Goal: Task Accomplishment & Management: Manage account settings

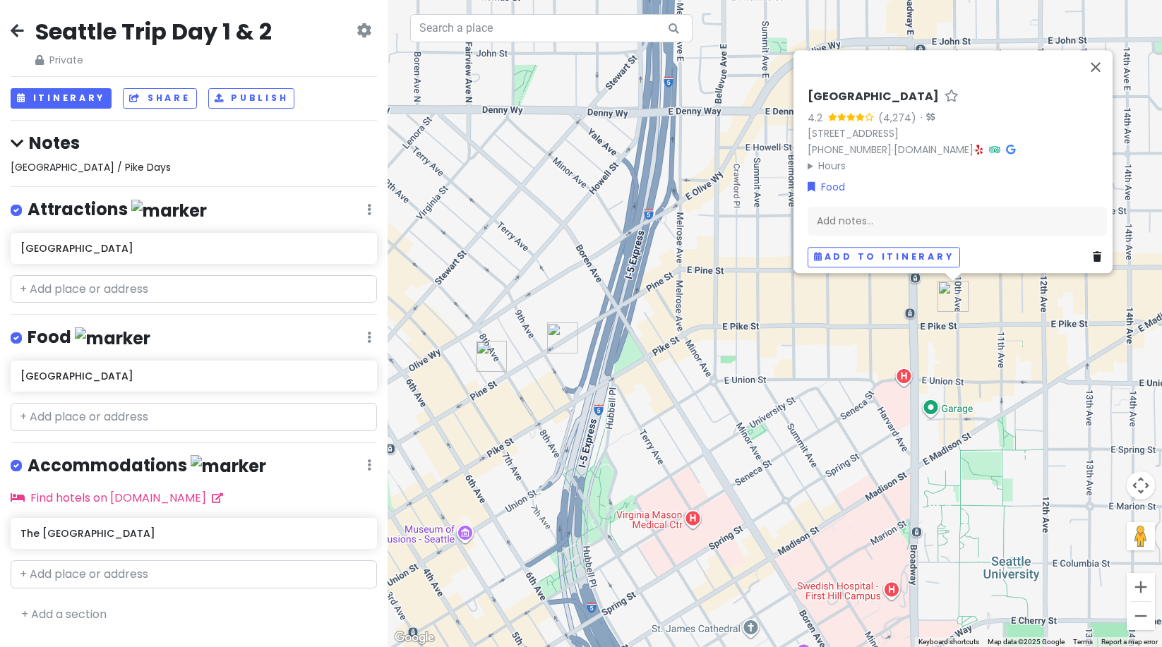
click at [100, 151] on h4 "Notes" at bounding box center [194, 143] width 366 height 22
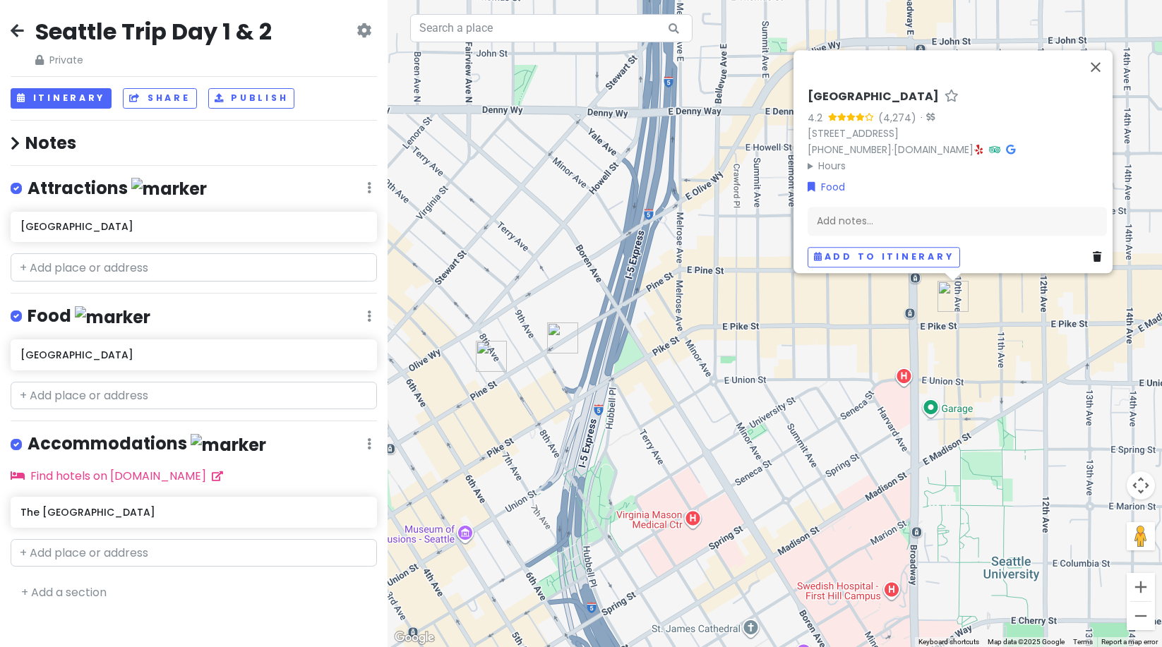
click at [83, 145] on h4 "Notes" at bounding box center [194, 143] width 366 height 22
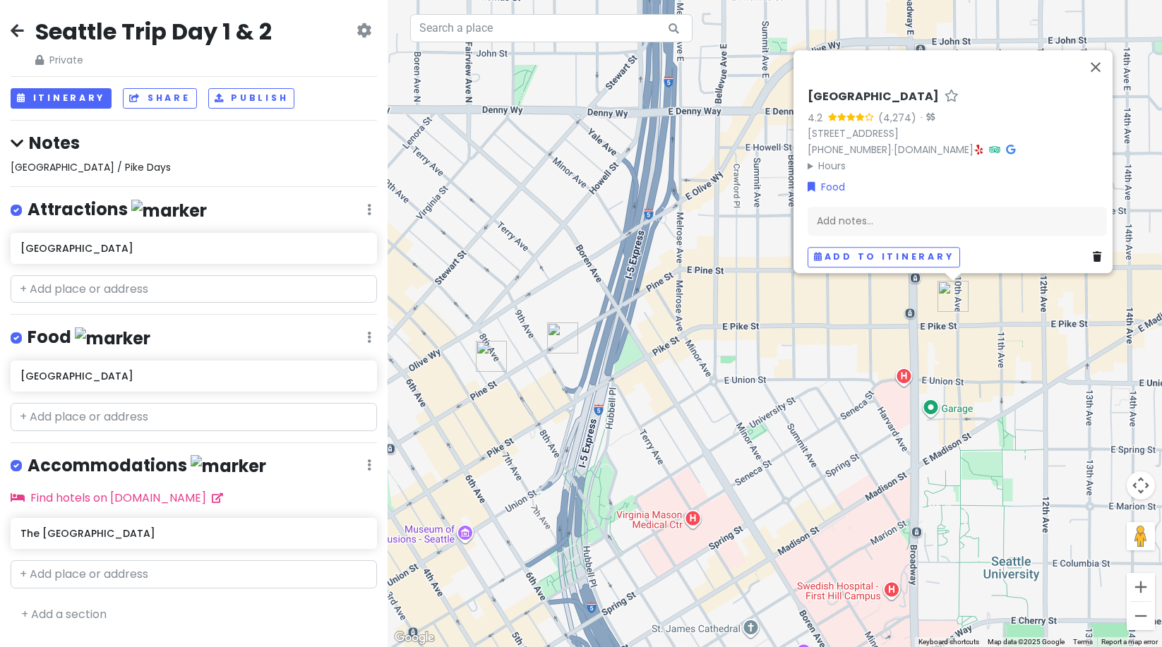
click at [71, 168] on span "[GEOGRAPHIC_DATA] / Pike Days" at bounding box center [91, 167] width 160 height 14
type textarea "x"
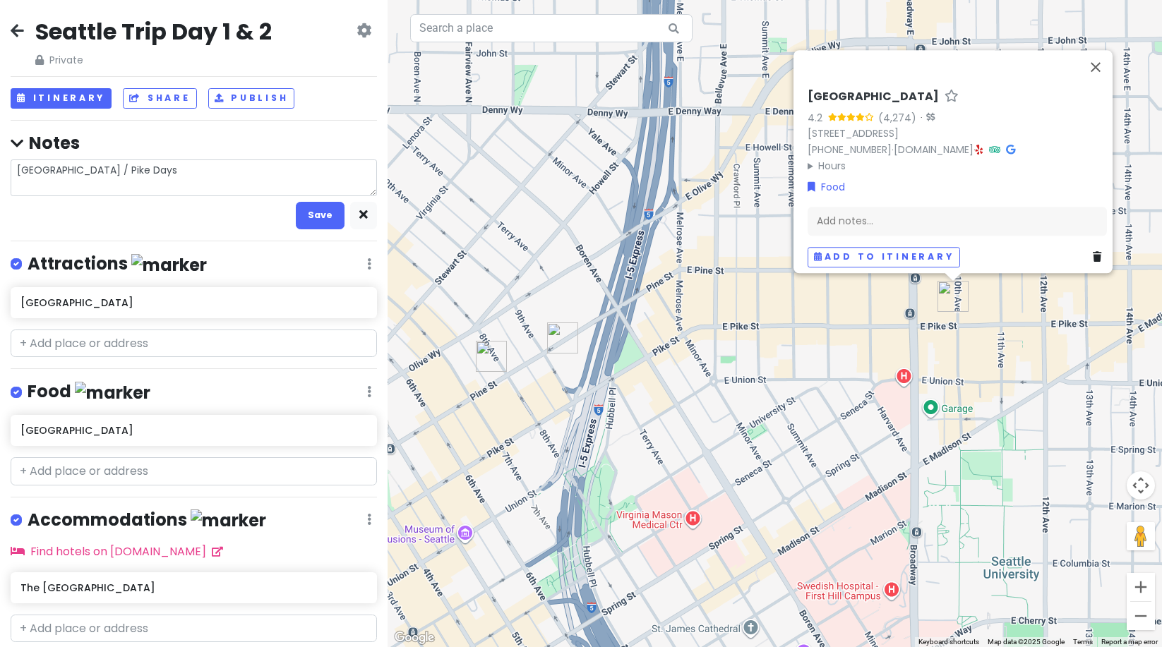
click at [73, 173] on textarea "[GEOGRAPHIC_DATA] / Pike Days" at bounding box center [194, 178] width 366 height 37
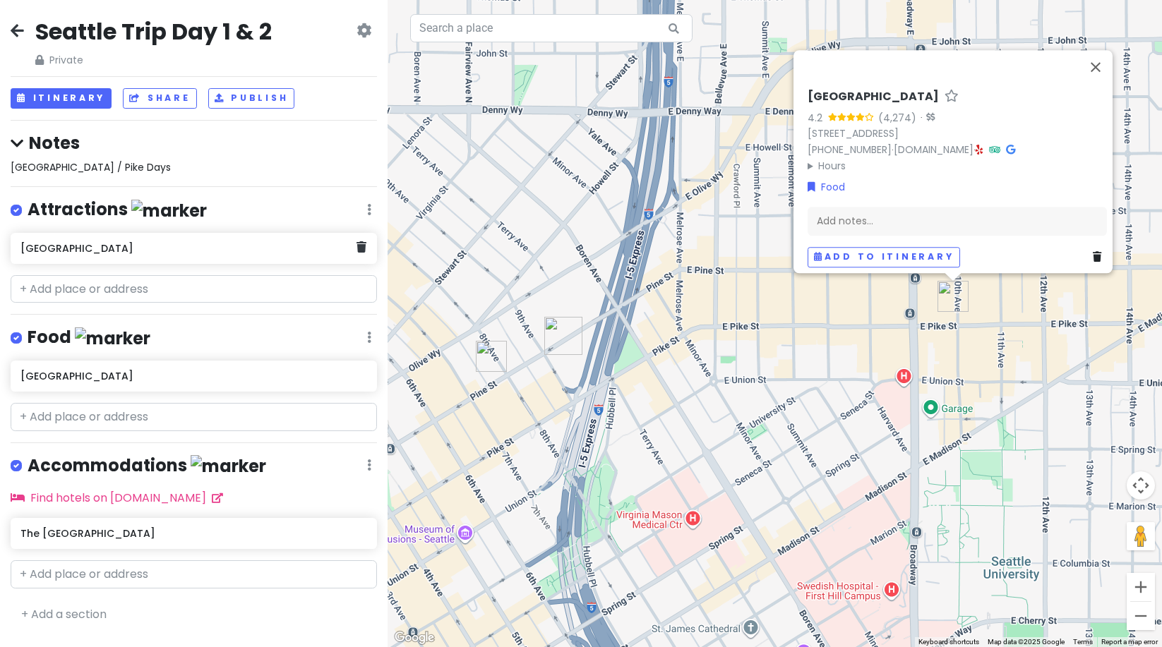
click at [258, 239] on div "Seattle Trip Day 1 & 2 Private Change Dates Make a Copy Delete Trip Go Pro ⚡️ G…" at bounding box center [194, 323] width 388 height 647
click at [51, 415] on input "text" at bounding box center [194, 417] width 366 height 28
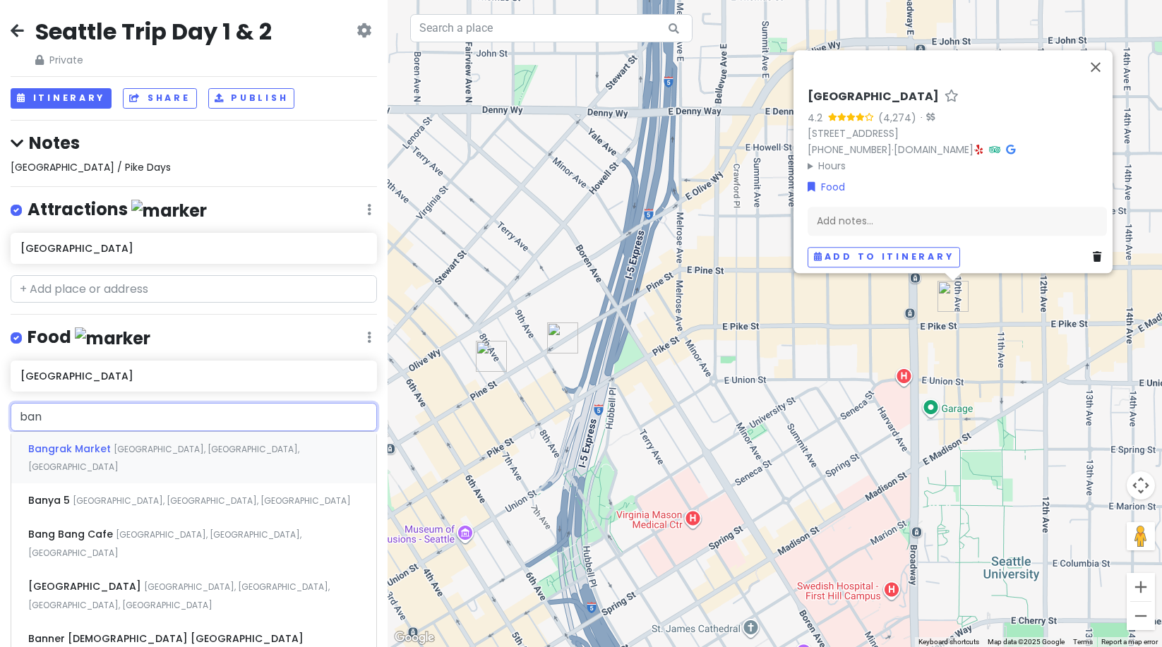
type input "bang"
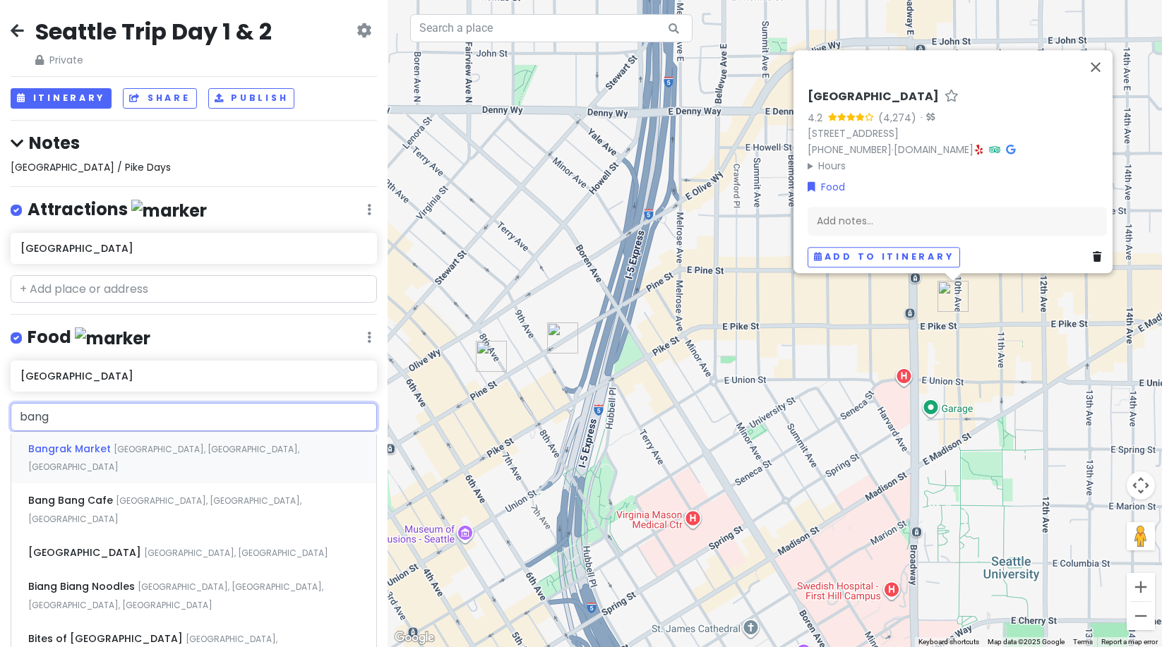
click at [56, 442] on span "Bangrak Market" at bounding box center [70, 449] width 85 height 14
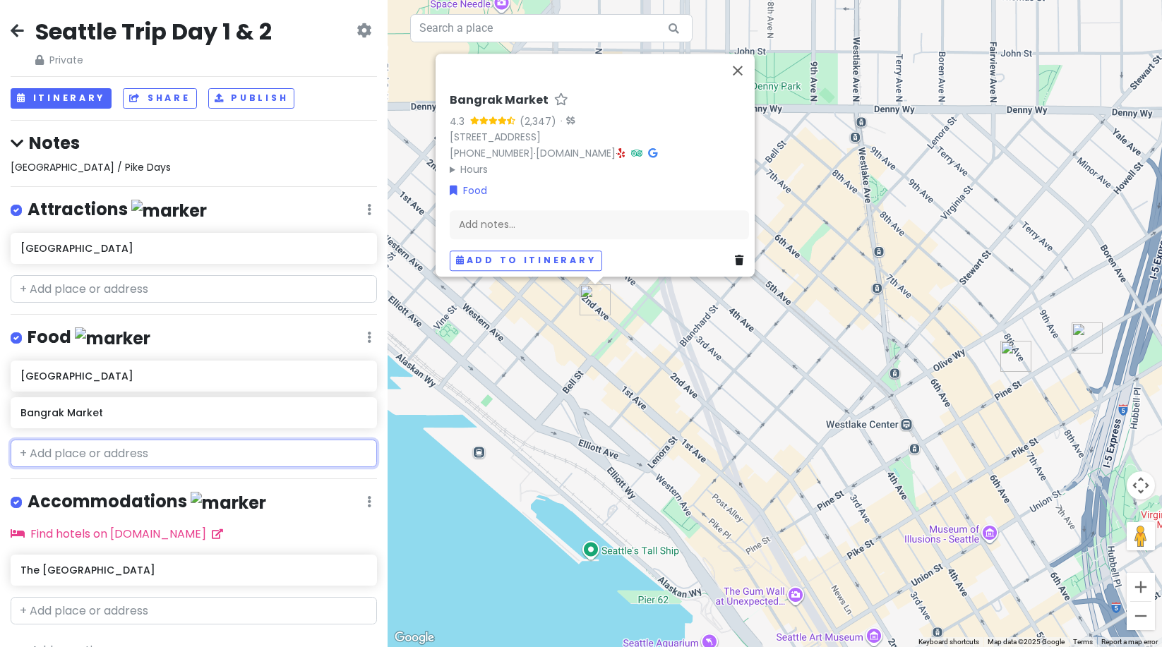
click at [46, 448] on input "text" at bounding box center [194, 454] width 366 height 28
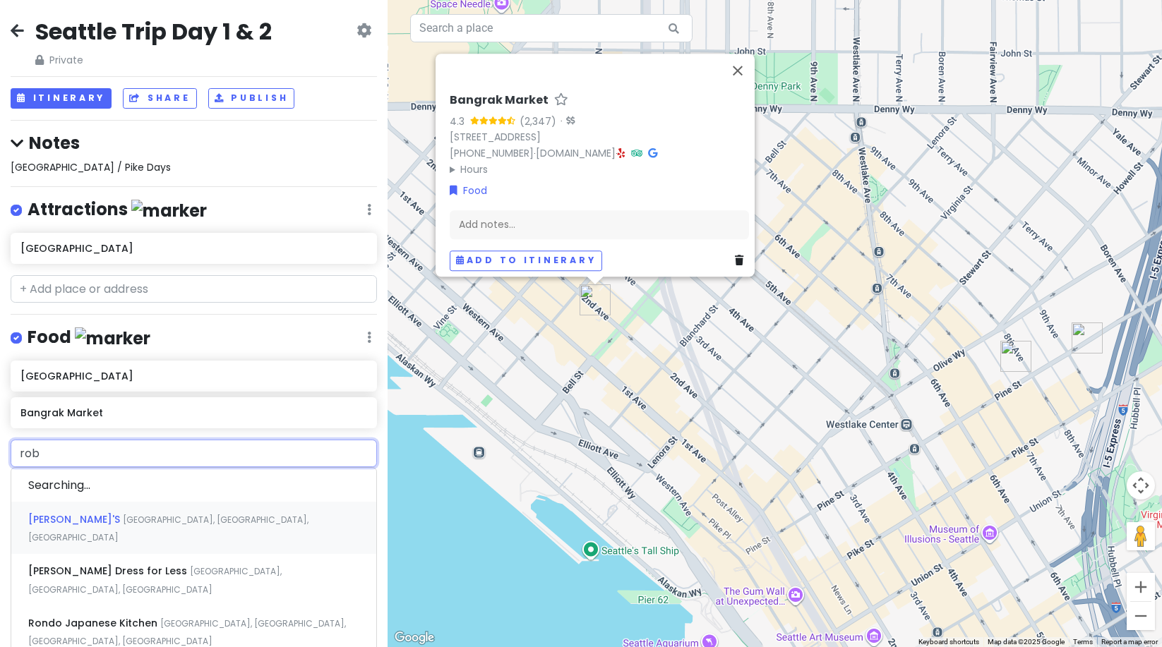
type input "[PERSON_NAME]"
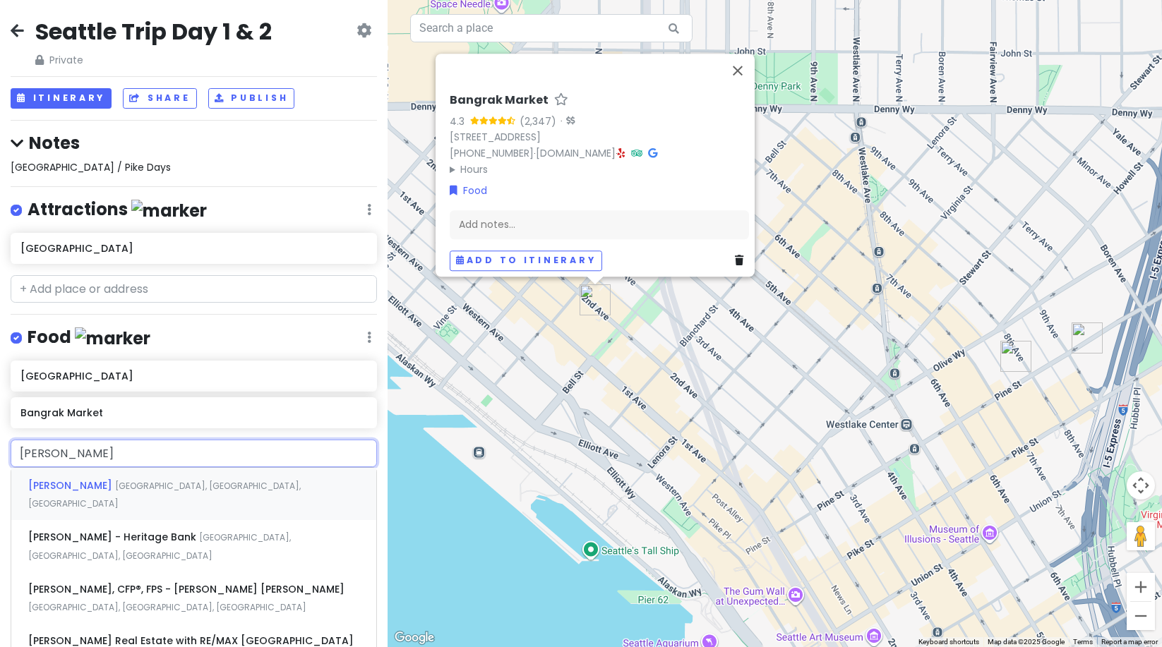
click at [67, 479] on span "[PERSON_NAME]" at bounding box center [71, 486] width 87 height 14
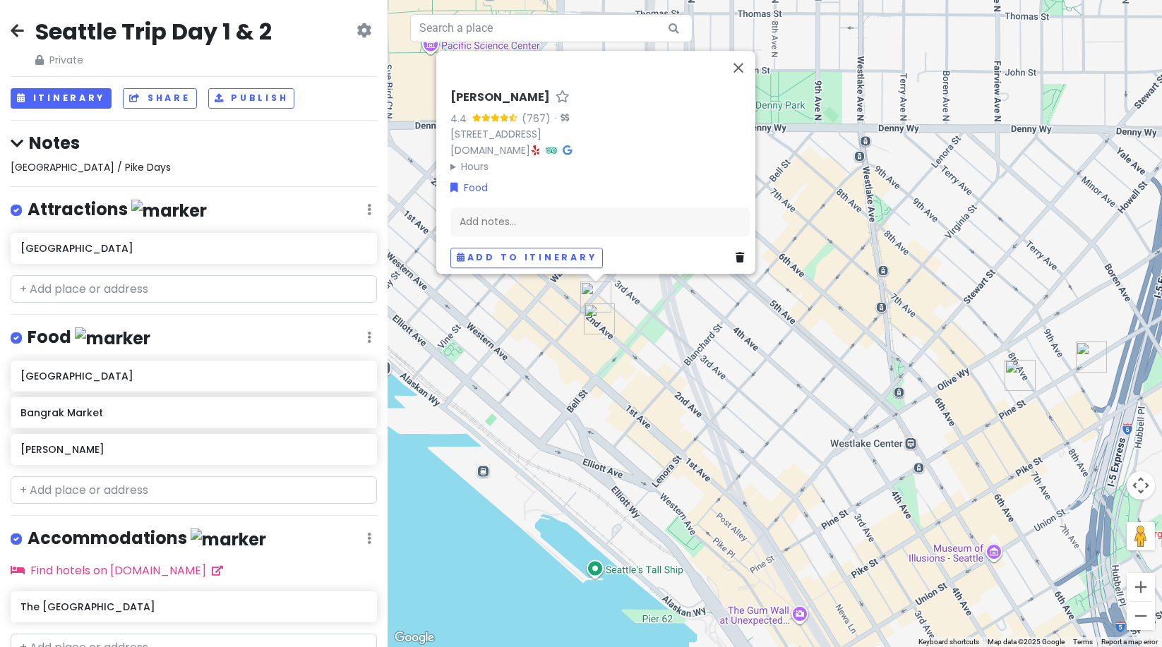
click at [97, 273] on div "Seattle Trip Day 1 & 2 Private Change Dates Make a Copy Delete Trip Go Pro ⚡️ G…" at bounding box center [194, 323] width 388 height 647
click at [102, 293] on input "text" at bounding box center [194, 289] width 366 height 28
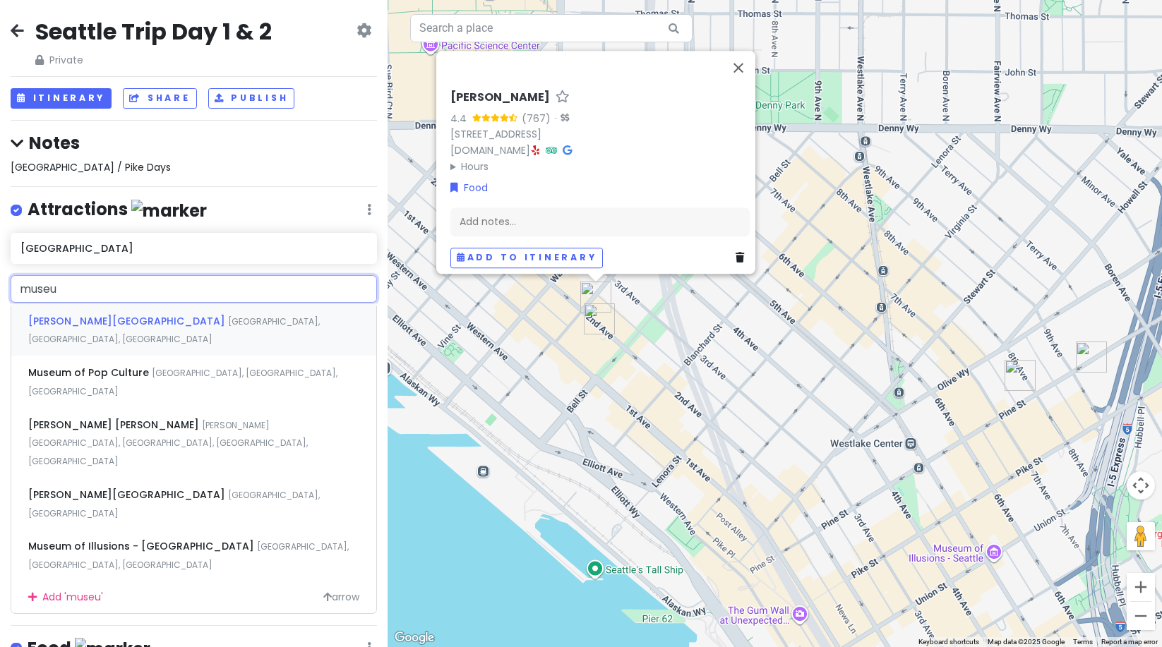
type input "museum"
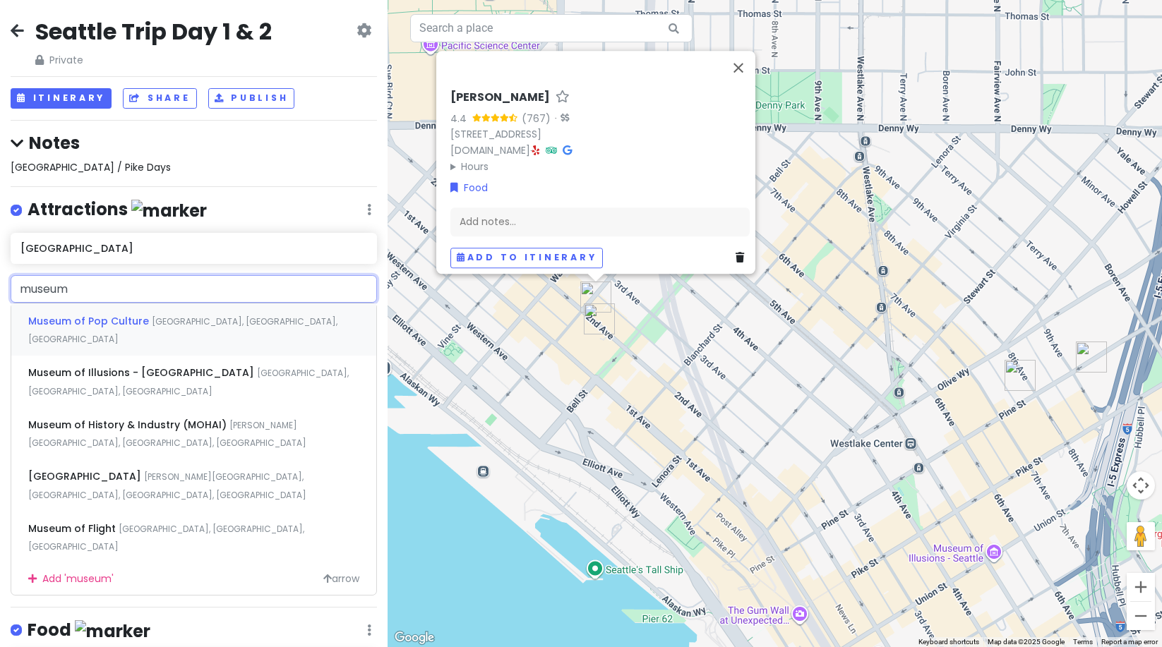
click at [104, 311] on div "[GEOGRAPHIC_DATA], [GEOGRAPHIC_DATA], [GEOGRAPHIC_DATA]" at bounding box center [193, 330] width 365 height 52
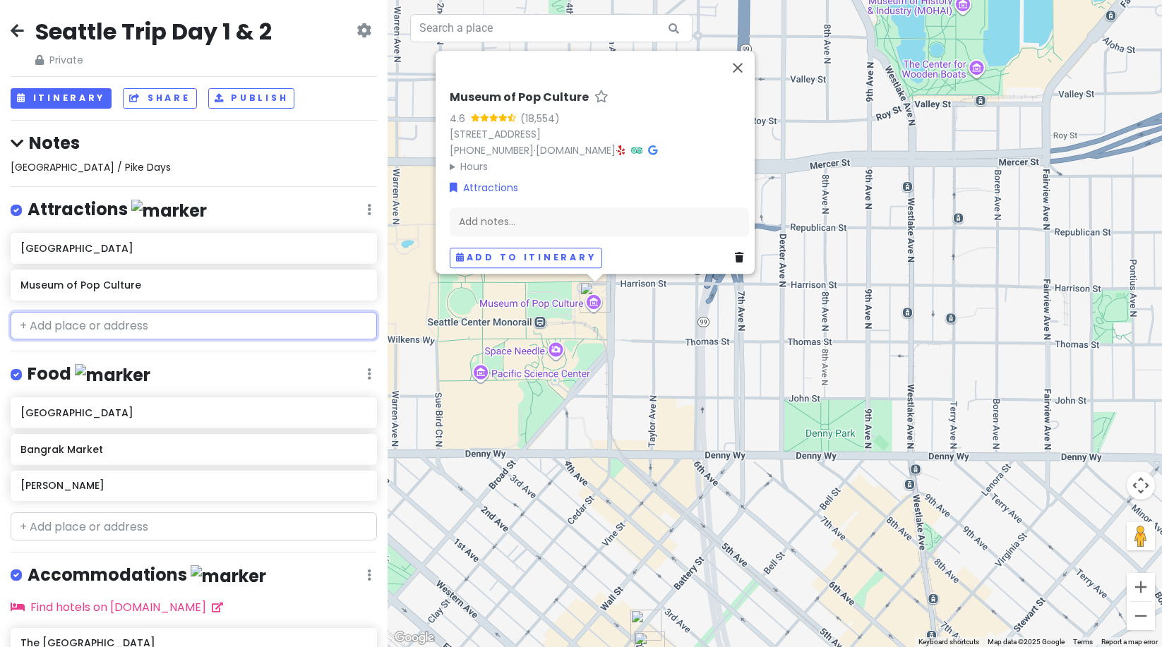
click at [69, 326] on input "text" at bounding box center [194, 326] width 366 height 28
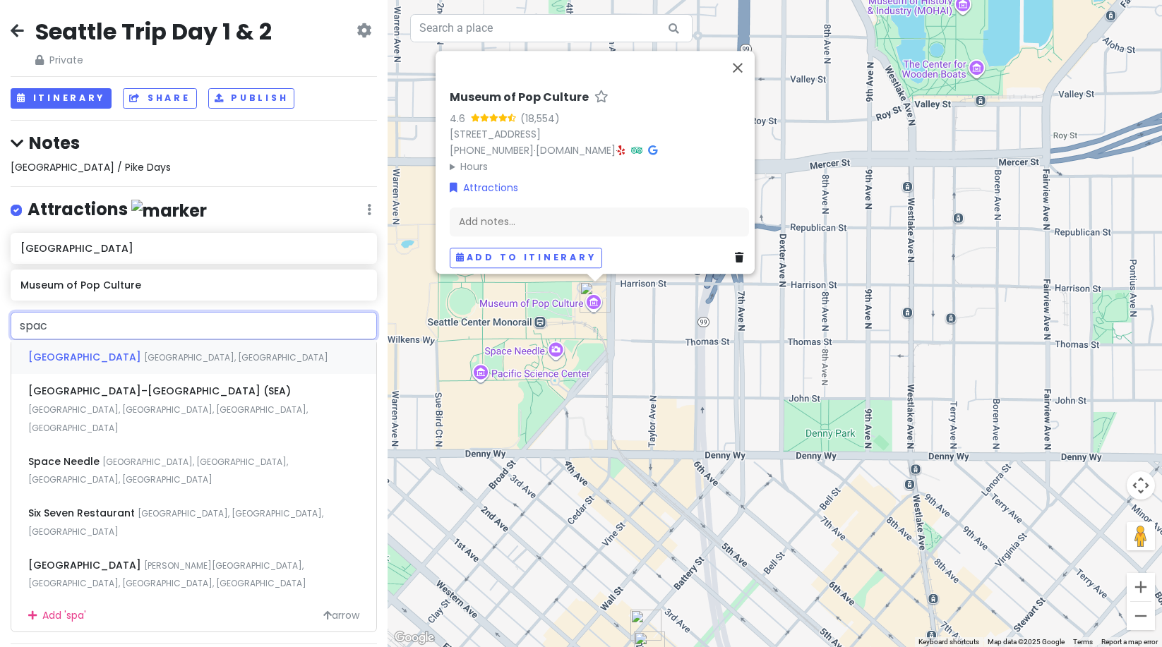
type input "space"
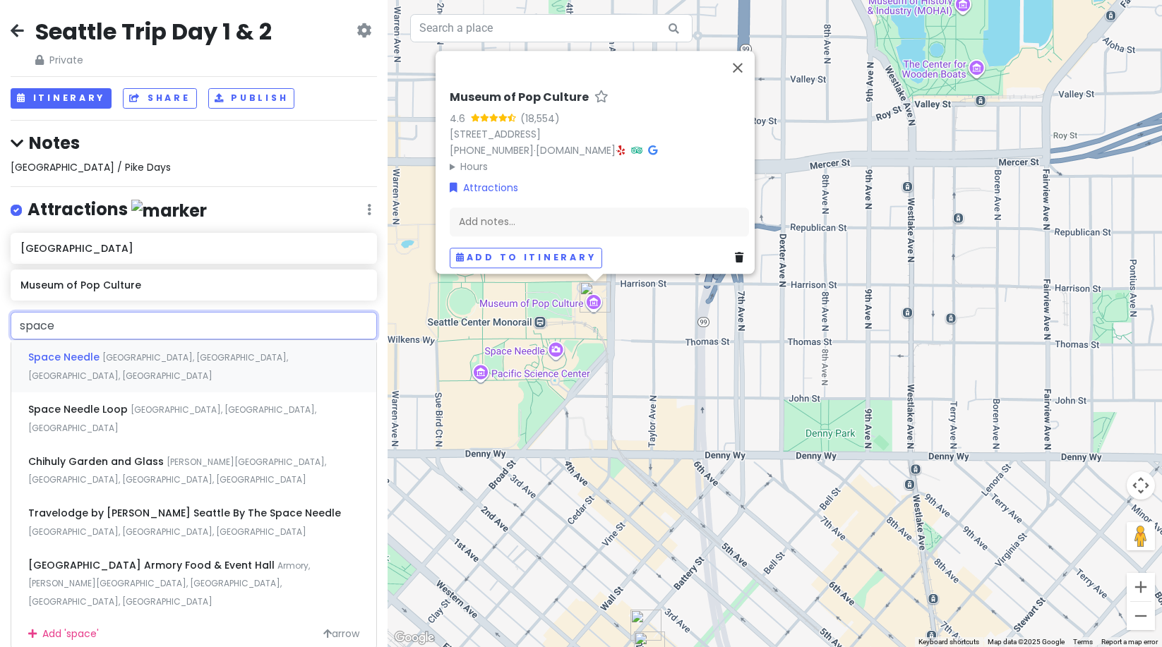
click at [84, 355] on span "Space Needle" at bounding box center [65, 357] width 74 height 14
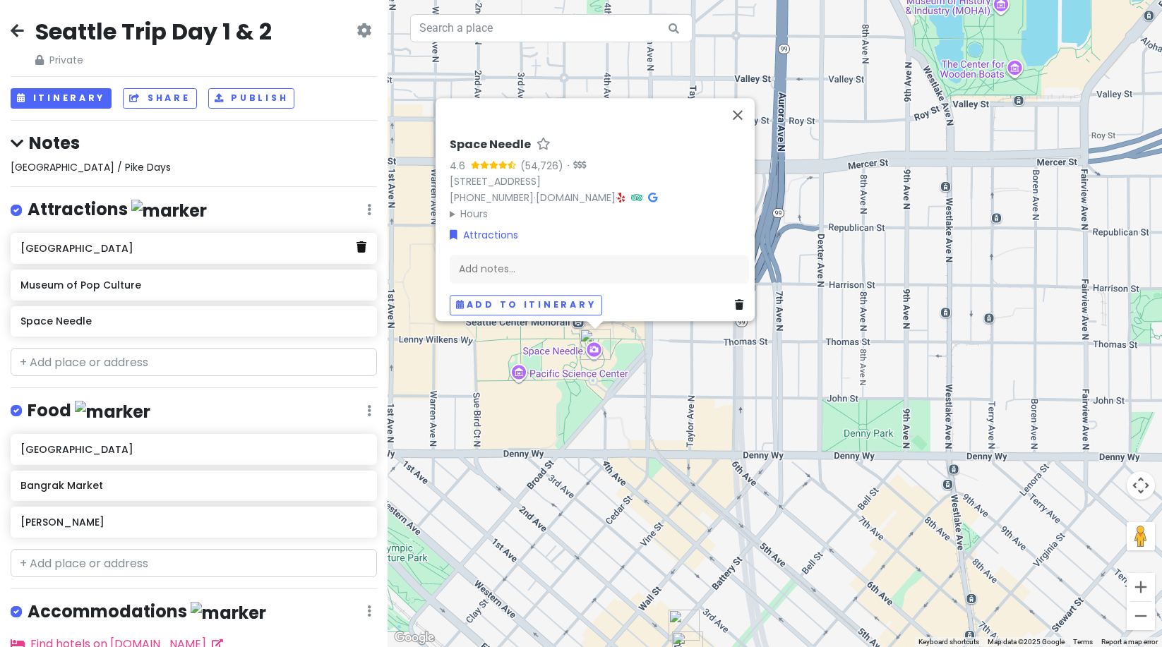
click at [357, 249] on icon at bounding box center [362, 246] width 10 height 11
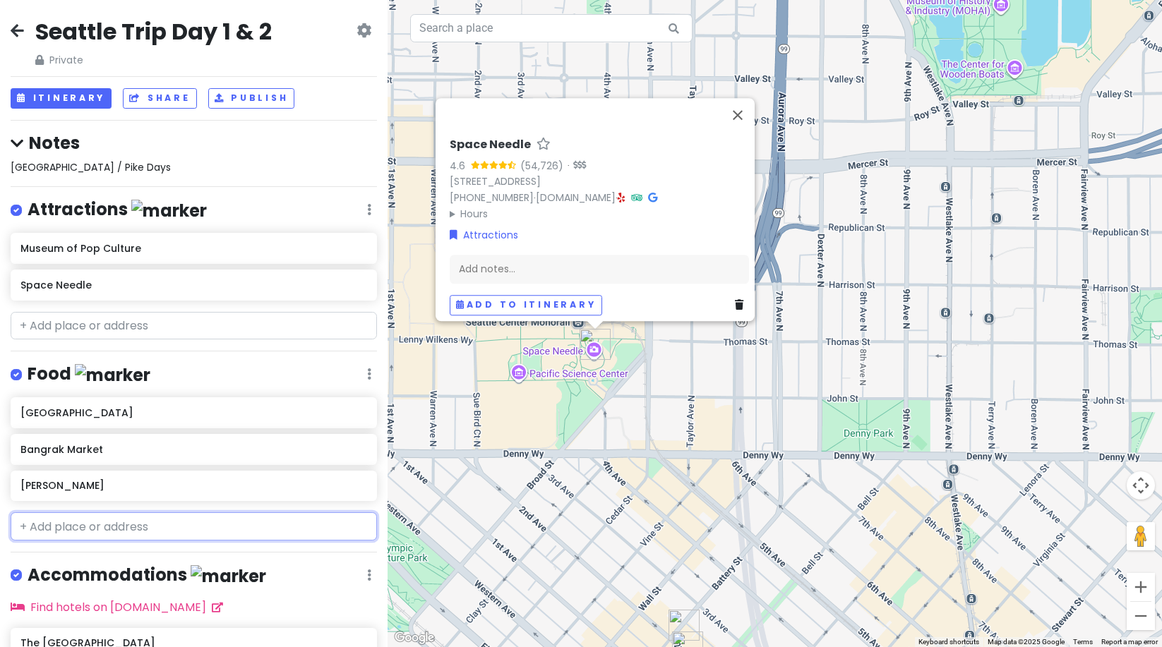
click at [61, 519] on input "text" at bounding box center [194, 527] width 366 height 28
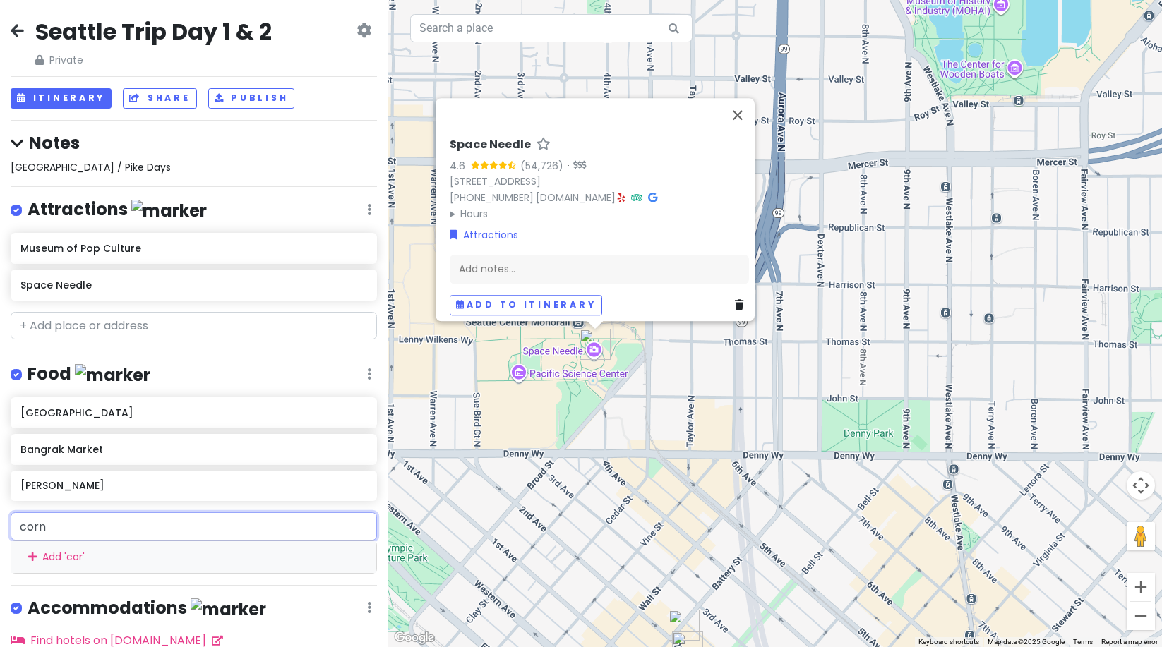
type input "corne"
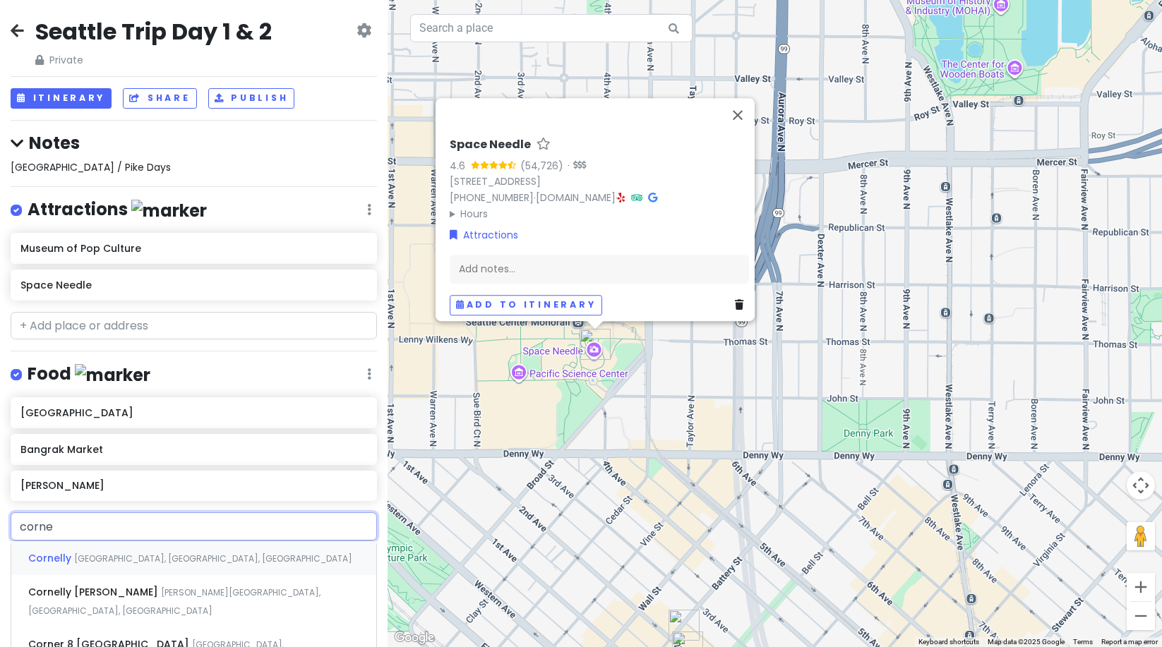
click at [89, 553] on span "[GEOGRAPHIC_DATA], [GEOGRAPHIC_DATA], [GEOGRAPHIC_DATA]" at bounding box center [213, 559] width 278 height 12
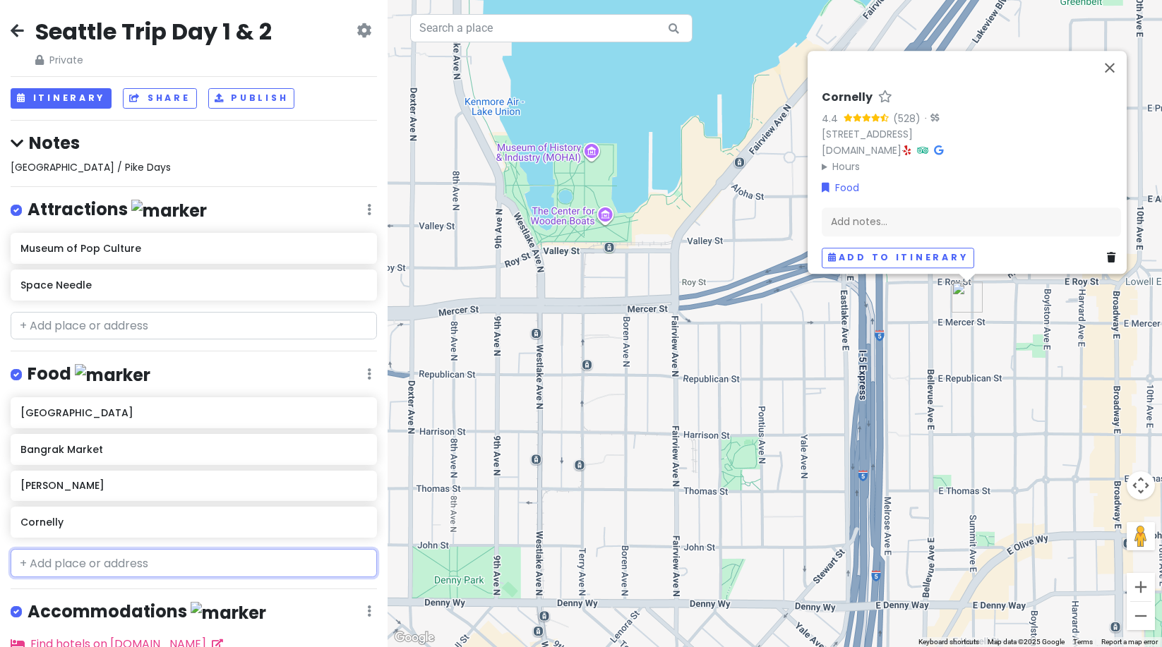
click at [43, 558] on input "text" at bounding box center [194, 563] width 366 height 28
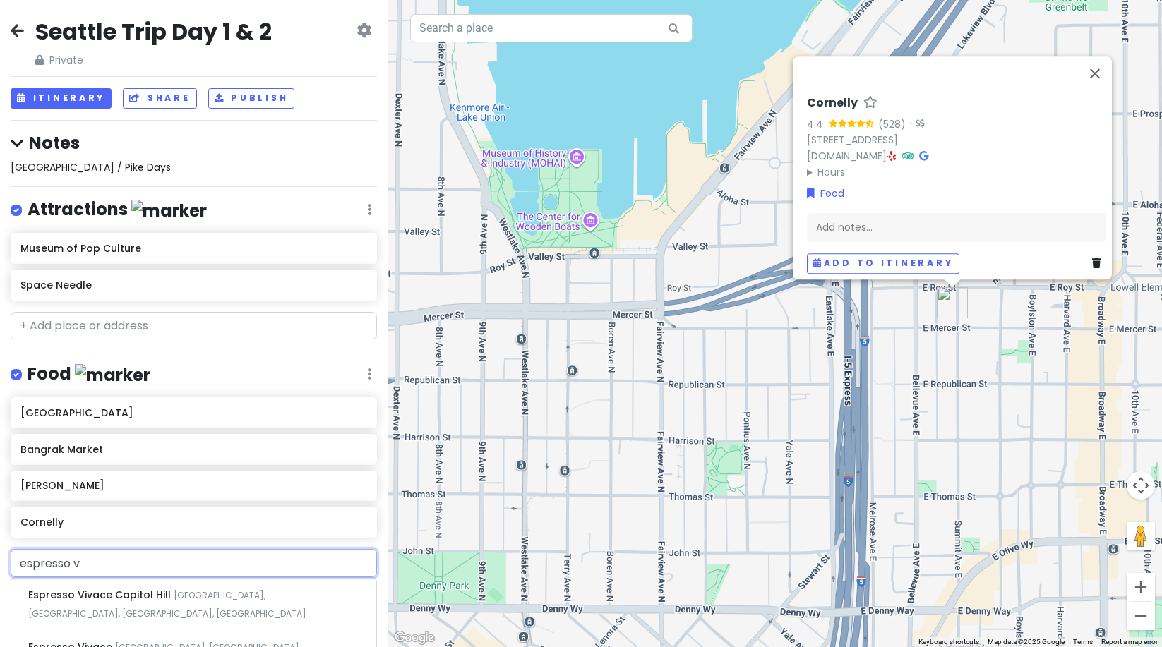
type input "espresso v"
click at [163, 541] on div "[GEOGRAPHIC_DATA] Bangrak Market [PERSON_NAME]" at bounding box center [194, 470] width 388 height 146
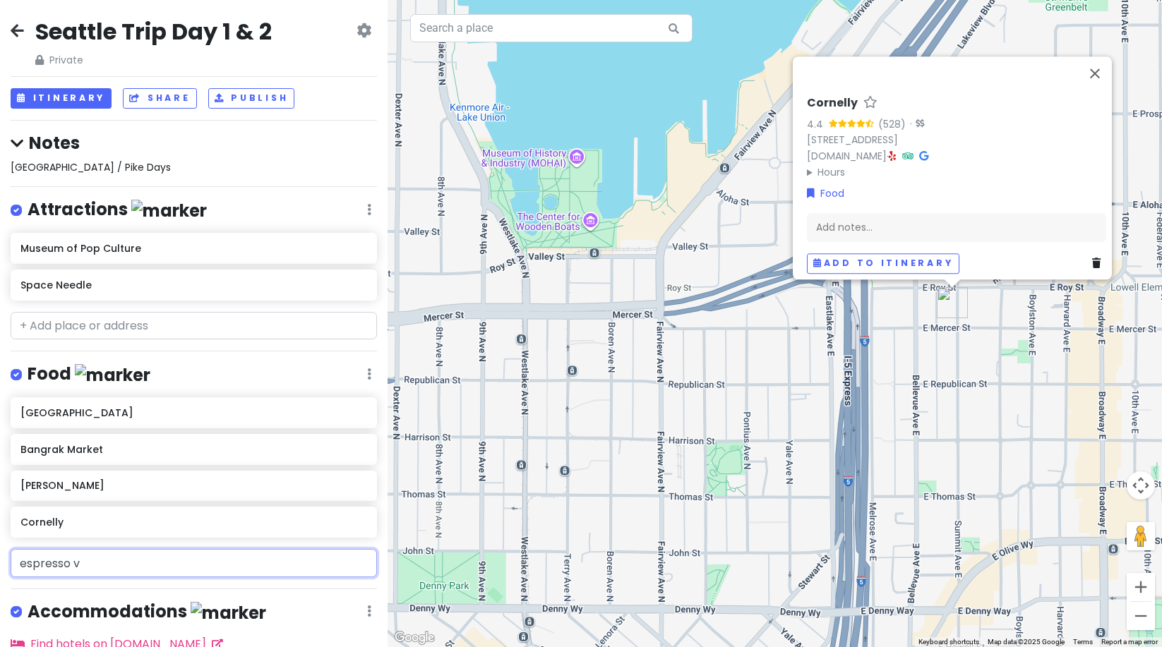
click at [356, 561] on input "espresso v" at bounding box center [194, 563] width 366 height 28
click at [357, 561] on input "espresso v" at bounding box center [194, 563] width 366 height 28
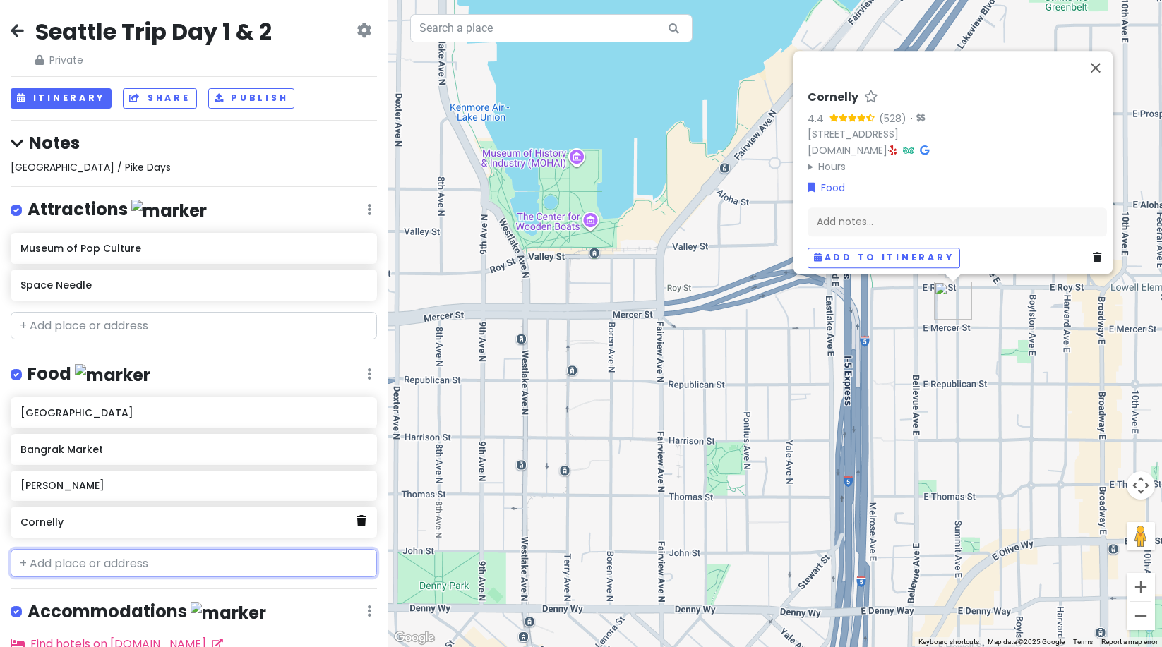
click at [357, 521] on icon at bounding box center [362, 520] width 10 height 11
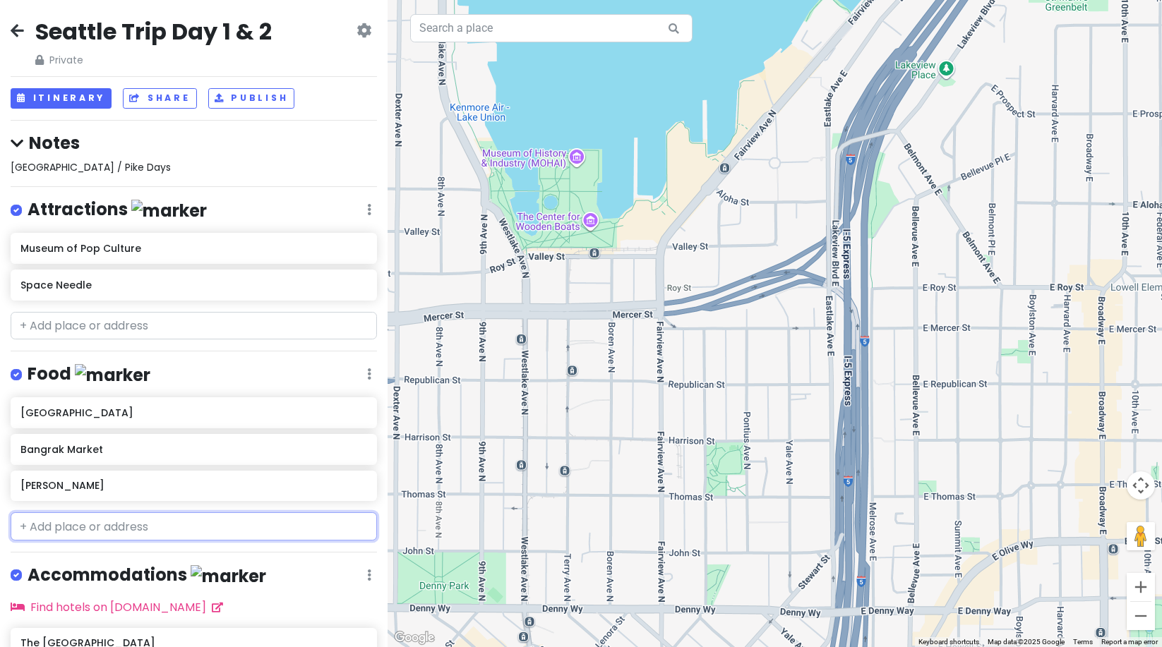
click at [120, 526] on input "text" at bounding box center [194, 527] width 366 height 28
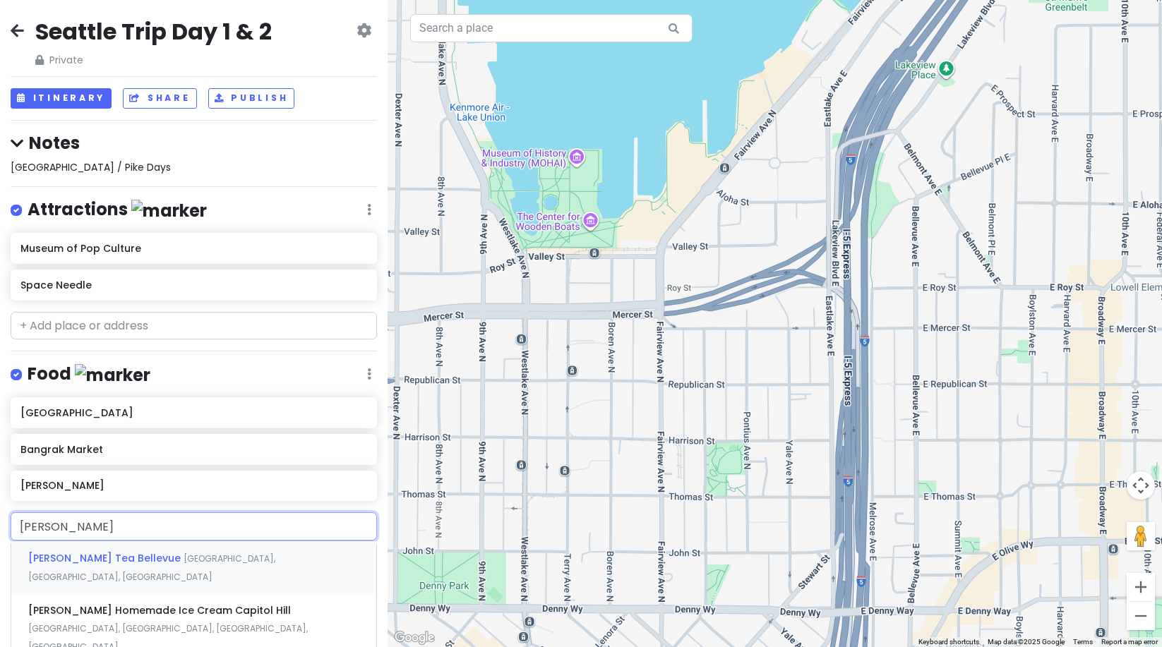
type input "[PERSON_NAME]"
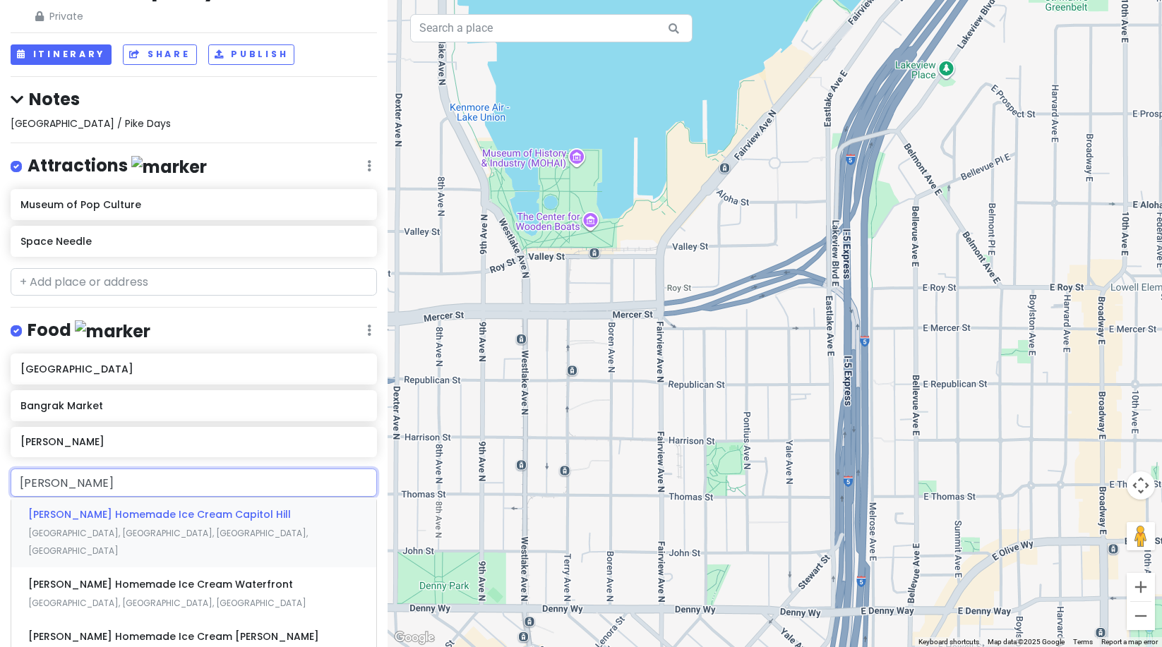
scroll to position [59, 0]
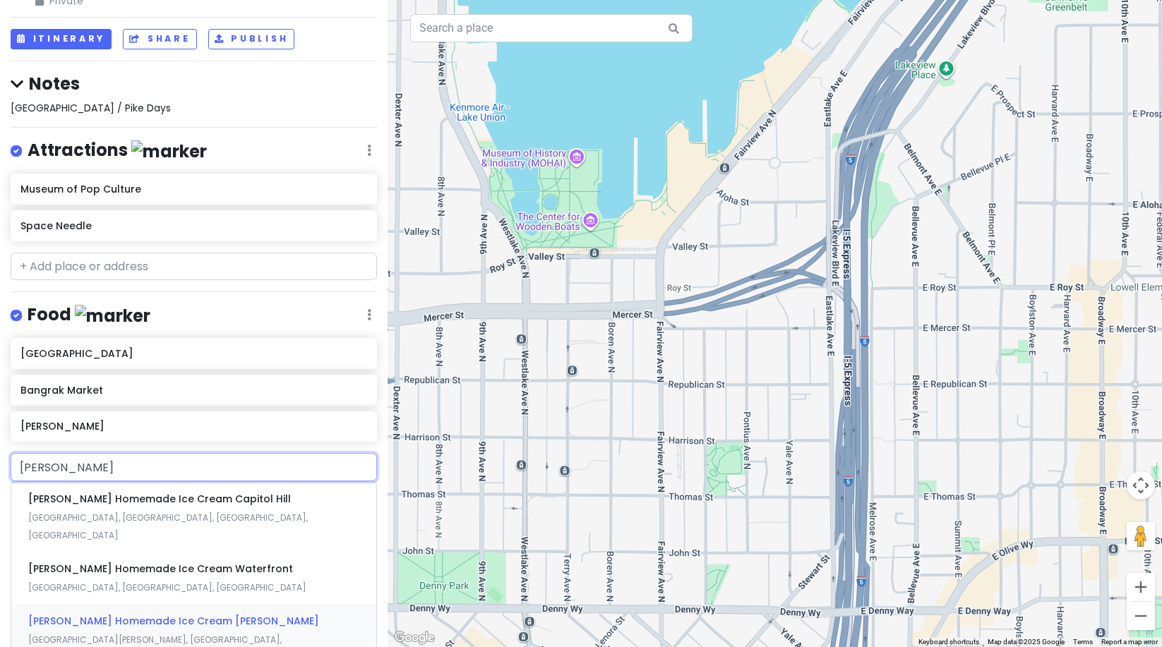
click at [149, 614] on span "[PERSON_NAME] Homemade Ice Cream [PERSON_NAME]" at bounding box center [173, 621] width 291 height 14
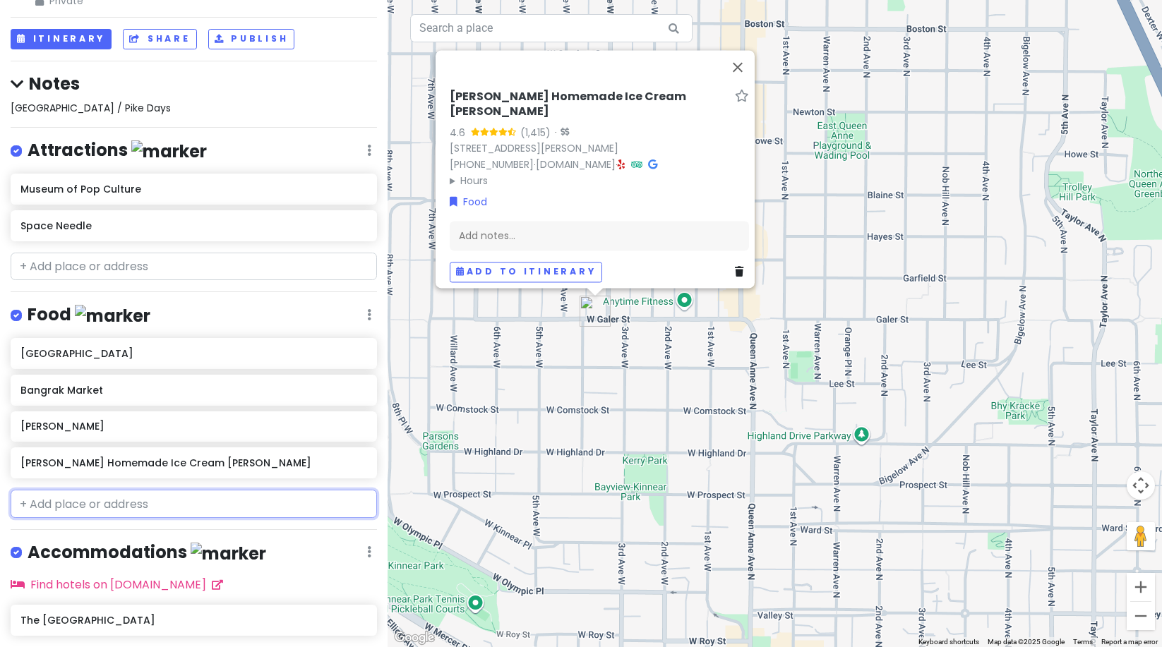
click at [111, 495] on input "text" at bounding box center [194, 504] width 366 height 28
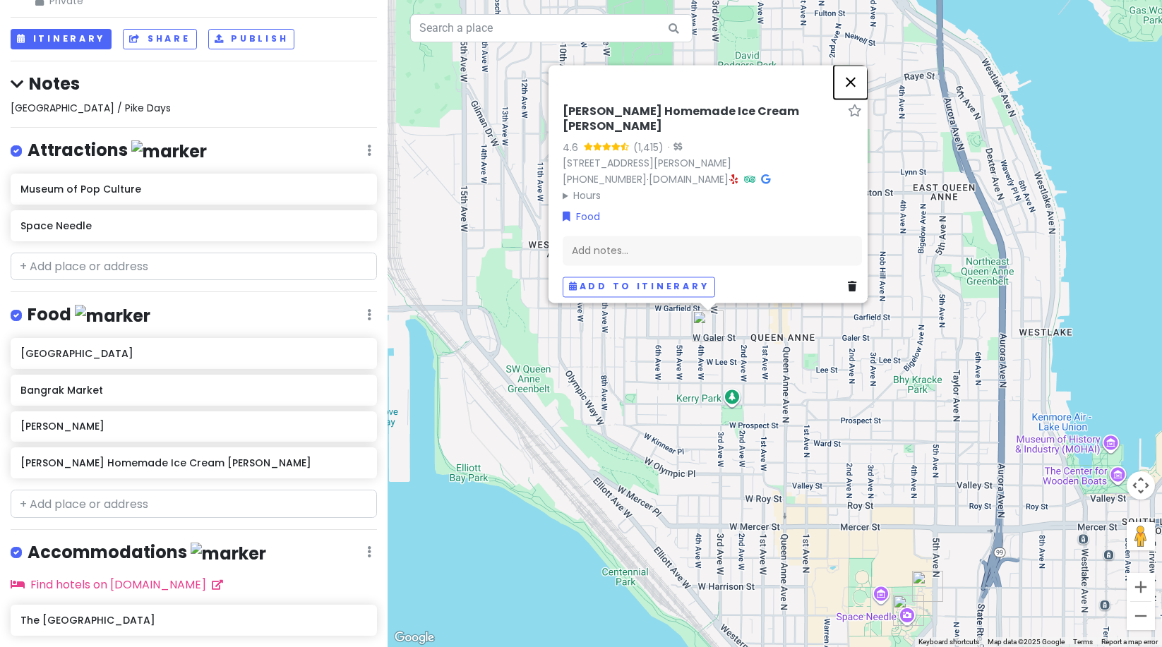
click at [854, 65] on button "Close" at bounding box center [851, 82] width 34 height 34
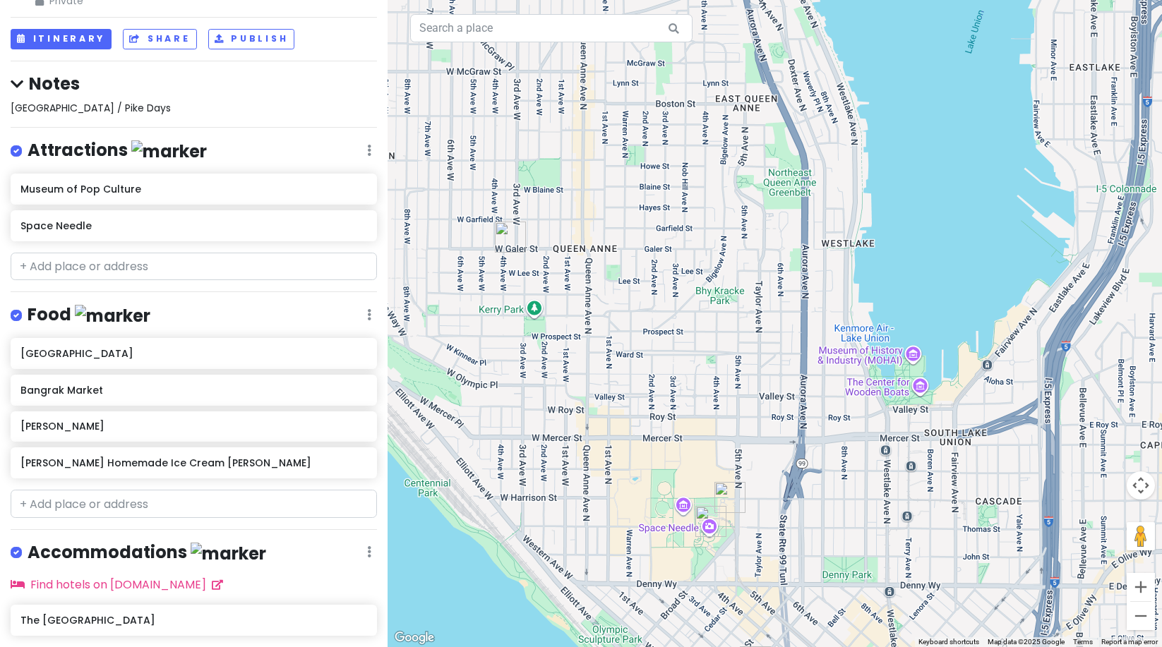
drag, startPoint x: 790, startPoint y: 236, endPoint x: 594, endPoint y: 145, distance: 216.1
click at [594, 145] on div at bounding box center [775, 323] width 775 height 647
click at [357, 462] on icon at bounding box center [362, 461] width 10 height 11
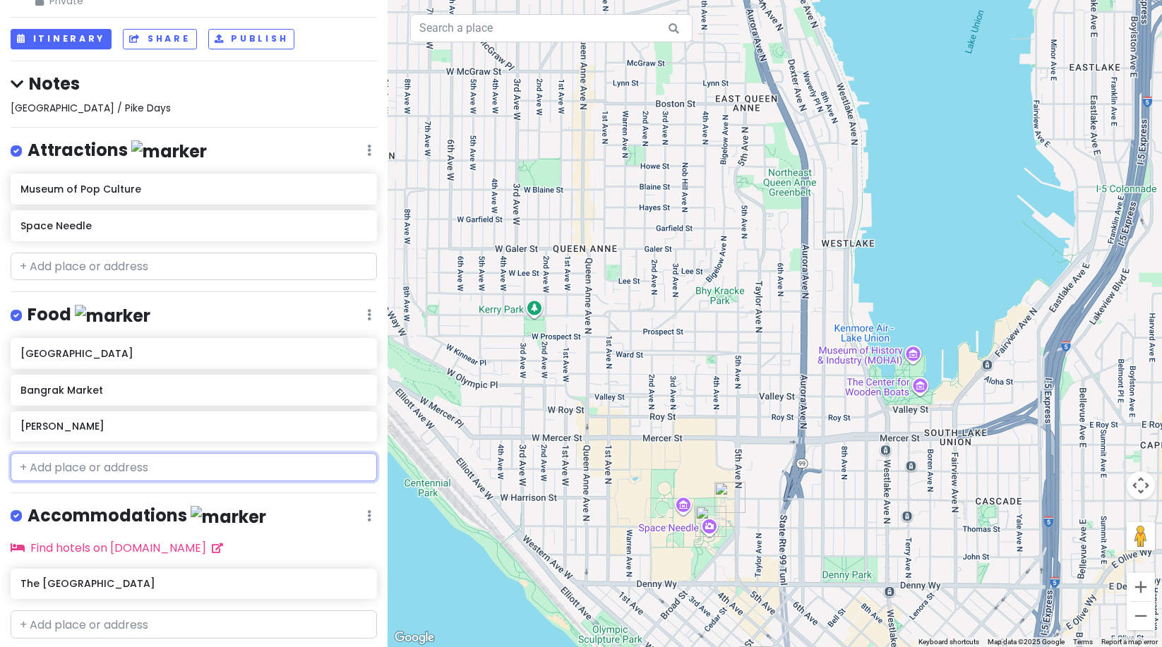
click at [117, 470] on input "text" at bounding box center [194, 467] width 366 height 28
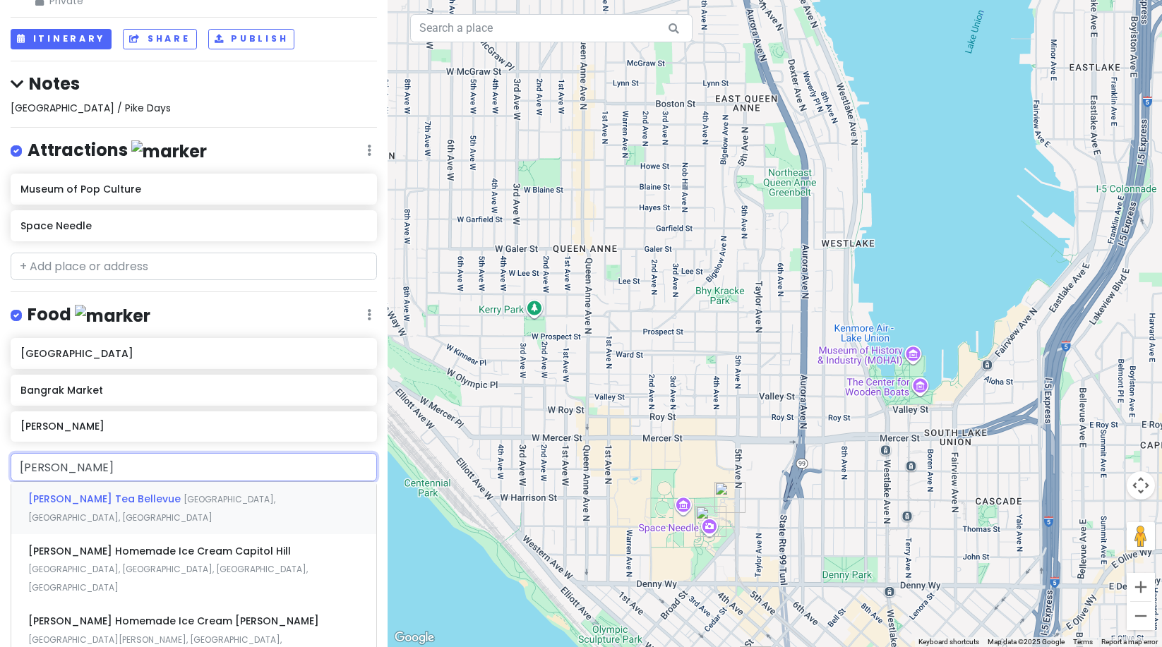
type input "[PERSON_NAME]"
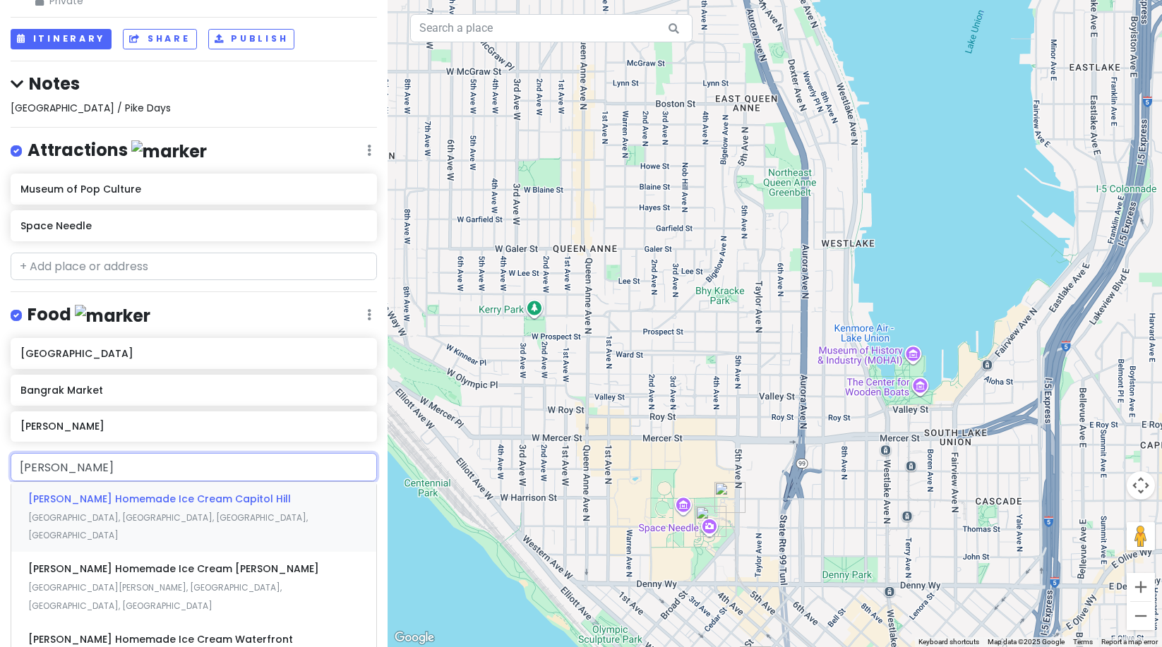
click at [119, 494] on span "[PERSON_NAME] Homemade Ice Cream Capitol Hill" at bounding box center [159, 499] width 263 height 14
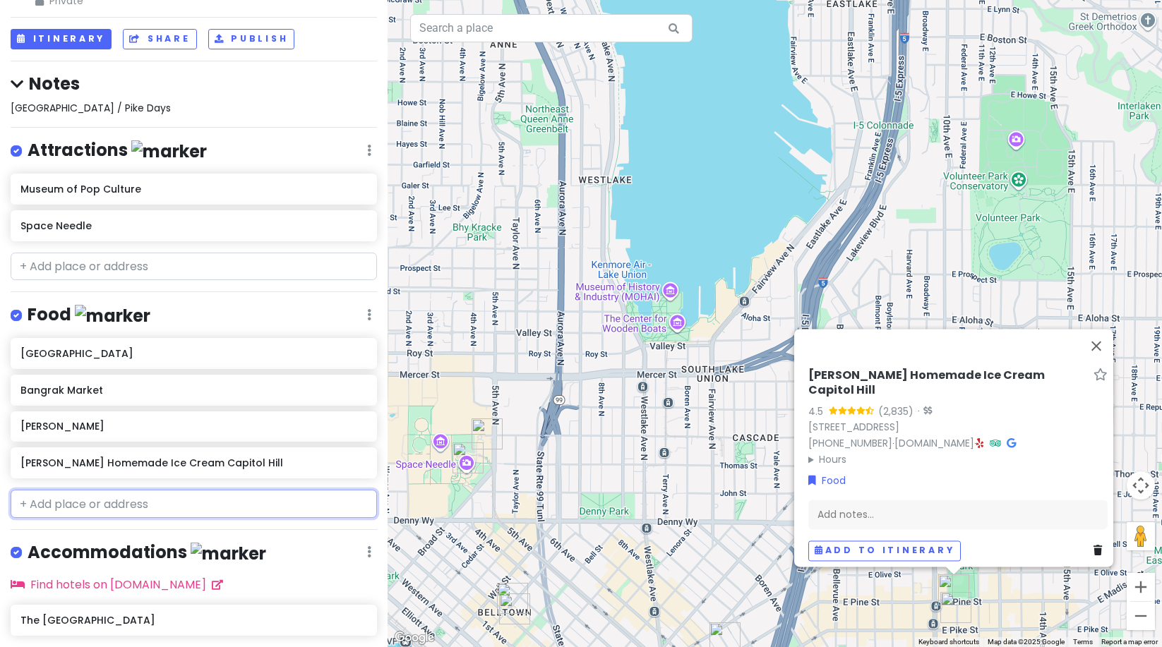
click at [43, 501] on input "text" at bounding box center [194, 504] width 366 height 28
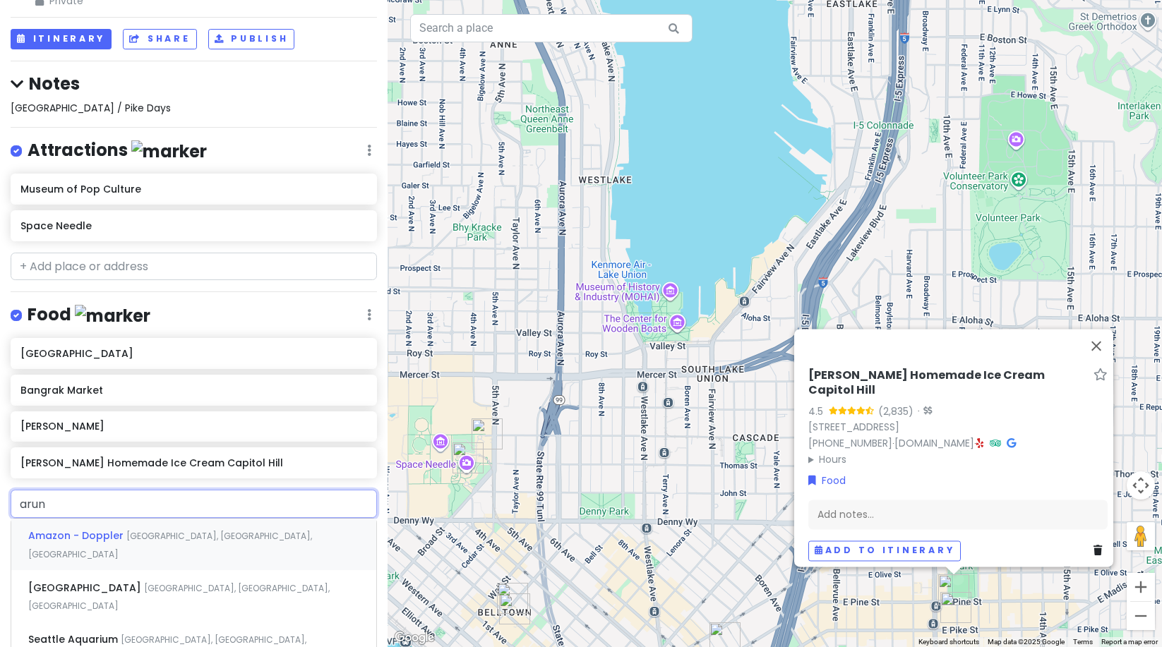
type input "arund"
click at [38, 525] on div "Arundel Books [GEOGRAPHIC_DATA], [GEOGRAPHIC_DATA], [GEOGRAPHIC_DATA]" at bounding box center [193, 545] width 365 height 52
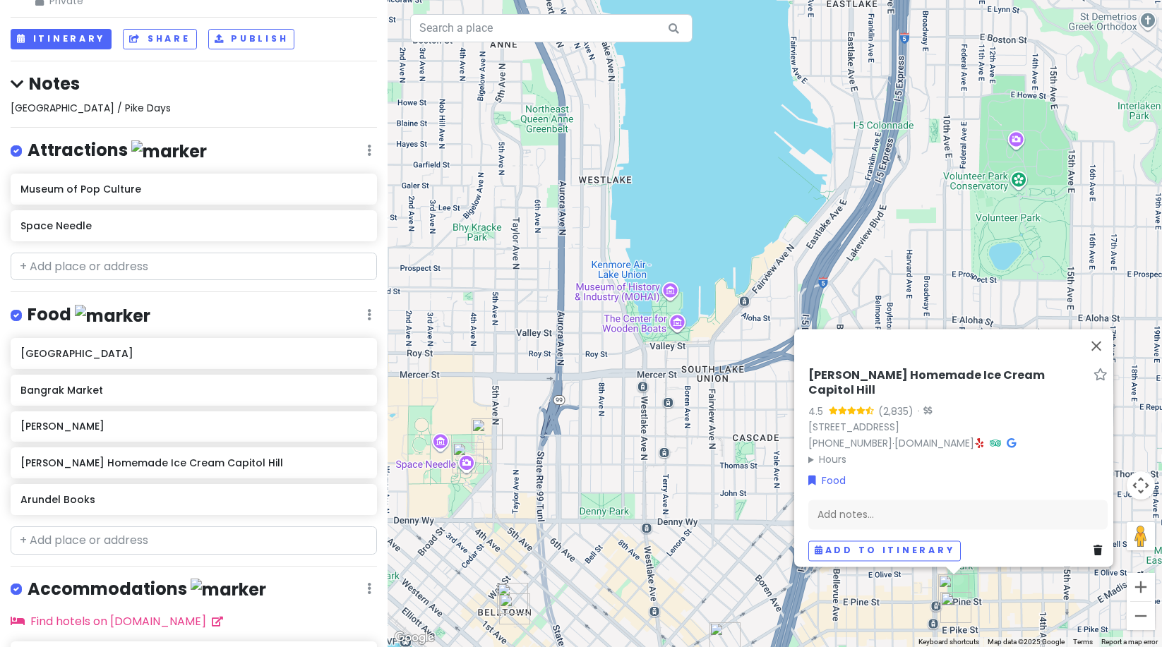
click at [38, 525] on div "Seattle Trip Day 1 & 2 Private Change Dates Make a Copy Delete Trip Go Pro ⚡️ G…" at bounding box center [194, 323] width 388 height 647
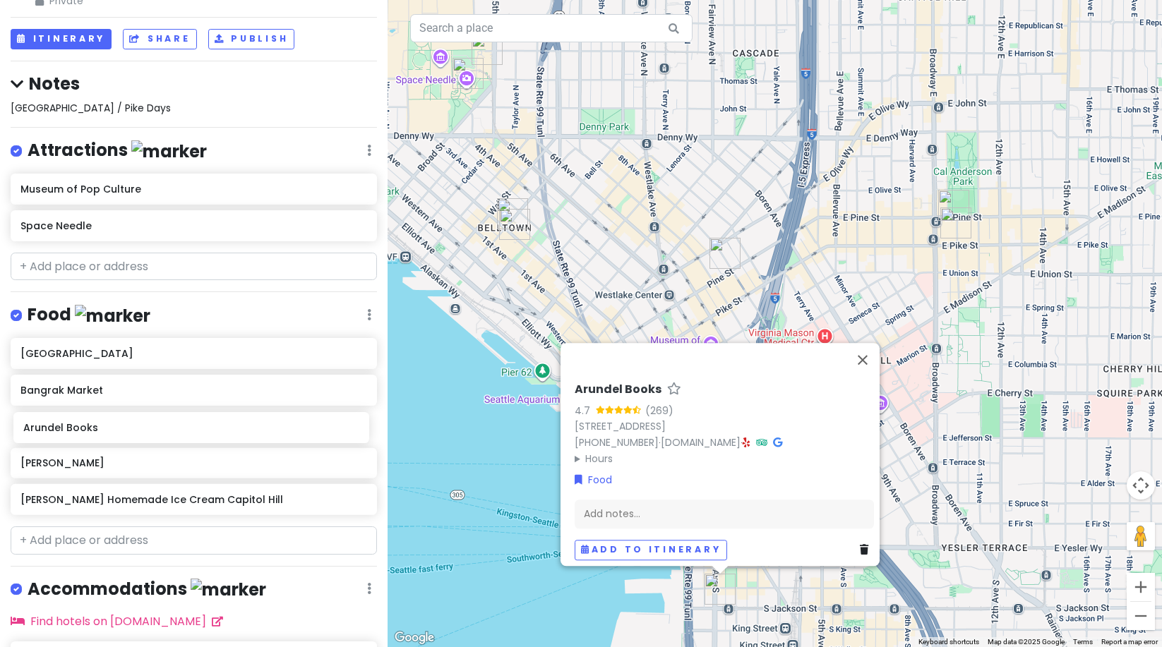
scroll to position [60, 0]
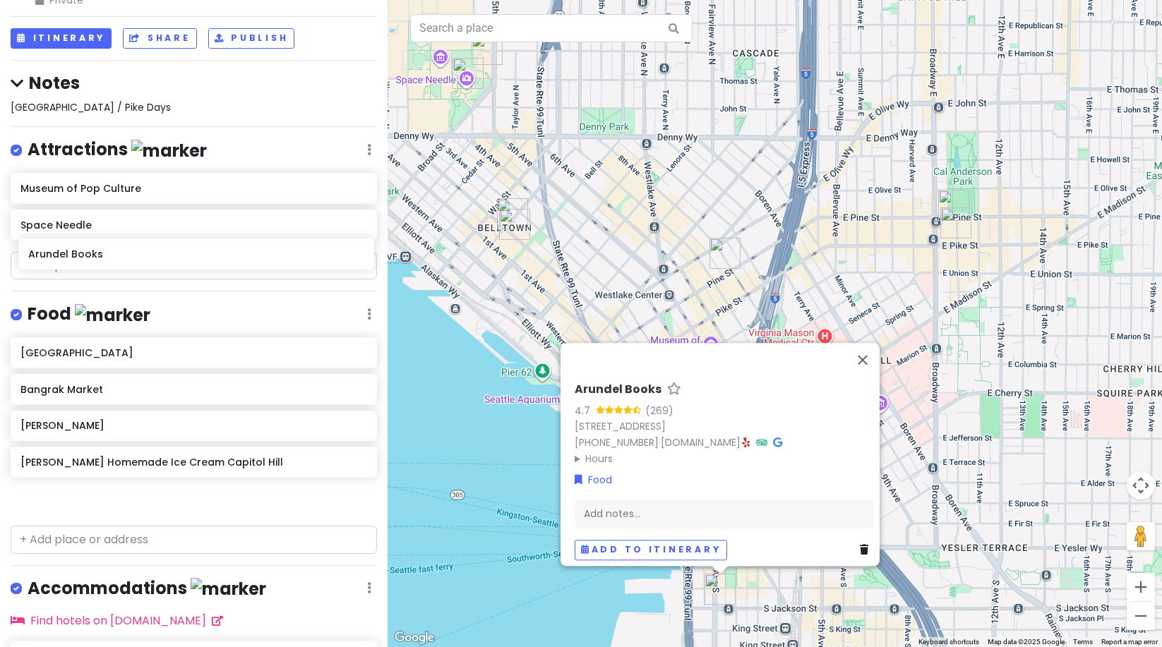
drag, startPoint x: 74, startPoint y: 496, endPoint x: 82, endPoint y: 253, distance: 243.0
click at [82, 253] on div "Seattle Trip Day 1 & 2 Private Change Dates Make a Copy Delete Trip Go Pro ⚡️ G…" at bounding box center [194, 323] width 388 height 647
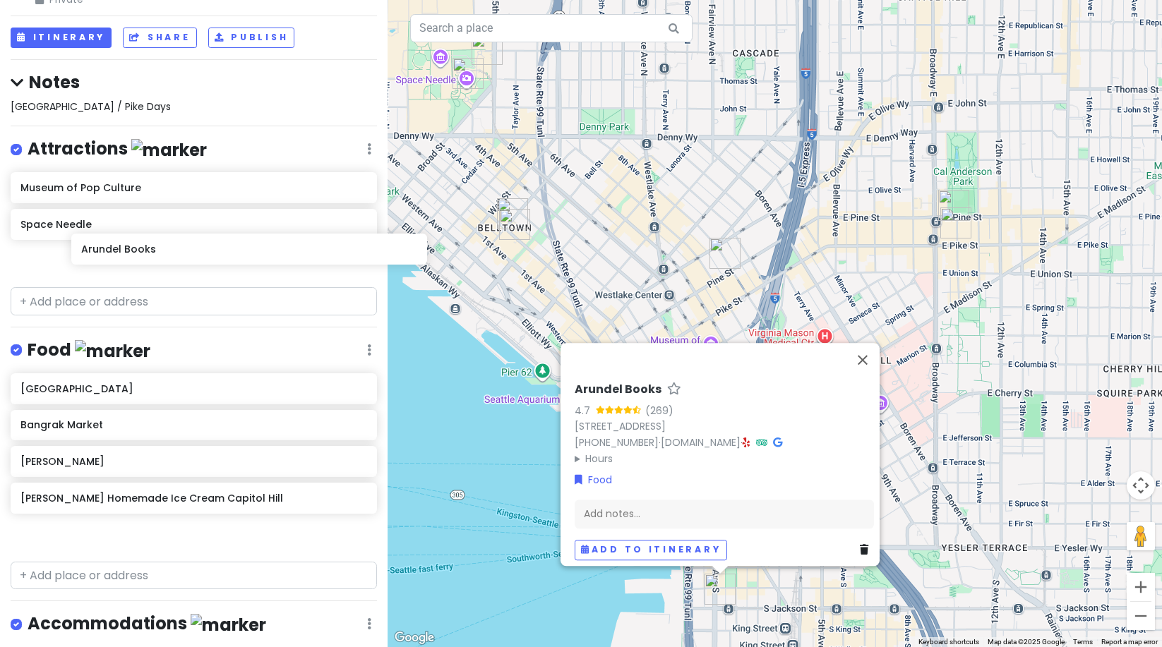
drag, startPoint x: 64, startPoint y: 503, endPoint x: 124, endPoint y: 256, distance: 254.3
click at [124, 256] on div "Seattle Trip Day 1 & 2 Private Change Dates Make a Copy Delete Trip Go Pro ⚡️ G…" at bounding box center [194, 323] width 388 height 647
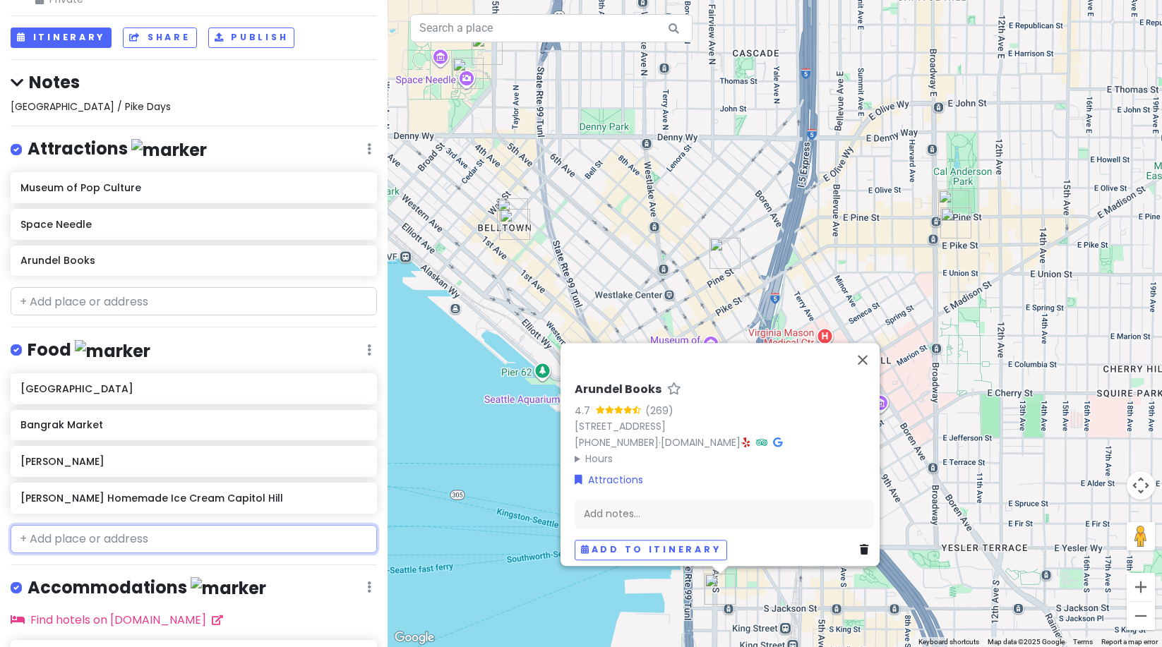
click at [83, 544] on input "text" at bounding box center [194, 539] width 366 height 28
click at [102, 287] on input "text" at bounding box center [194, 301] width 366 height 28
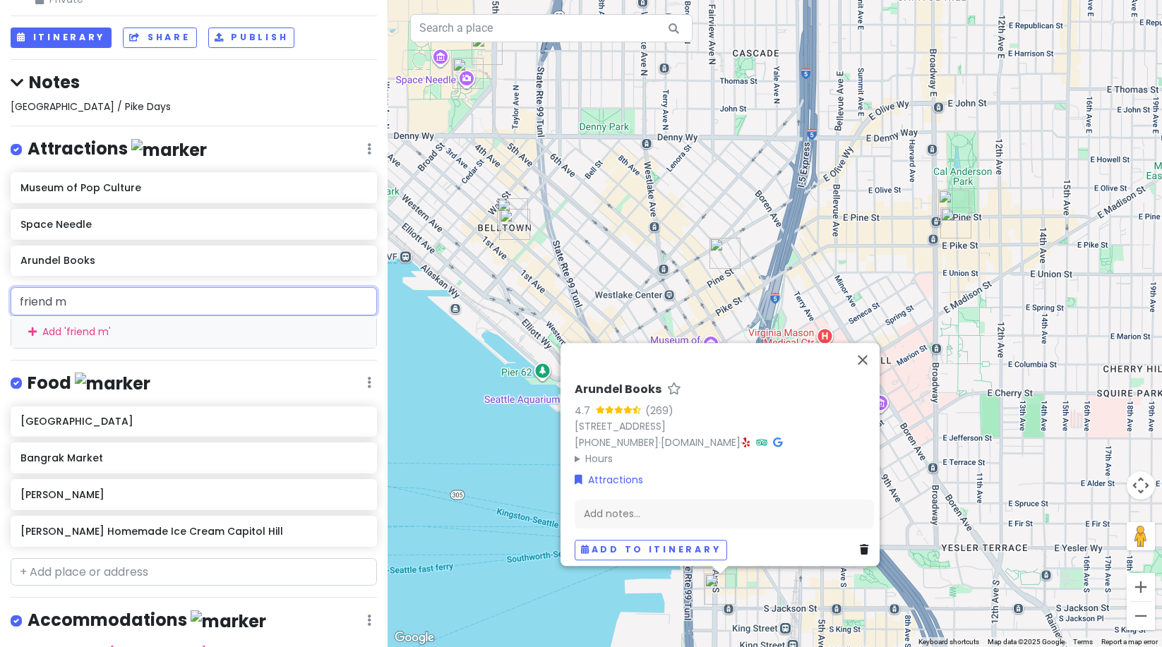
type input "friend [PERSON_NAME]"
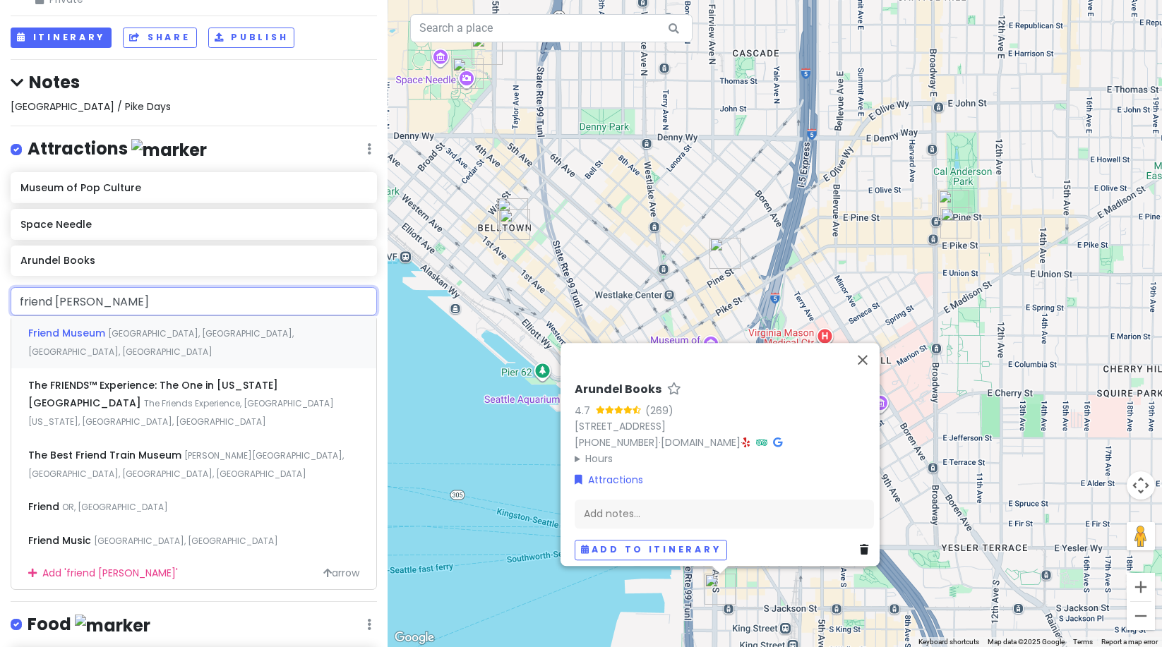
click at [68, 331] on span "Friend Museum" at bounding box center [68, 333] width 80 height 14
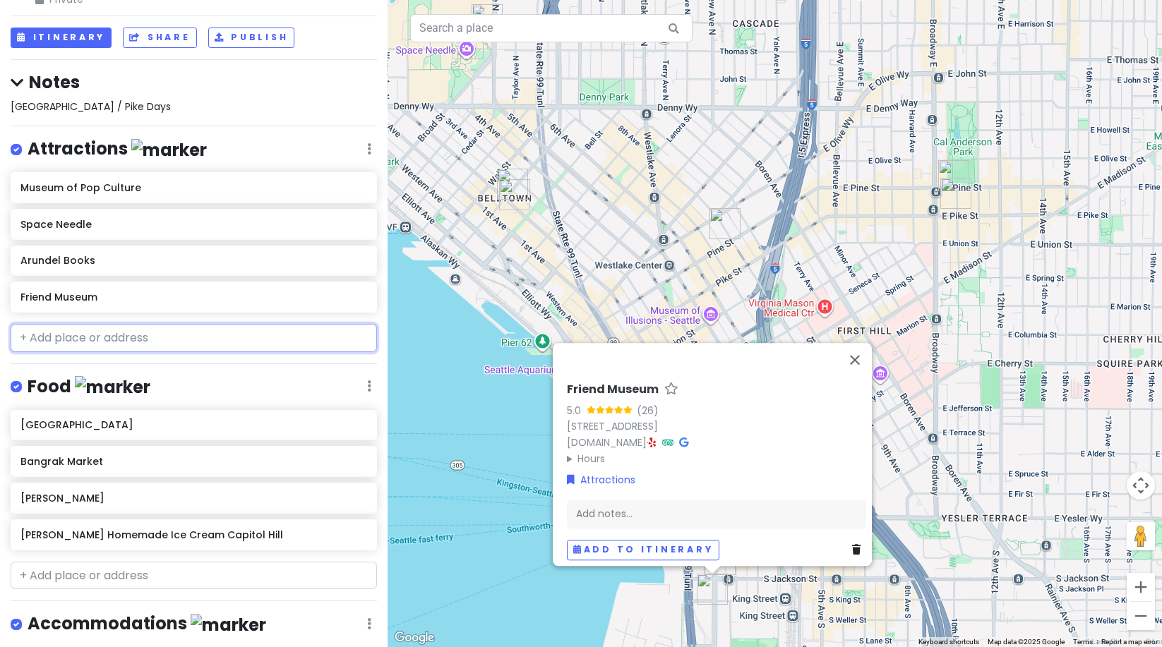
click at [38, 332] on input "text" at bounding box center [194, 338] width 366 height 28
click at [53, 575] on input "text" at bounding box center [194, 576] width 366 height 28
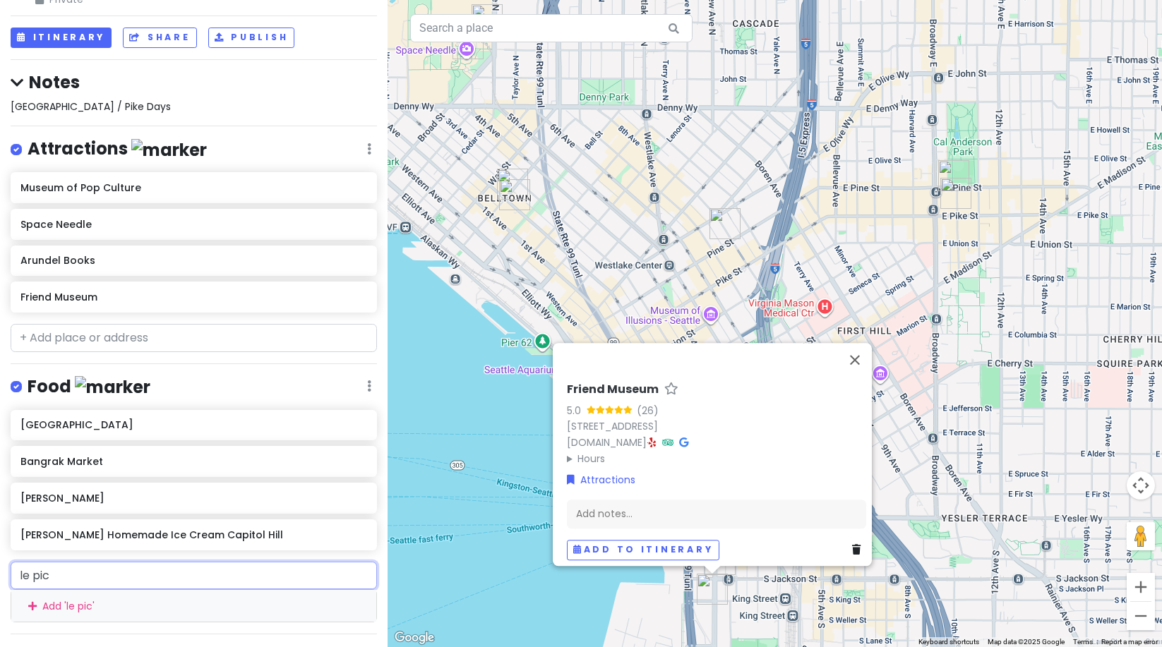
type input "[PERSON_NAME]"
click at [76, 604] on span "[GEOGRAPHIC_DATA], [GEOGRAPHIC_DATA], [GEOGRAPHIC_DATA]" at bounding box center [215, 608] width 278 height 12
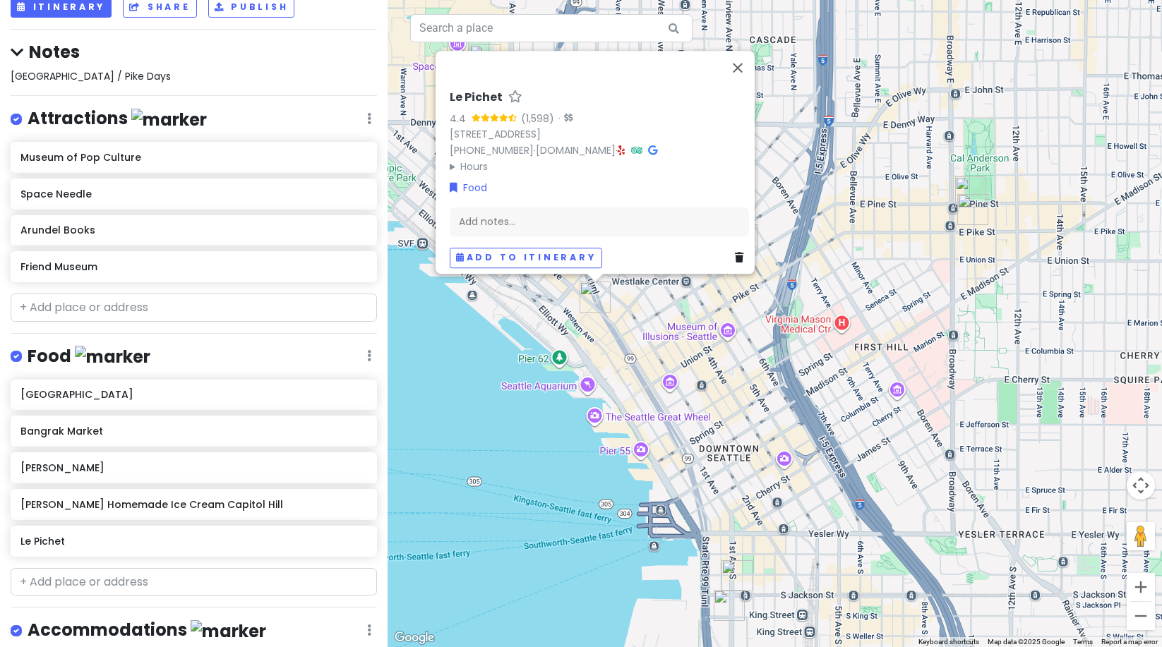
scroll to position [92, 0]
click at [66, 301] on input "text" at bounding box center [194, 306] width 366 height 28
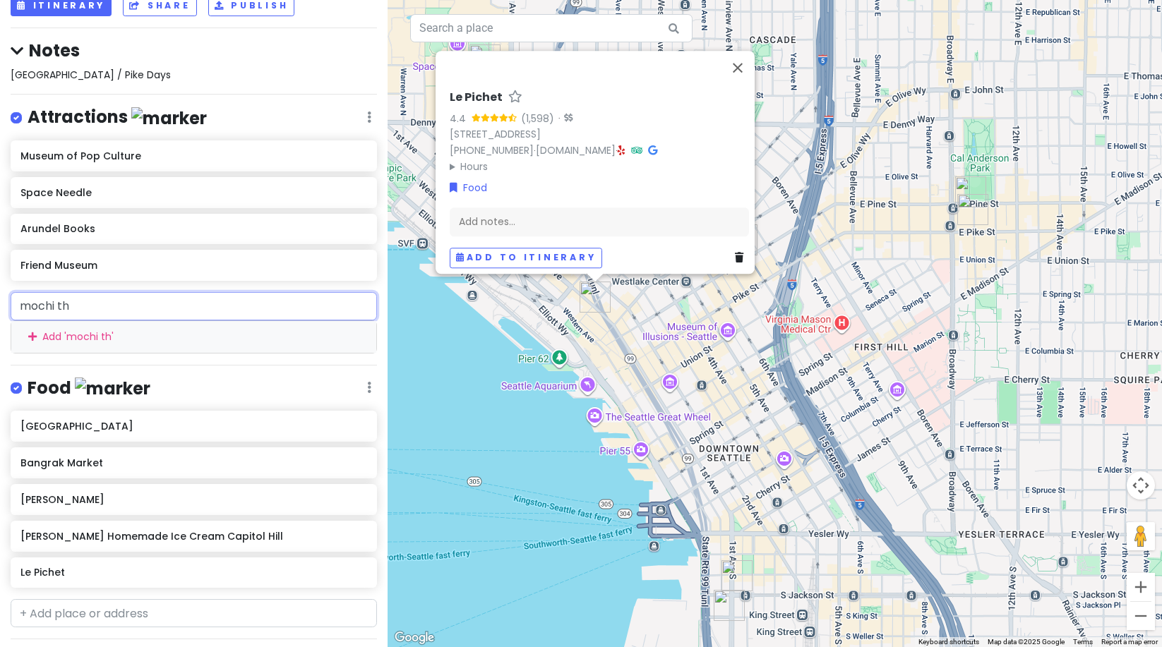
type input "mochi thi"
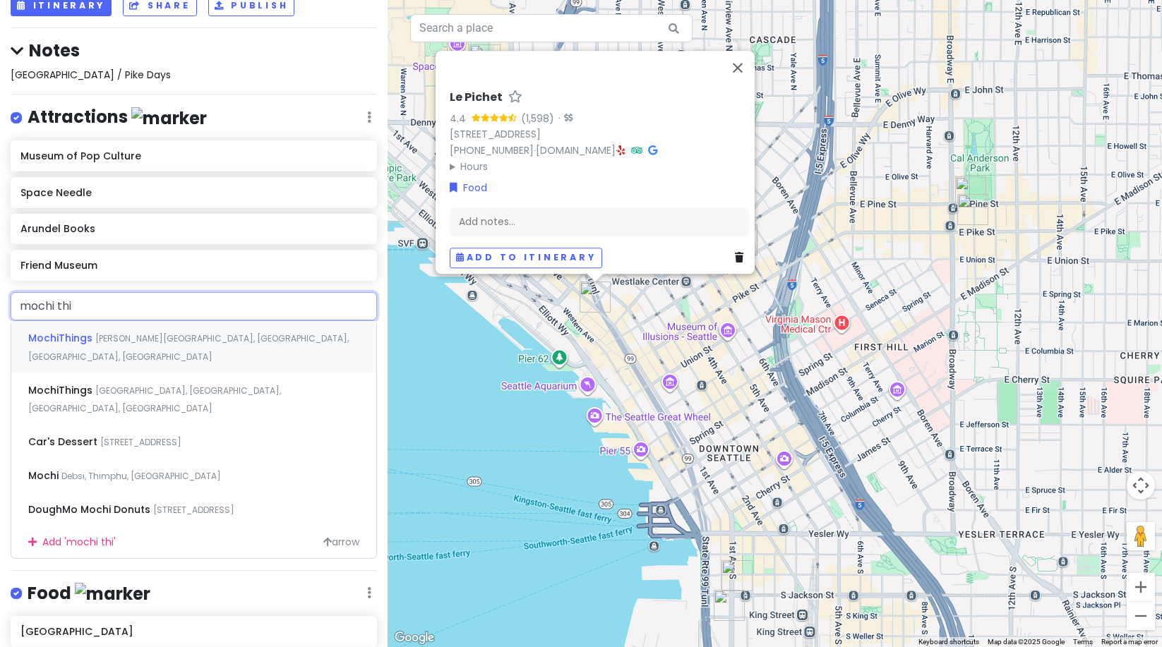
click at [76, 338] on span "MochiThings" at bounding box center [61, 338] width 67 height 14
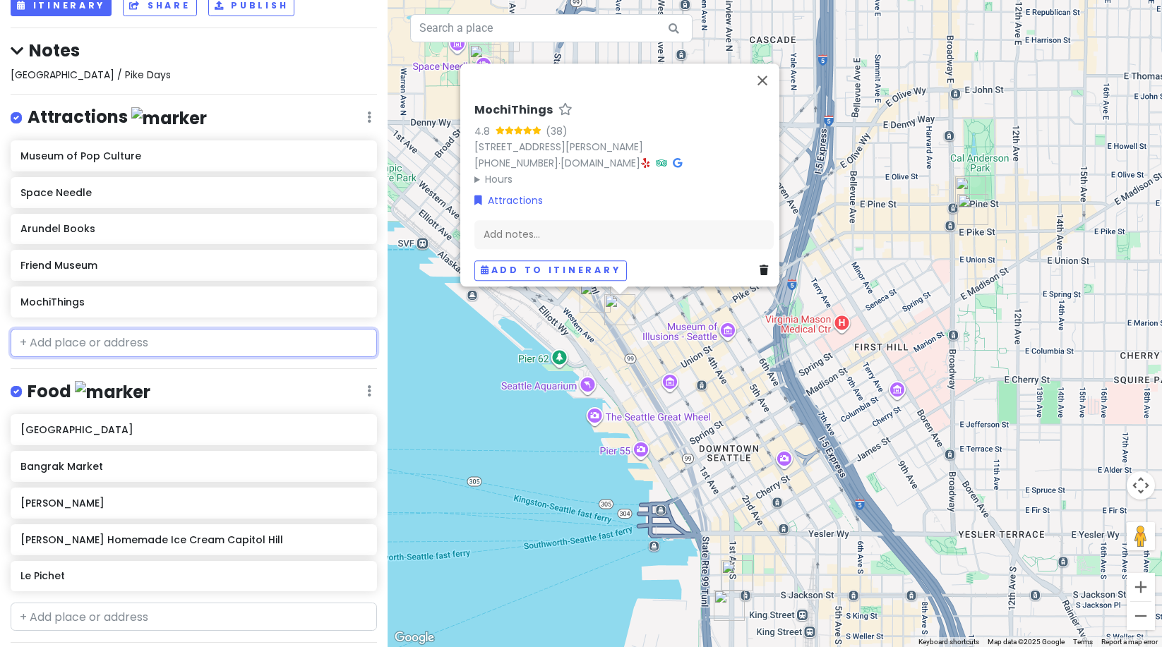
click at [75, 347] on input "text" at bounding box center [194, 343] width 366 height 28
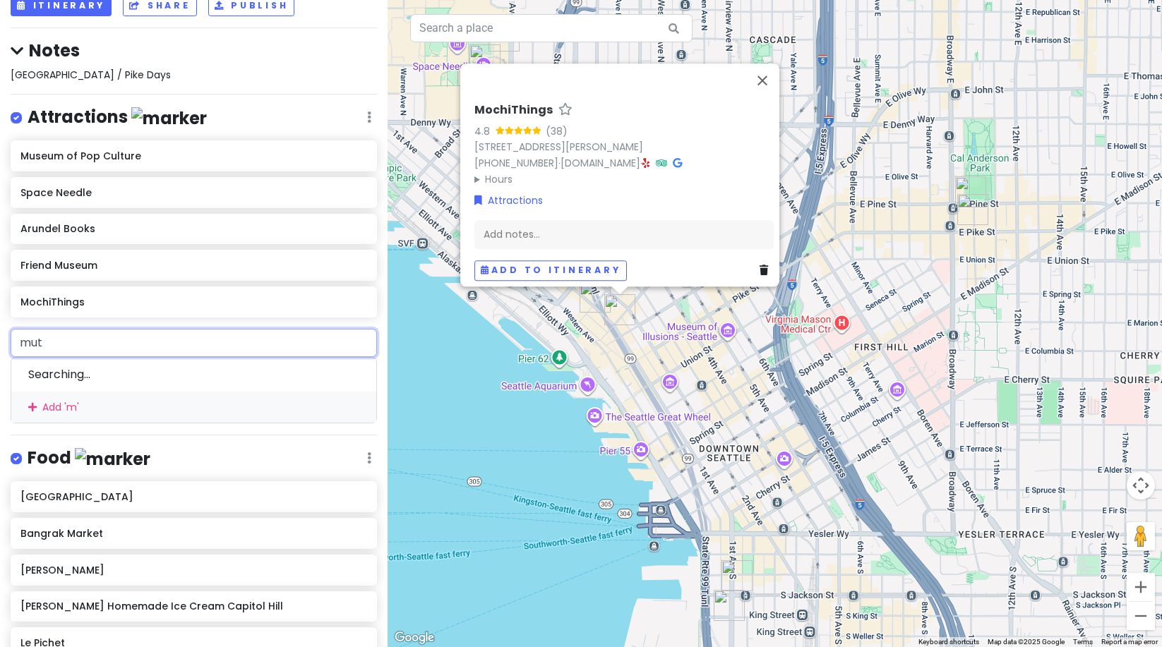
type input "muto"
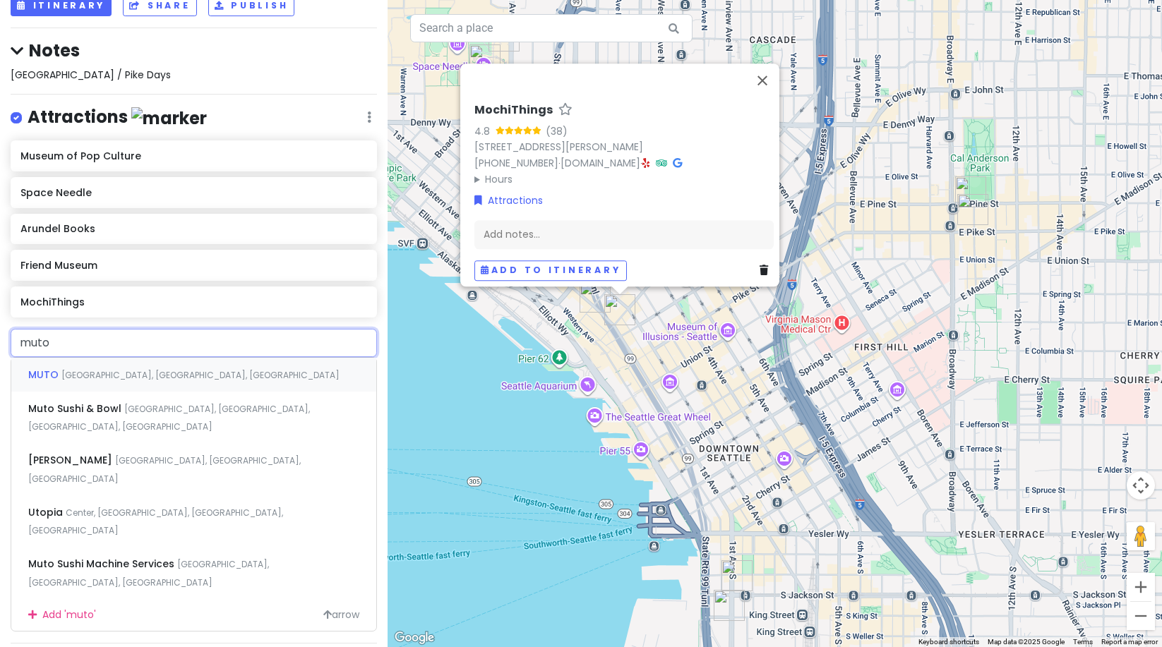
click at [87, 365] on div "[GEOGRAPHIC_DATA], [GEOGRAPHIC_DATA]" at bounding box center [193, 375] width 365 height 34
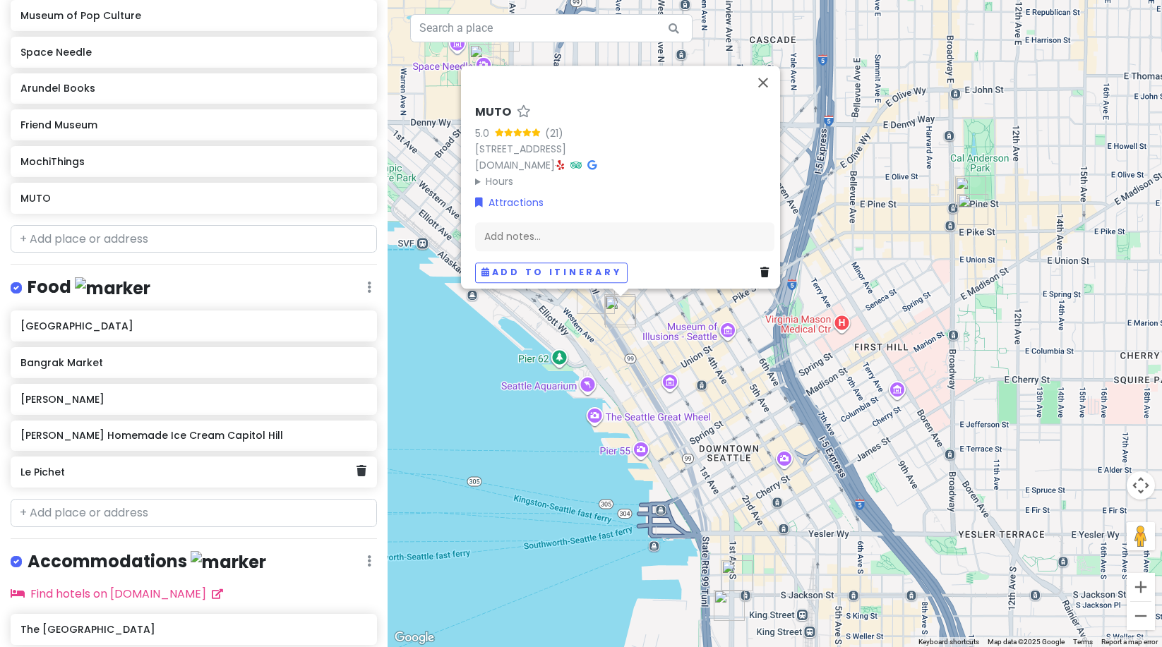
scroll to position [318, 0]
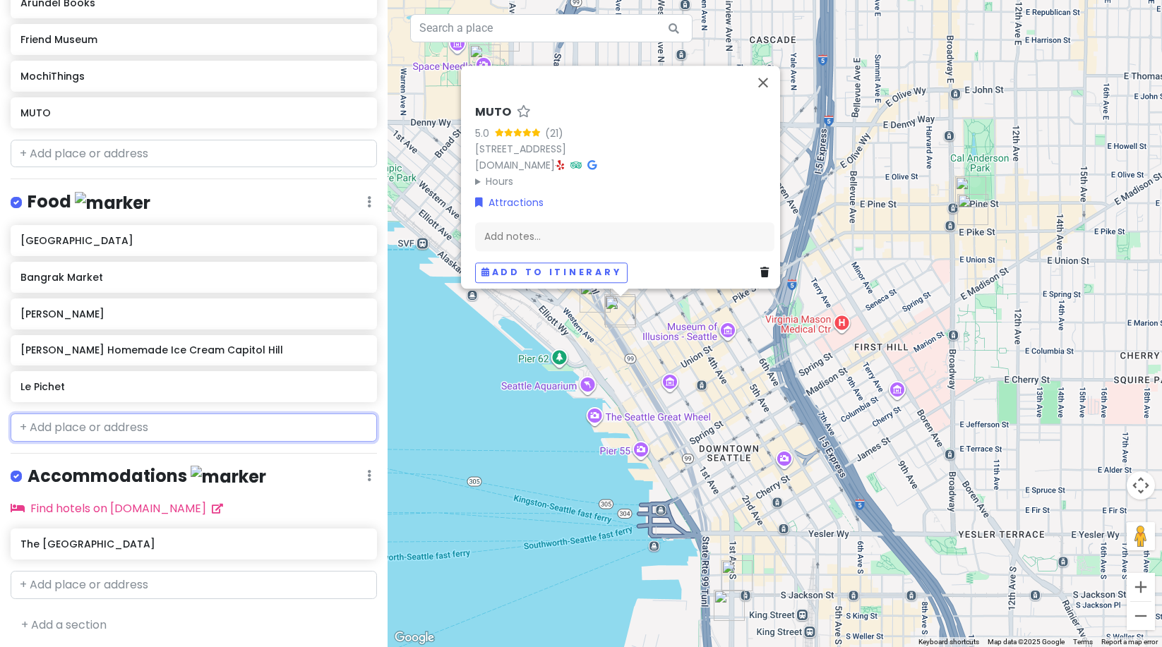
click at [49, 428] on input "text" at bounding box center [194, 428] width 366 height 28
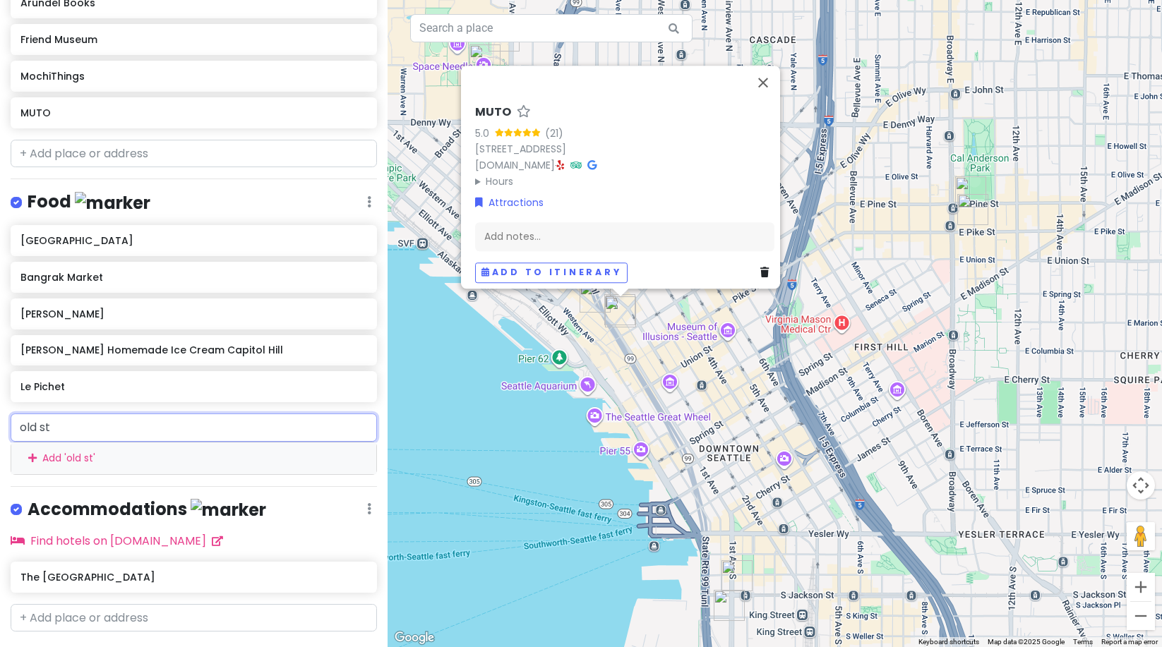
type input "old sto"
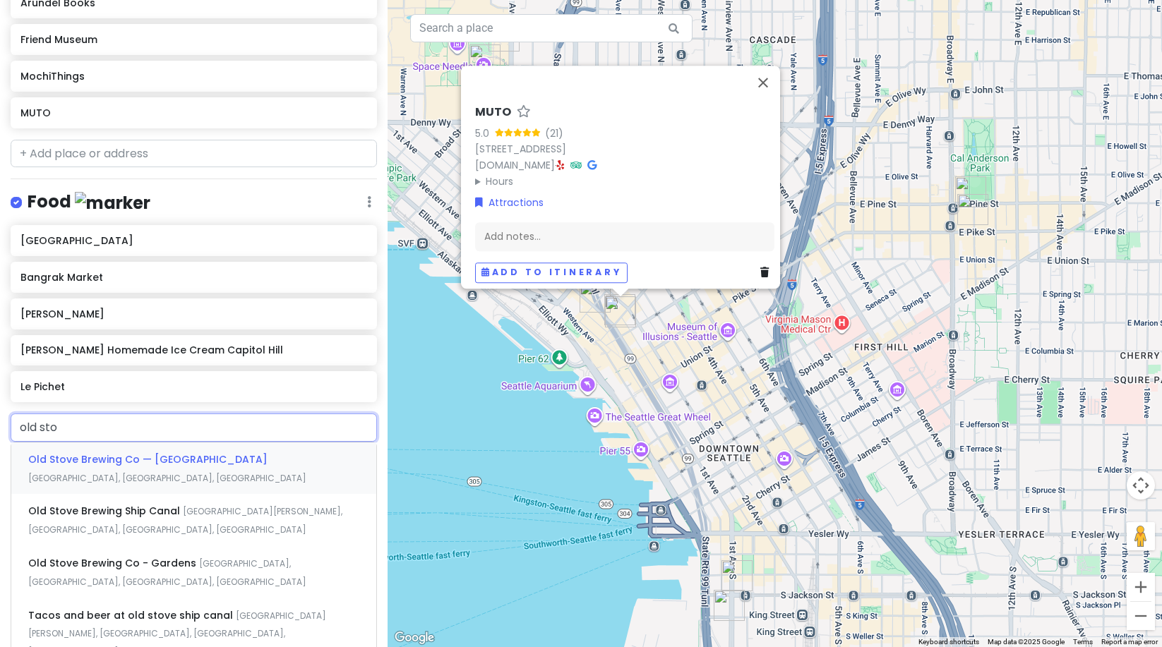
click at [98, 453] on span "Old Stove Brewing Co — [GEOGRAPHIC_DATA]" at bounding box center [147, 460] width 239 height 14
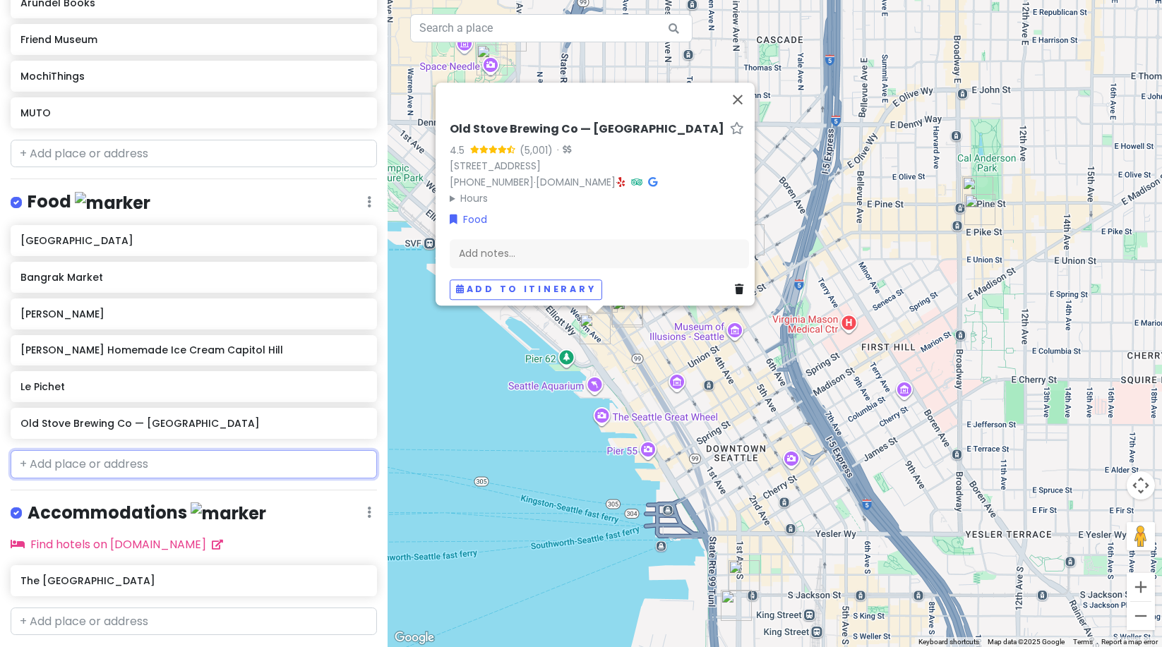
click at [58, 465] on input "text" at bounding box center [194, 464] width 366 height 28
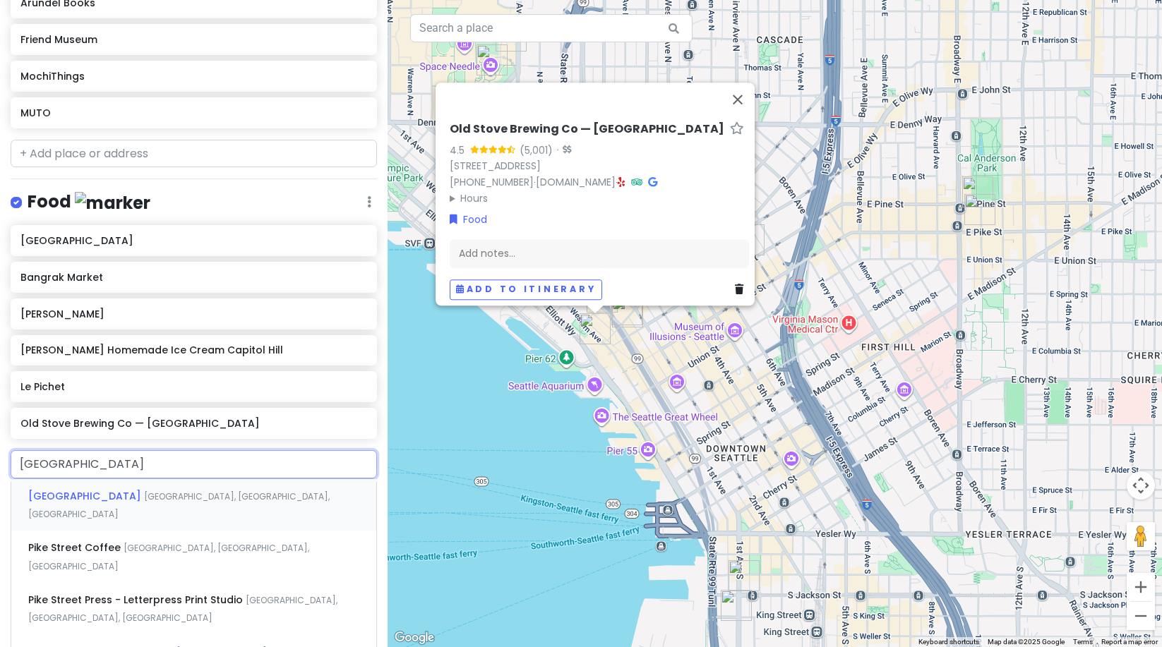
type input "pike street p"
click at [160, 583] on div "Pike Street Press - Letterpress Print [GEOGRAPHIC_DATA], [GEOGRAPHIC_DATA]" at bounding box center [193, 609] width 365 height 52
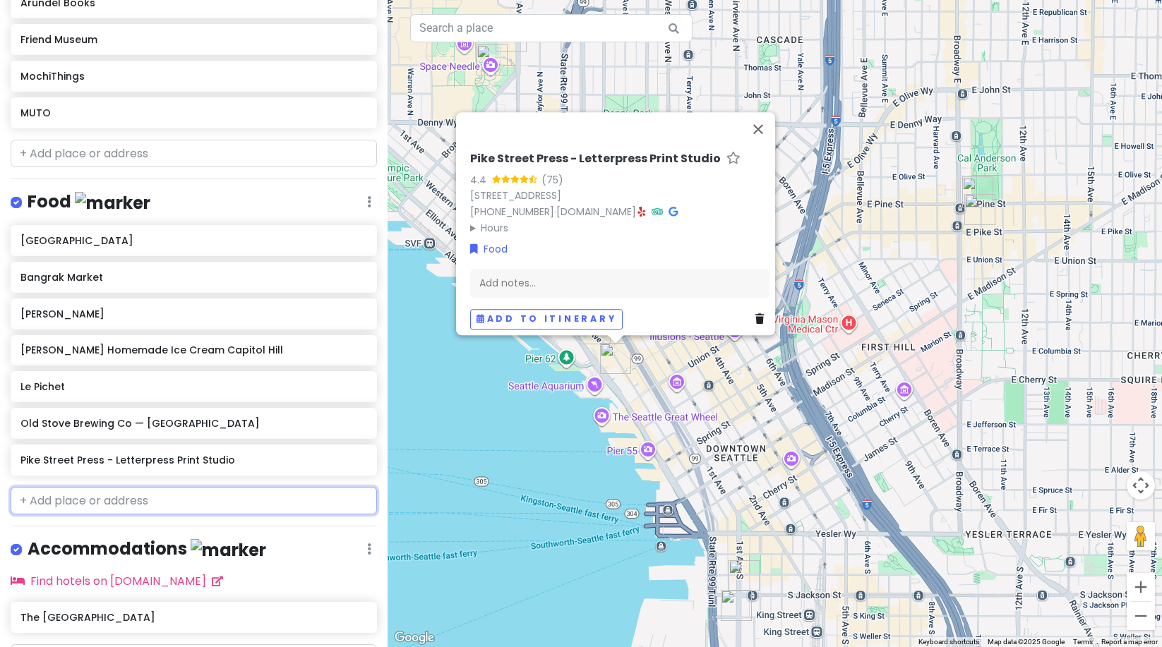
click at [105, 496] on input "text" at bounding box center [194, 501] width 366 height 28
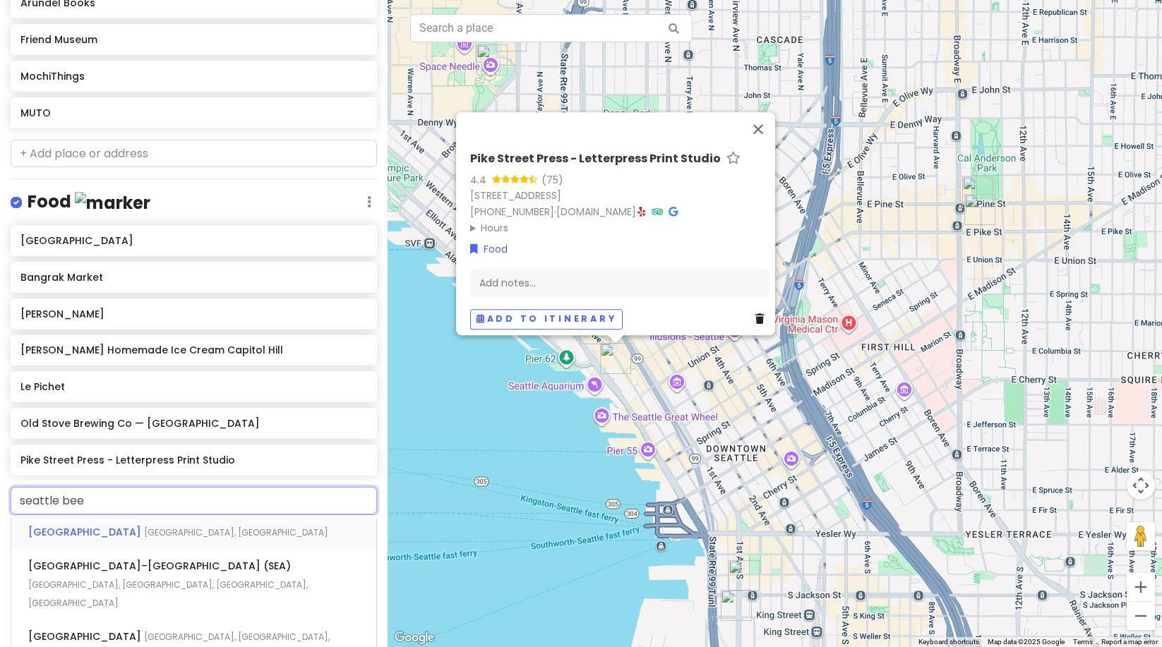
type input "seattle beer"
click at [145, 522] on div "Seattle [GEOGRAPHIC_DATA], [GEOGRAPHIC_DATA], [GEOGRAPHIC_DATA], [GEOGRAPHIC_DA…" at bounding box center [193, 541] width 365 height 52
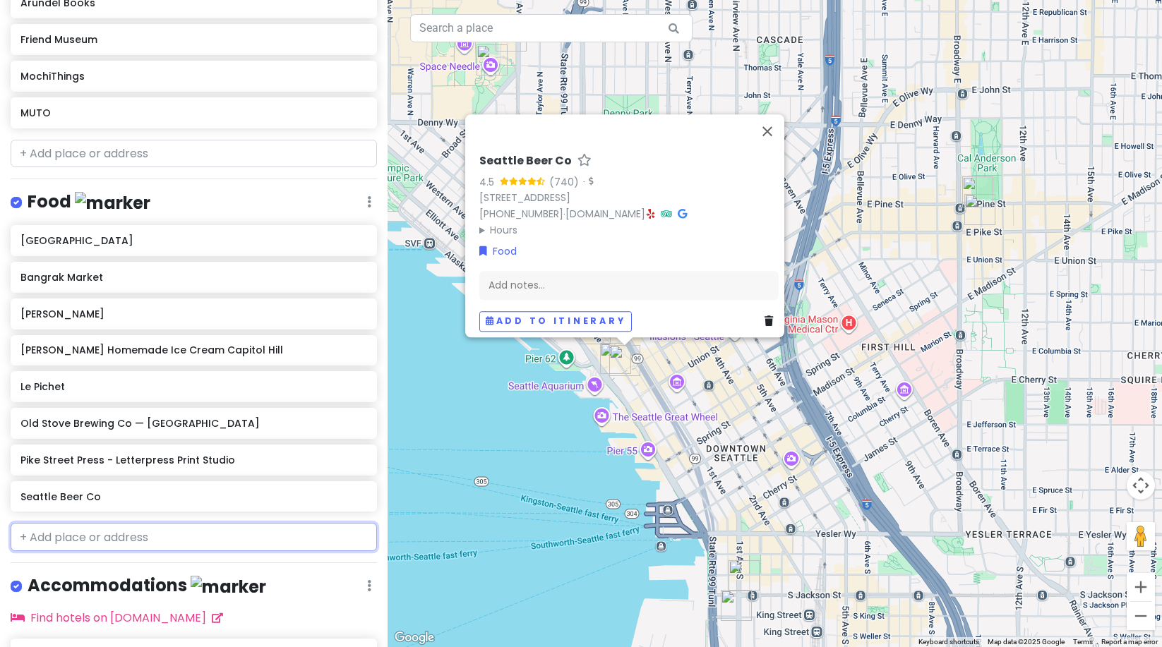
click at [75, 532] on input "text" at bounding box center [194, 537] width 366 height 28
click at [102, 162] on input "text" at bounding box center [194, 154] width 366 height 28
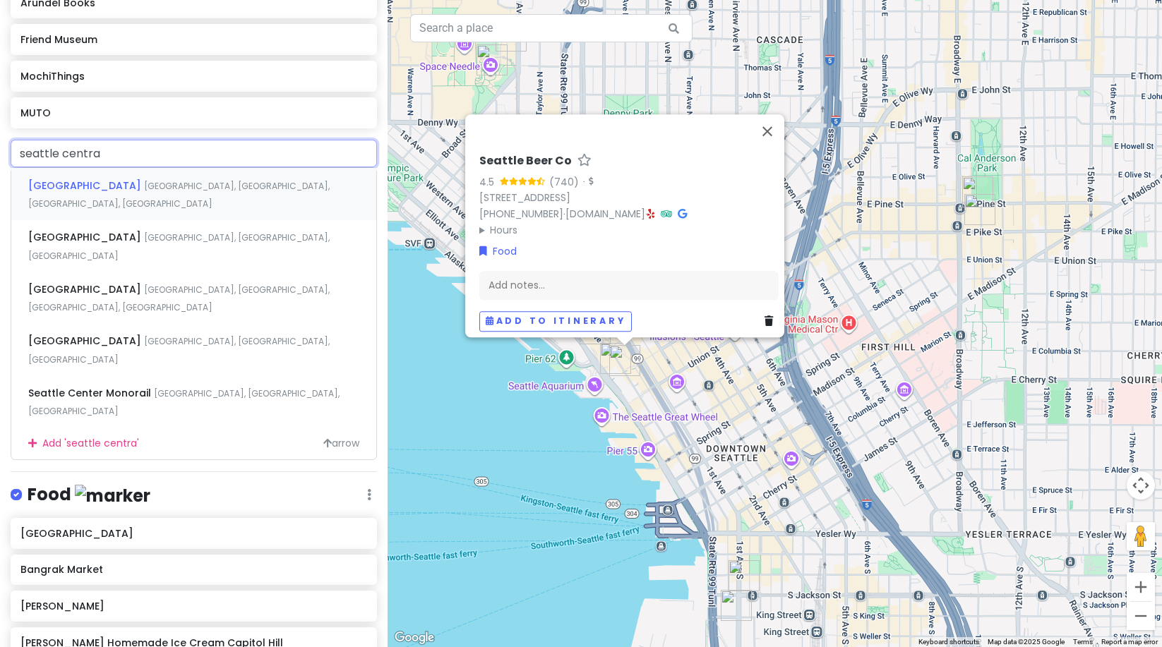
type input "[GEOGRAPHIC_DATA]"
click at [131, 230] on span "[GEOGRAPHIC_DATA]" at bounding box center [86, 237] width 116 height 14
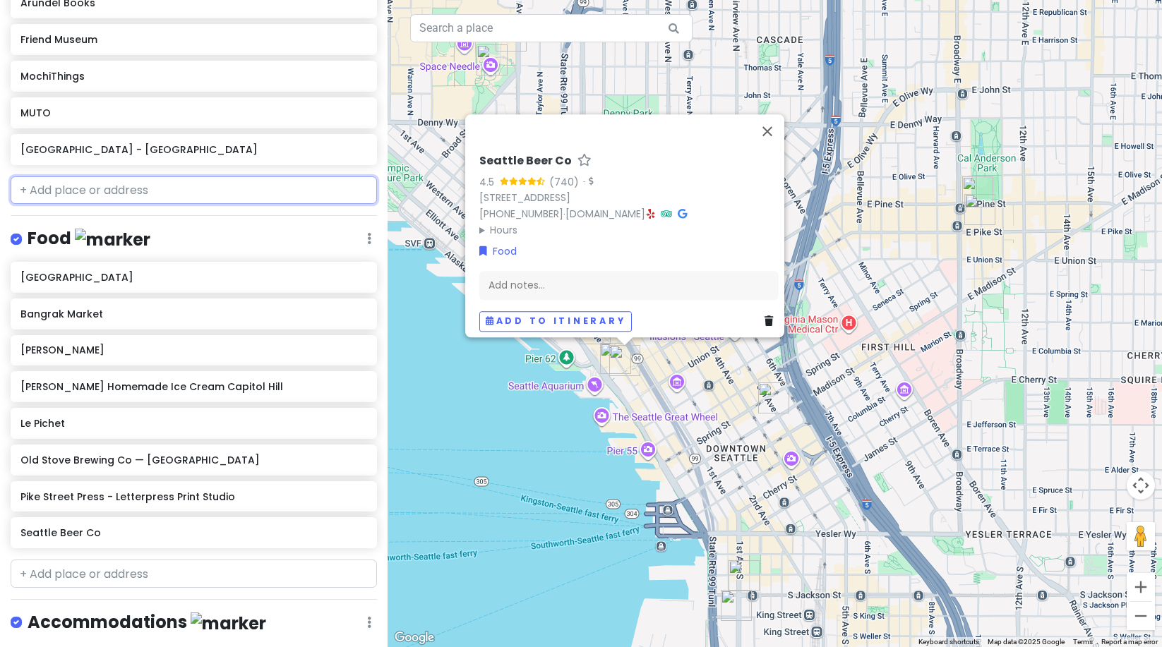
scroll to position [355, 0]
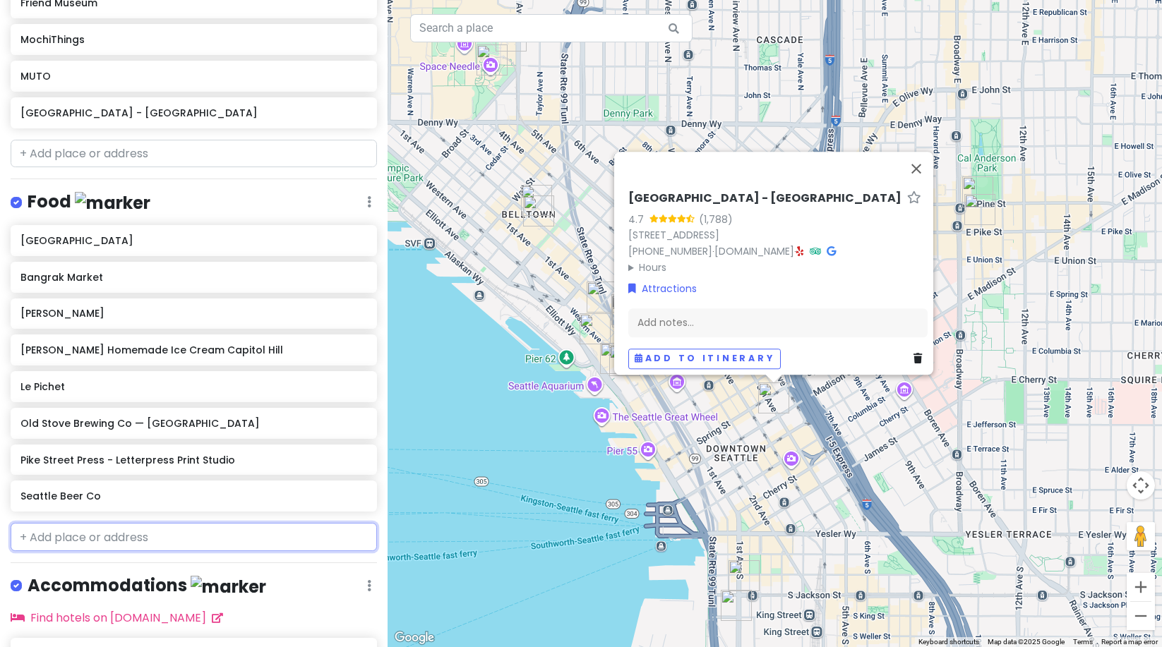
click at [69, 530] on input "text" at bounding box center [194, 537] width 366 height 28
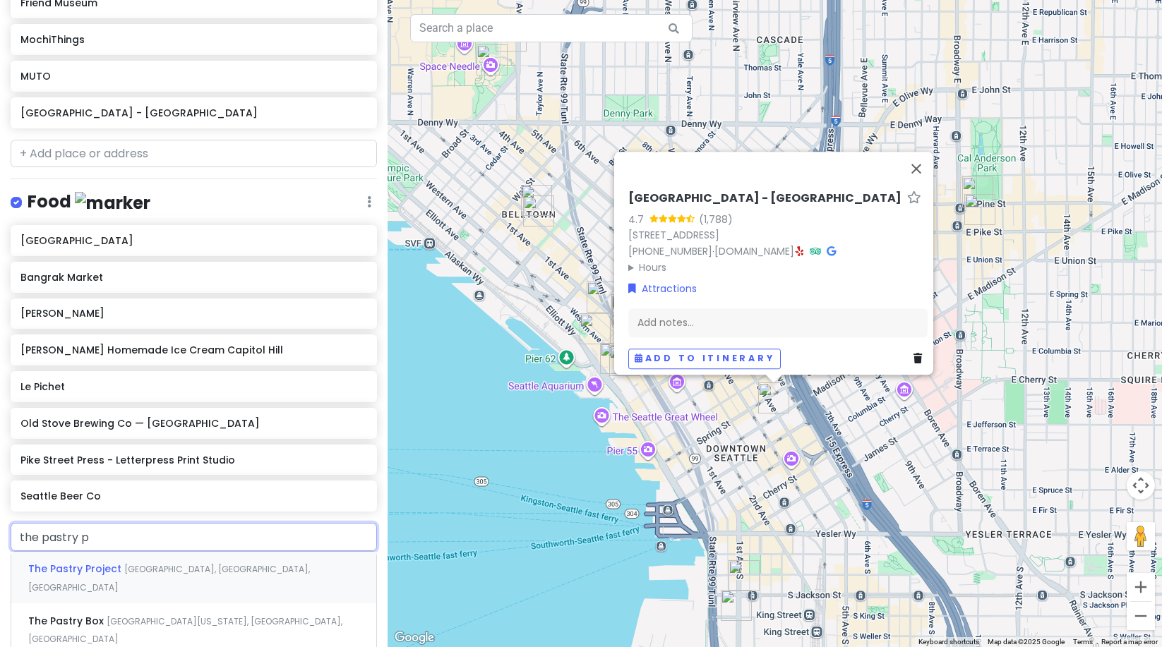
type input "the pastry pr"
click at [164, 573] on span "[GEOGRAPHIC_DATA], [GEOGRAPHIC_DATA], [GEOGRAPHIC_DATA]" at bounding box center [169, 578] width 282 height 30
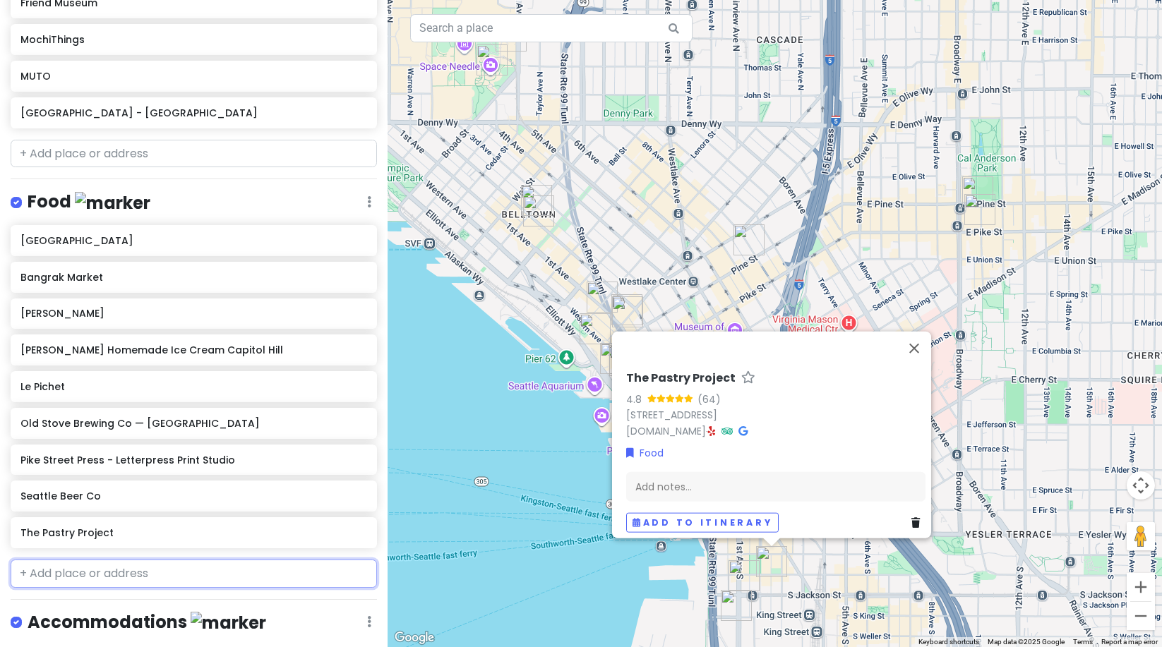
click at [61, 570] on input "text" at bounding box center [194, 574] width 366 height 28
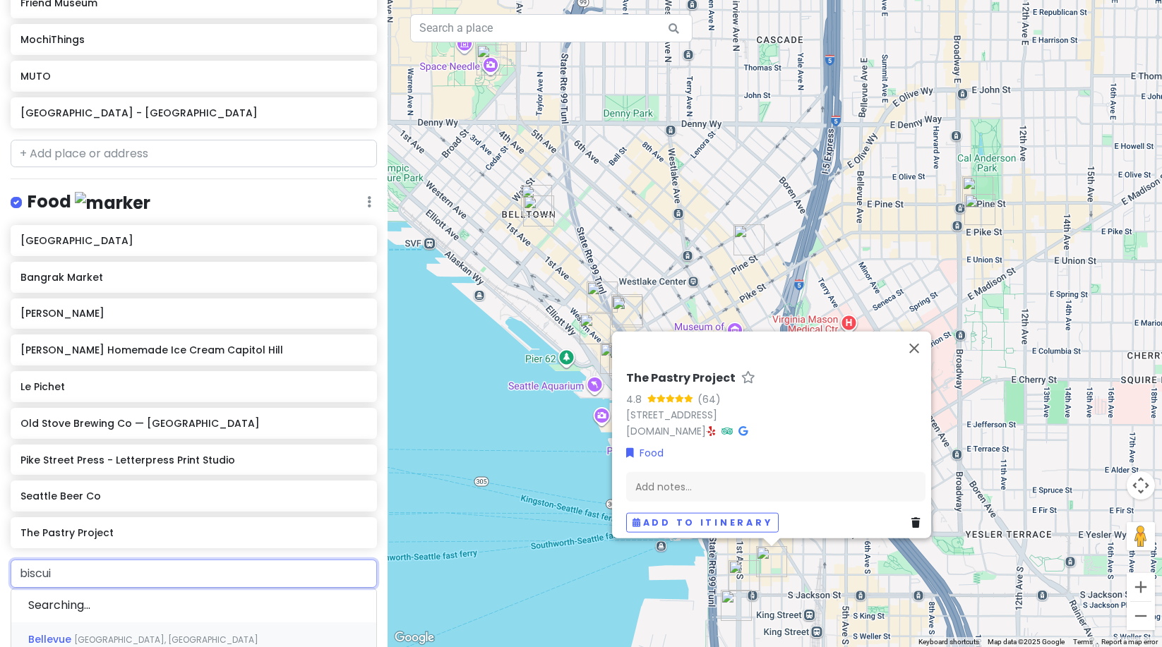
type input "biscuit"
click at [114, 607] on span "Biscuit Bitch [GEOGRAPHIC_DATA]" at bounding box center [118, 606] width 180 height 14
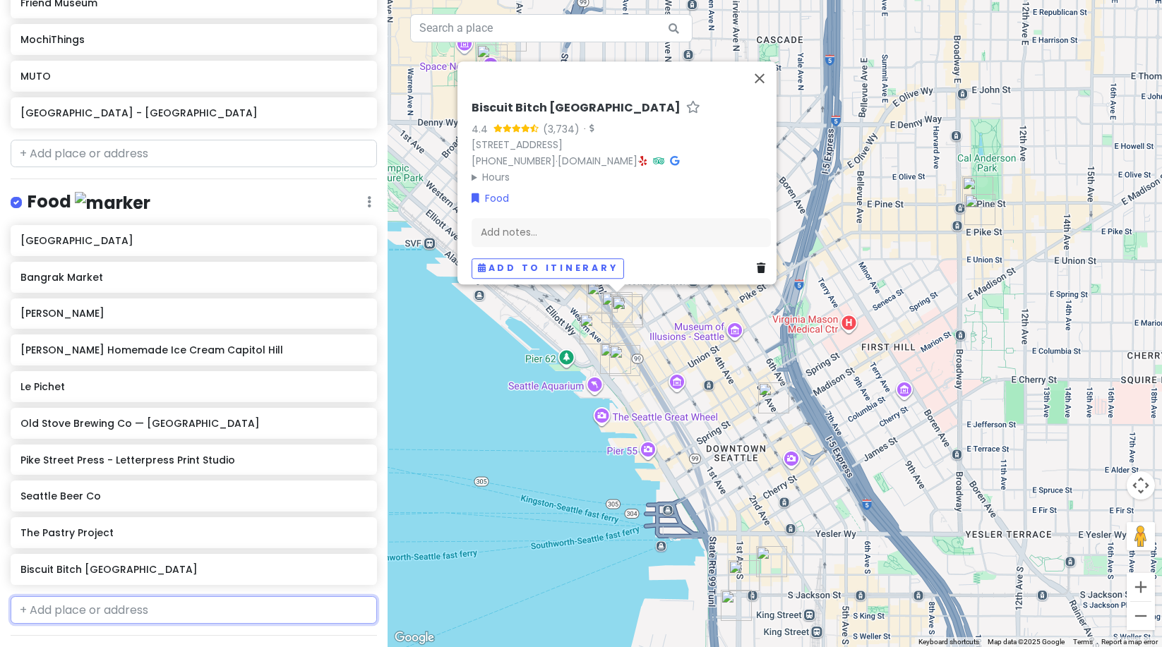
click at [54, 608] on input "text" at bounding box center [194, 611] width 366 height 28
click at [67, 608] on input "text" at bounding box center [194, 611] width 366 height 28
type input "ben [GEOGRAPHIC_DATA]"
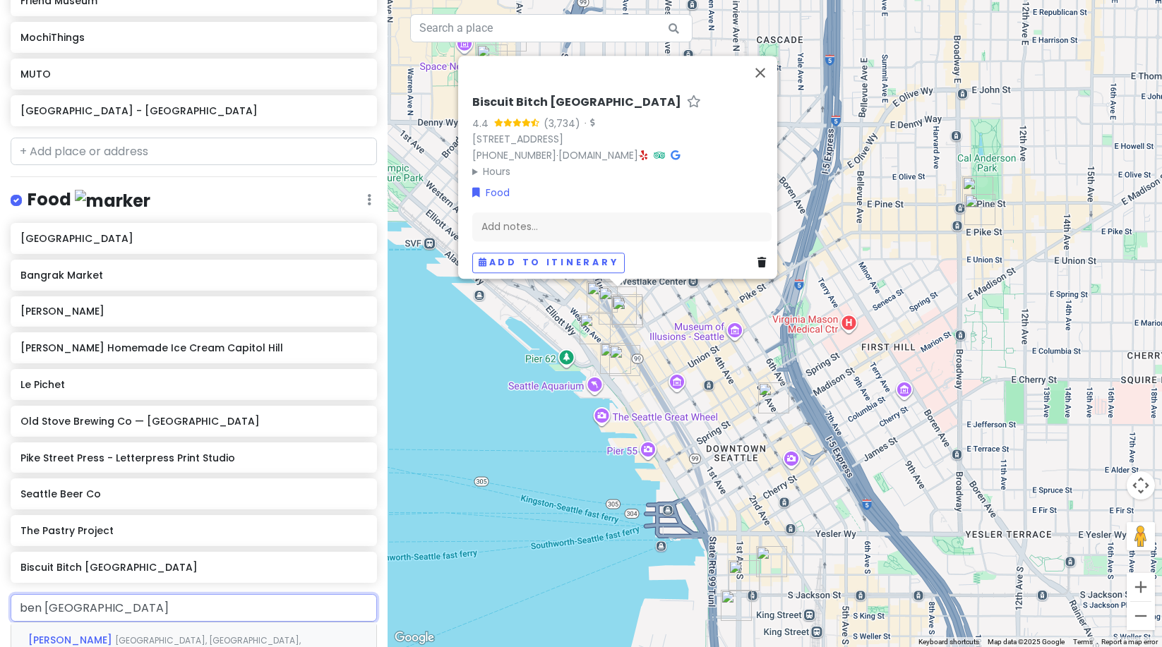
scroll to position [358, 0]
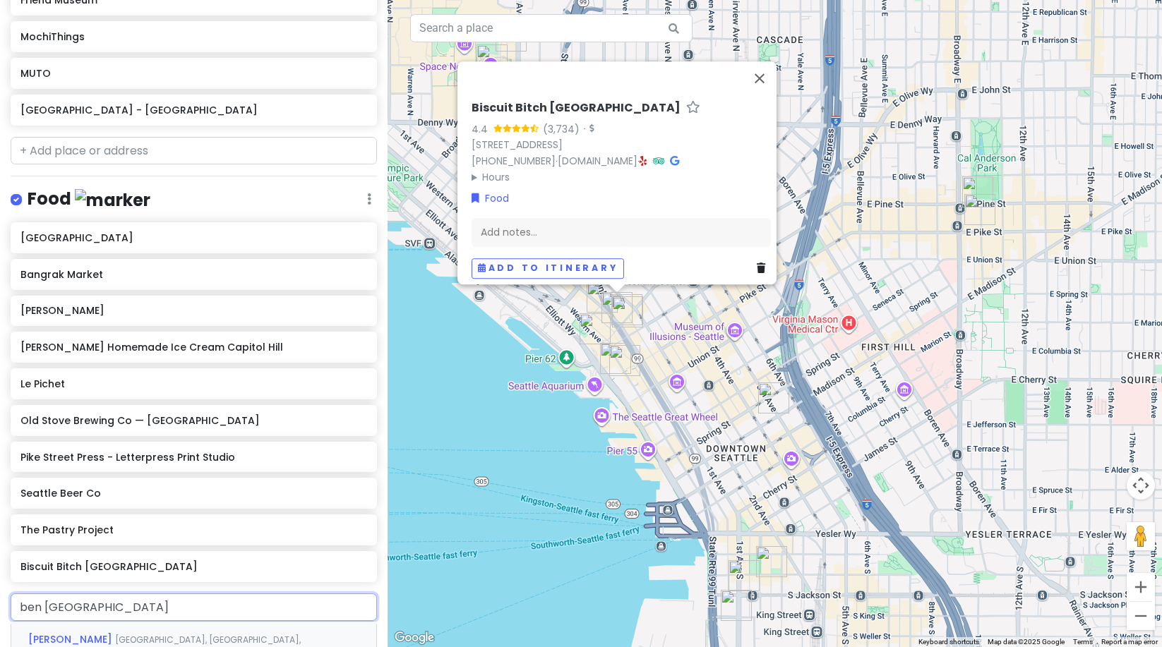
click at [107, 630] on div "[GEOGRAPHIC_DATA][PERSON_NAME], [GEOGRAPHIC_DATA], [GEOGRAPHIC_DATA], [GEOGRAPH…" at bounding box center [193, 648] width 365 height 52
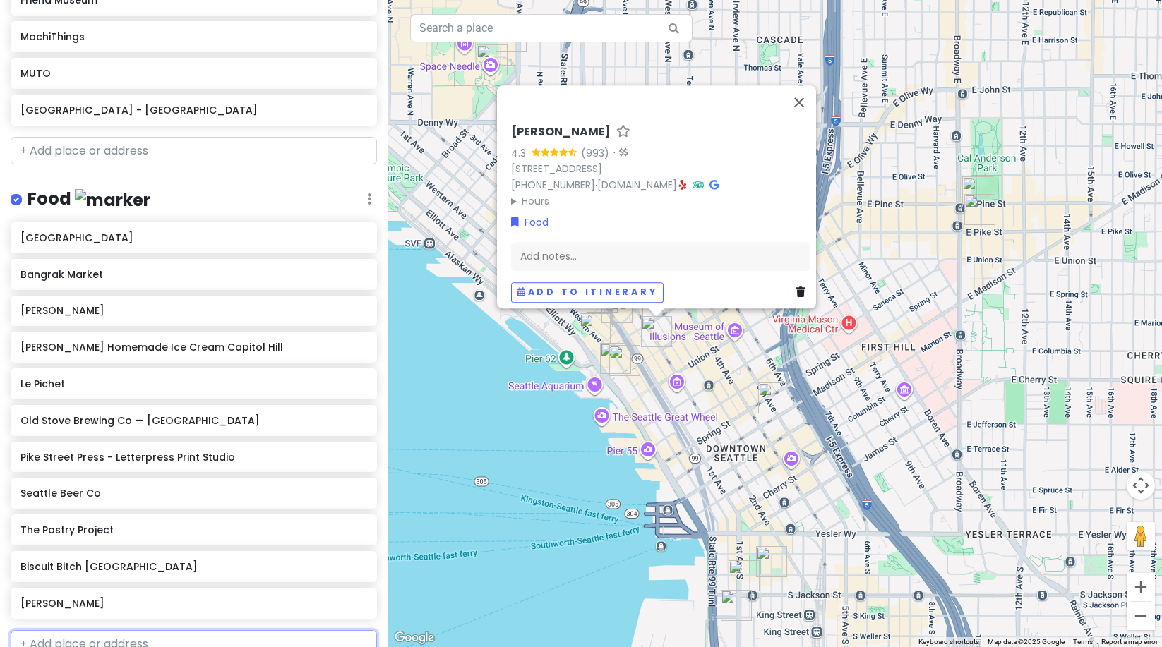
click at [68, 633] on input "text" at bounding box center [194, 644] width 366 height 28
type input "half shell"
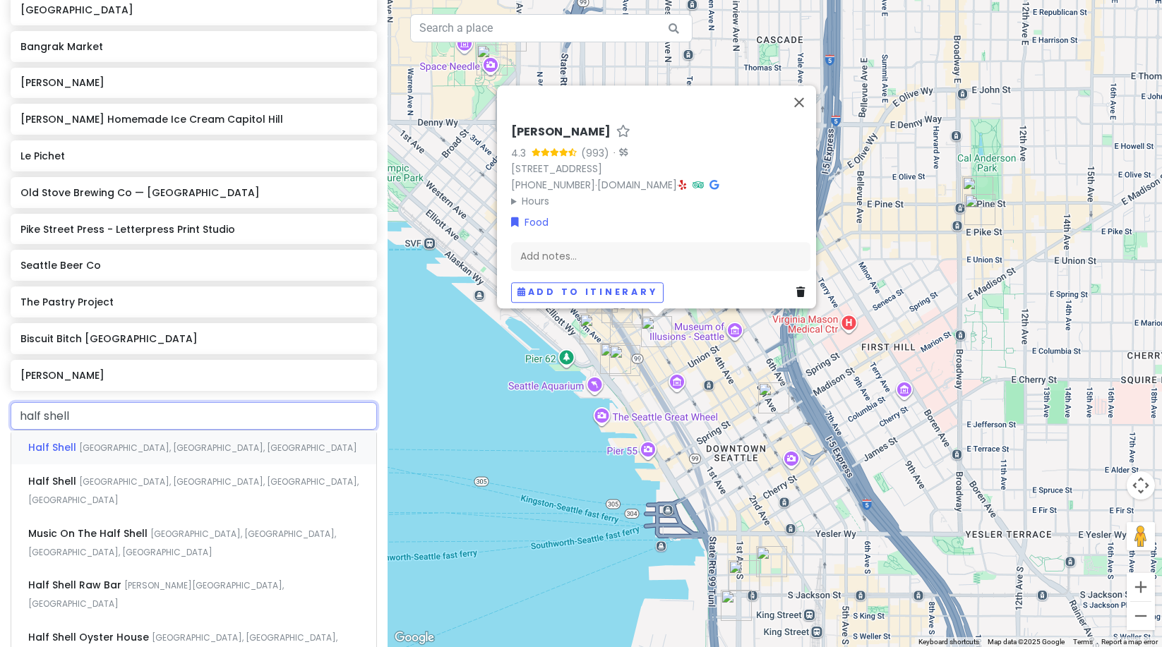
scroll to position [676, 0]
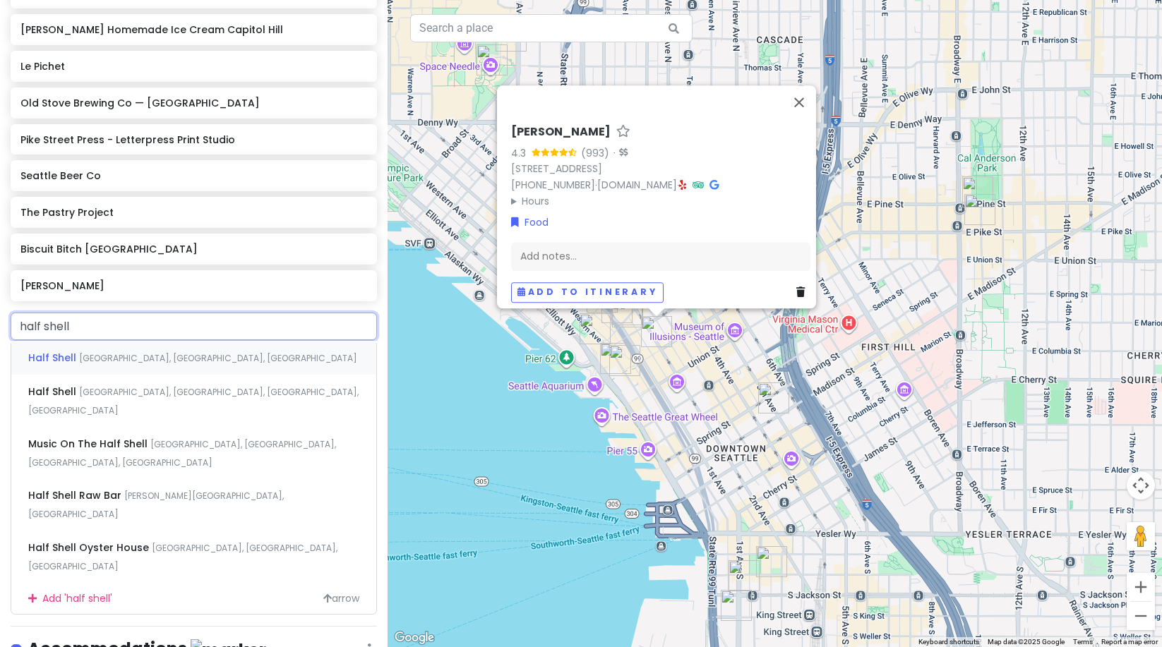
click at [130, 359] on span "[GEOGRAPHIC_DATA], [GEOGRAPHIC_DATA], [GEOGRAPHIC_DATA]" at bounding box center [218, 358] width 278 height 12
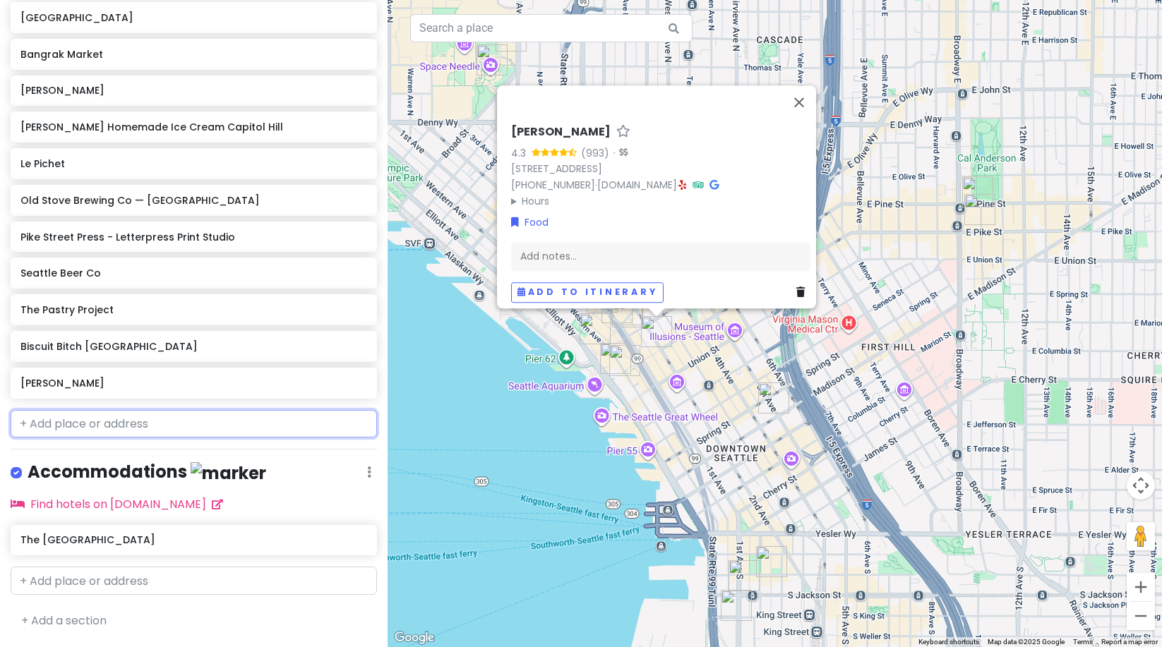
scroll to position [611, 0]
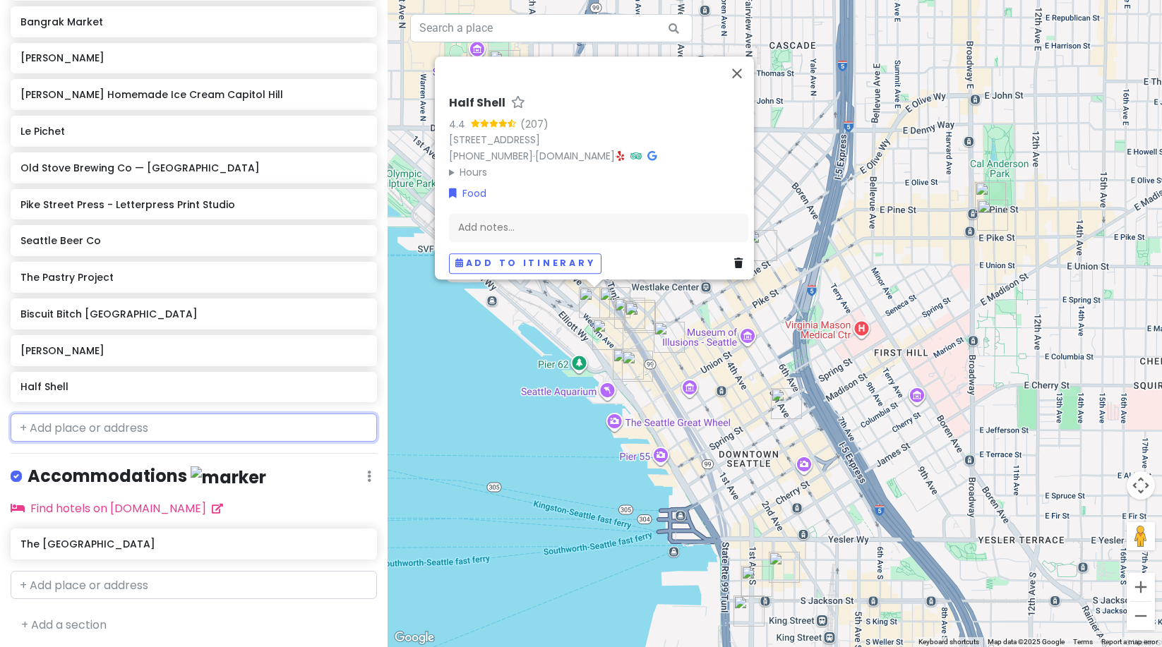
click at [37, 428] on input "text" at bounding box center [194, 428] width 366 height 28
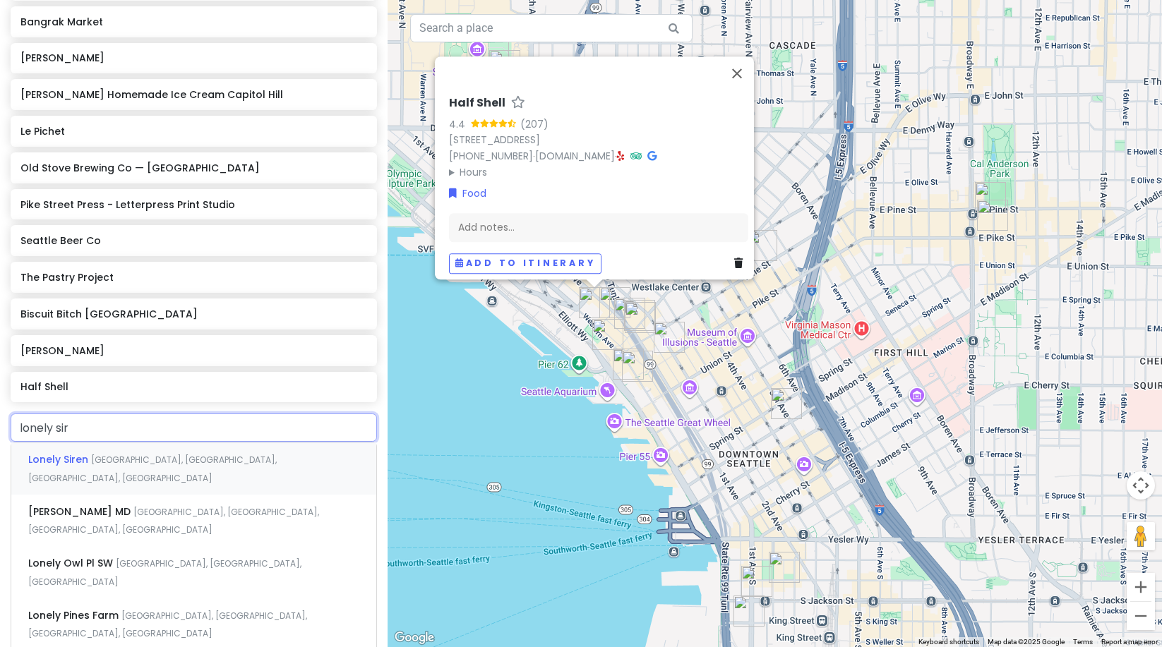
type input "lonely sire"
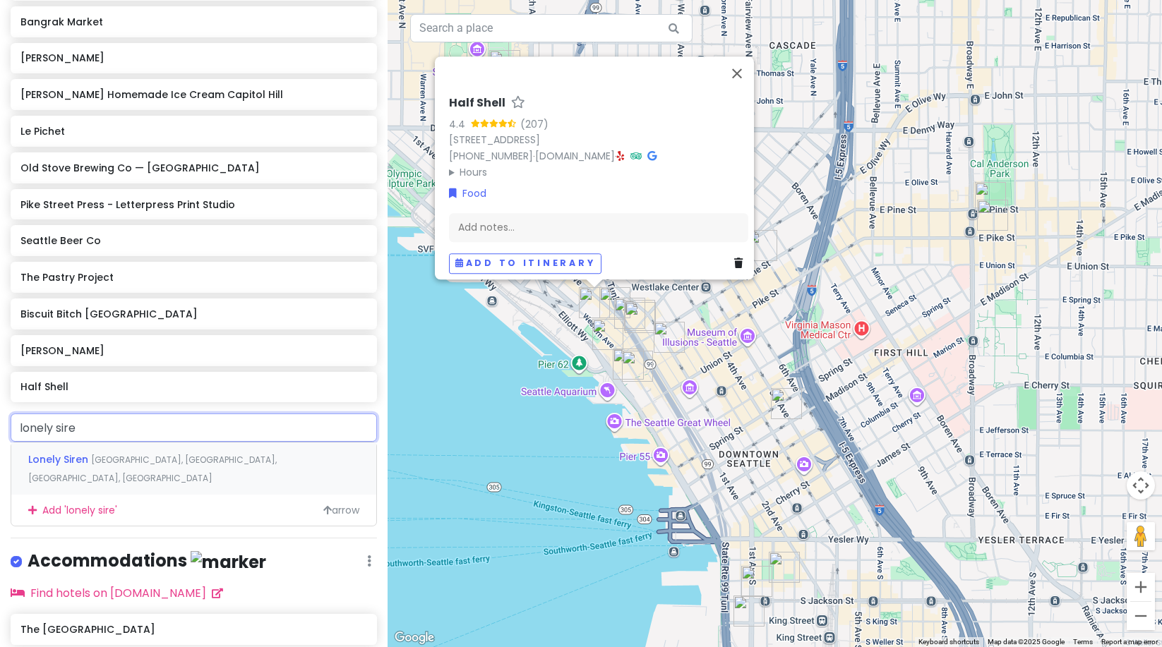
click at [69, 460] on span "Lonely Siren" at bounding box center [59, 460] width 63 height 14
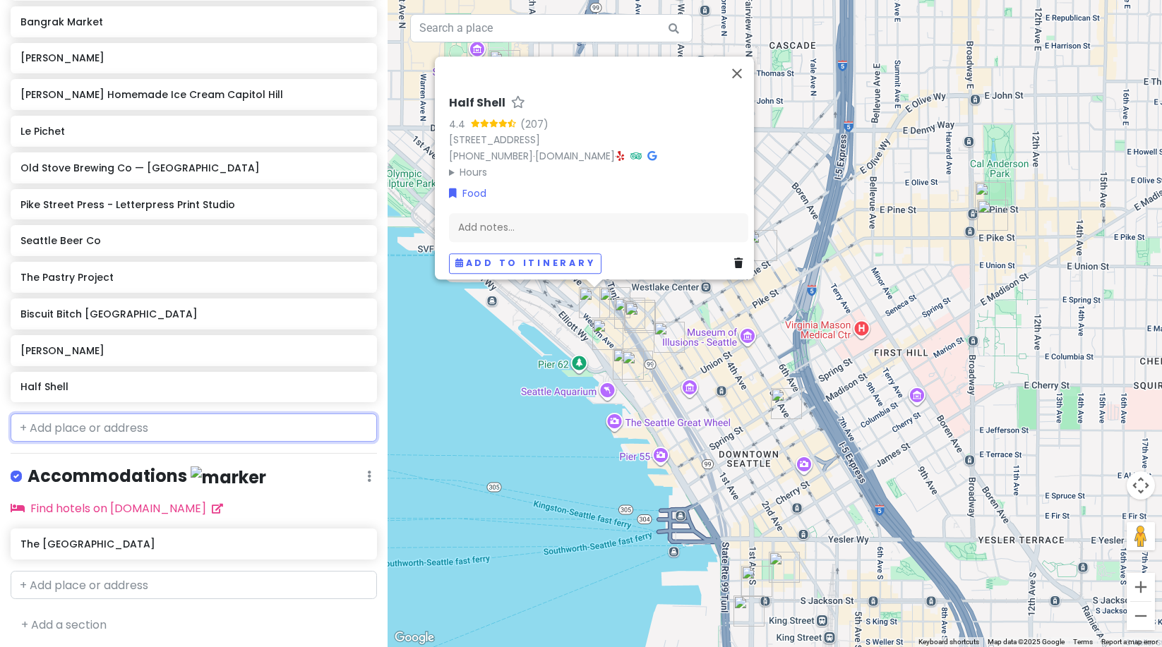
scroll to position [647, 0]
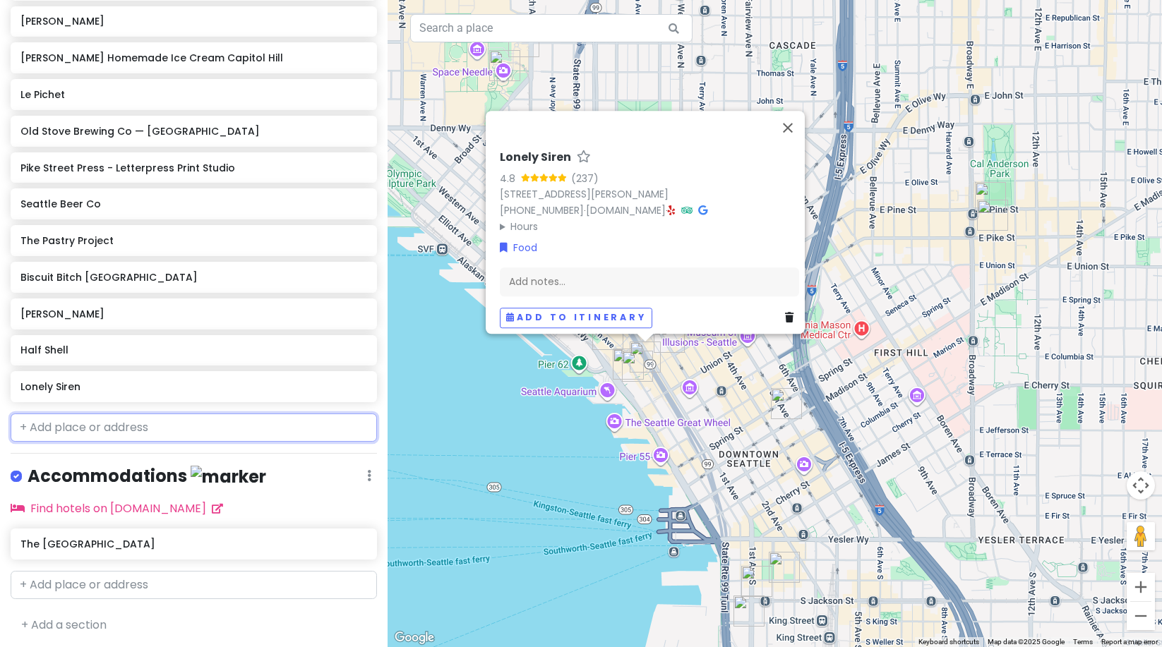
click at [71, 417] on input "text" at bounding box center [194, 428] width 366 height 28
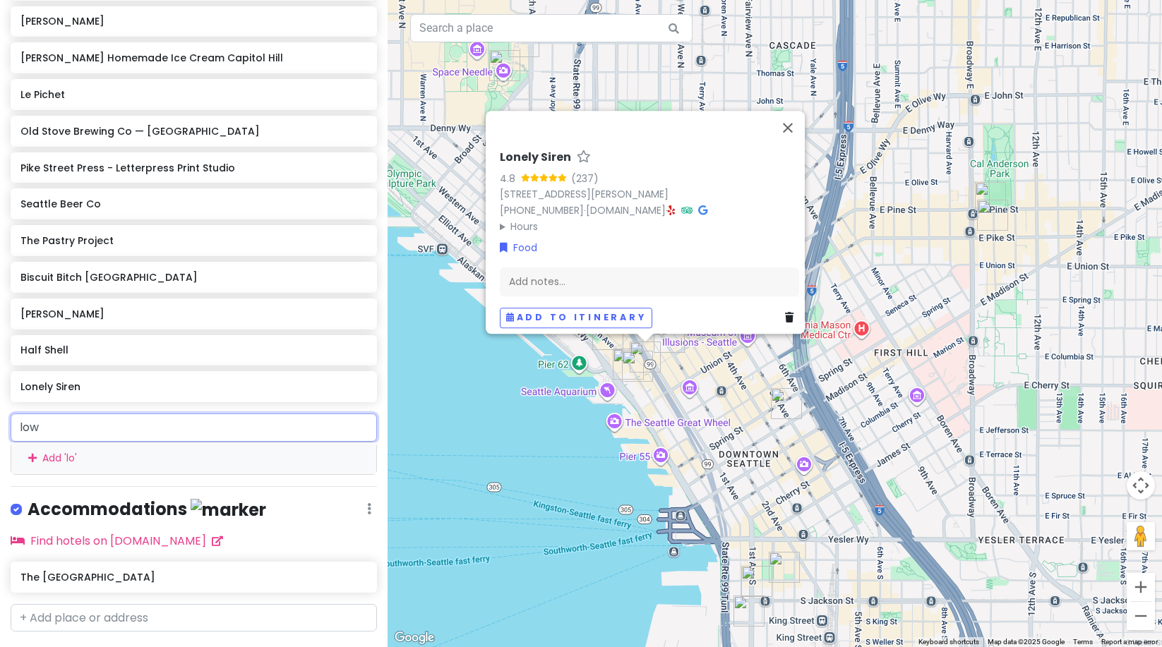
type input "[PERSON_NAME]"
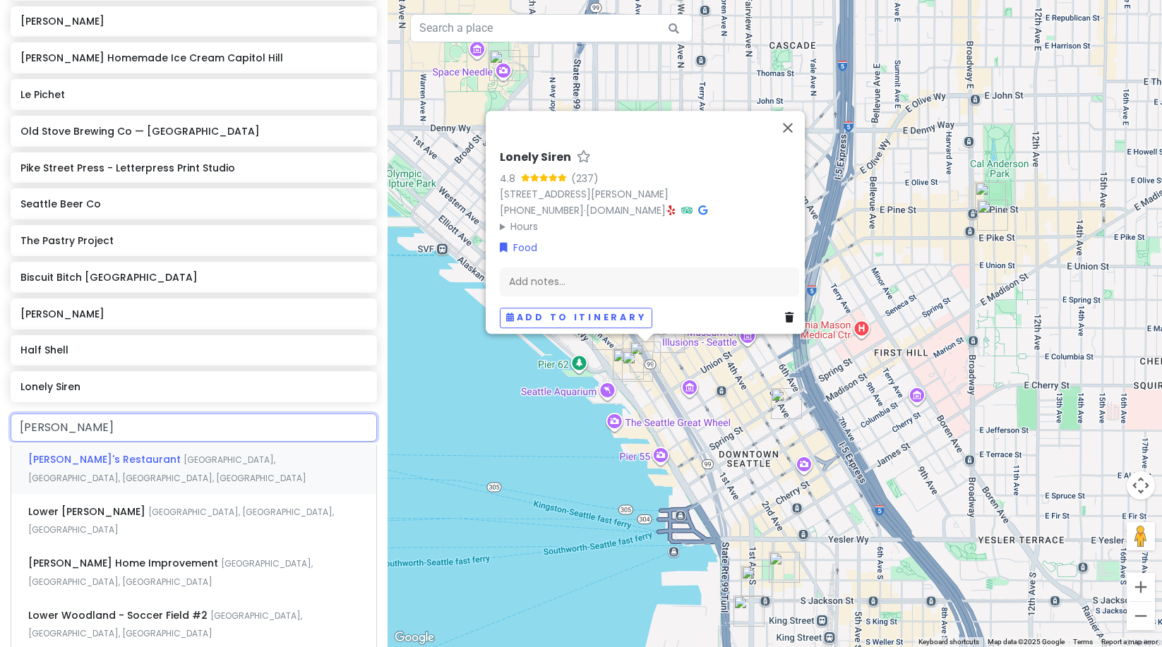
click at [82, 453] on span "[PERSON_NAME]'s Restaurant" at bounding box center [105, 460] width 155 height 14
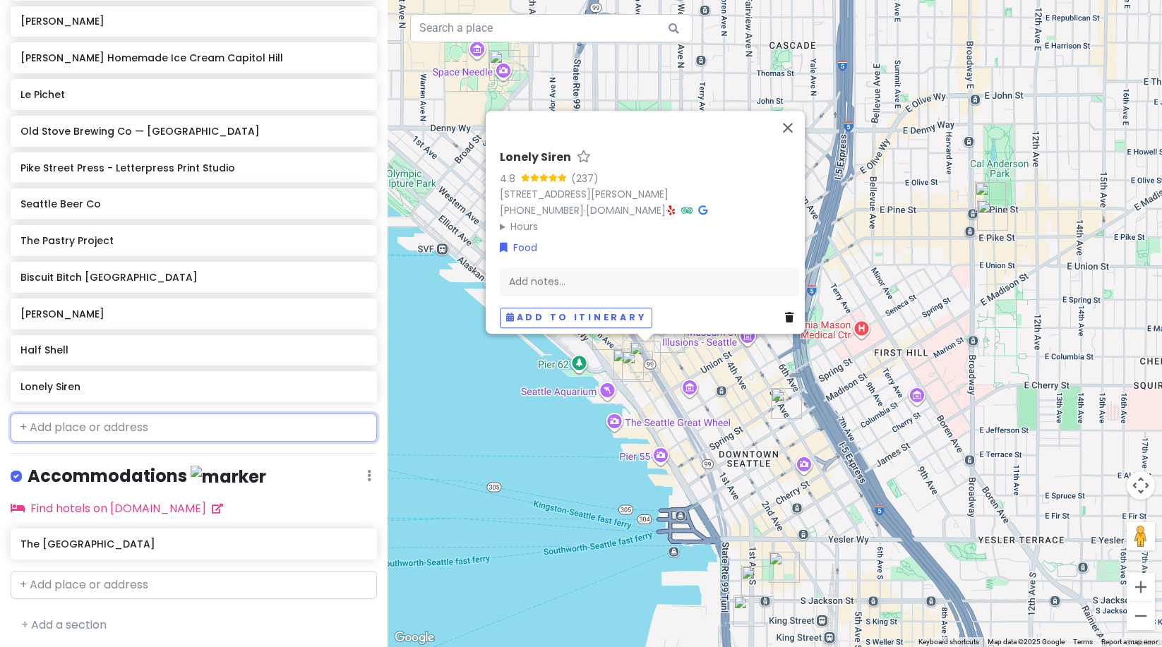
scroll to position [684, 0]
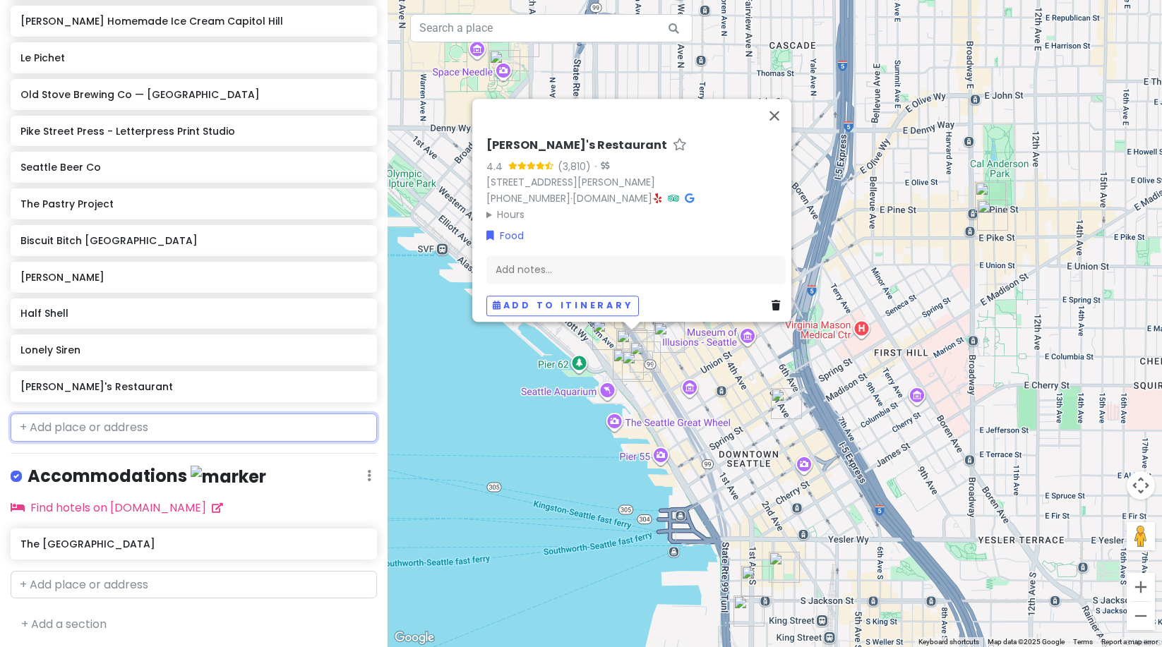
click at [56, 434] on input "text" at bounding box center [194, 428] width 366 height 28
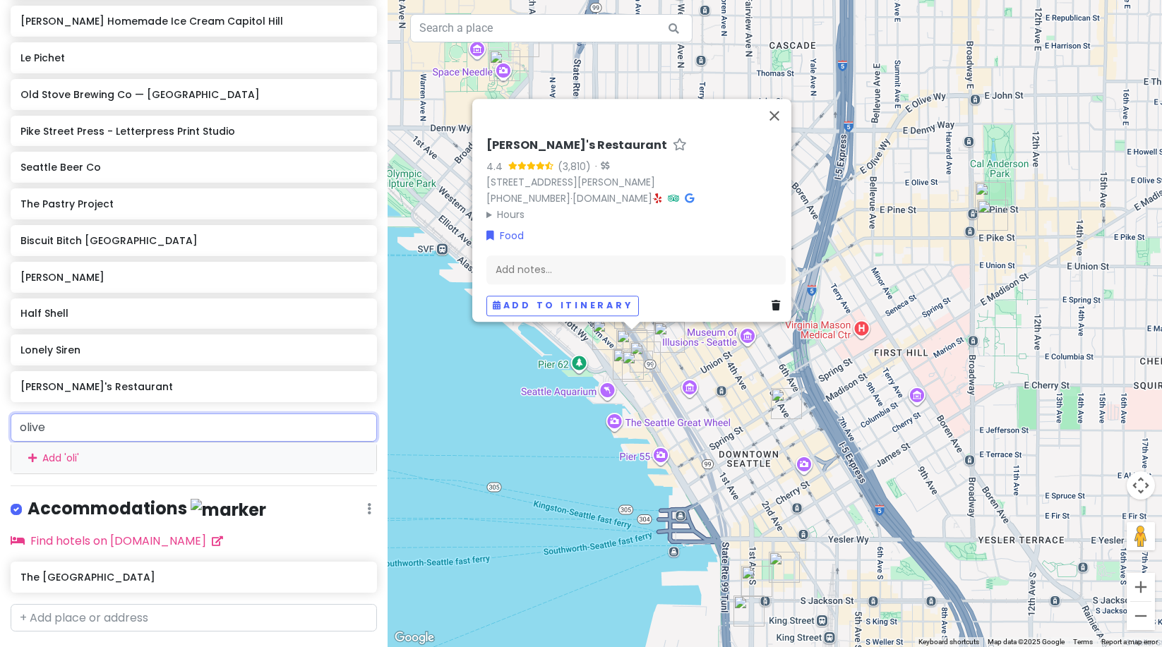
type input "[PERSON_NAME]"
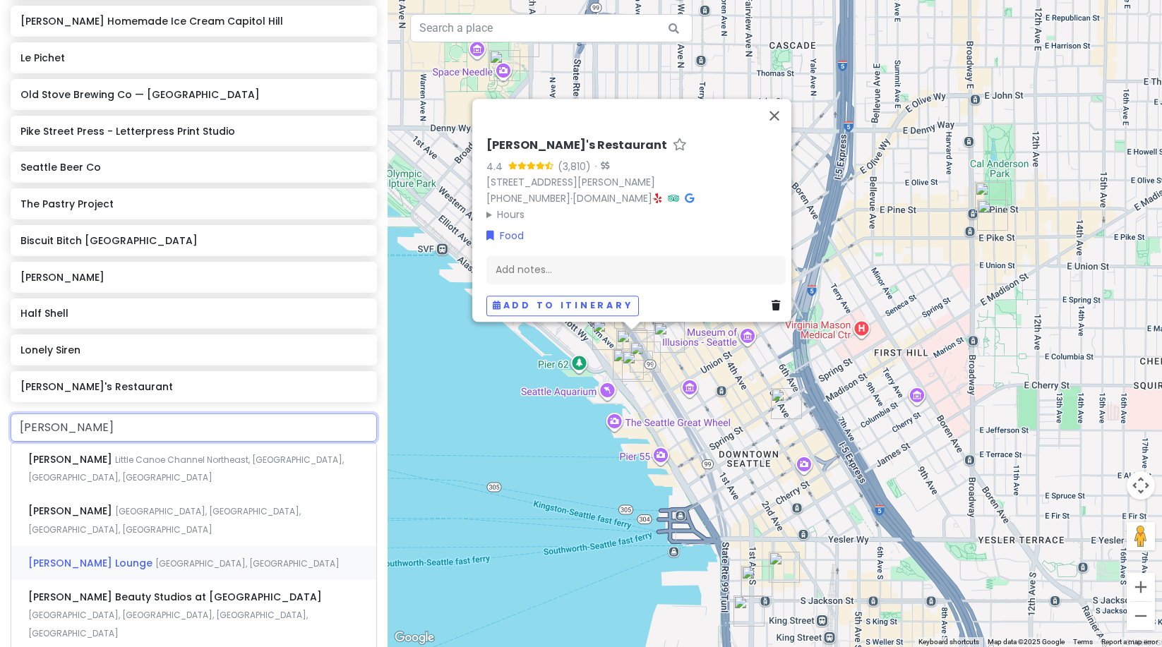
click at [76, 546] on div "[PERSON_NAME][GEOGRAPHIC_DATA], [GEOGRAPHIC_DATA], [GEOGRAPHIC_DATA], [GEOGRAPH…" at bounding box center [193, 563] width 365 height 34
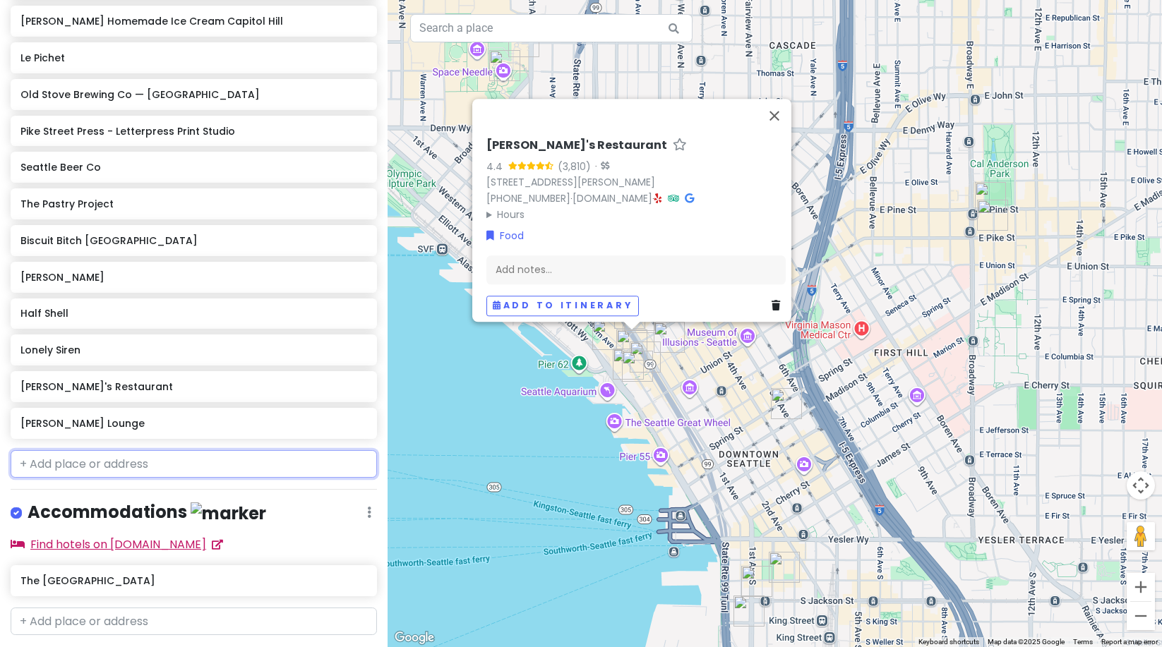
scroll to position [721, 0]
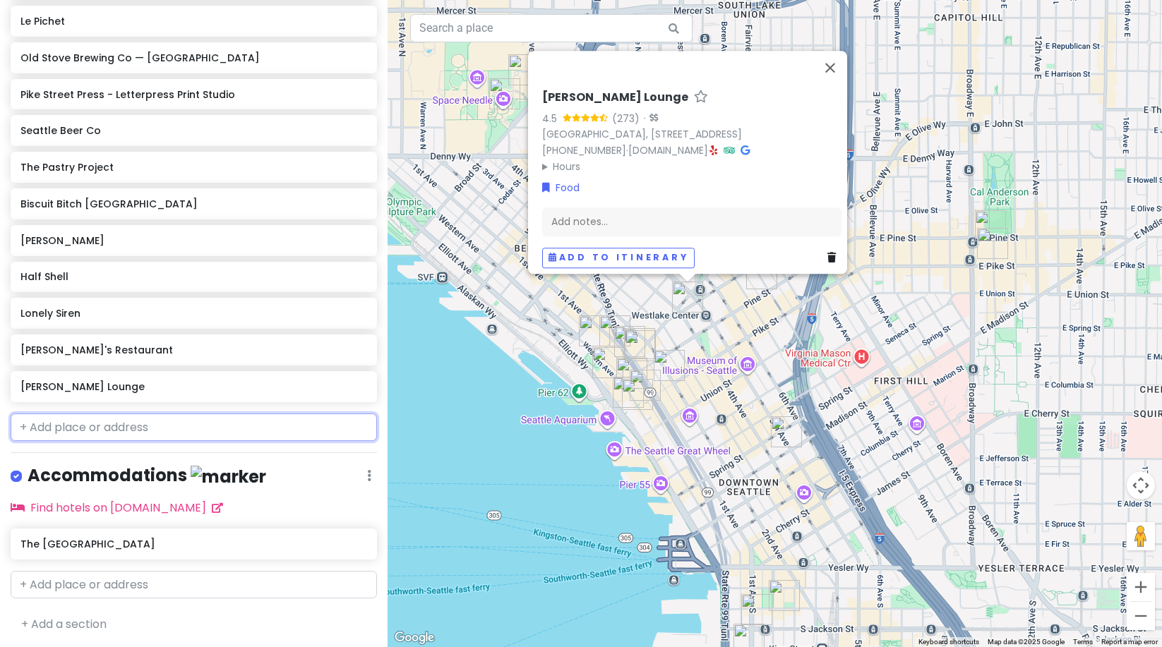
click at [55, 422] on input "text" at bounding box center [194, 428] width 366 height 28
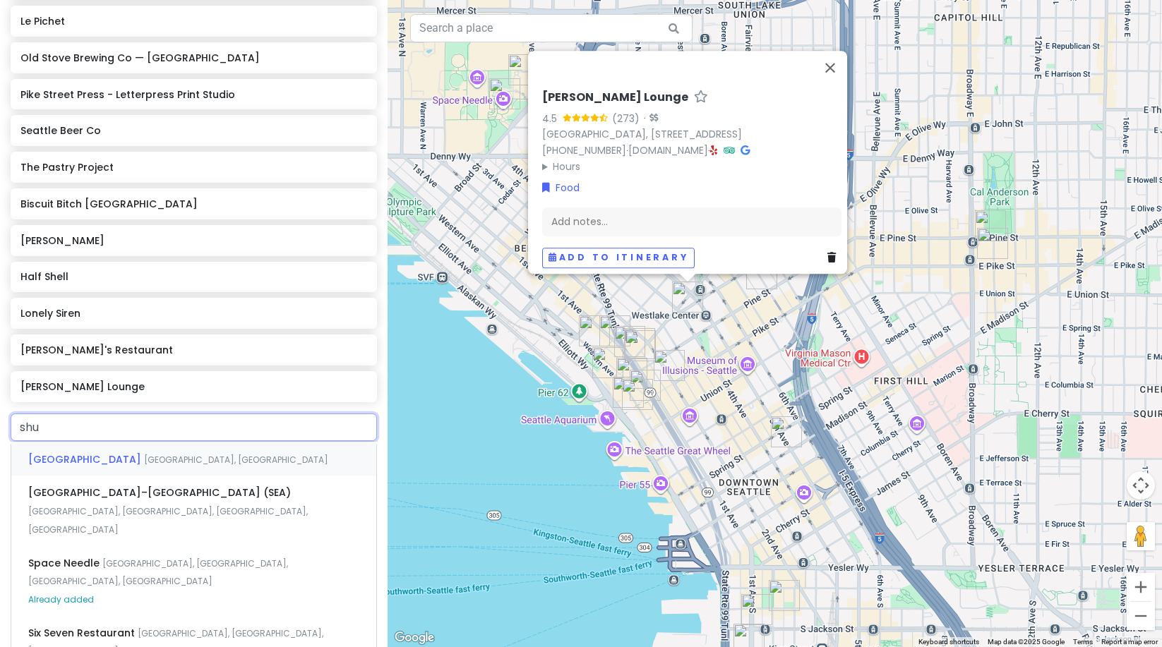
type input "shug"
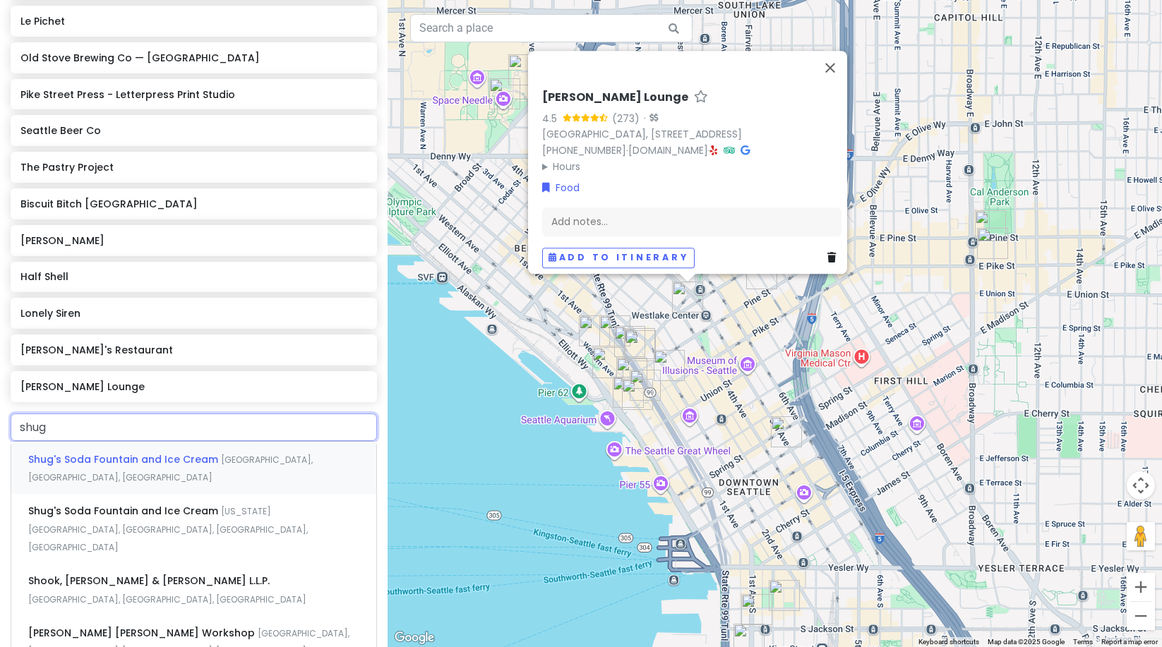
click at [77, 445] on div "Shug's Soda Fountain and [GEOGRAPHIC_DATA], [GEOGRAPHIC_DATA]" at bounding box center [193, 468] width 365 height 52
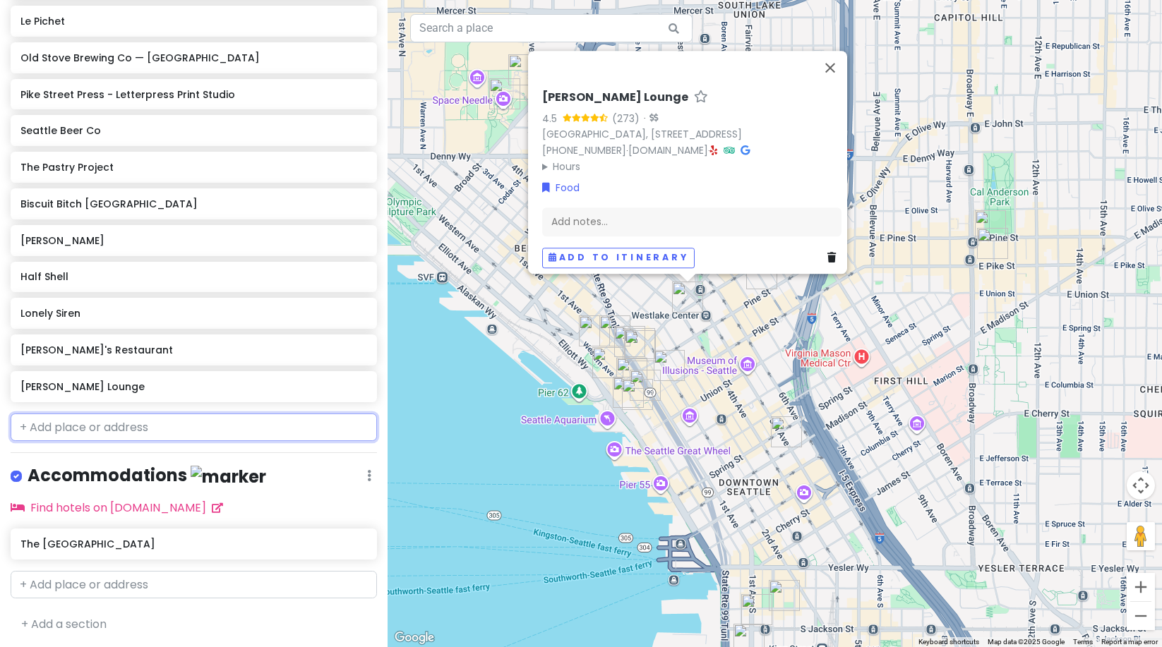
scroll to position [757, 0]
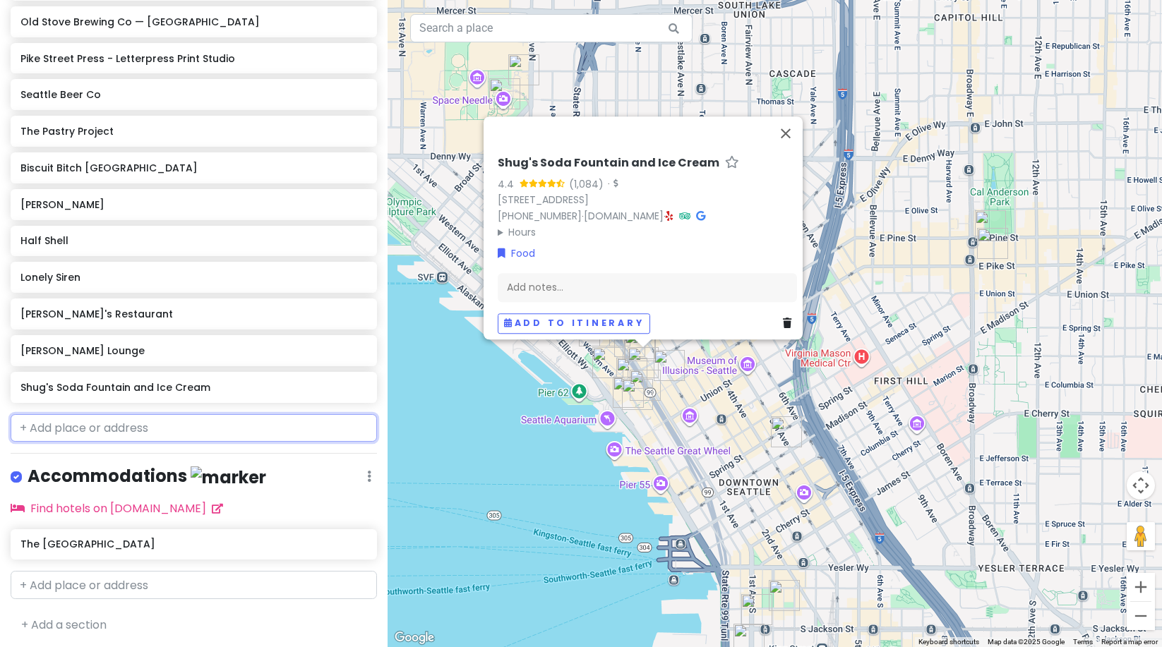
click at [47, 431] on input "text" at bounding box center [194, 428] width 366 height 28
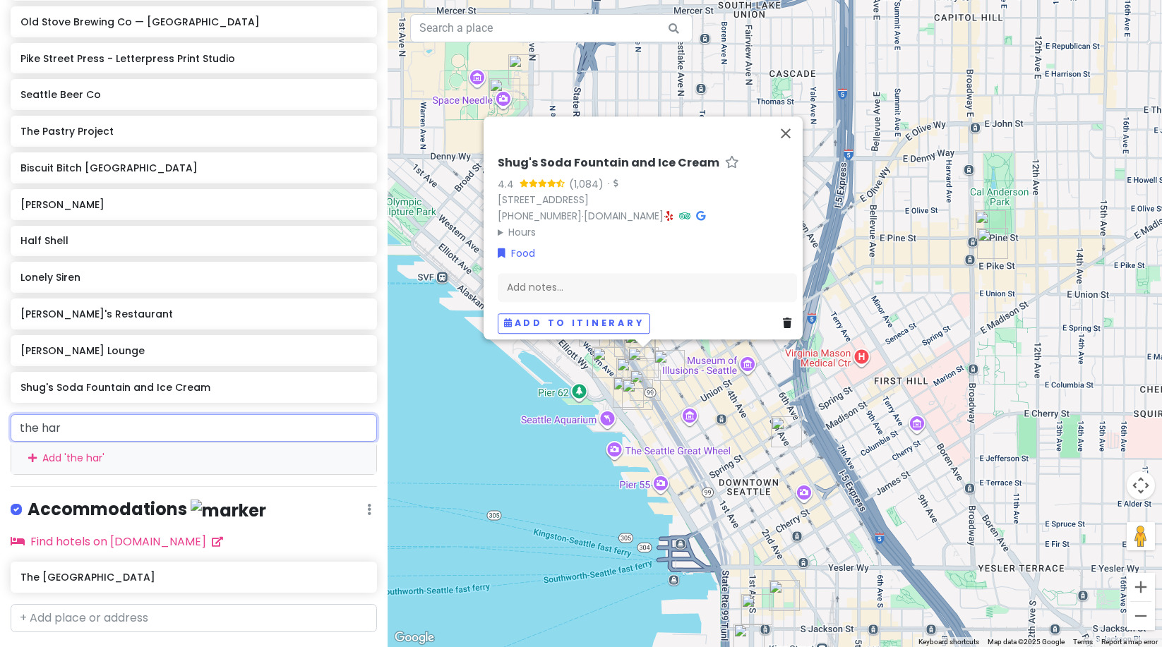
type input "the [PERSON_NAME]"
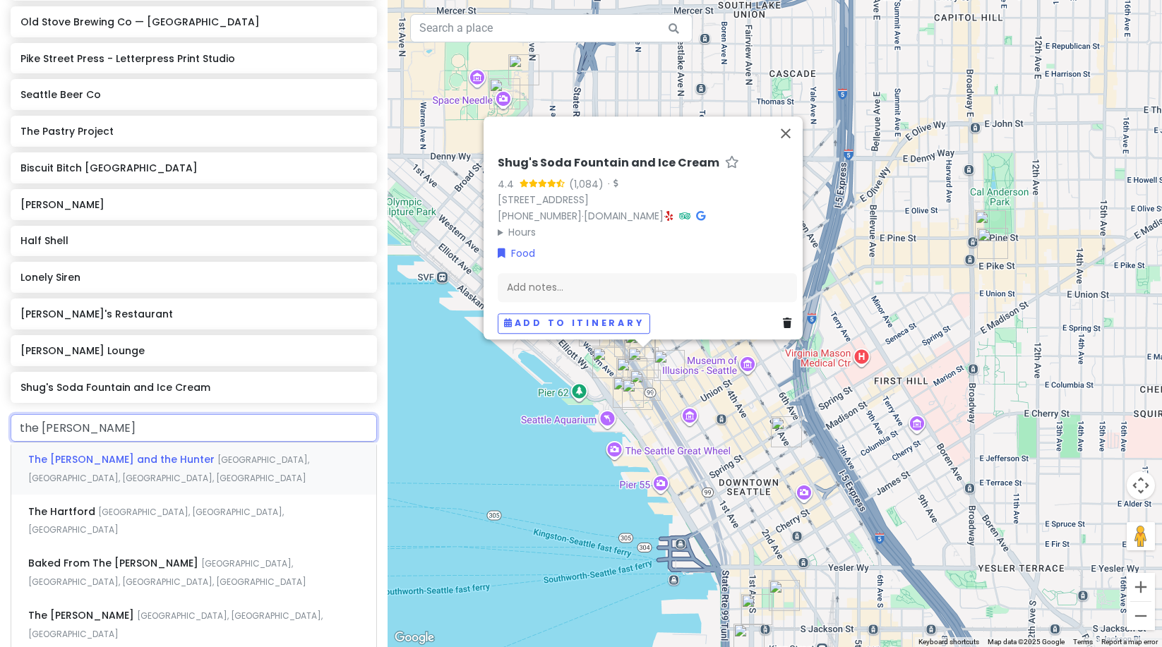
click at [80, 453] on span "The [PERSON_NAME] and the Hunter" at bounding box center [122, 460] width 189 height 14
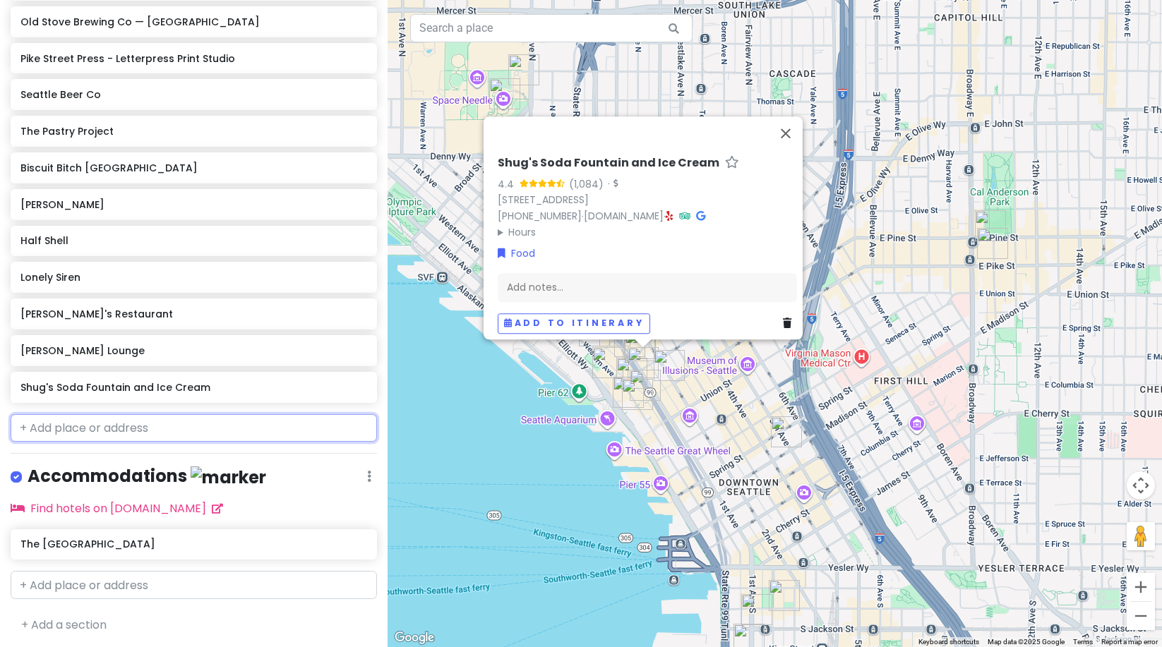
scroll to position [794, 0]
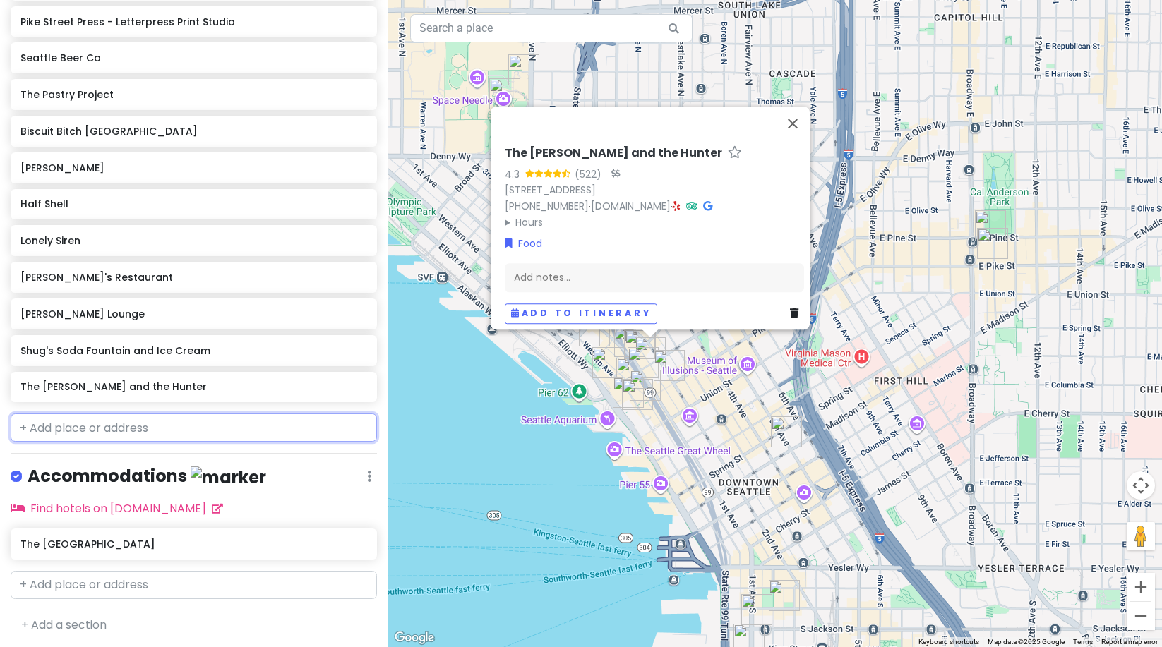
click at [66, 431] on input "text" at bounding box center [194, 428] width 366 height 28
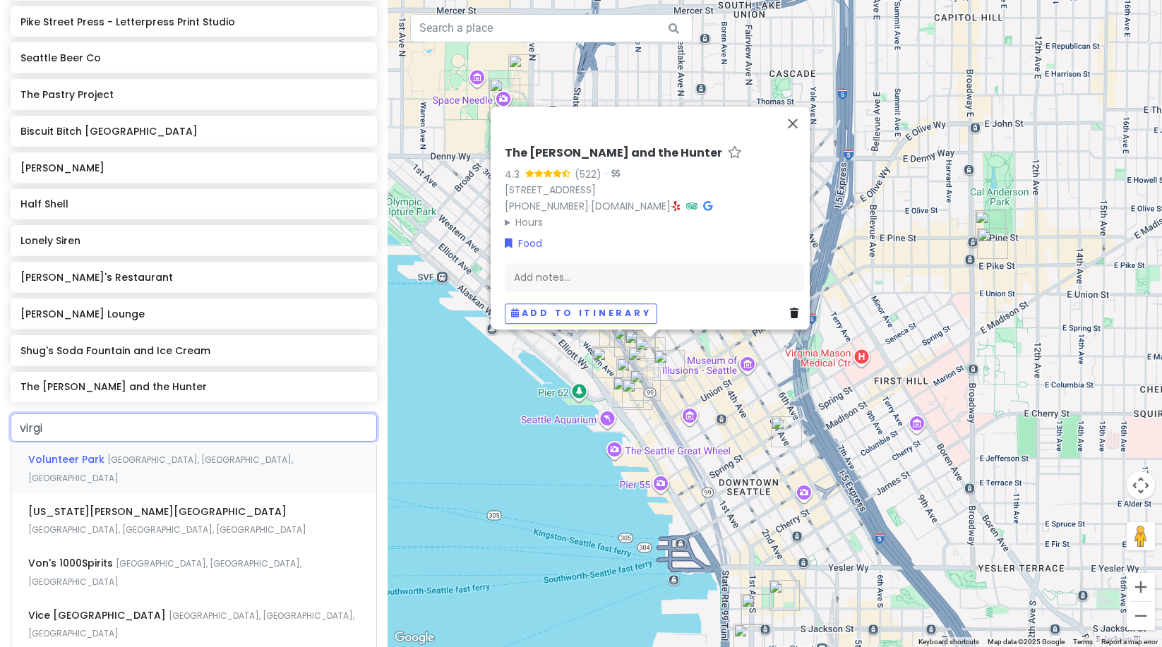
type input "virgin"
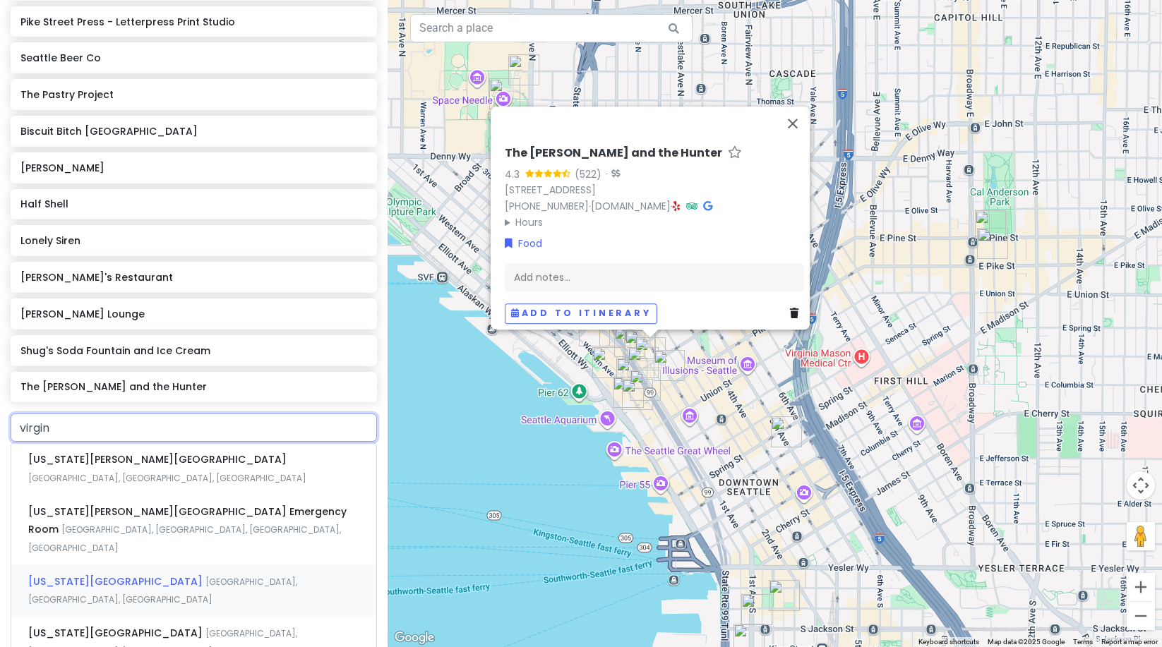
click at [151, 565] on div "[US_STATE][GEOGRAPHIC_DATA], [GEOGRAPHIC_DATA]" at bounding box center [193, 591] width 365 height 52
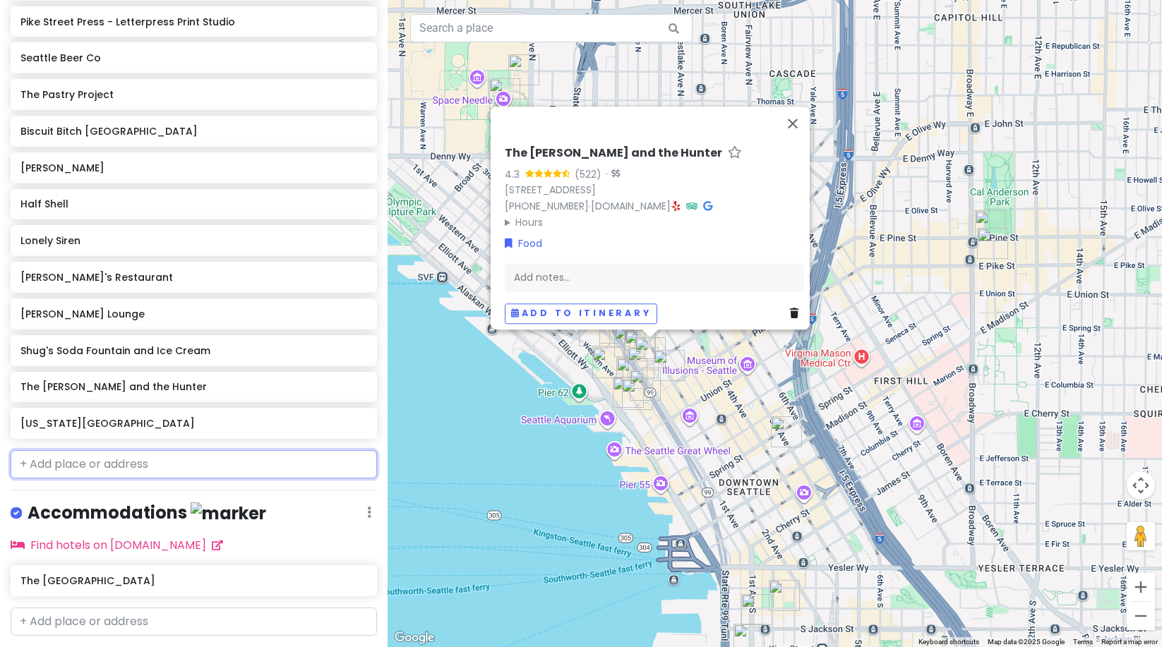
scroll to position [830, 0]
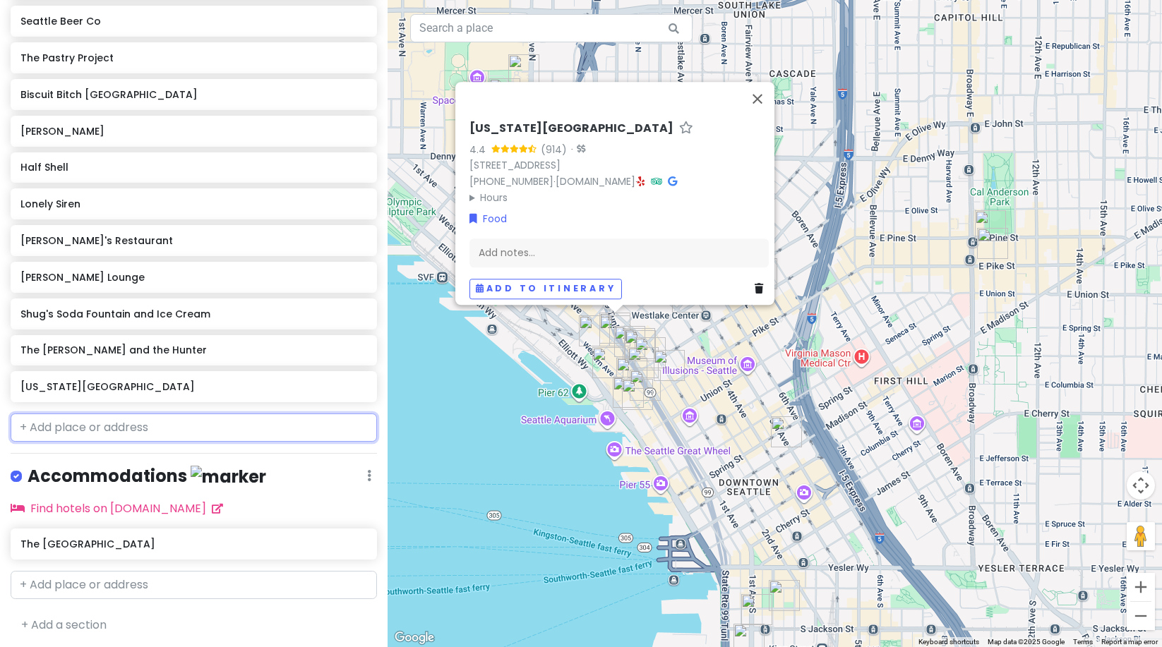
click at [82, 429] on input "text" at bounding box center [194, 428] width 366 height 28
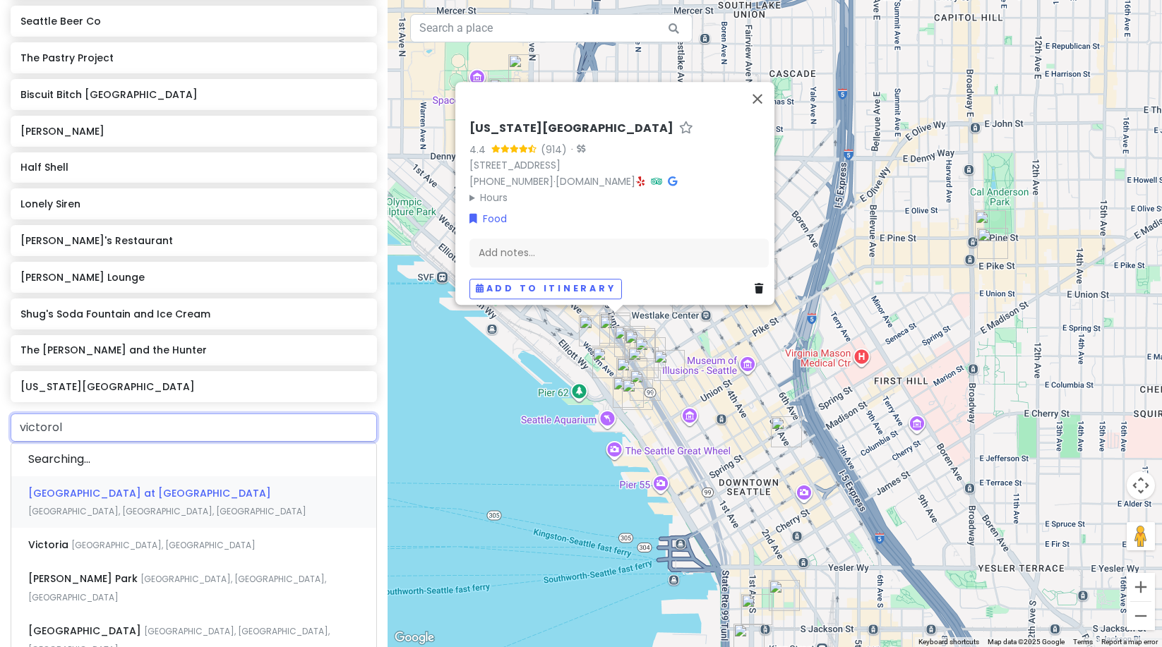
type input "victorola"
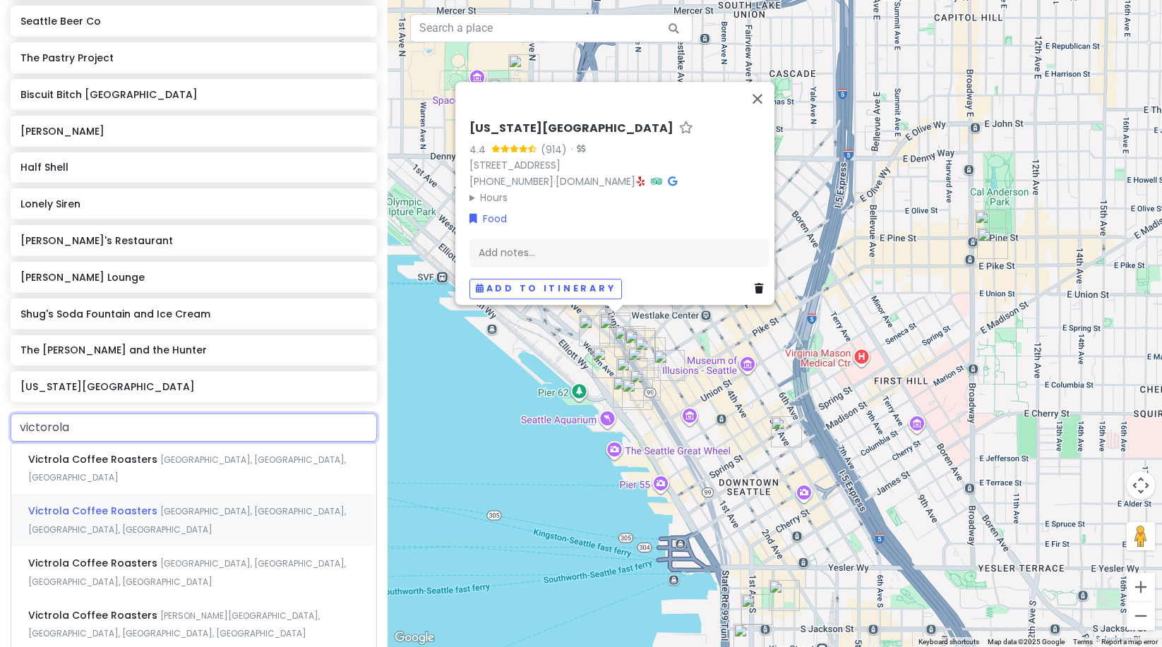
click at [130, 504] on span "Victrola Coffee Roasters" at bounding box center [94, 511] width 132 height 14
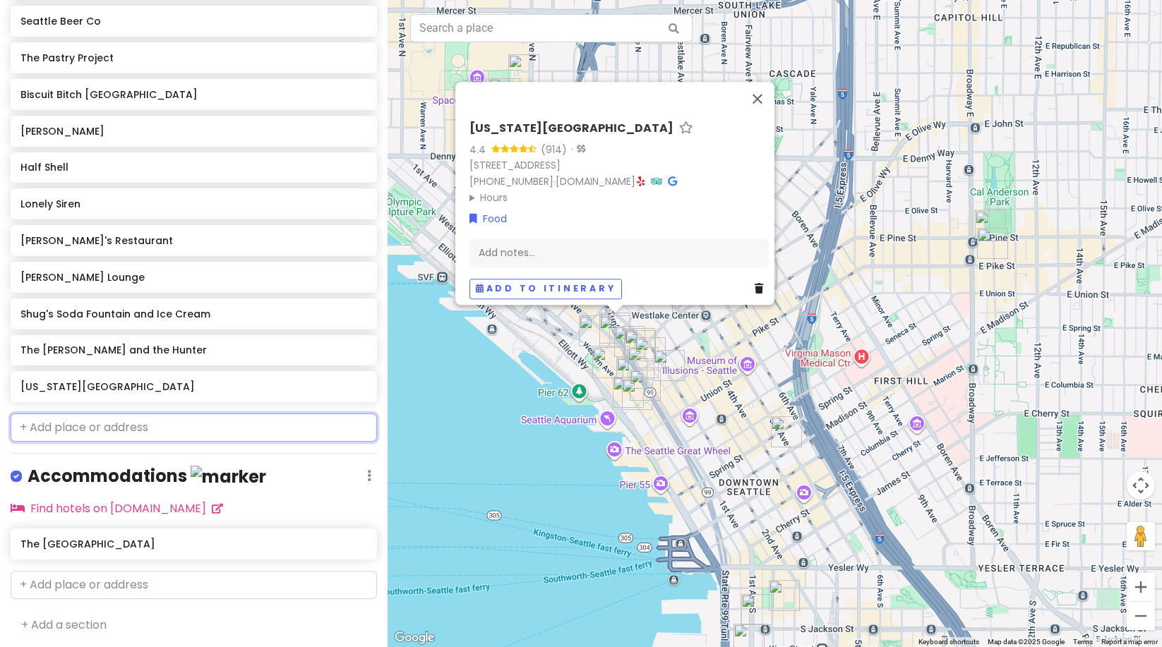
scroll to position [866, 0]
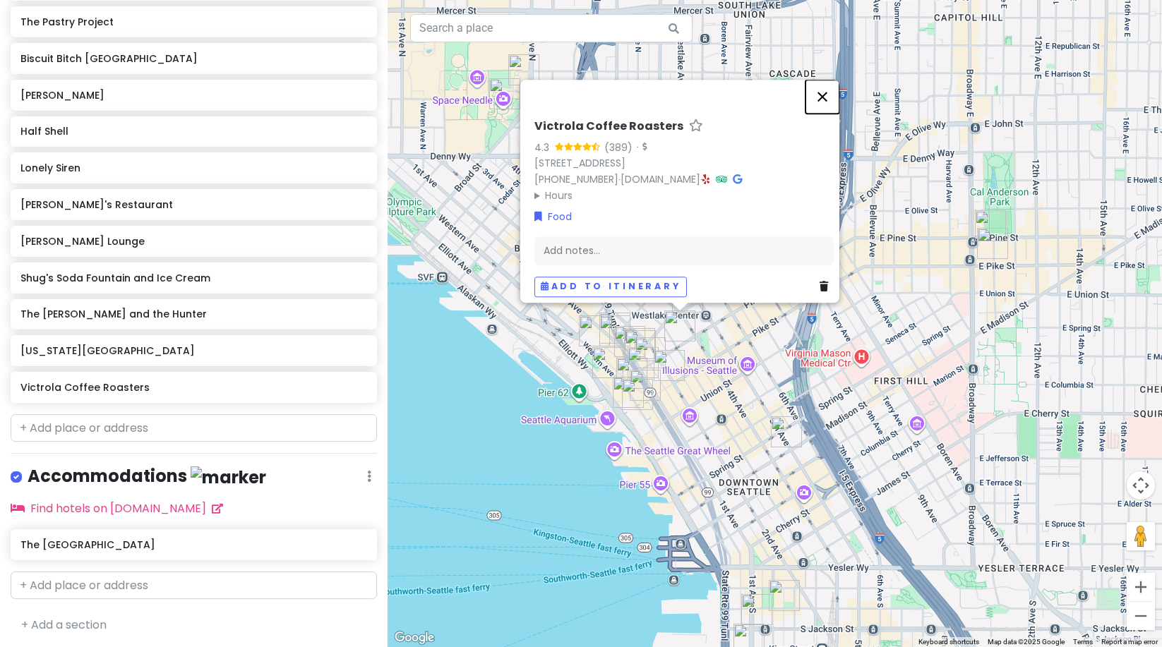
click at [826, 87] on button "Close" at bounding box center [823, 97] width 34 height 34
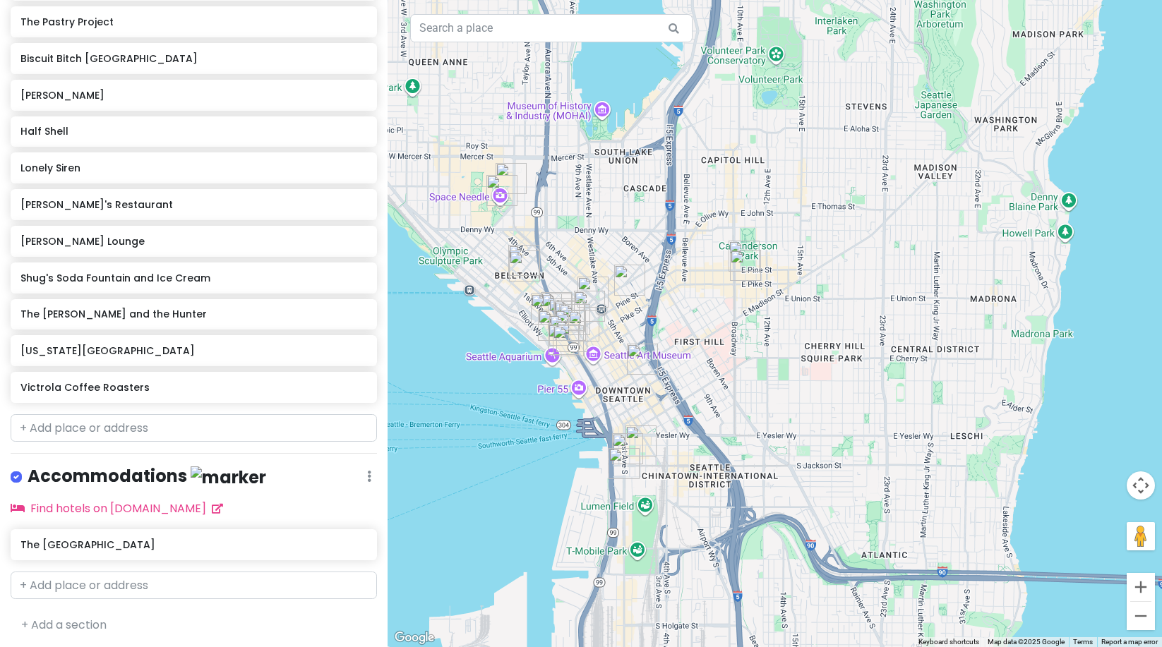
drag, startPoint x: 667, startPoint y: 149, endPoint x: 622, endPoint y: 165, distance: 48.0
click at [622, 165] on div at bounding box center [775, 323] width 775 height 647
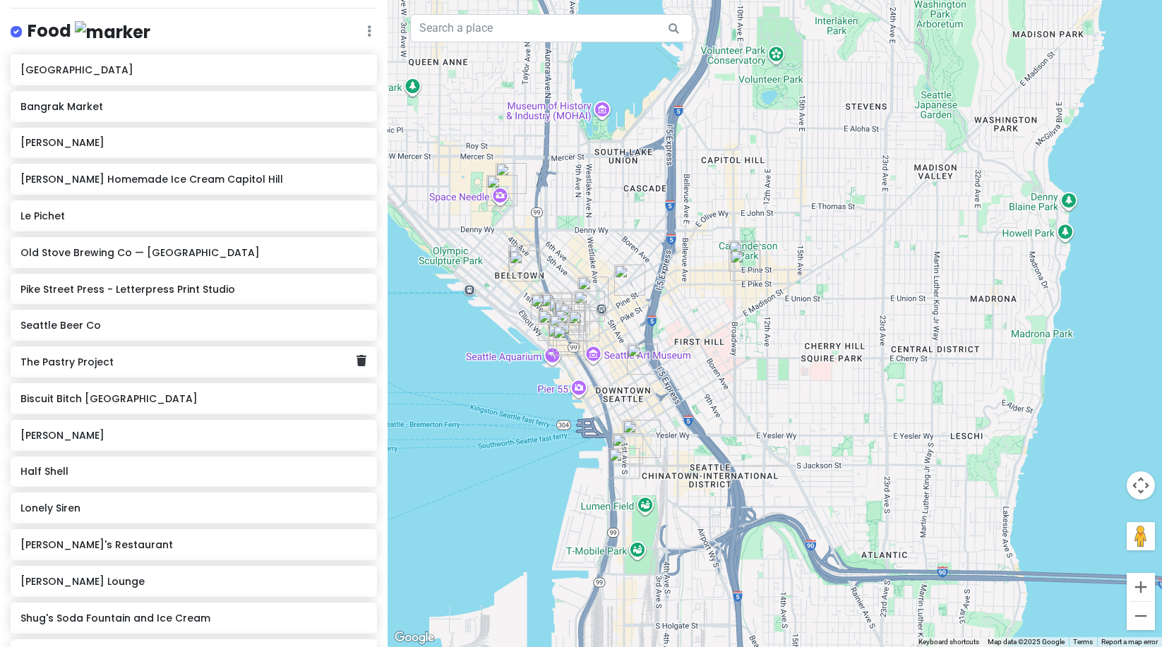
scroll to position [0, 0]
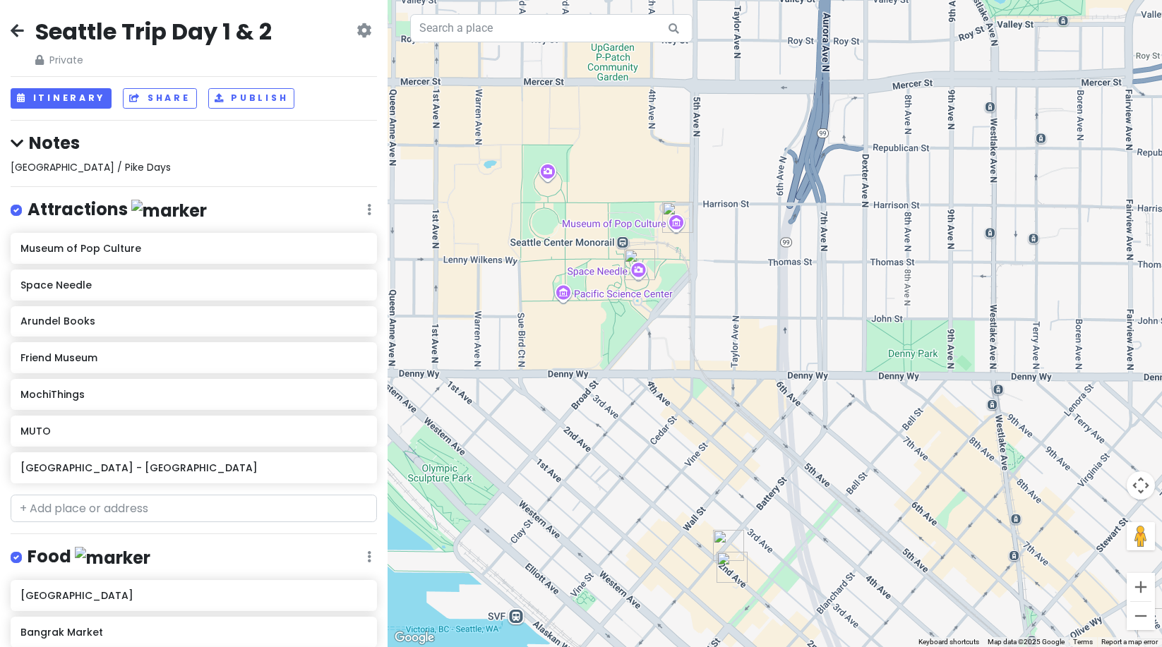
drag, startPoint x: 563, startPoint y: 296, endPoint x: 702, endPoint y: 287, distance: 138.7
click at [702, 287] on div at bounding box center [775, 323] width 775 height 647
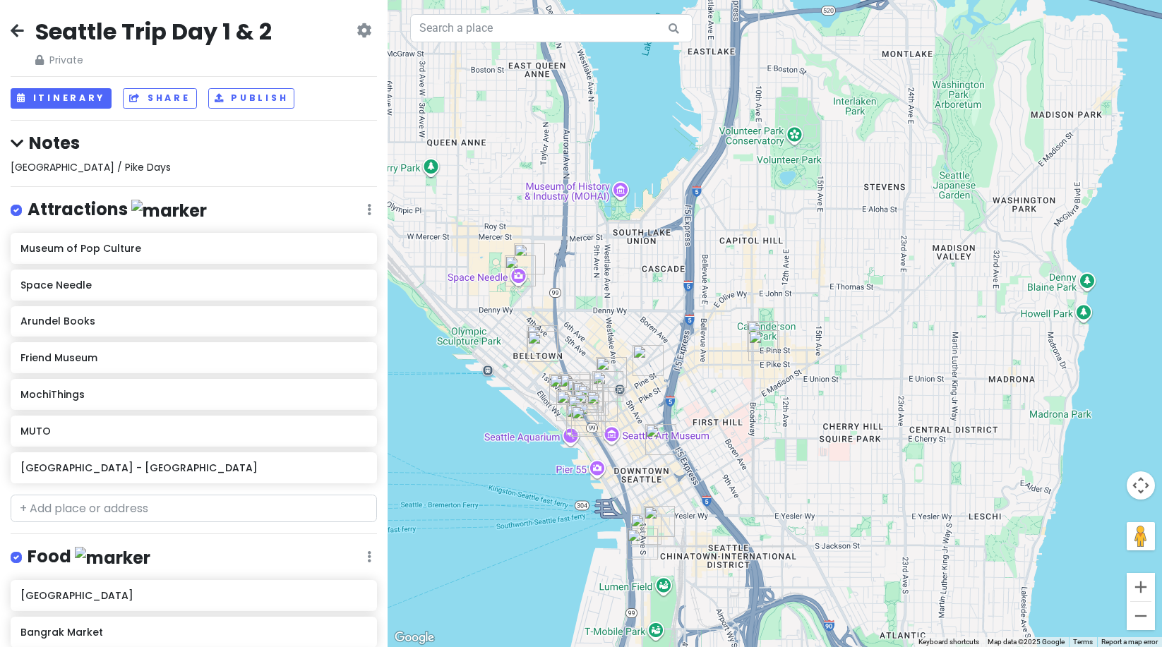
drag, startPoint x: 564, startPoint y: 310, endPoint x: 496, endPoint y: 333, distance: 72.1
click at [496, 333] on div at bounding box center [775, 323] width 775 height 647
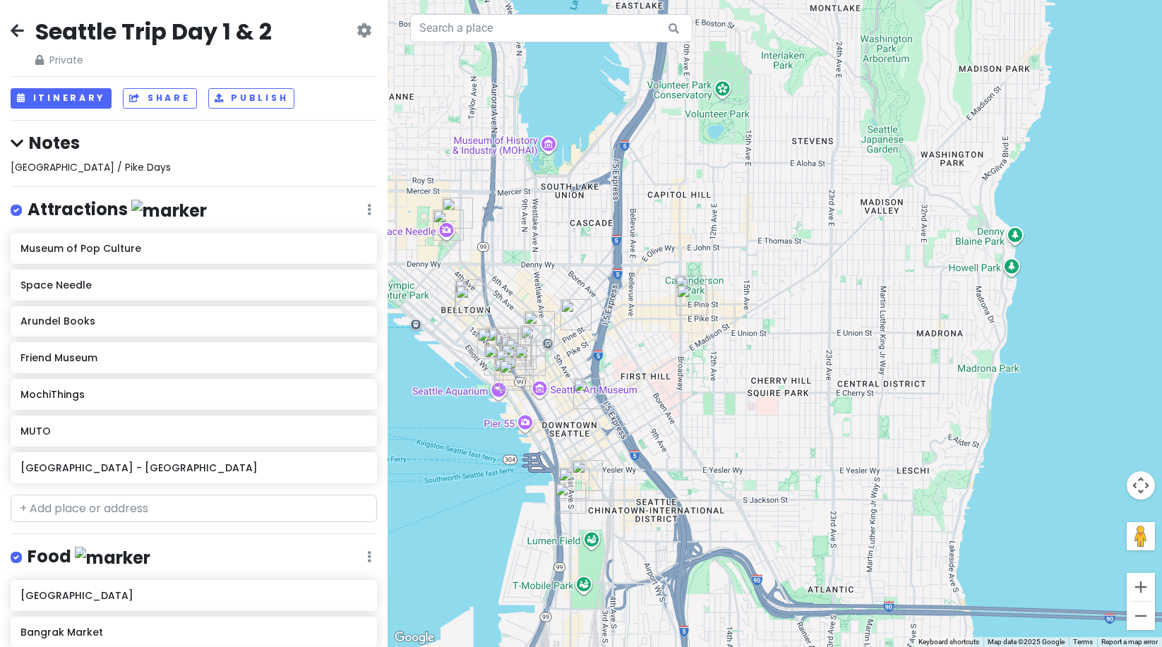
drag, startPoint x: 791, startPoint y: 393, endPoint x: 718, endPoint y: 349, distance: 85.8
click at [718, 349] on div at bounding box center [775, 323] width 775 height 647
click at [690, 292] on img "Lost Lake Cafe & Lounge" at bounding box center [691, 300] width 31 height 31
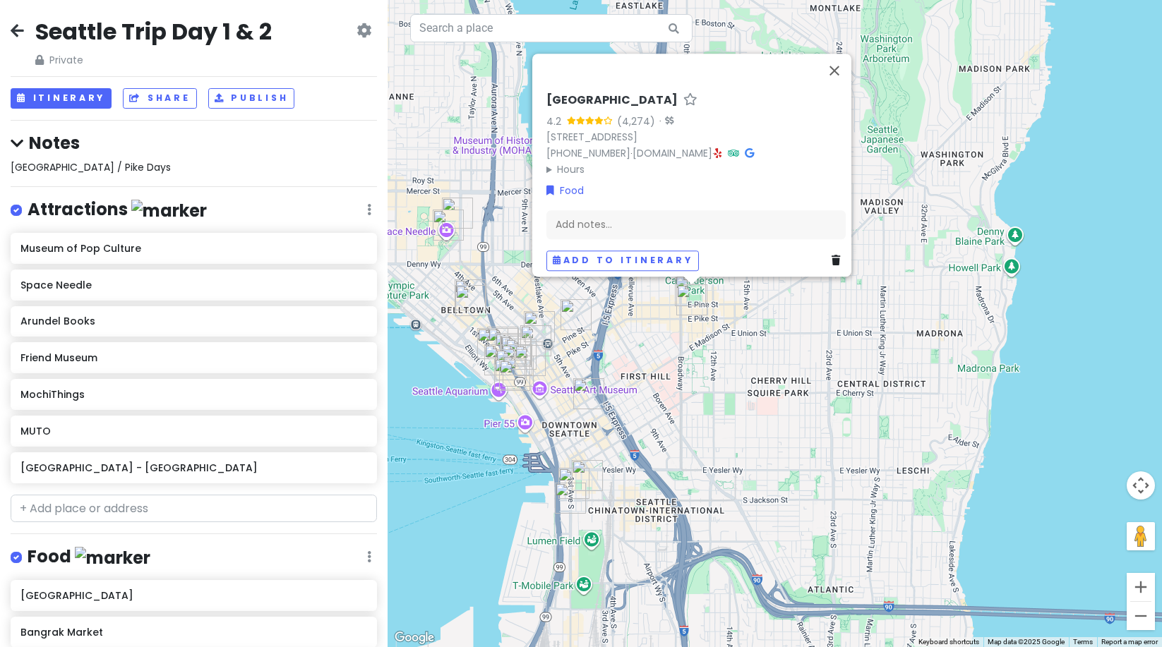
click at [662, 317] on div "[GEOGRAPHIC_DATA] 4.2 (4,274) · [STREET_ADDRESS] [PHONE_NUMBER] · [DOMAIN_NAME]…" at bounding box center [775, 323] width 775 height 647
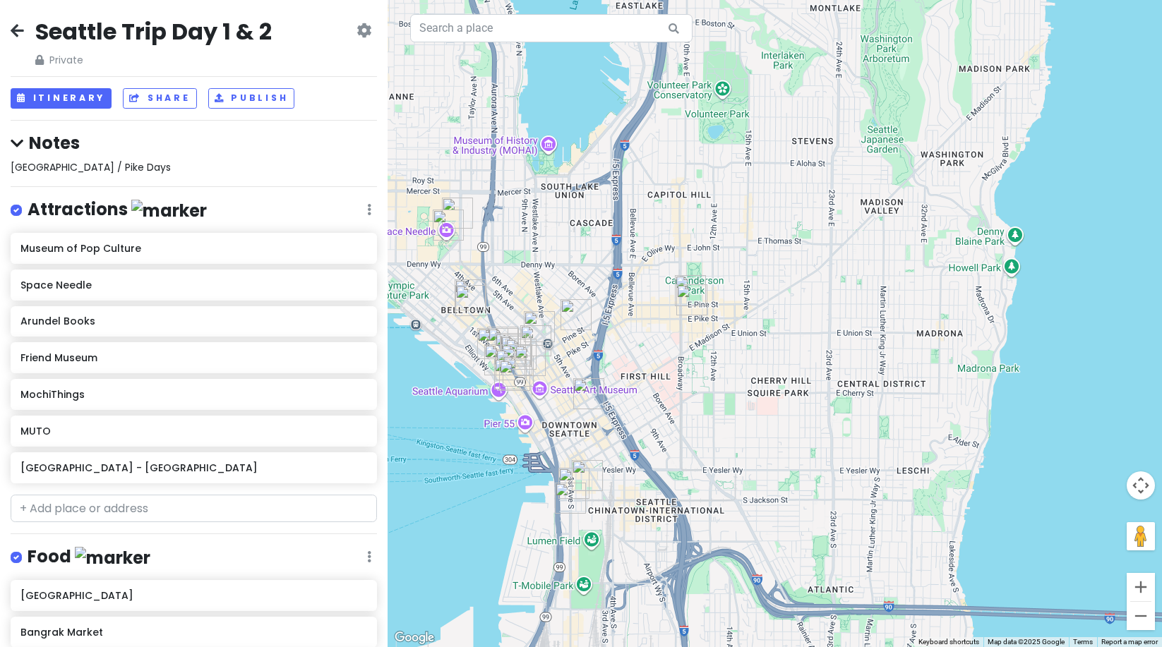
click at [686, 278] on img "Molly Moon's Homemade Ice Cream Capitol Hill" at bounding box center [690, 290] width 31 height 31
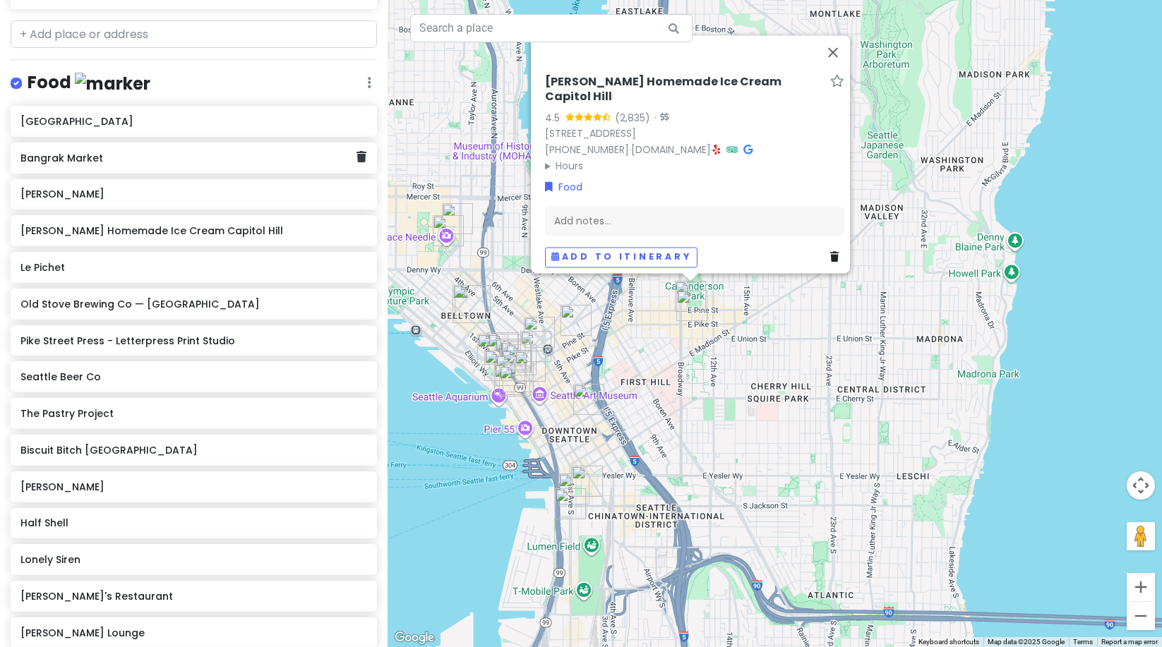
scroll to position [436, 0]
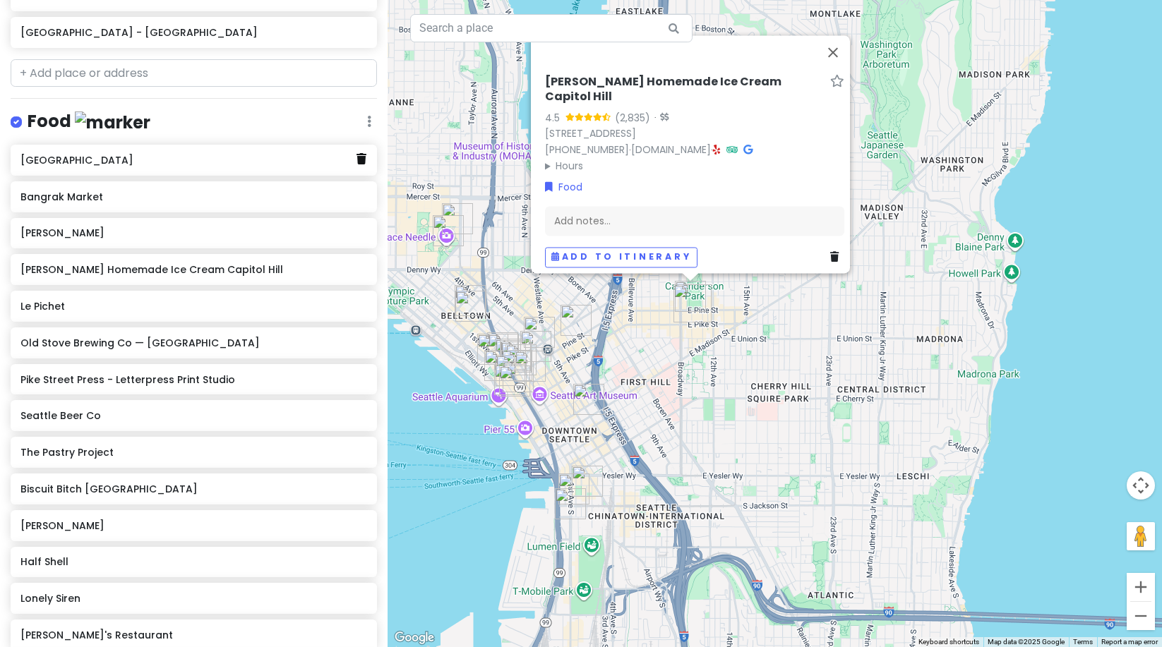
click at [357, 157] on icon at bounding box center [362, 158] width 10 height 11
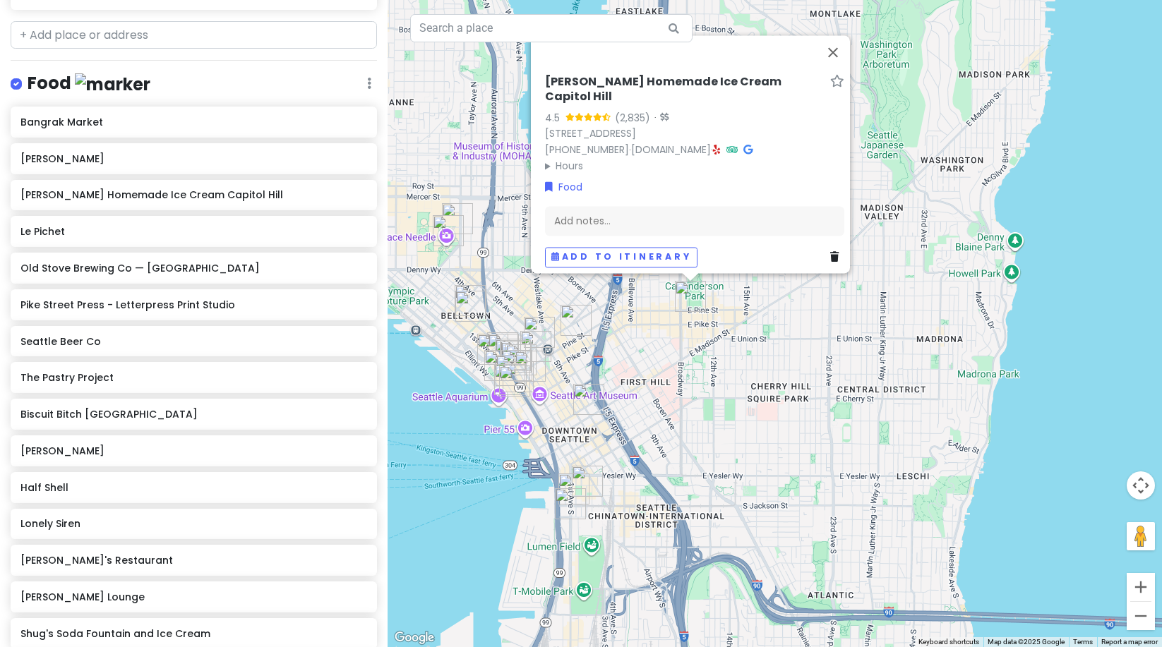
scroll to position [474, 0]
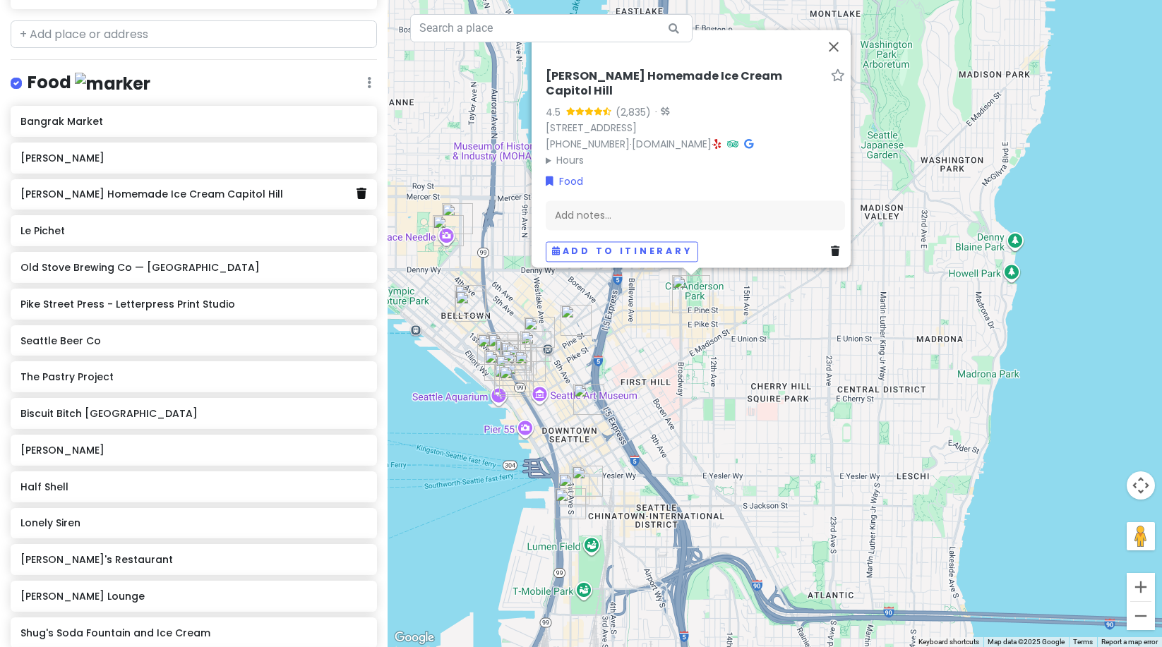
click at [357, 188] on icon at bounding box center [362, 193] width 10 height 11
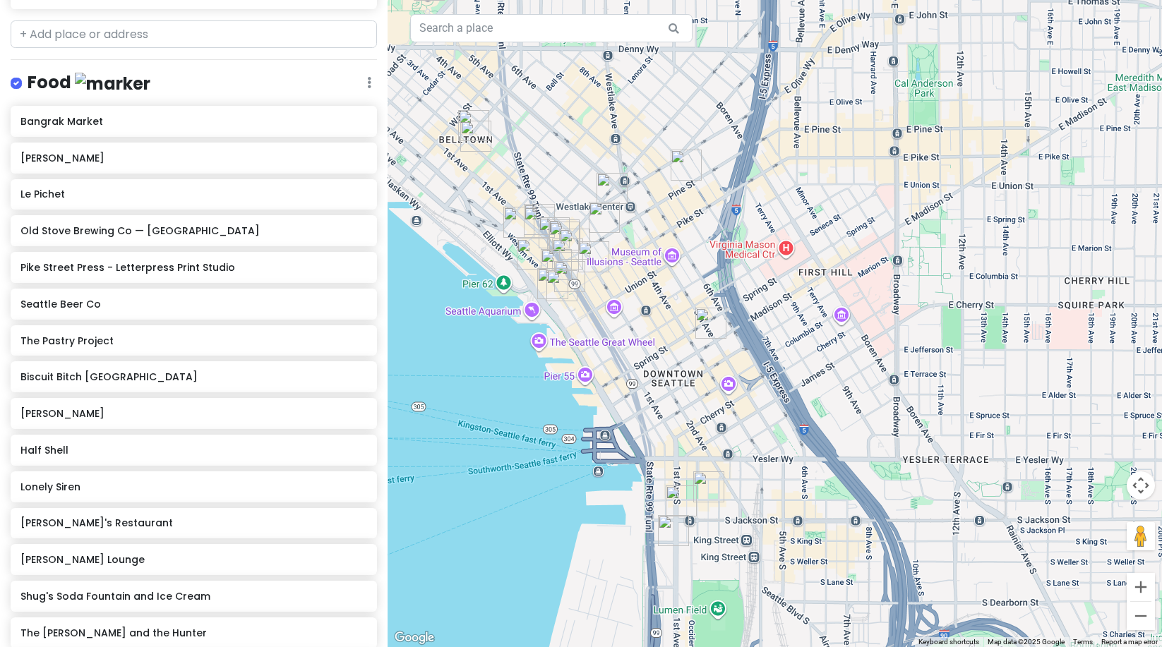
drag, startPoint x: 583, startPoint y: 398, endPoint x: 705, endPoint y: 213, distance: 222.3
click at [705, 213] on div at bounding box center [775, 323] width 775 height 647
click at [678, 484] on div at bounding box center [775, 323] width 775 height 647
click at [675, 496] on img "Arundel Books" at bounding box center [681, 501] width 31 height 31
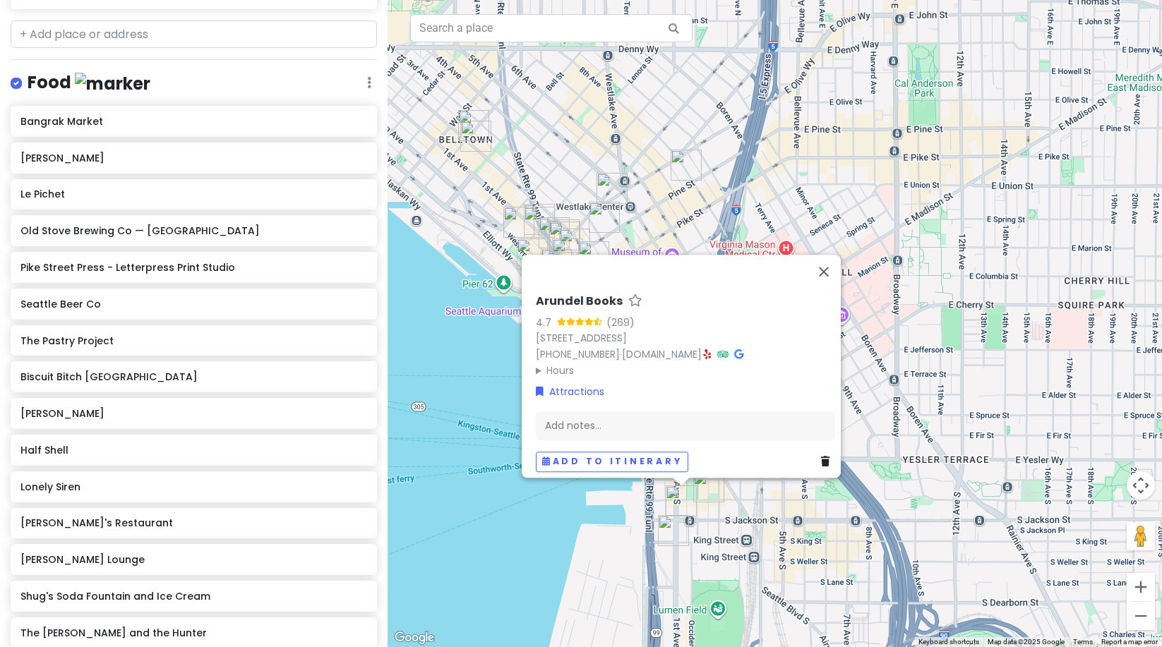
click at [676, 535] on img "Friend Museum" at bounding box center [673, 530] width 31 height 31
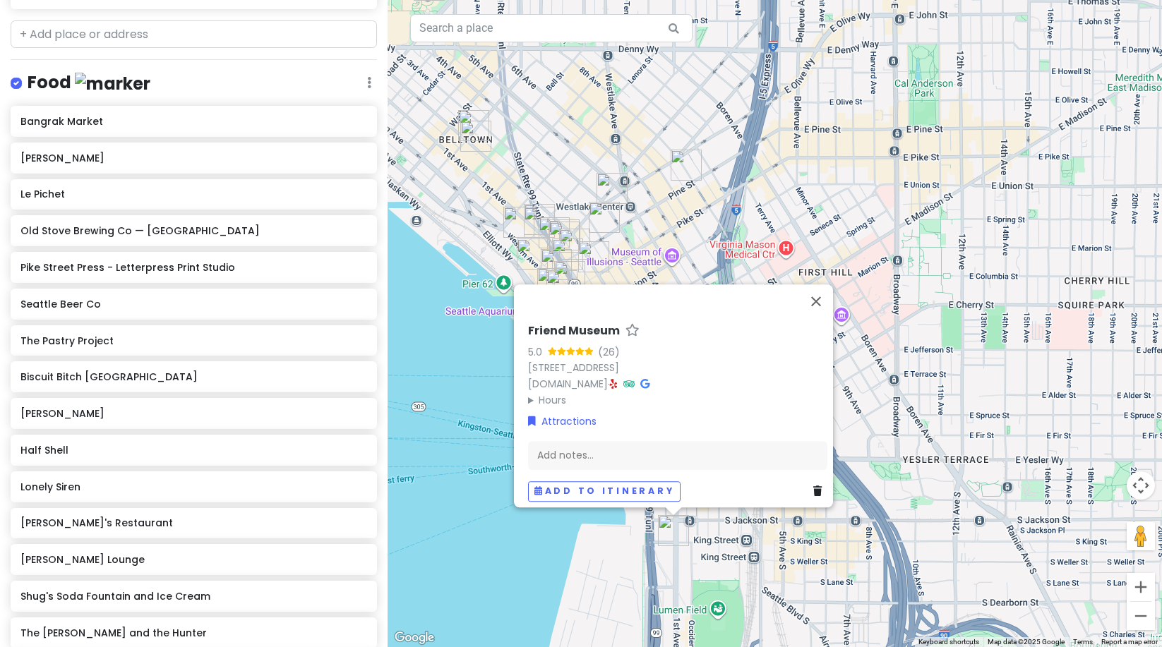
click at [770, 269] on div "Friend Museum 5.0 (26) [STREET_ADDRESS] [DOMAIN_NAME] · Hours [DATE] 9:00 AM – …" at bounding box center [775, 323] width 775 height 647
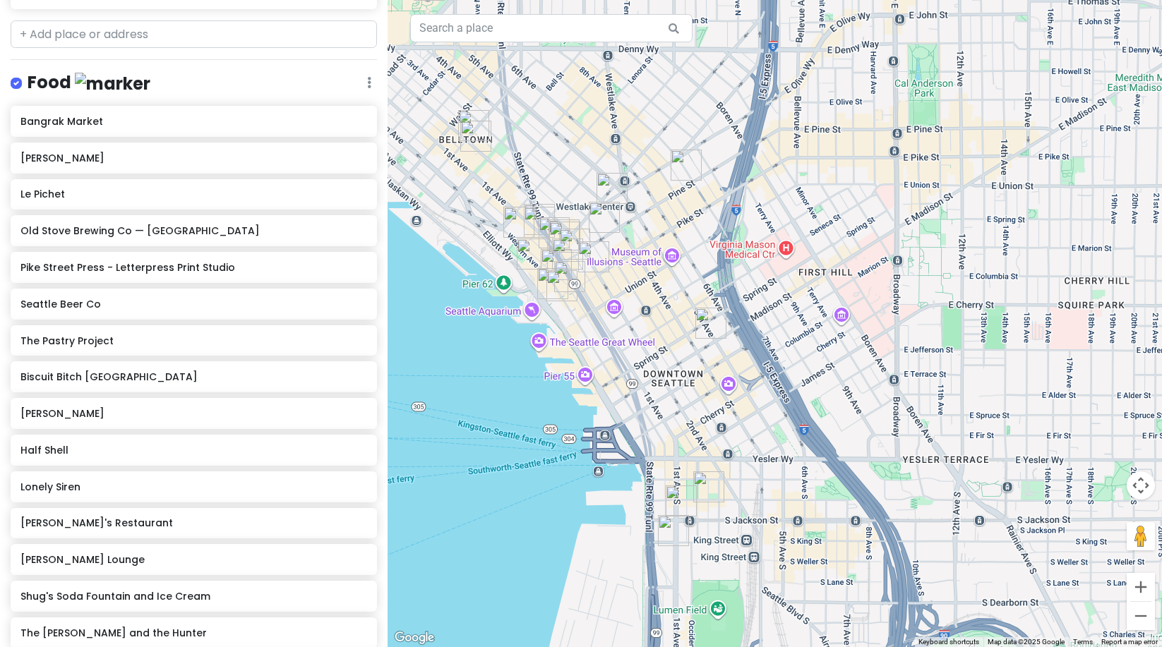
click at [711, 318] on img "Seattle Public Library - Central Library" at bounding box center [710, 323] width 31 height 31
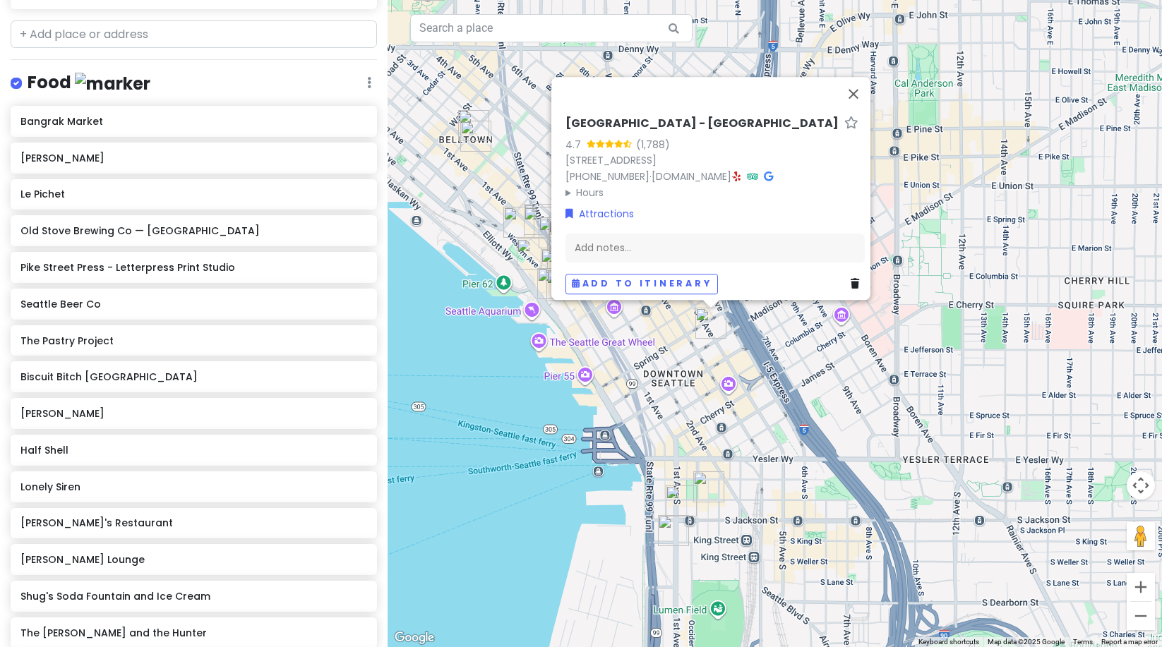
click at [692, 374] on div "[GEOGRAPHIC_DATA] - [GEOGRAPHIC_DATA] 4.7 (1,788) [STREET_ADDRESS] [PHONE_NUMBE…" at bounding box center [775, 323] width 775 height 647
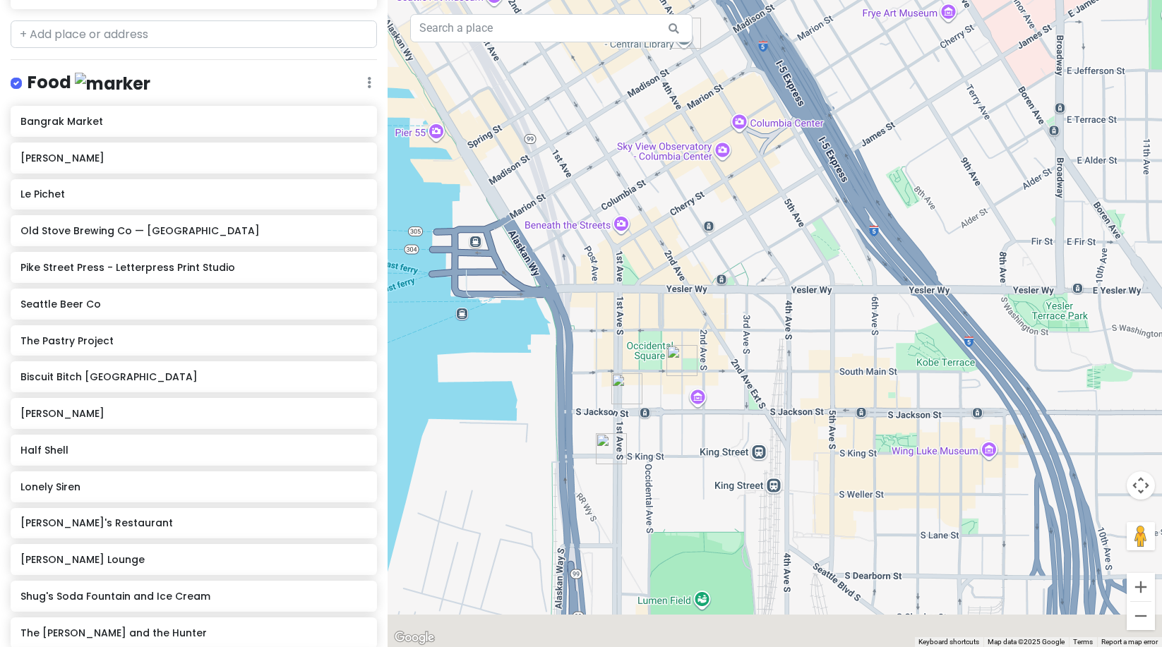
drag, startPoint x: 755, startPoint y: 513, endPoint x: 697, endPoint y: 293, distance: 227.8
click at [698, 294] on div at bounding box center [775, 323] width 775 height 647
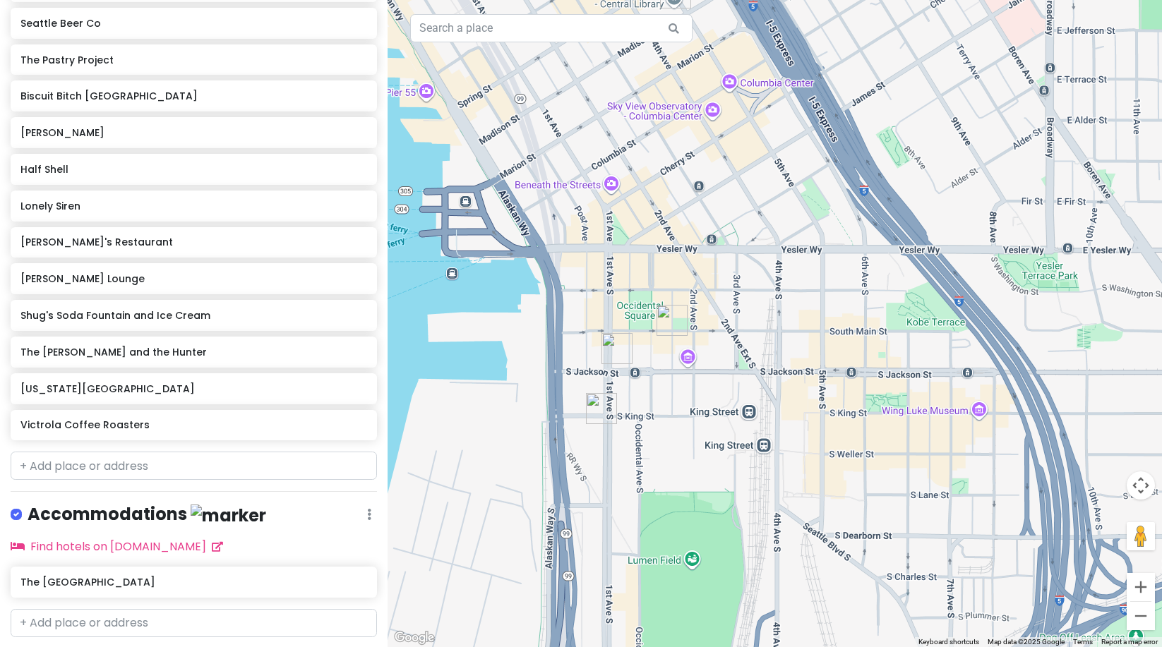
scroll to position [769, 0]
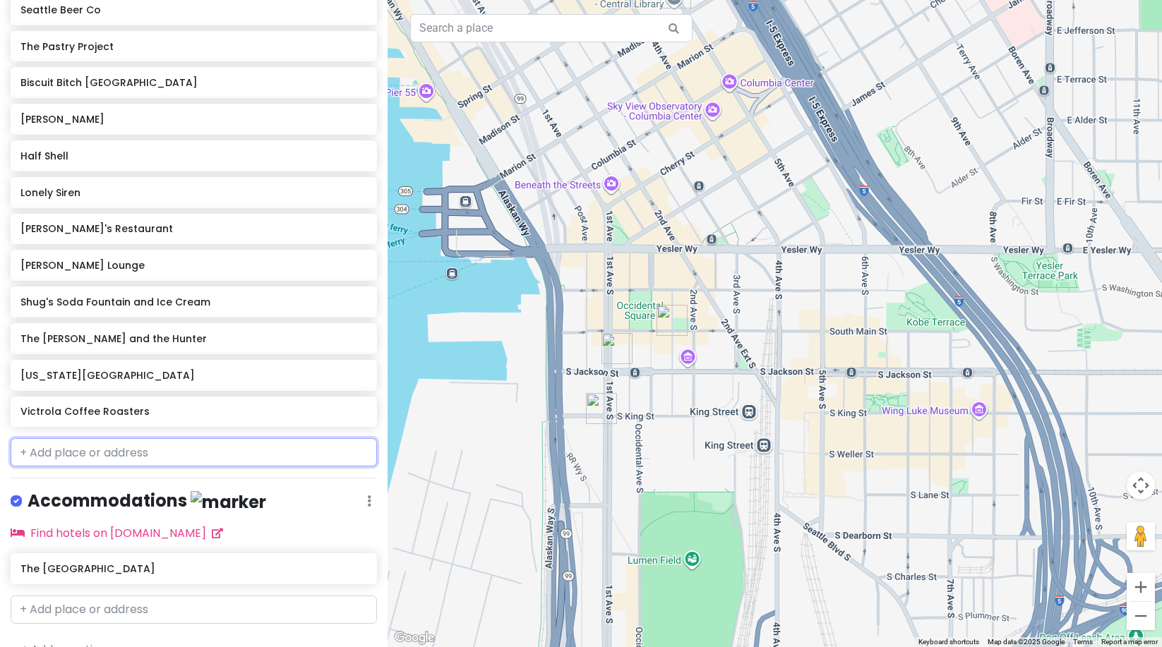
click at [114, 448] on input "text" at bounding box center [194, 452] width 366 height 28
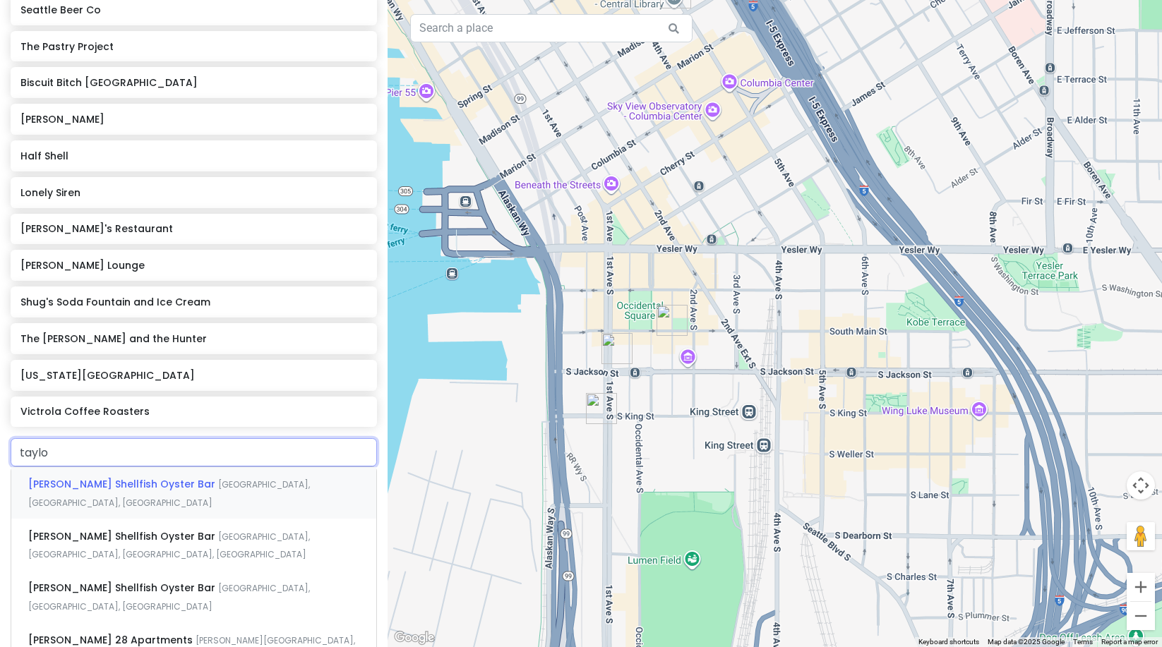
type input "[PERSON_NAME]"
click at [212, 531] on span "[GEOGRAPHIC_DATA], [GEOGRAPHIC_DATA], [GEOGRAPHIC_DATA]" at bounding box center [169, 546] width 282 height 30
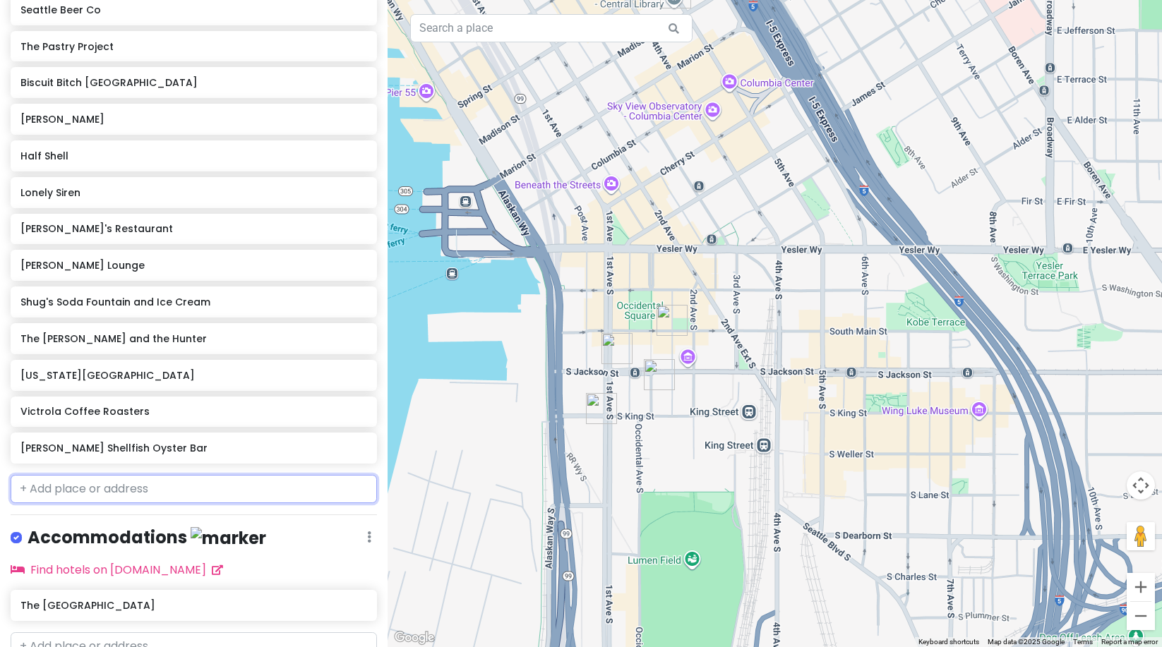
scroll to position [806, 0]
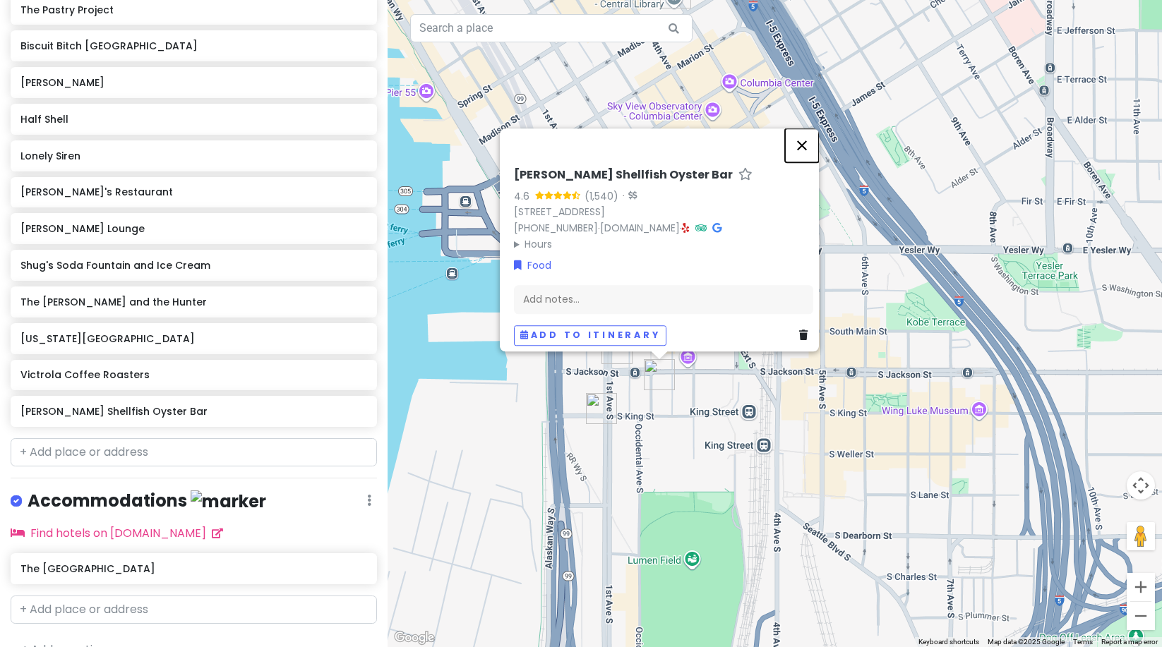
click at [811, 138] on button "Close" at bounding box center [802, 145] width 34 height 34
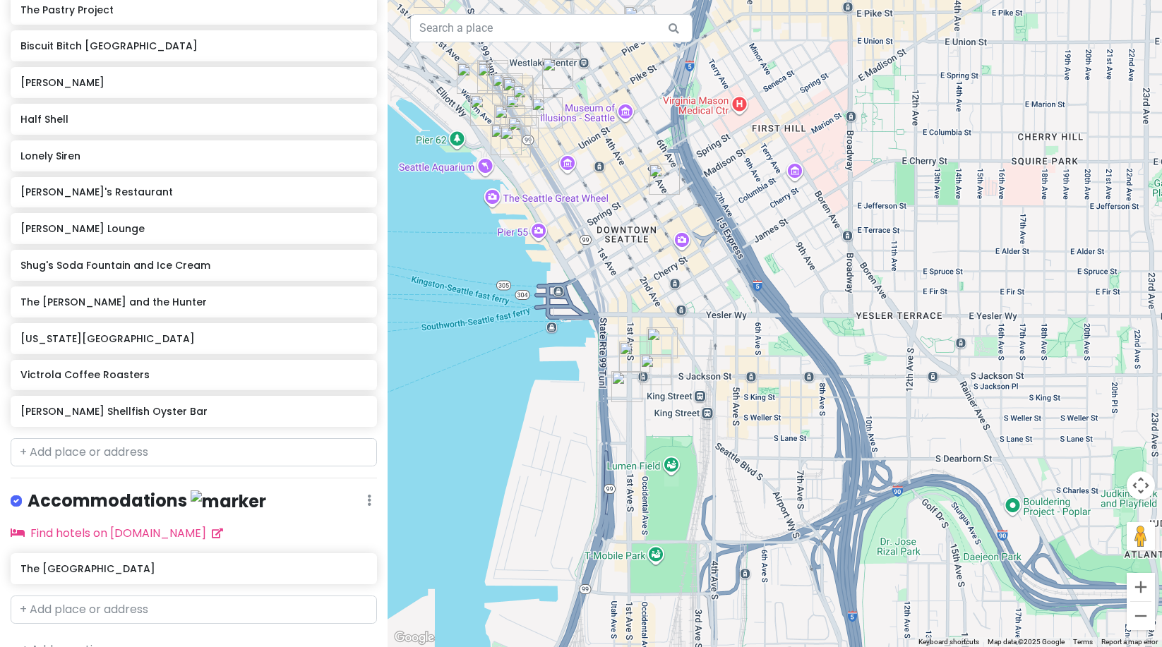
click at [657, 460] on div at bounding box center [775, 323] width 775 height 647
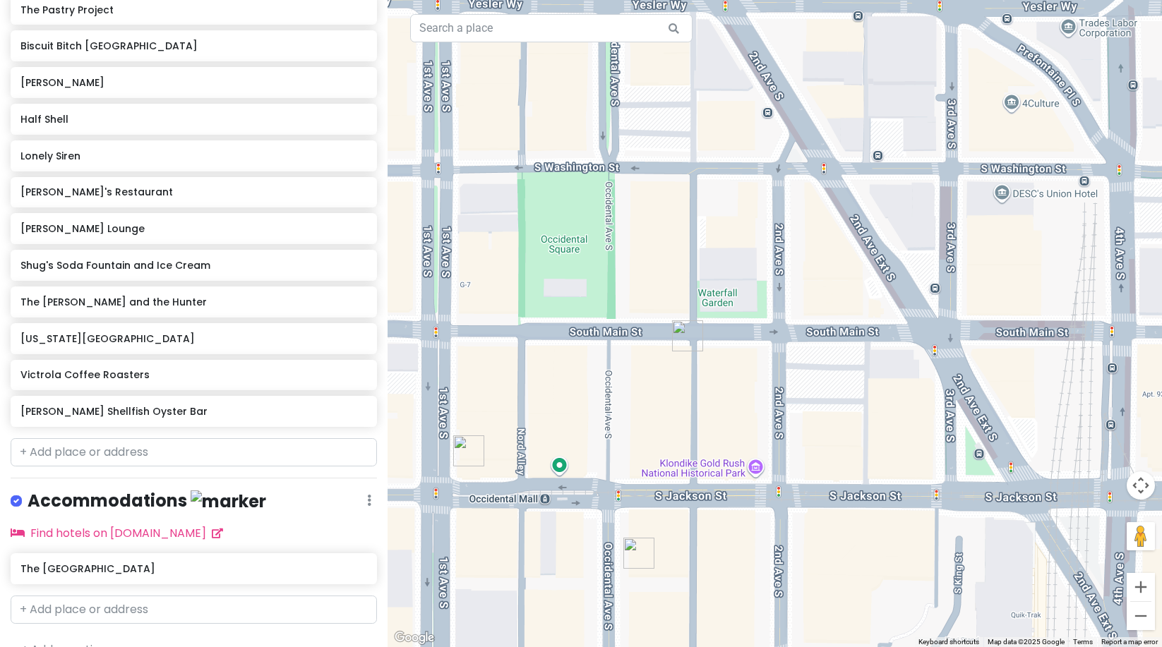
drag, startPoint x: 546, startPoint y: 342, endPoint x: 714, endPoint y: 517, distance: 242.2
click at [714, 517] on div at bounding box center [775, 323] width 775 height 647
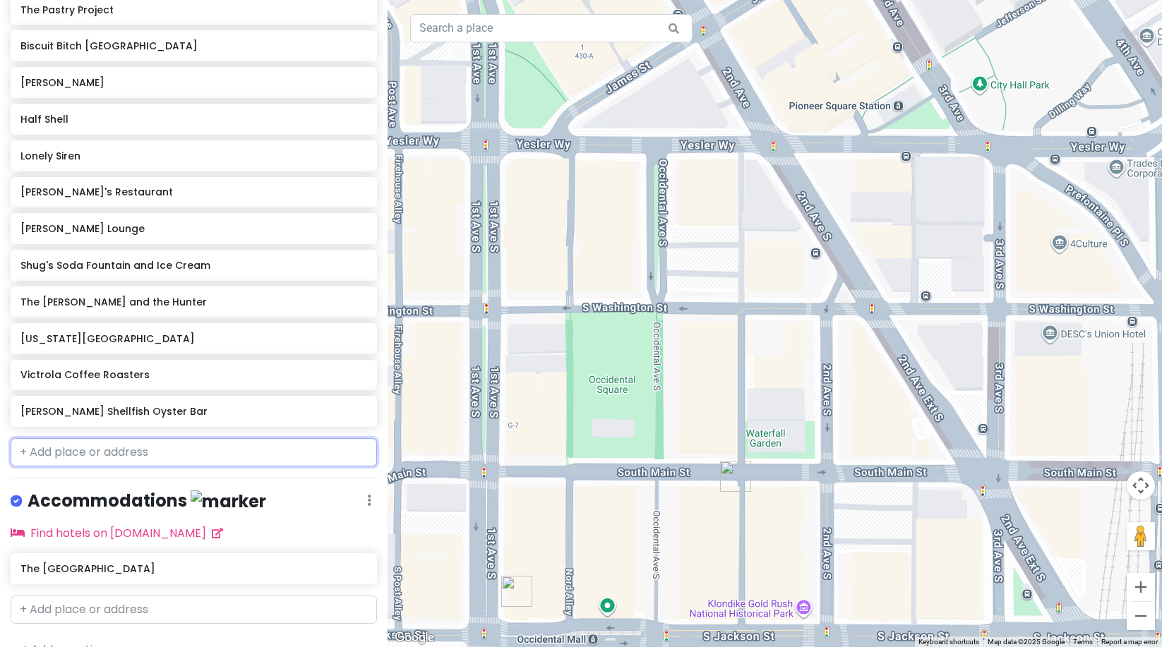
click at [52, 455] on input "text" at bounding box center [194, 452] width 366 height 28
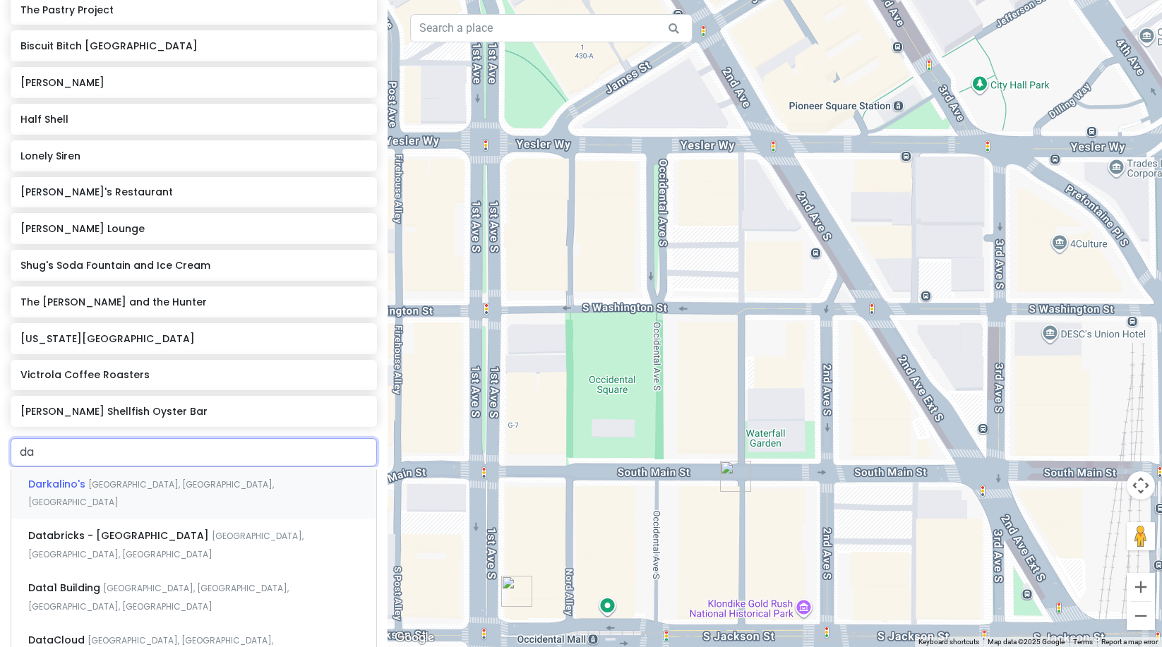
type input "day"
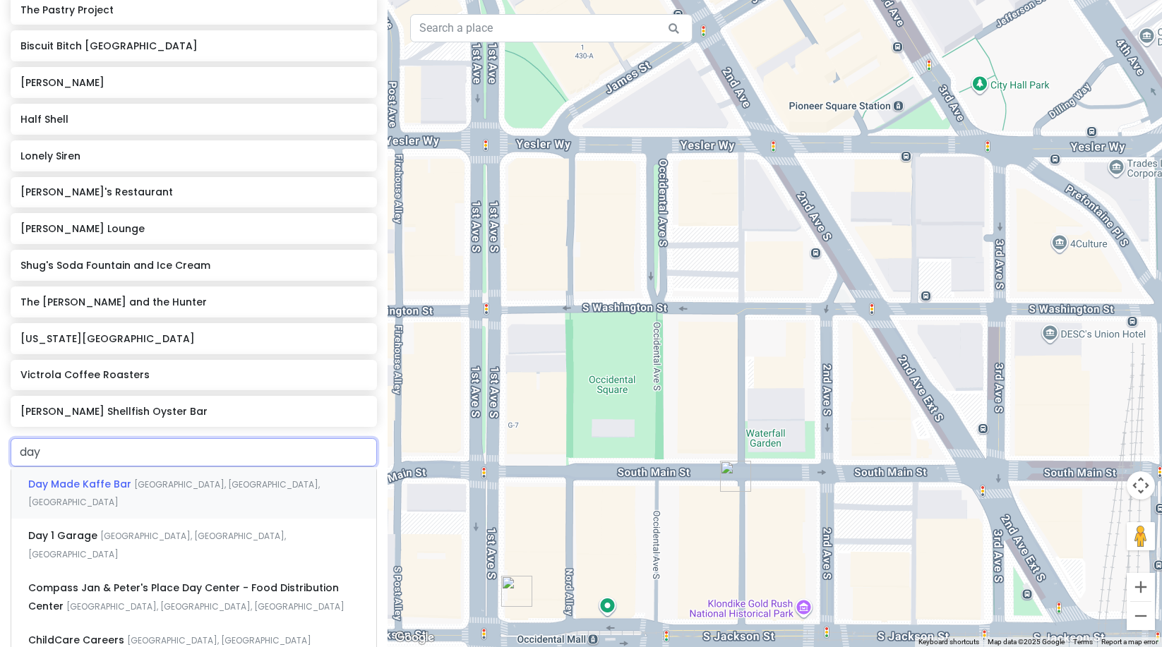
click at [149, 482] on span "[GEOGRAPHIC_DATA], [GEOGRAPHIC_DATA], [GEOGRAPHIC_DATA]" at bounding box center [174, 494] width 292 height 30
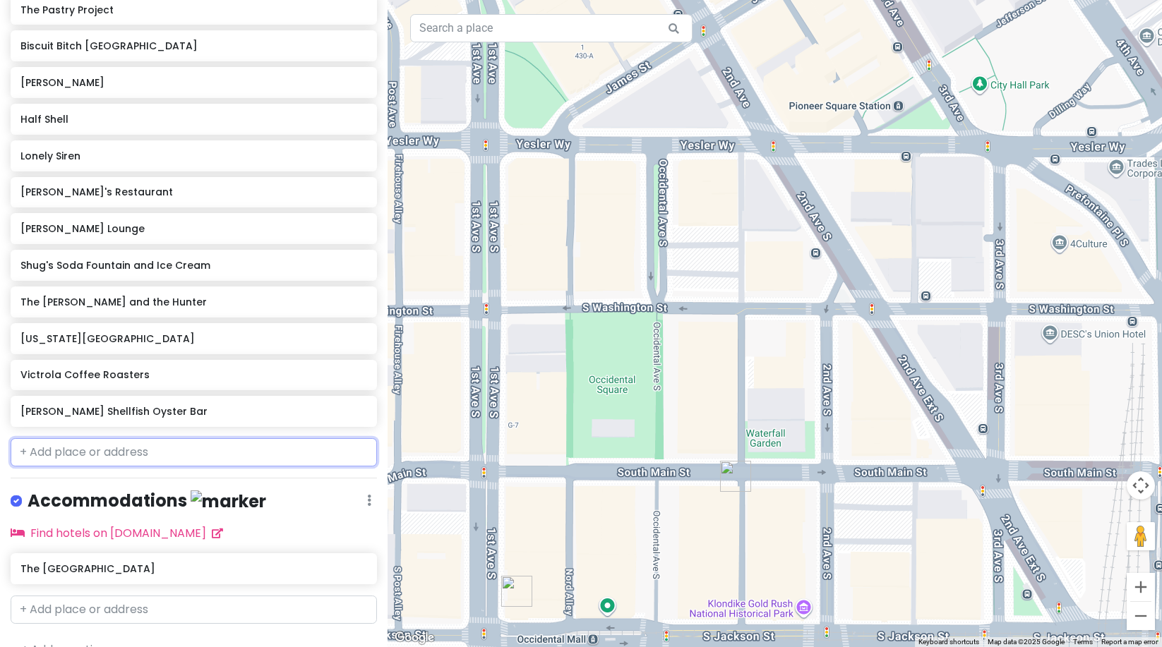
scroll to position [842, 0]
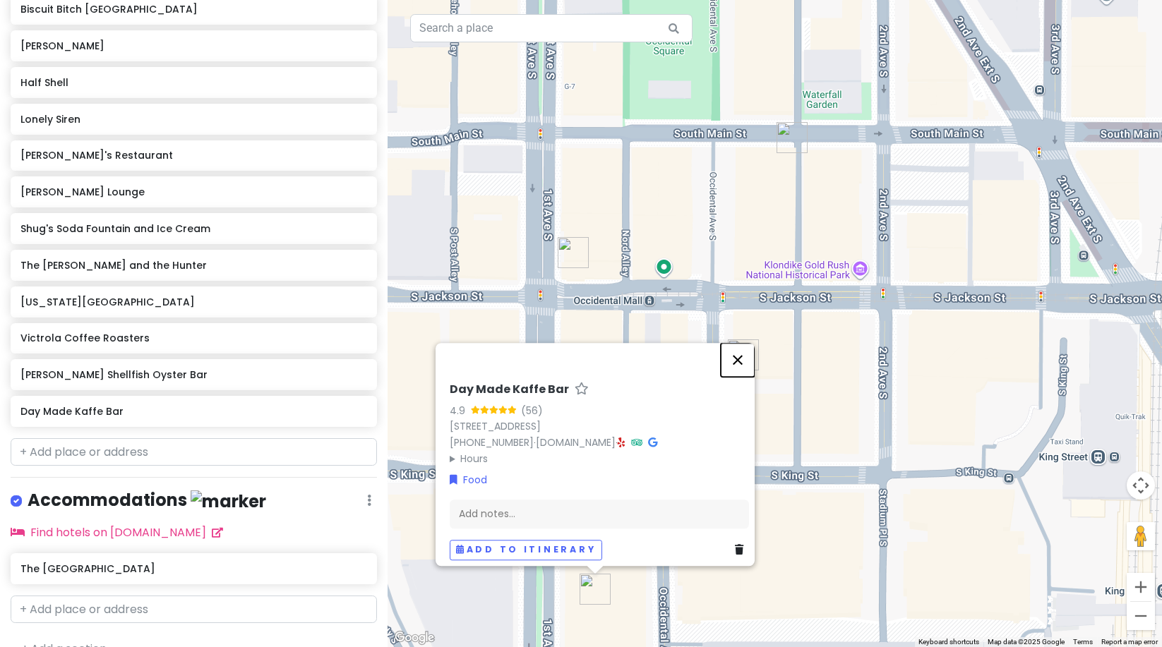
click at [742, 343] on button "Close" at bounding box center [738, 360] width 34 height 34
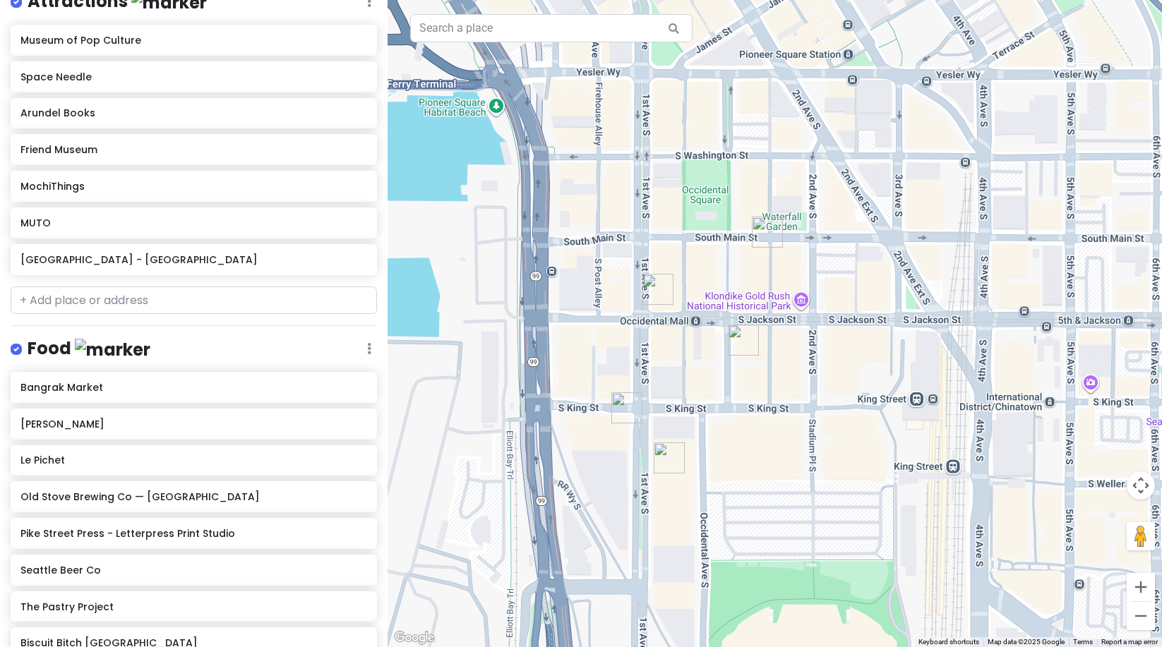
scroll to position [120, 0]
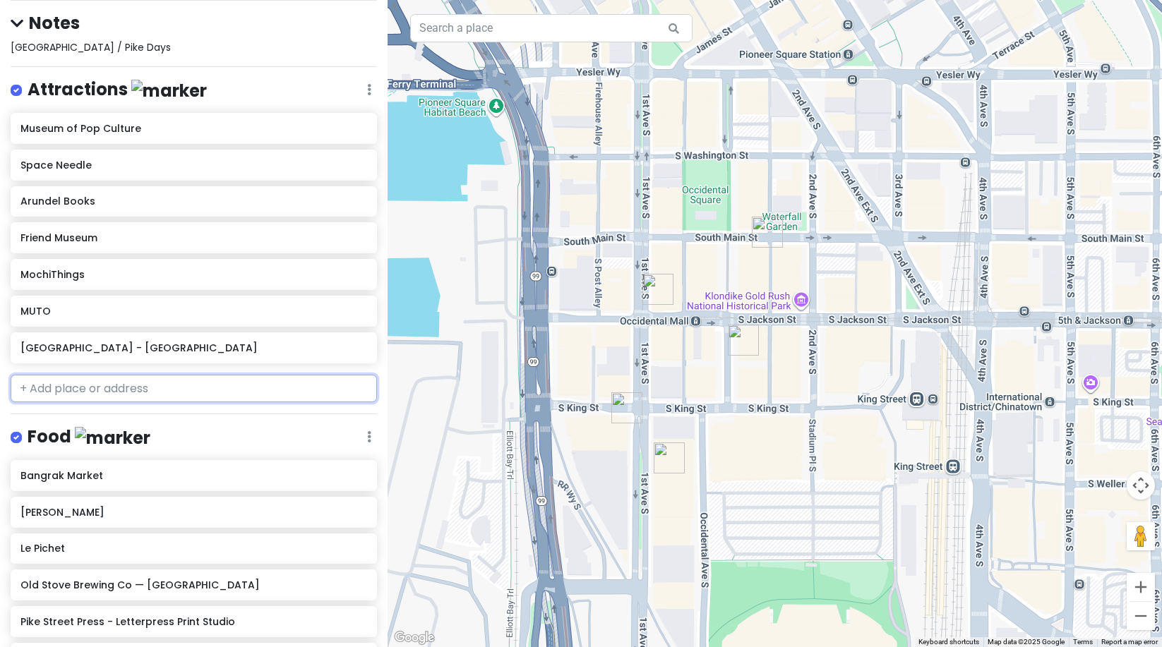
click at [42, 395] on input "text" at bounding box center [194, 389] width 366 height 28
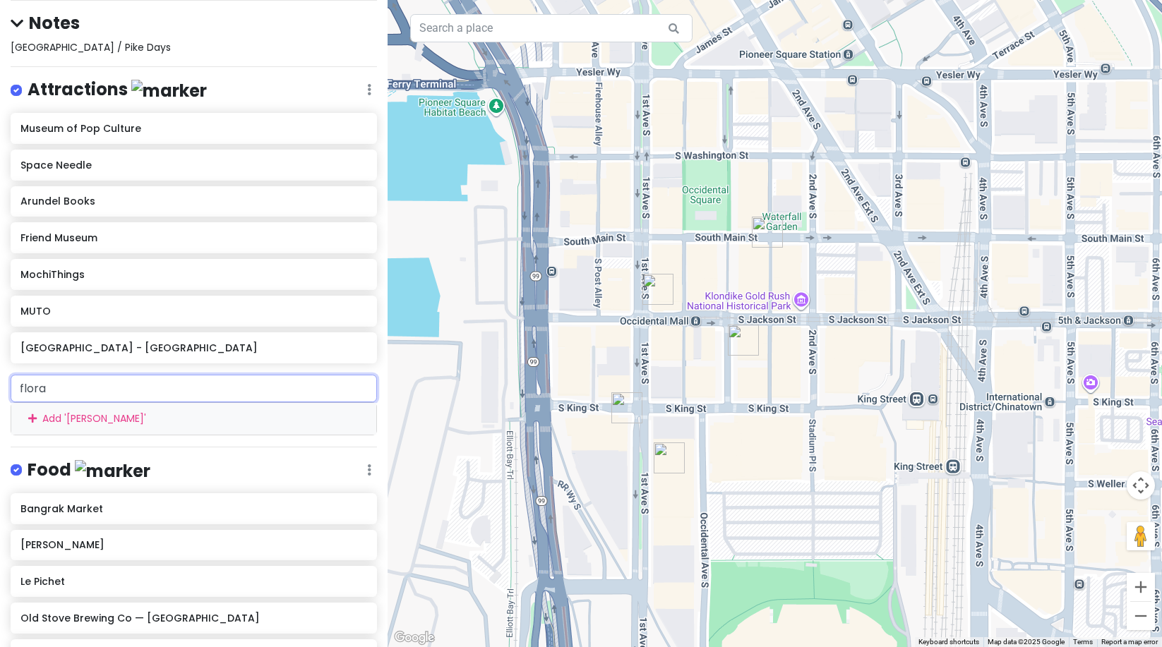
type input "flora"
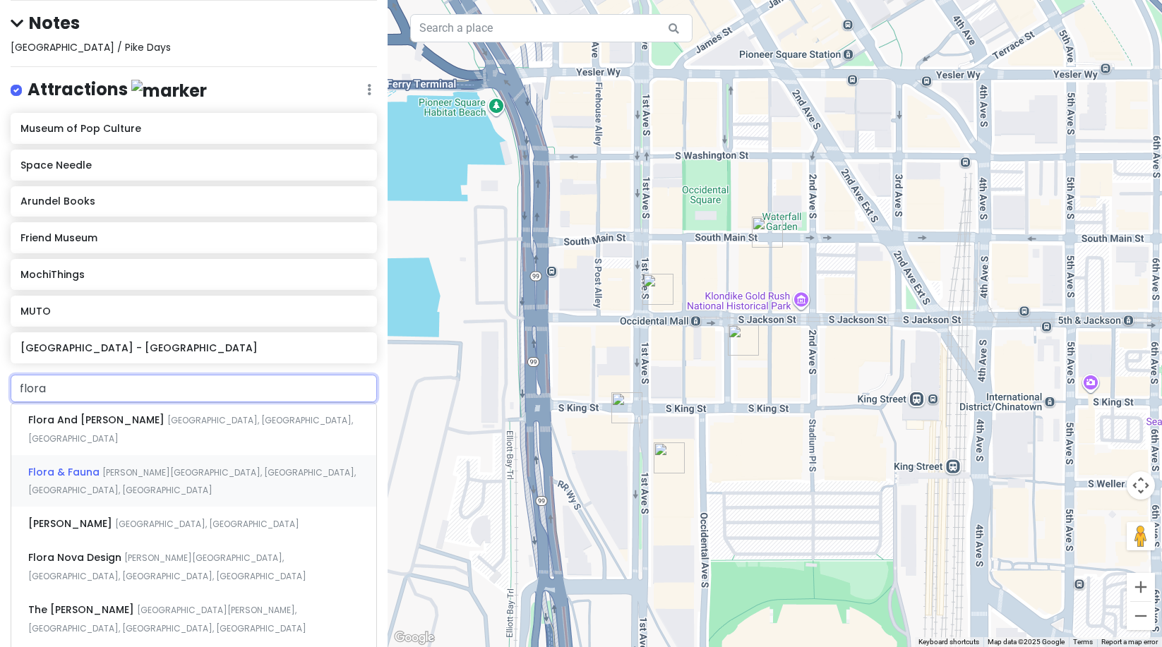
click at [47, 465] on div "Flora & Fauna [PERSON_NAME][GEOGRAPHIC_DATA], [GEOGRAPHIC_DATA], [GEOGRAPHIC_DA…" at bounding box center [193, 481] width 365 height 52
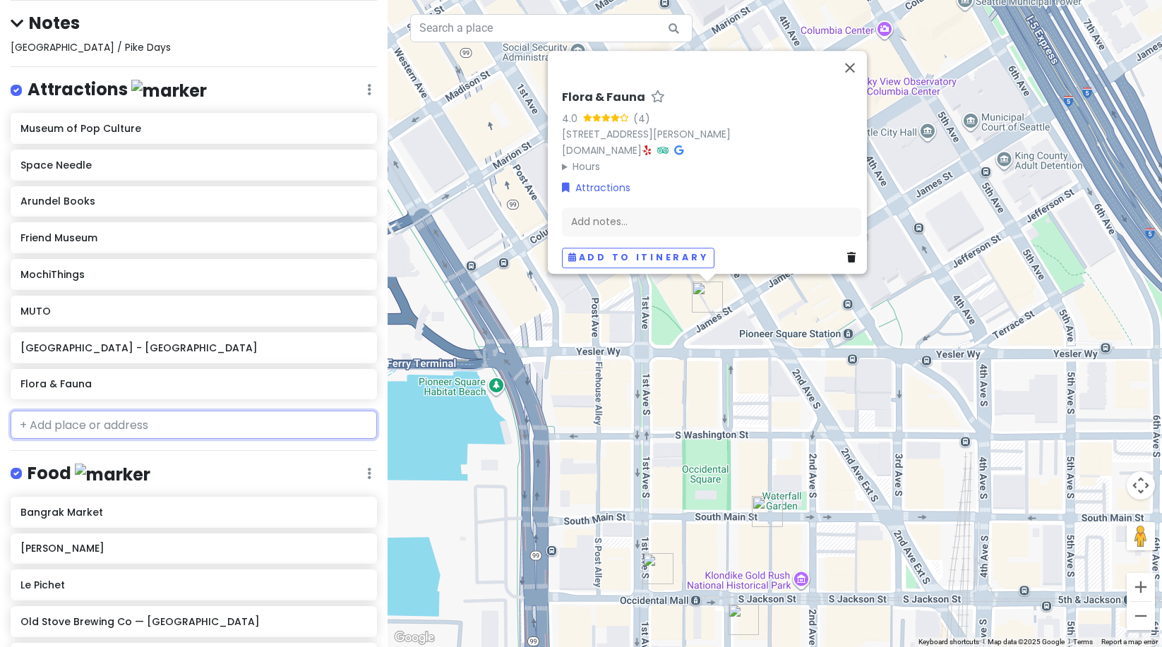
click at [148, 436] on input "text" at bounding box center [194, 425] width 366 height 28
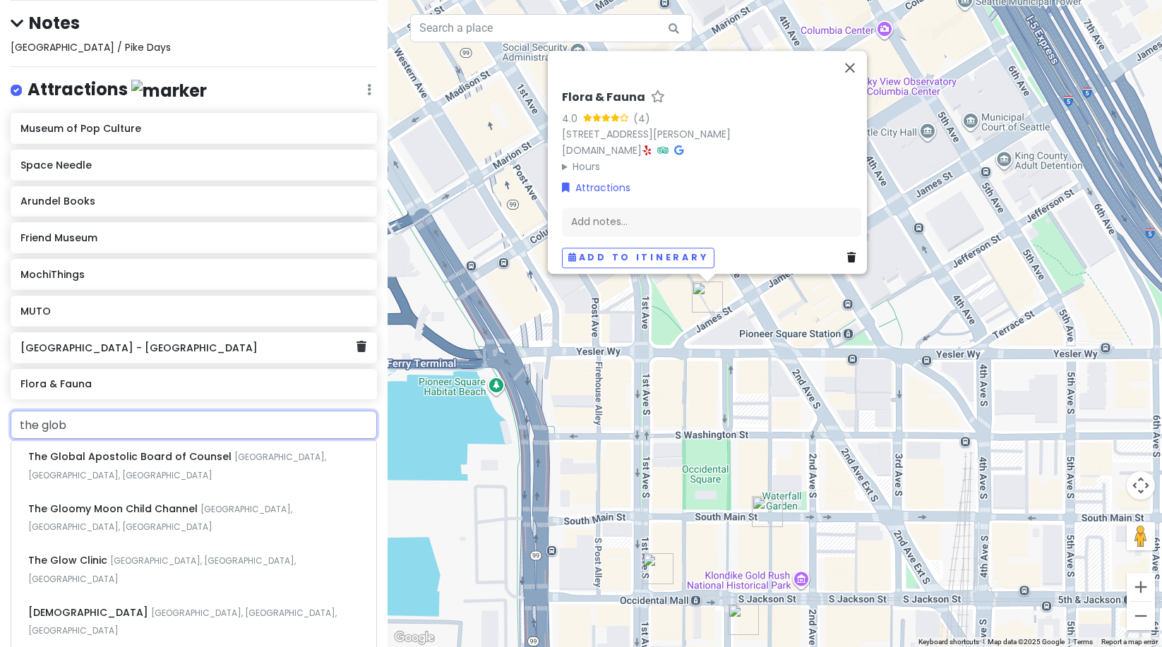
type input "the globe"
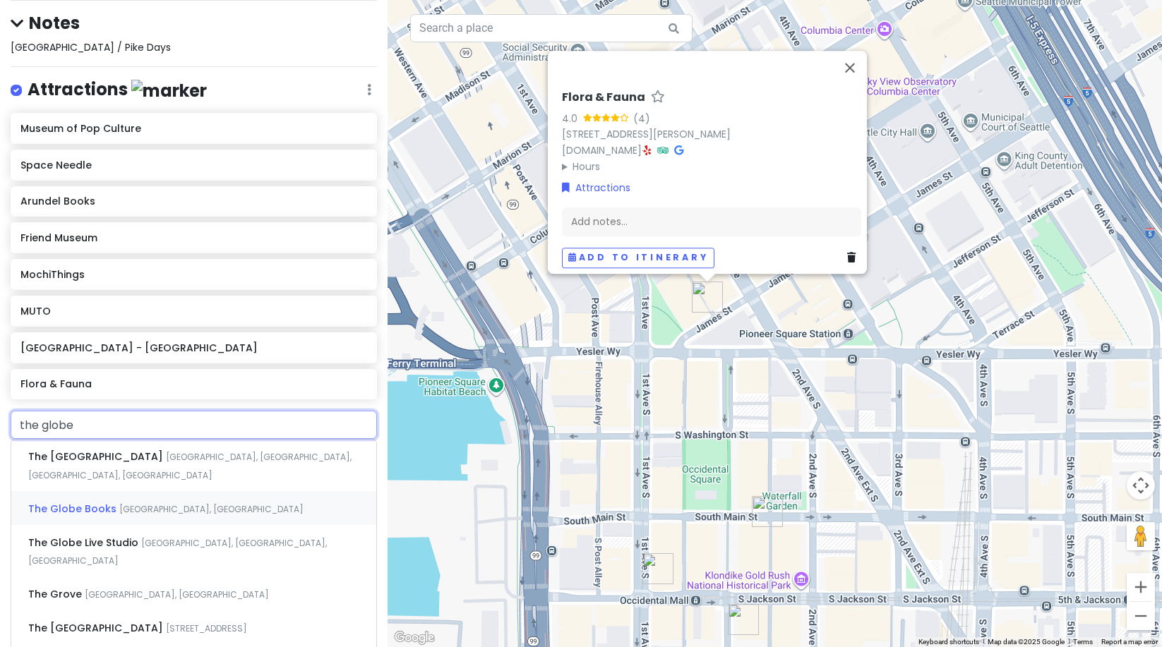
click at [143, 503] on span "[GEOGRAPHIC_DATA], [GEOGRAPHIC_DATA]" at bounding box center [211, 509] width 184 height 12
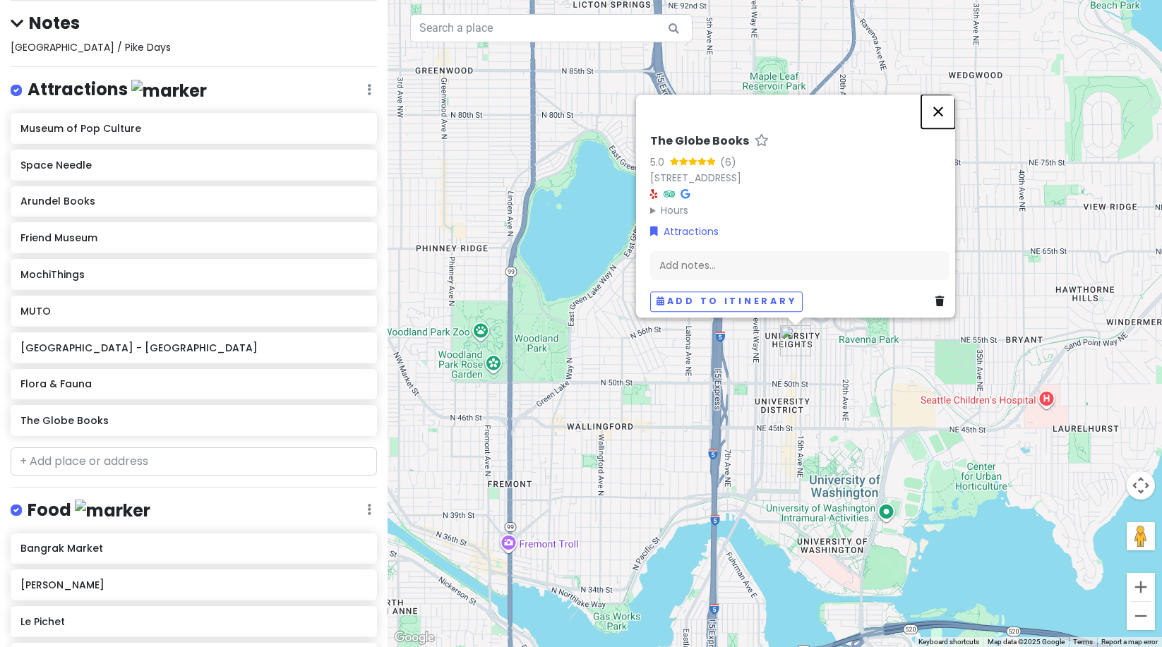
click at [950, 101] on button "Close" at bounding box center [938, 112] width 34 height 34
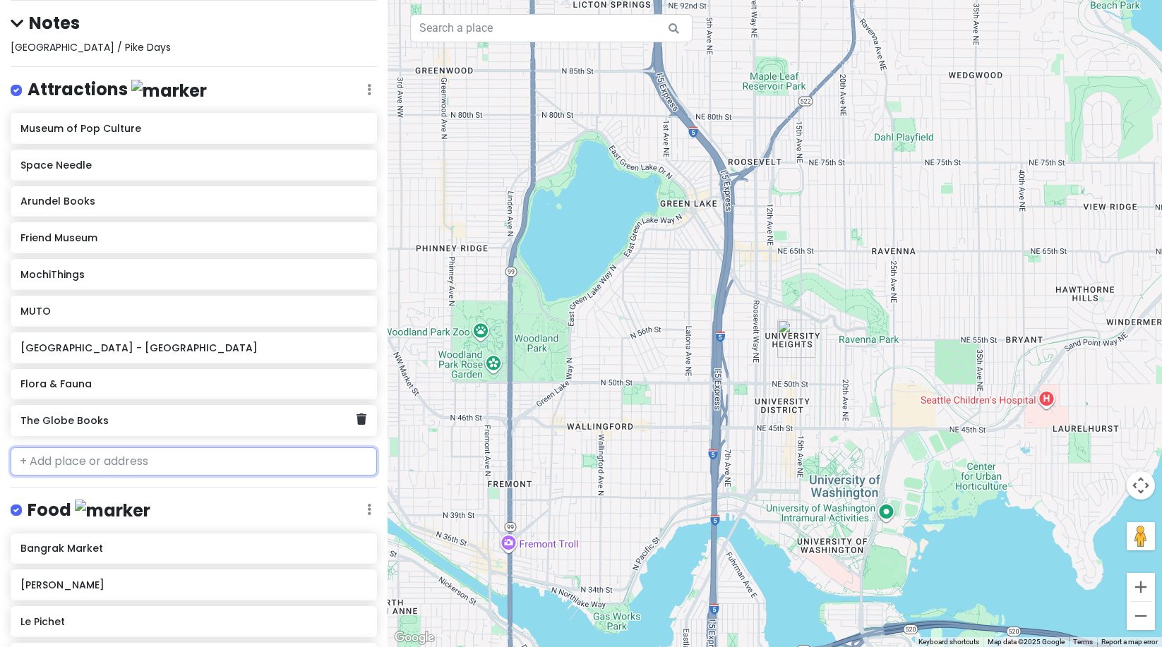
click at [358, 421] on div "The Globe Books" at bounding box center [194, 420] width 366 height 31
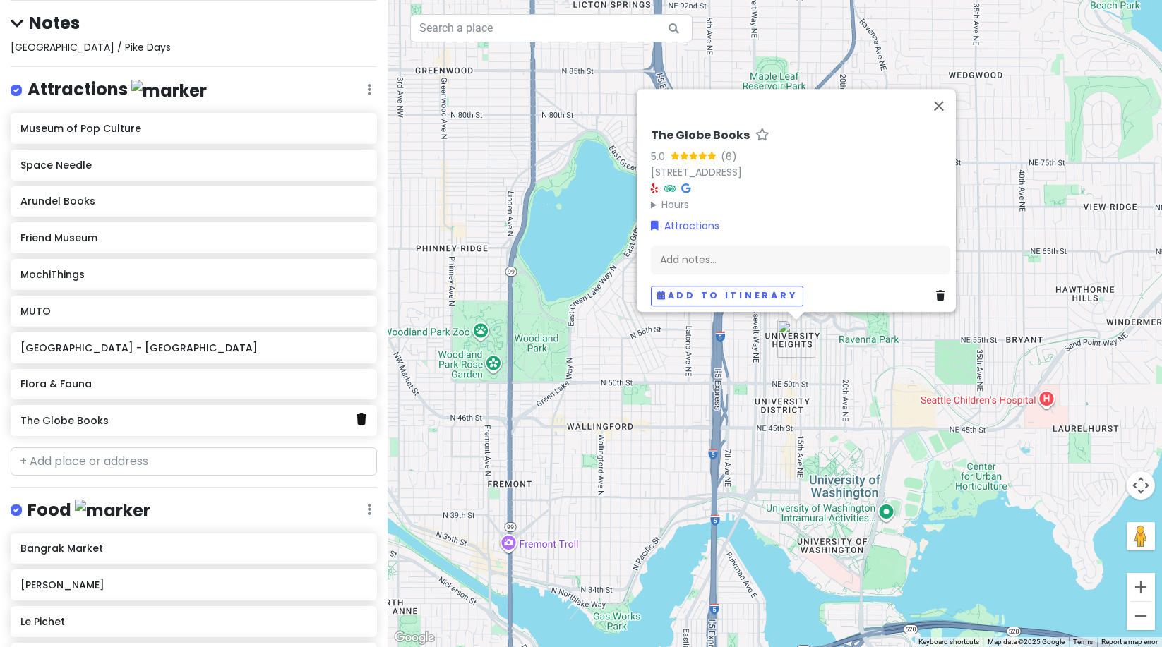
click at [357, 421] on icon at bounding box center [362, 419] width 10 height 11
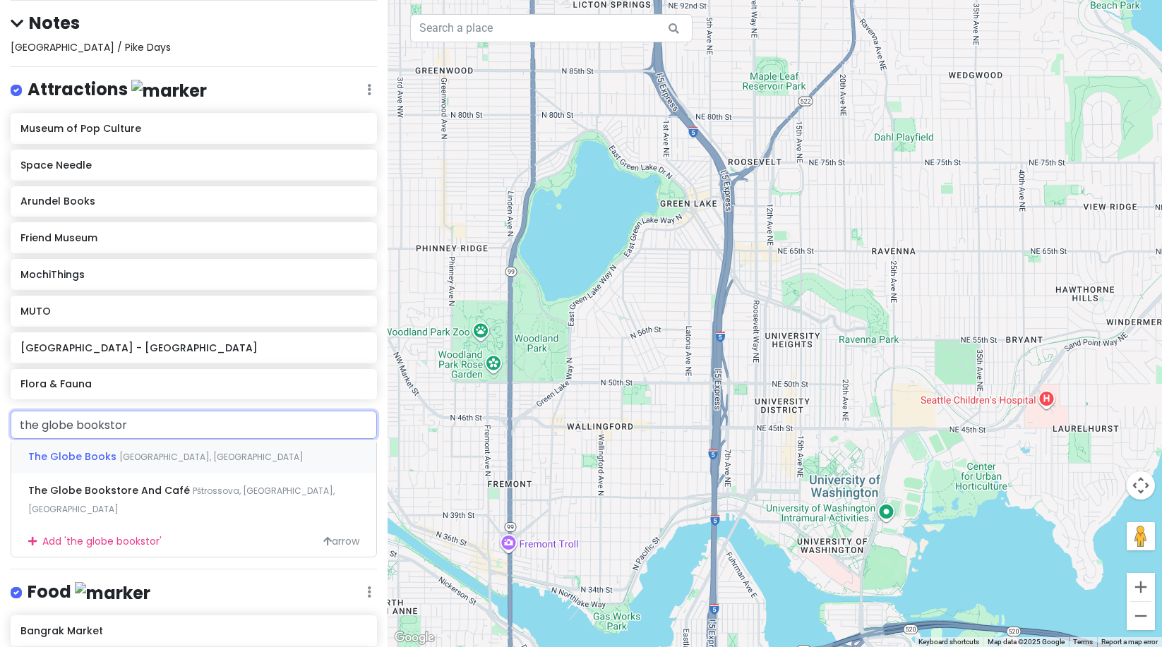
type input "the globe bookstore"
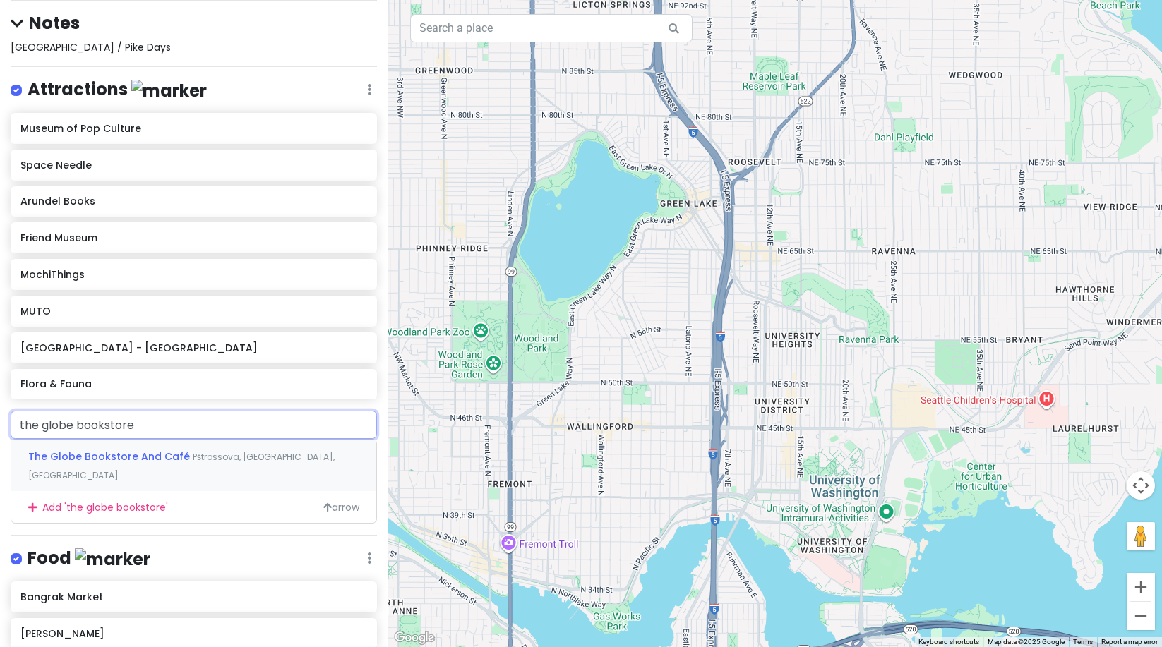
click at [218, 462] on div "The Globe Bookstore And Café Pštrossova, [GEOGRAPHIC_DATA], [GEOGRAPHIC_DATA]" at bounding box center [193, 466] width 365 height 52
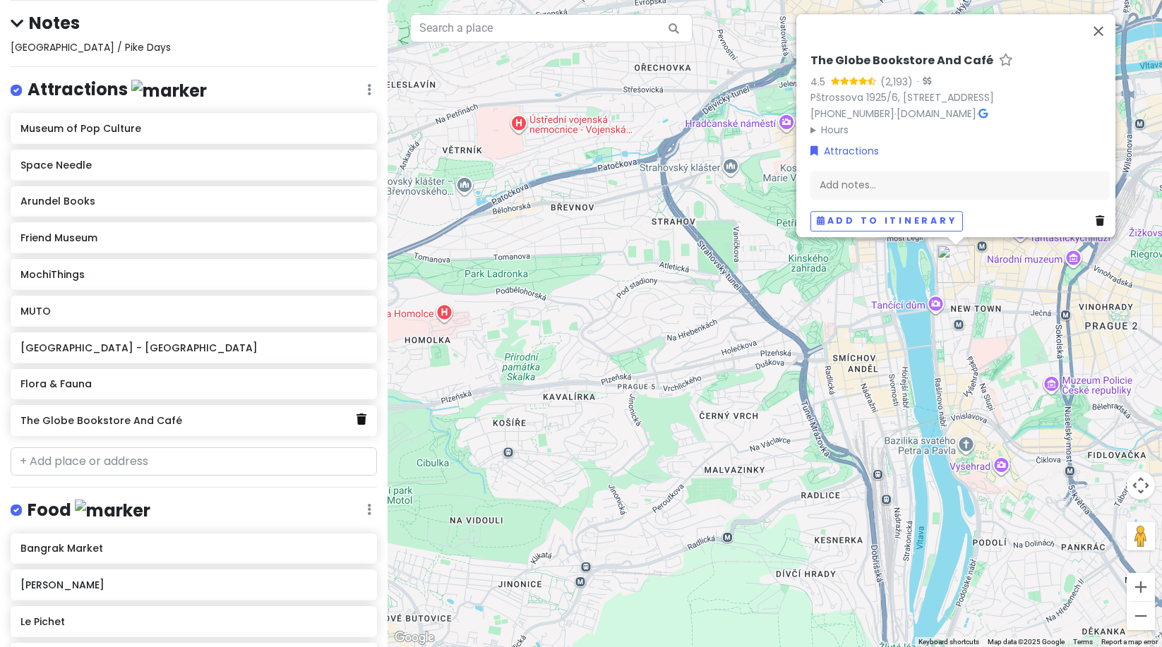
click at [357, 417] on icon at bounding box center [362, 419] width 10 height 11
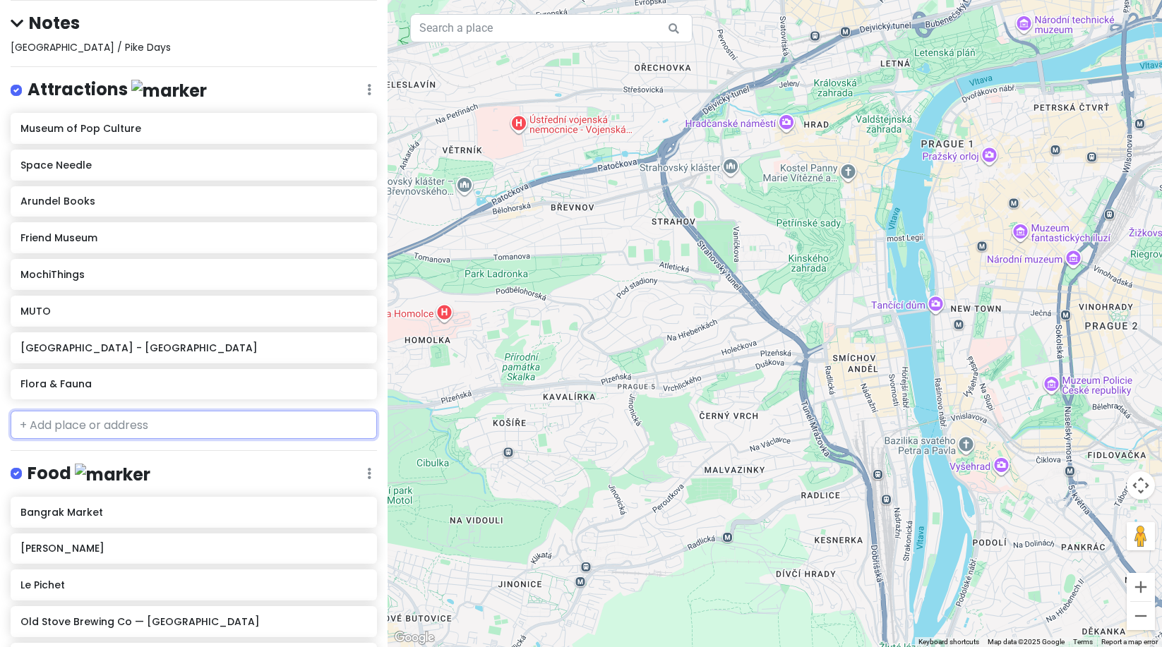
scroll to position [220, 0]
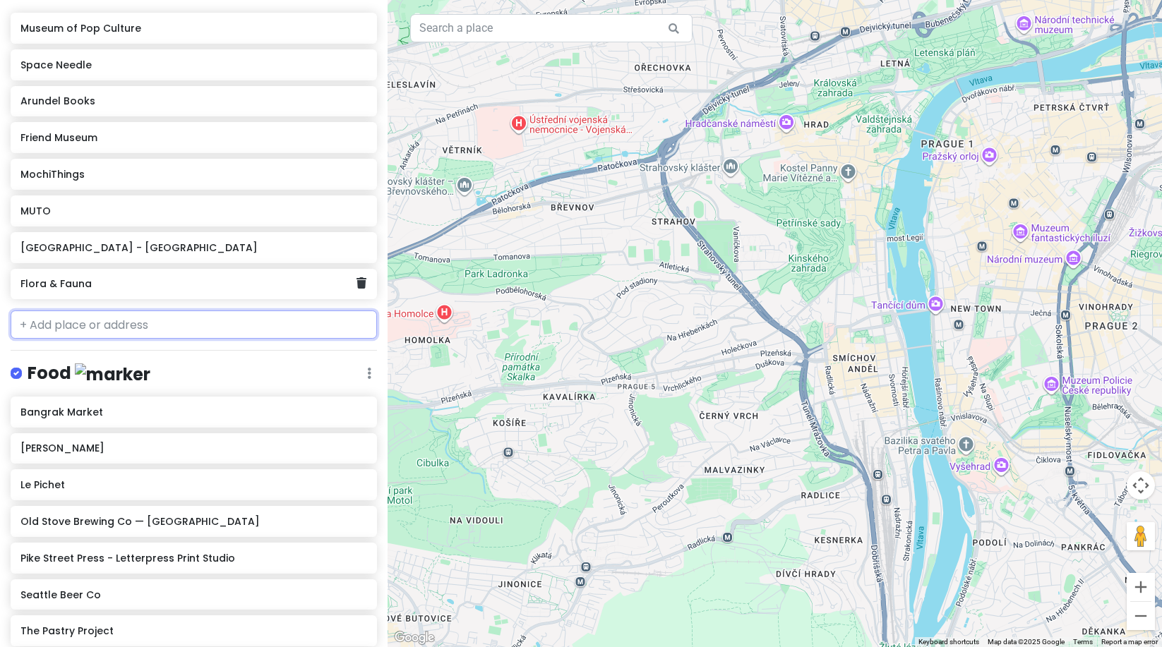
click at [109, 275] on div "Flora & Fauna" at bounding box center [188, 285] width 336 height 20
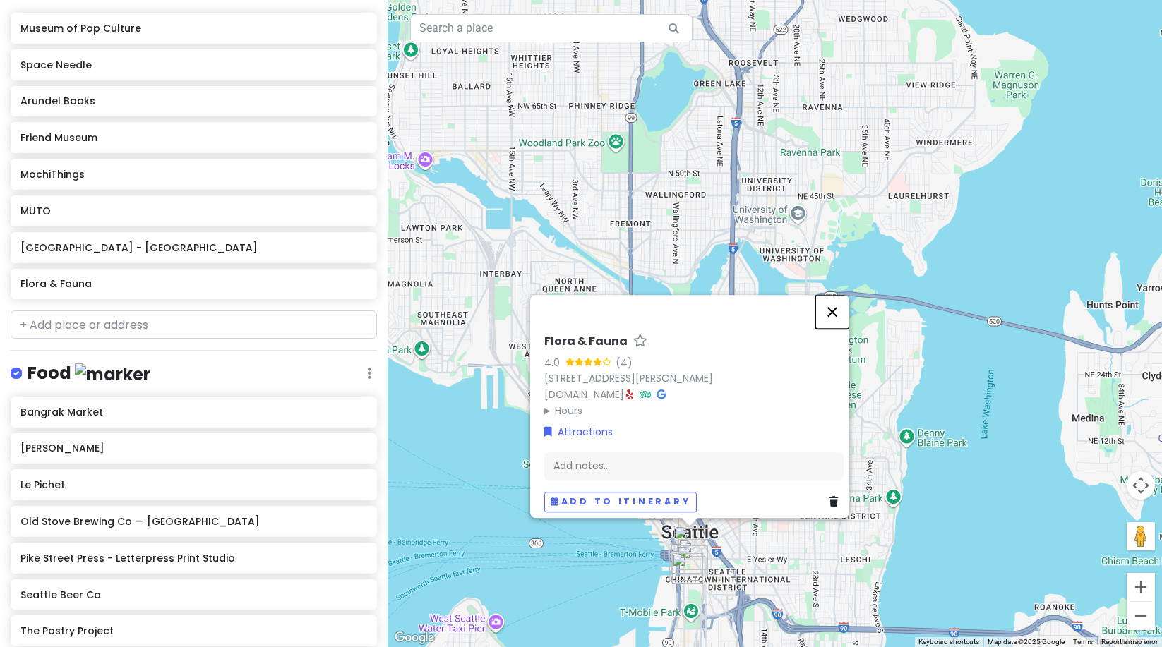
click at [840, 299] on button "Close" at bounding box center [832, 312] width 34 height 34
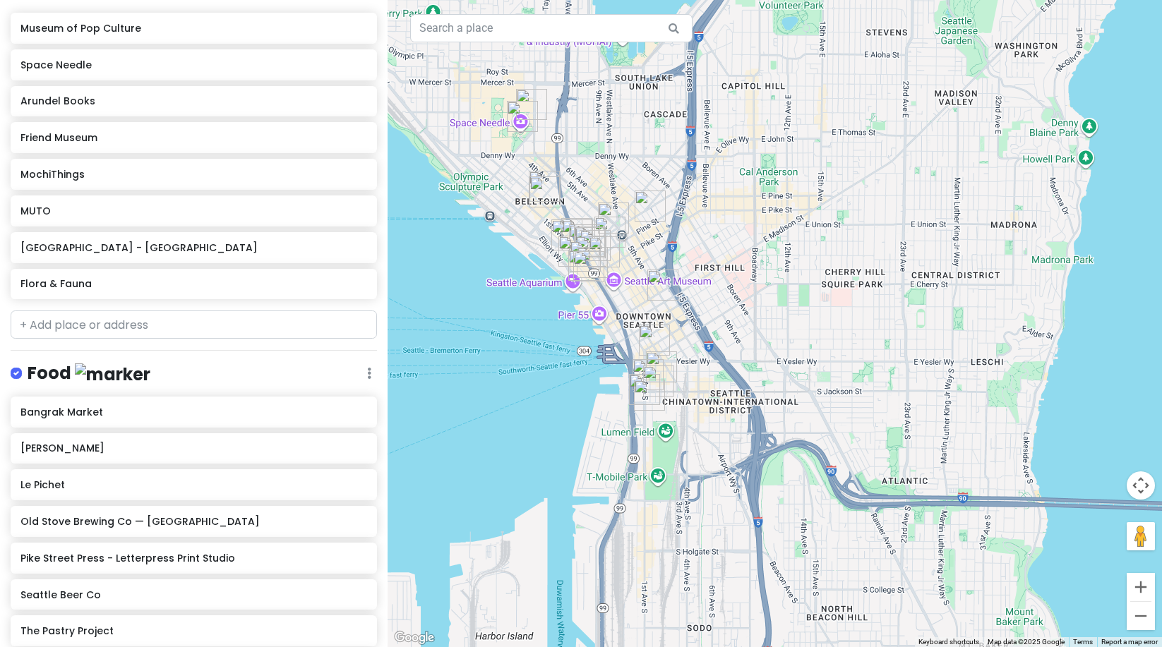
drag, startPoint x: 854, startPoint y: 446, endPoint x: 803, endPoint y: 226, distance: 226.1
click at [827, 227] on div at bounding box center [775, 323] width 775 height 647
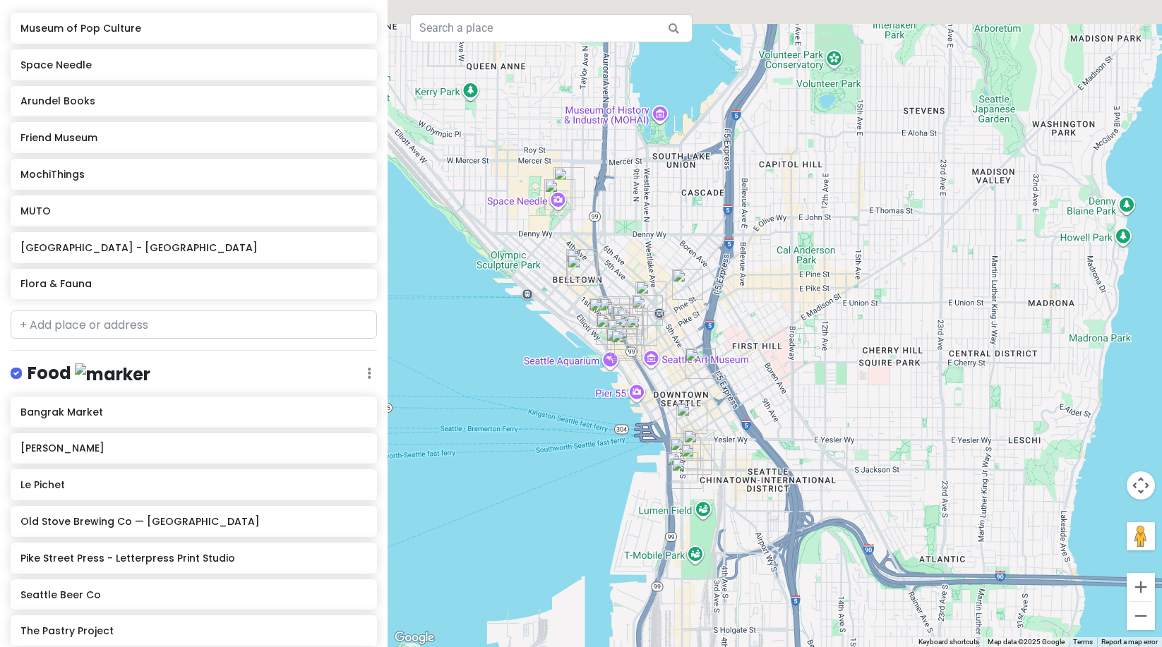
drag, startPoint x: 720, startPoint y: 196, endPoint x: 692, endPoint y: 275, distance: 83.3
click at [699, 259] on div at bounding box center [775, 323] width 775 height 647
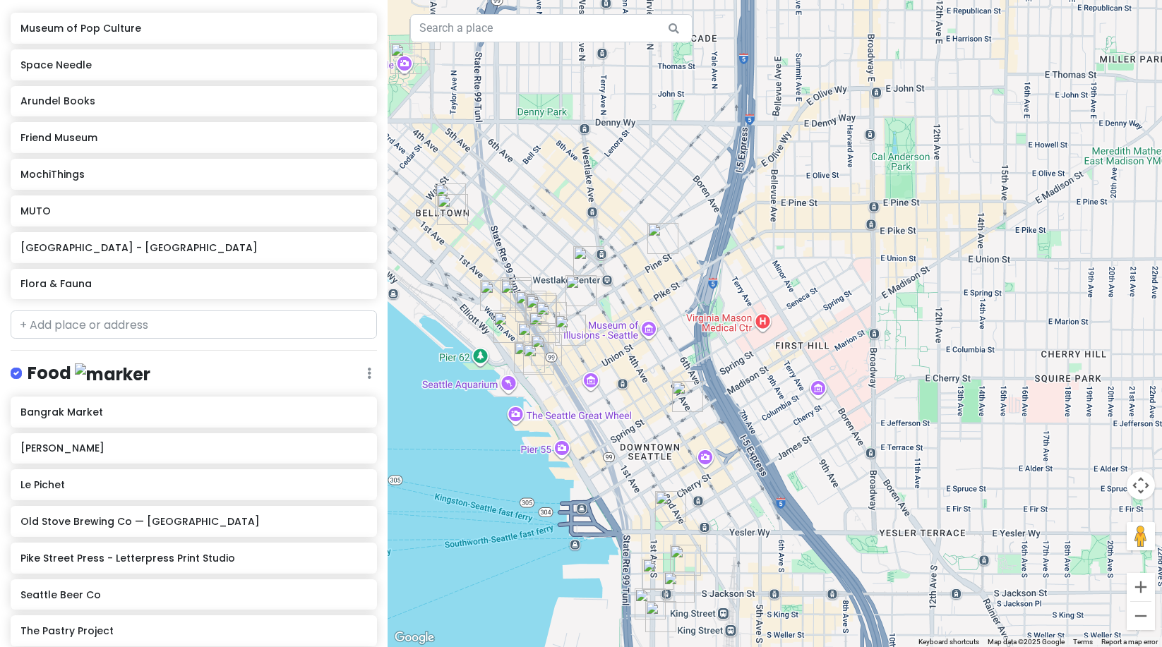
drag, startPoint x: 650, startPoint y: 459, endPoint x: 665, endPoint y: 373, distance: 86.8
click at [665, 373] on div at bounding box center [775, 323] width 775 height 647
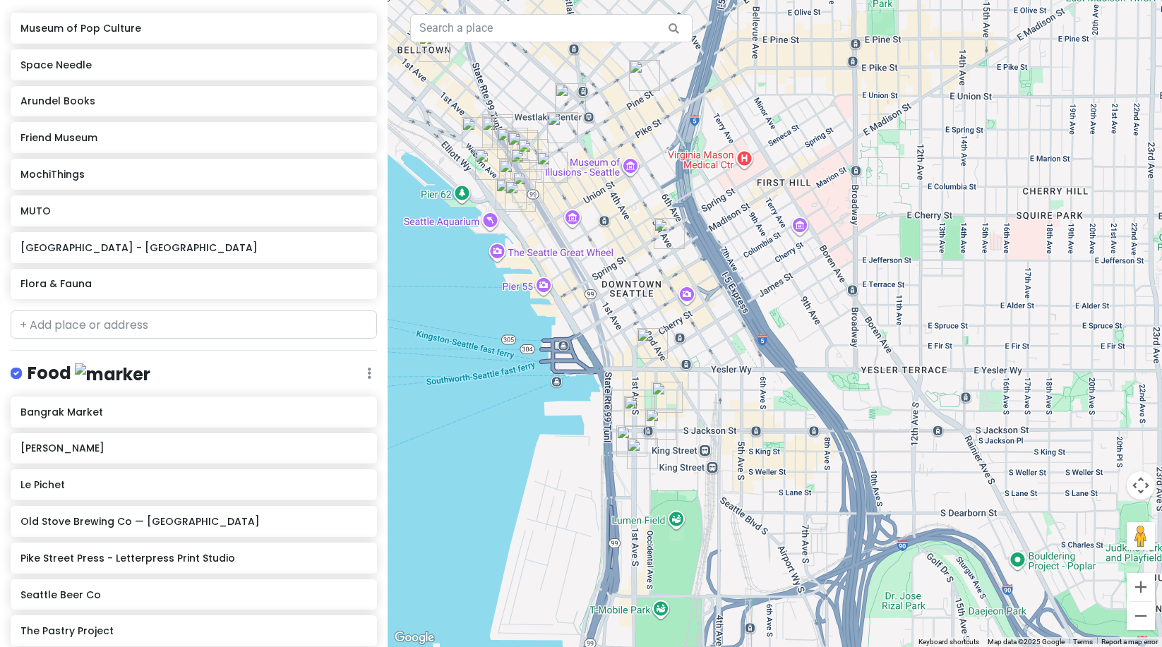
drag, startPoint x: 803, startPoint y: 468, endPoint x: 787, endPoint y: 345, distance: 124.5
click at [787, 345] on div at bounding box center [775, 323] width 775 height 647
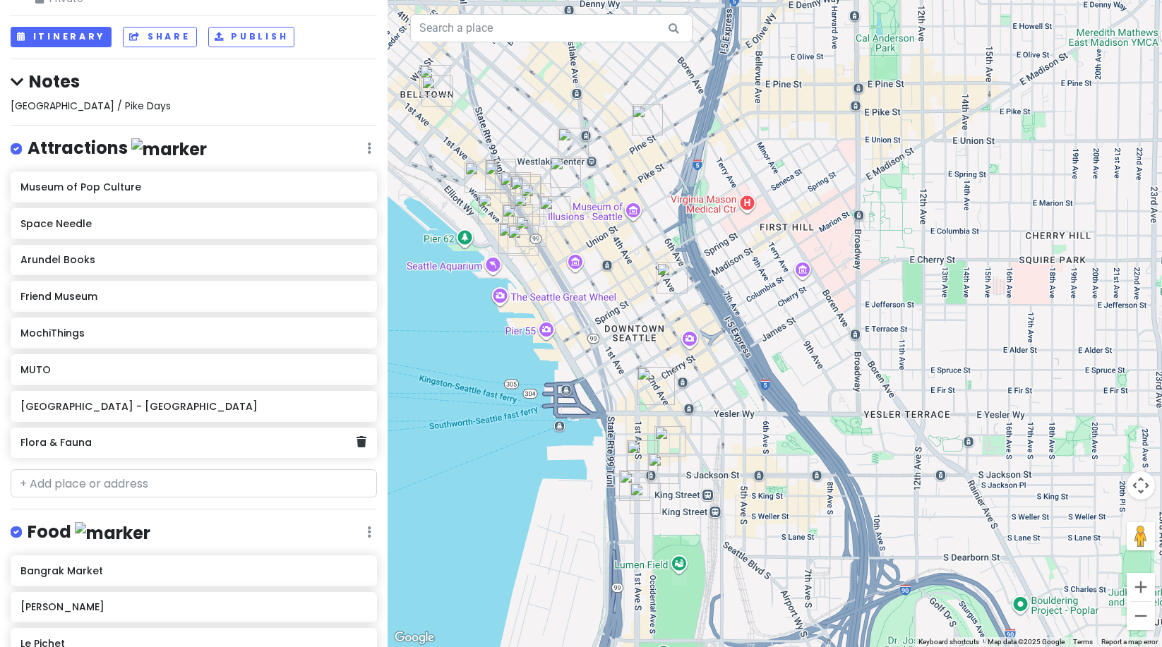
scroll to position [0, 0]
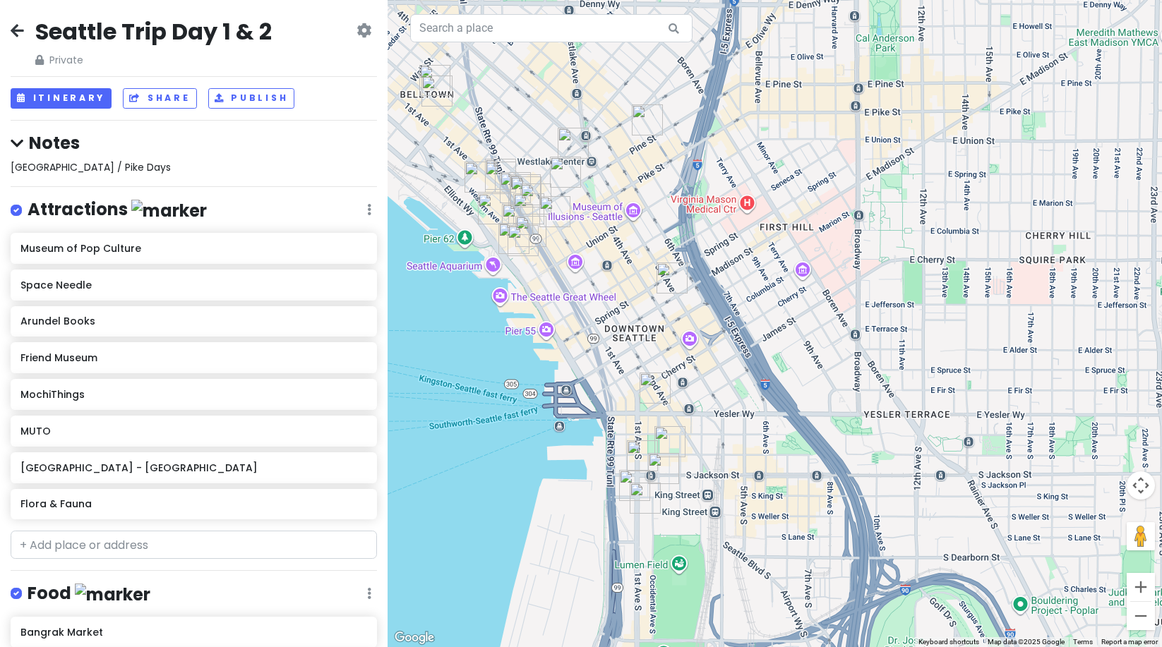
click at [249, 30] on h2 "Seattle Trip Day 1 & 2" at bounding box center [153, 32] width 237 height 30
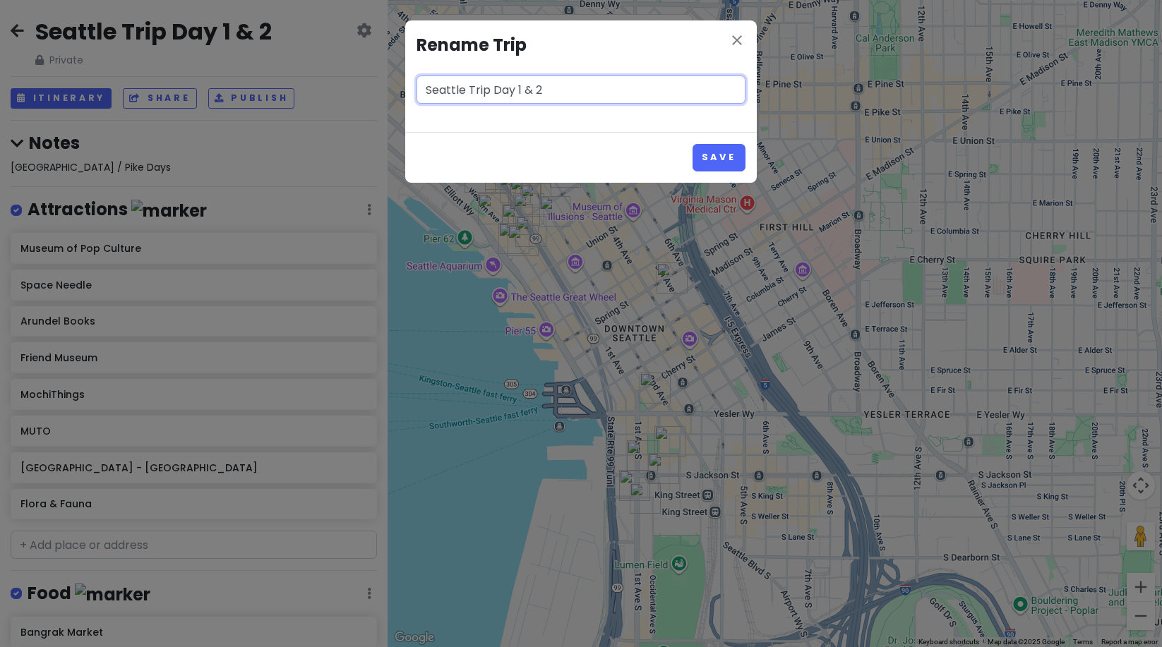
drag, startPoint x: 567, startPoint y: 81, endPoint x: 530, endPoint y: 87, distance: 37.8
click at [530, 87] on input "Seattle Trip Day 1 & 2" at bounding box center [581, 90] width 329 height 28
click at [557, 96] on input "Seattle Trip Day 1 & 2" at bounding box center [581, 90] width 329 height 28
drag, startPoint x: 582, startPoint y: 97, endPoint x: 491, endPoint y: 89, distance: 91.5
click at [491, 89] on input "Seattle Trip Day 1 & 2" at bounding box center [581, 90] width 329 height 28
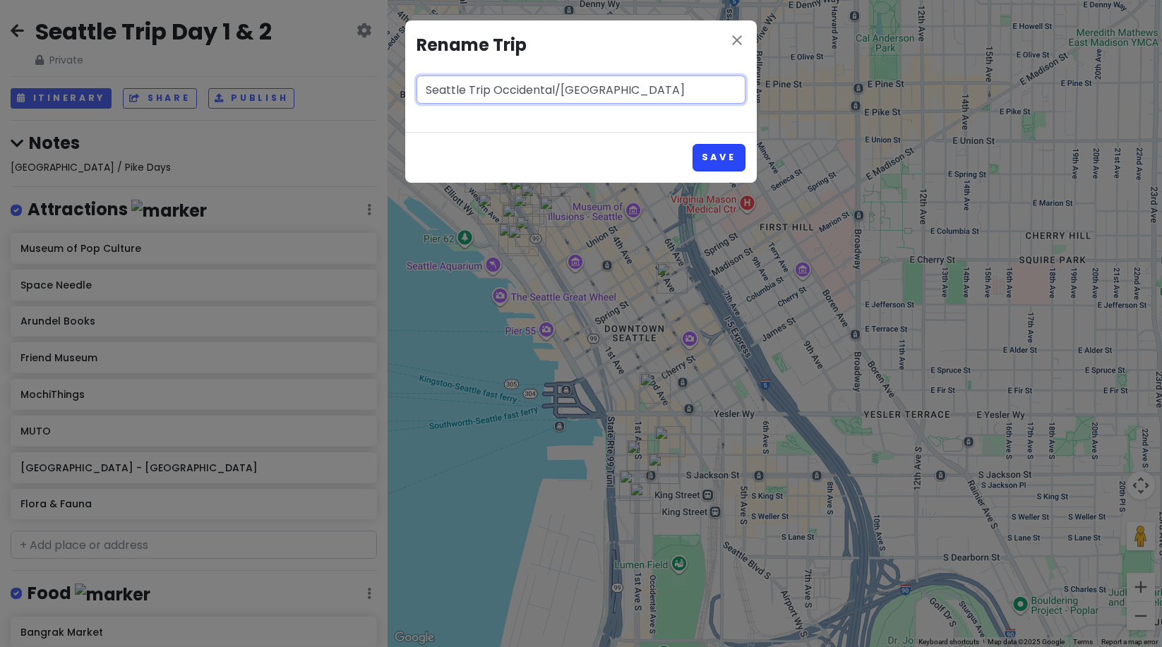
type input "Seattle Trip Occidental/[GEOGRAPHIC_DATA]"
click at [712, 152] on button "Save" at bounding box center [719, 158] width 53 height 28
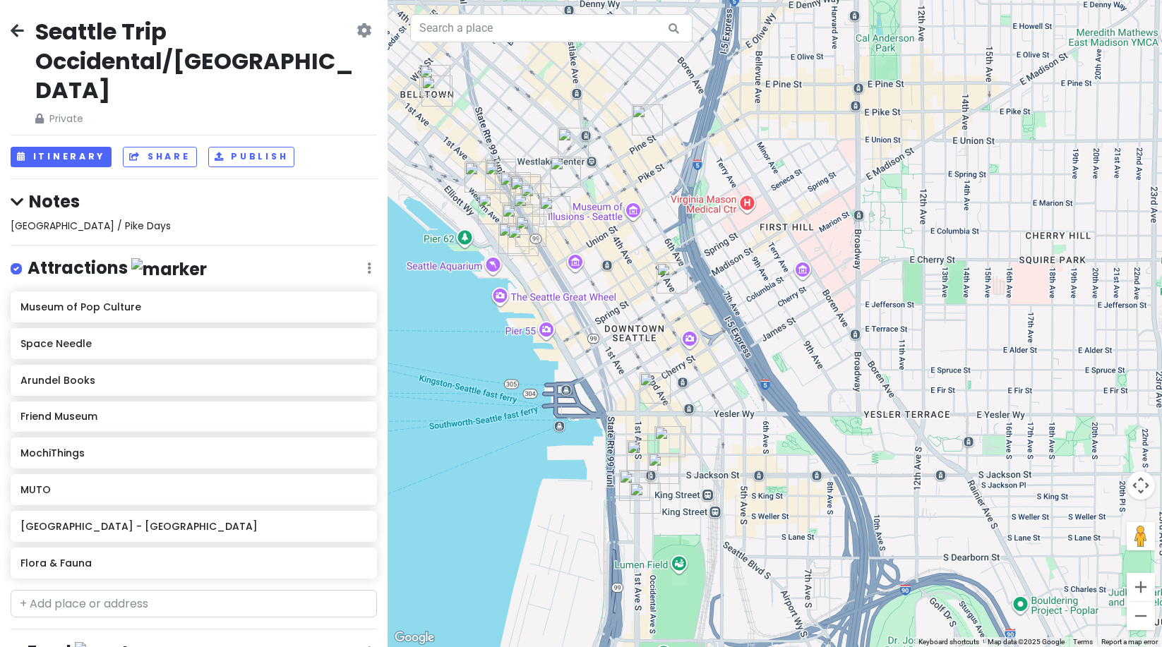
click at [20, 31] on icon at bounding box center [17, 30] width 13 height 11
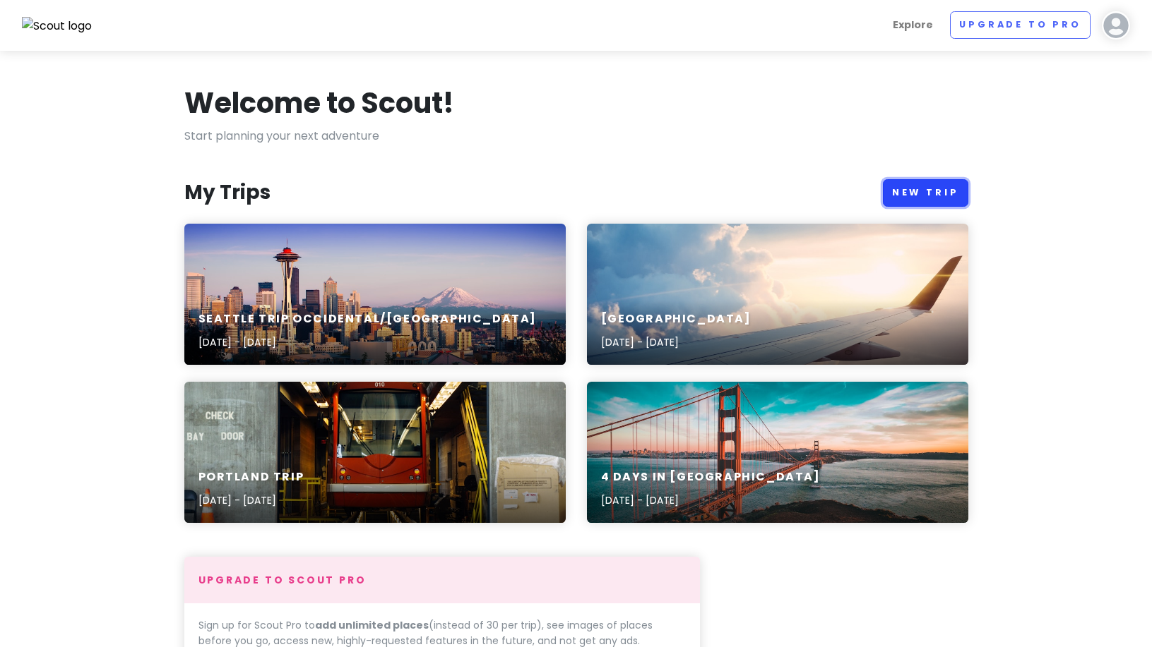
click at [959, 187] on link "New Trip" at bounding box center [925, 193] width 85 height 28
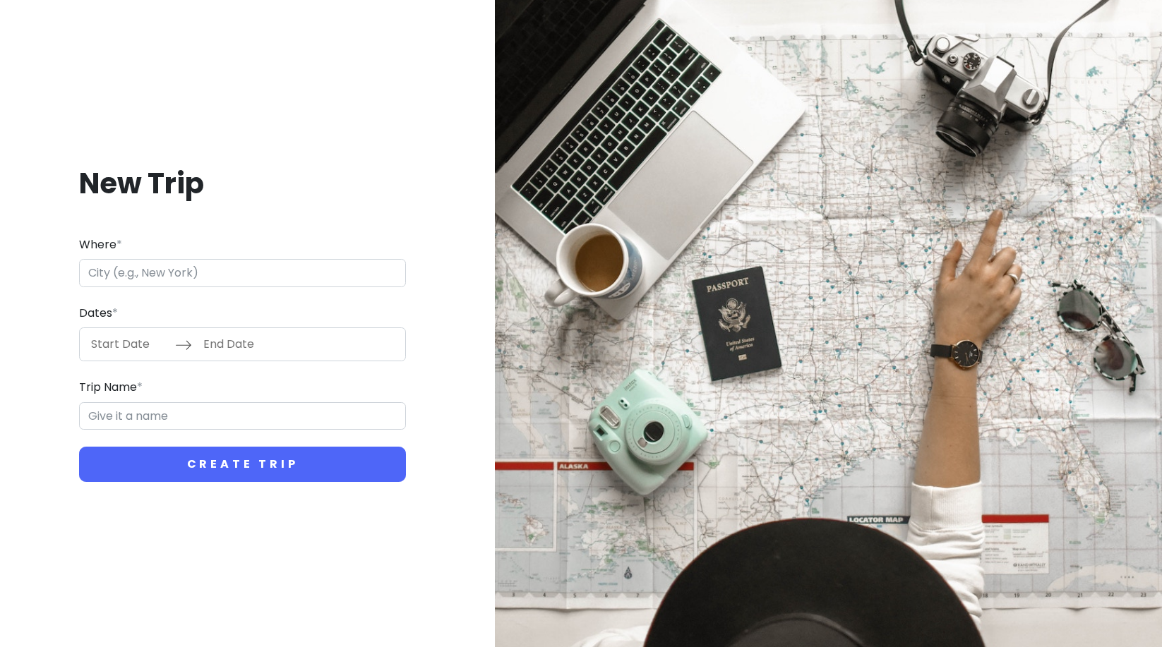
click at [139, 273] on input "Where *" at bounding box center [242, 273] width 327 height 28
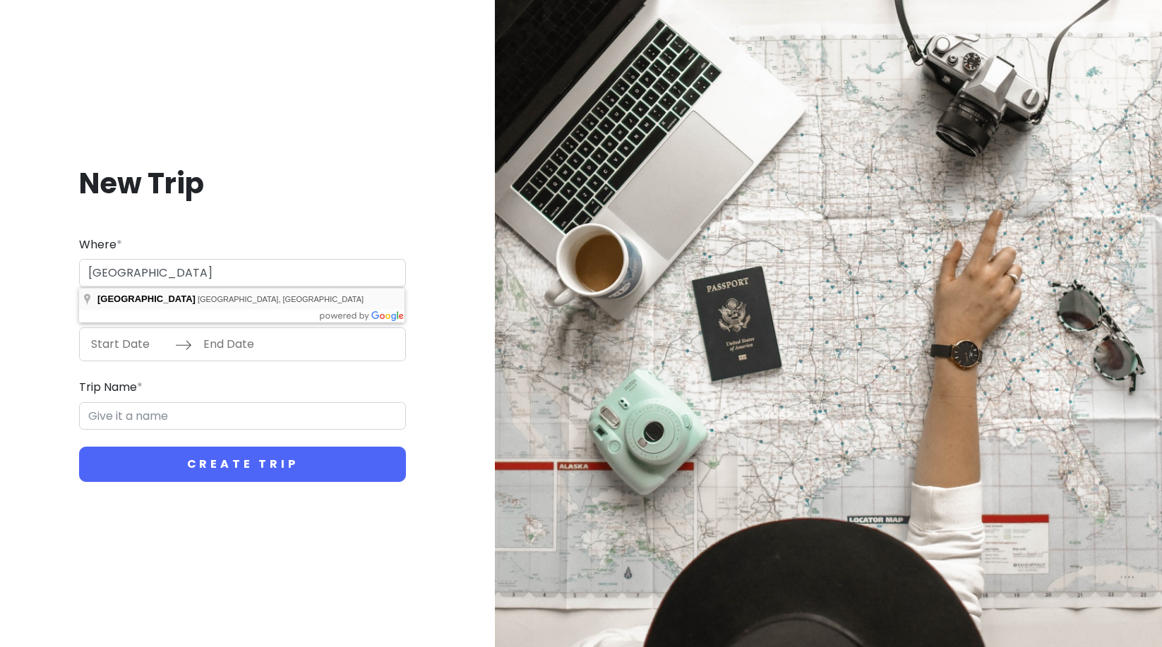
type input "[GEOGRAPHIC_DATA], [GEOGRAPHIC_DATA], [GEOGRAPHIC_DATA]"
type input "Seattle Trip"
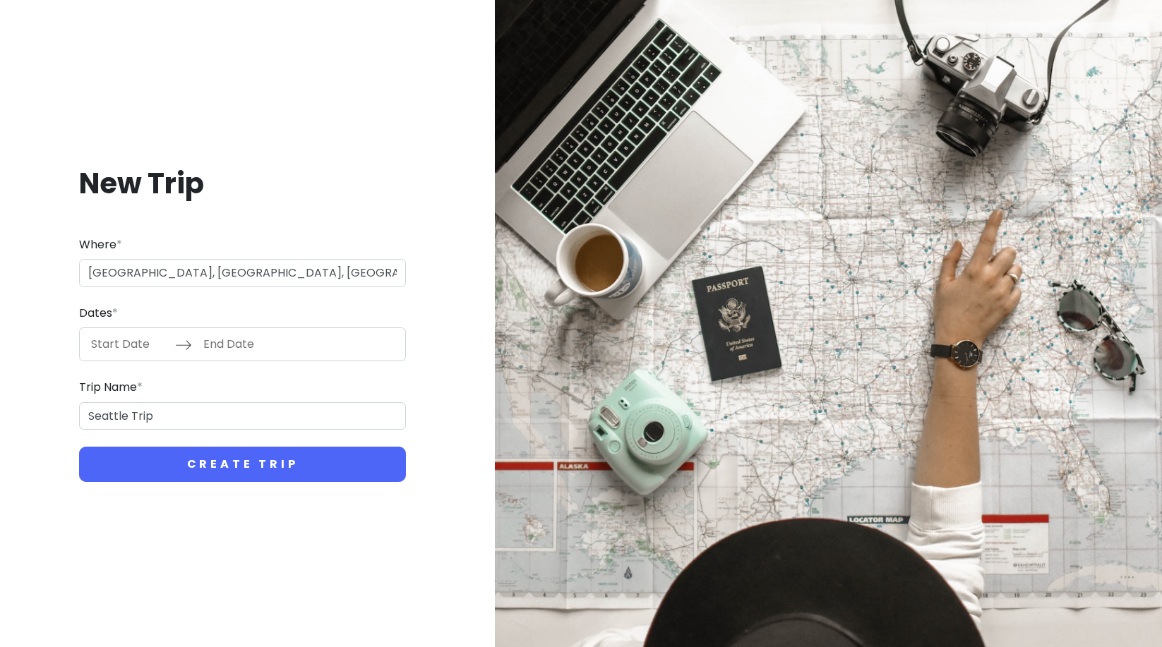
click at [180, 341] on icon at bounding box center [183, 345] width 17 height 17
click at [136, 340] on input "Start Date" at bounding box center [129, 344] width 92 height 32
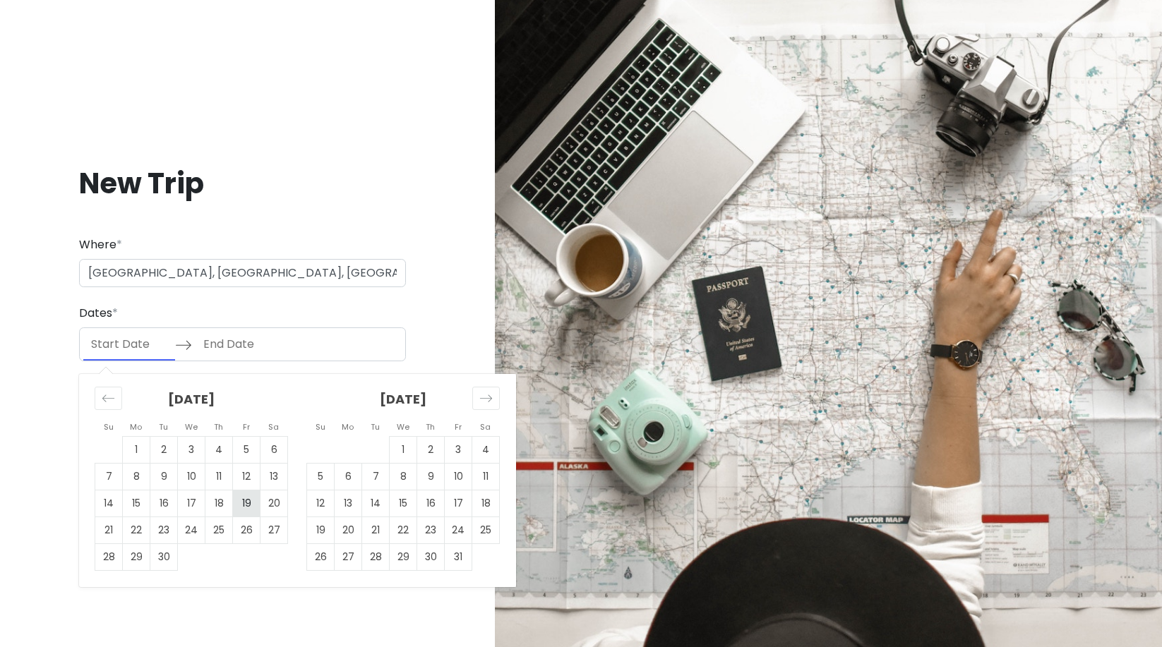
click at [256, 510] on td "19" at bounding box center [247, 504] width 28 height 27
type input "[DATE]"
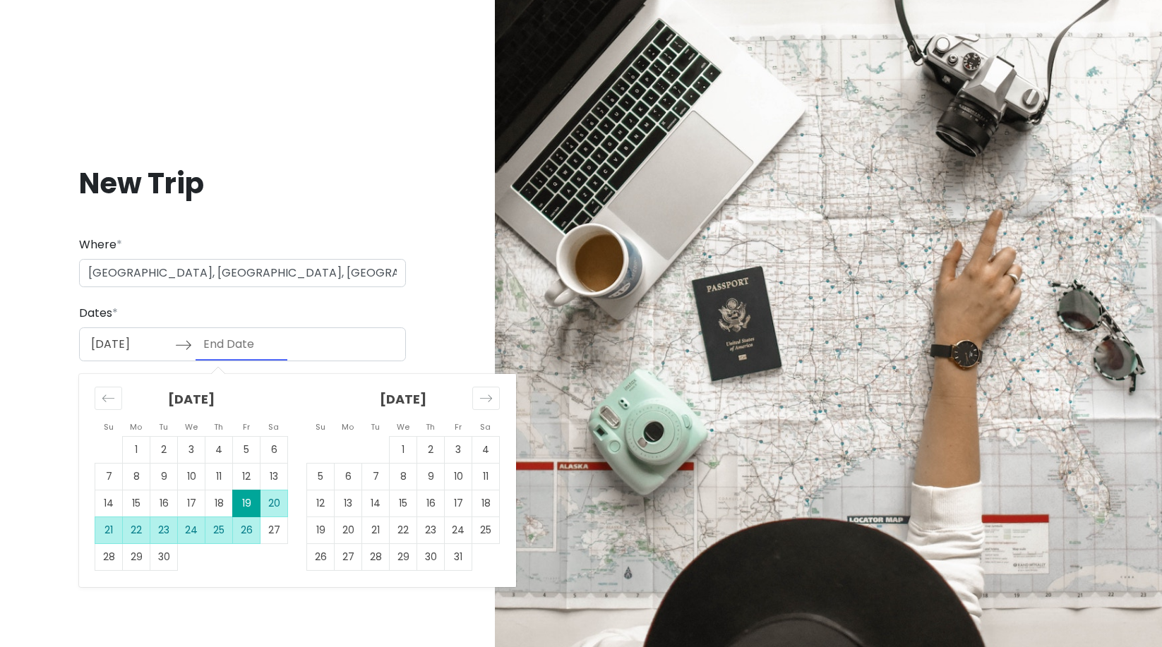
click at [246, 527] on td "26" at bounding box center [247, 531] width 28 height 27
type input "[DATE]"
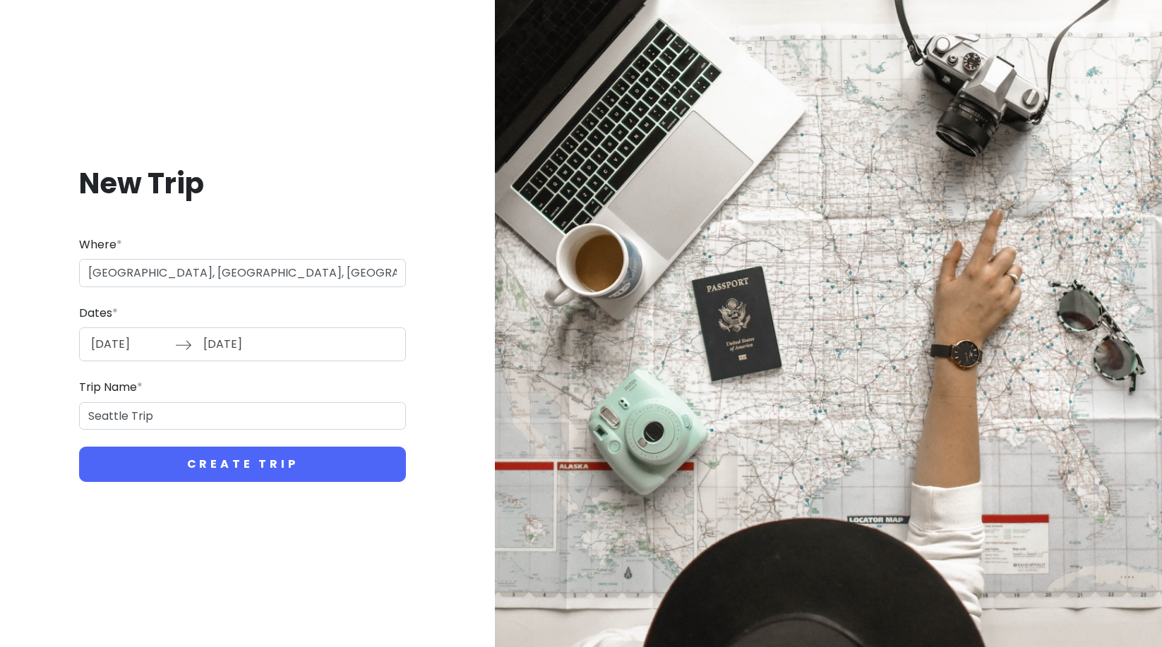
click at [203, 345] on input "[DATE]" at bounding box center [242, 344] width 92 height 32
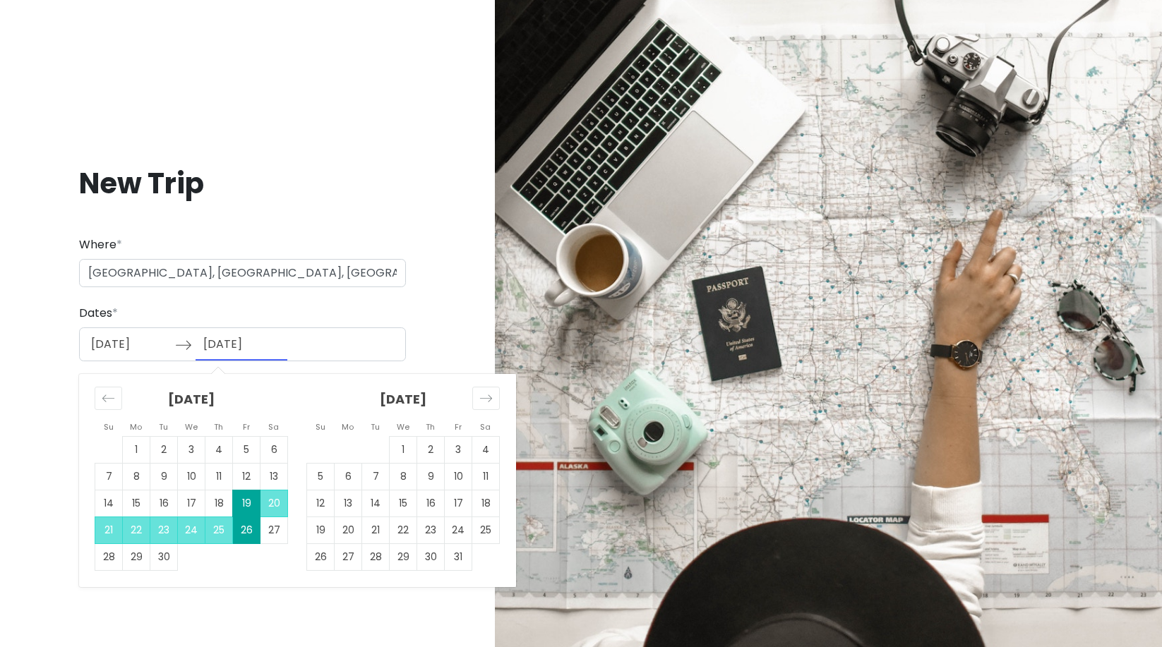
click at [241, 534] on td "26" at bounding box center [247, 531] width 28 height 27
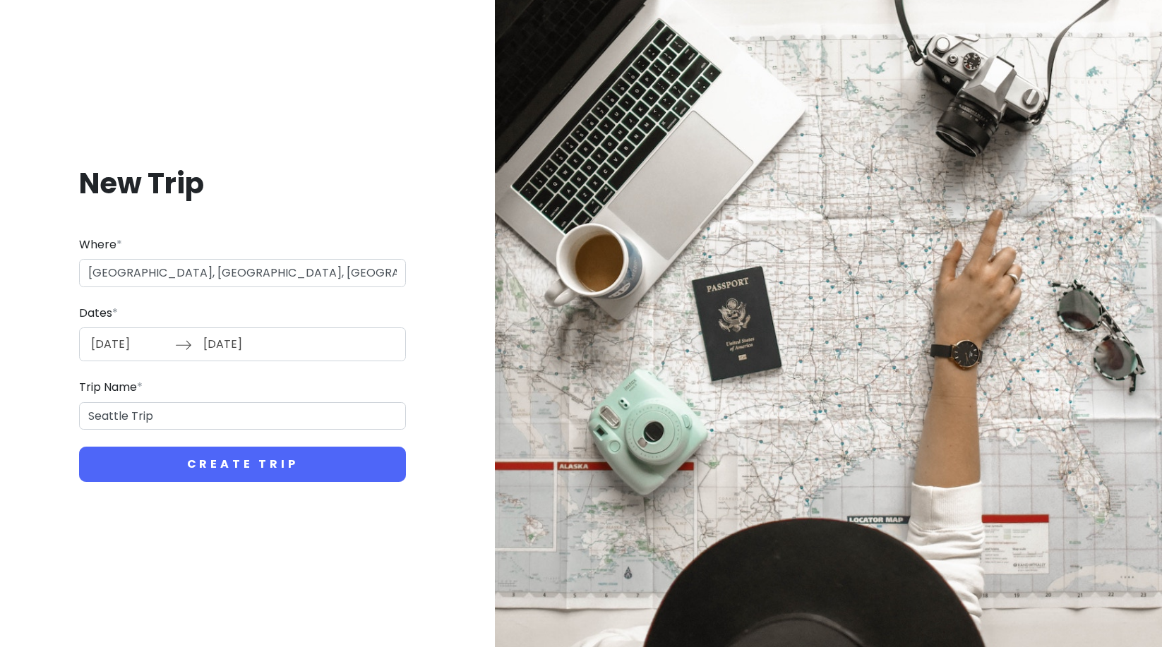
click at [265, 350] on input "[DATE]" at bounding box center [242, 344] width 92 height 32
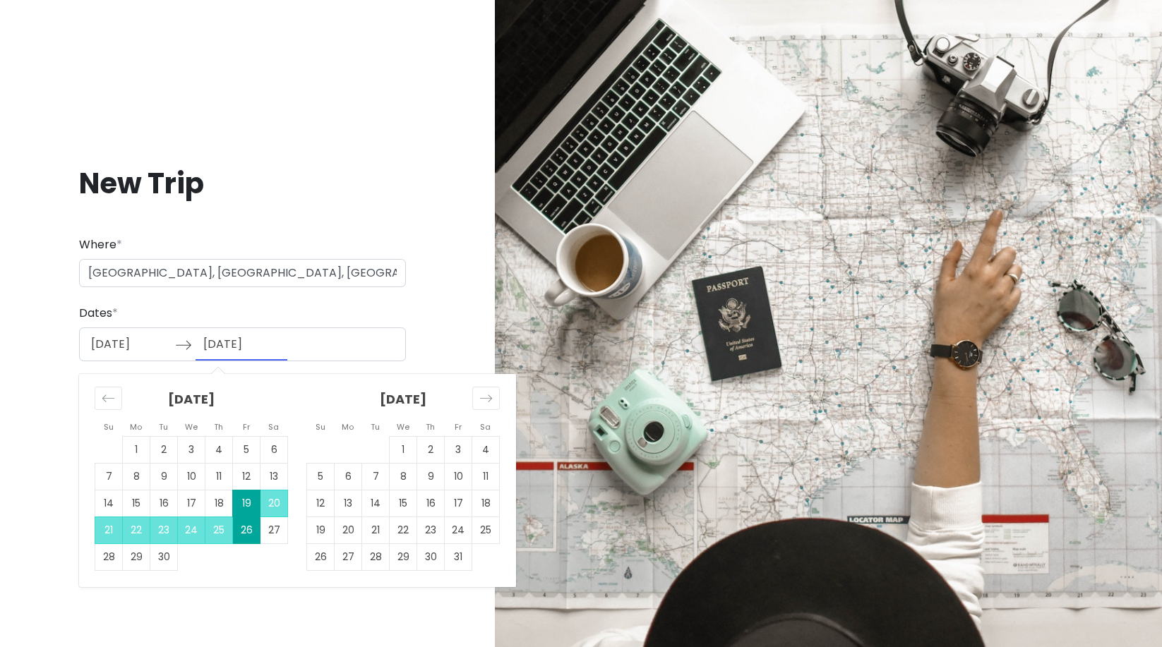
click at [147, 335] on input "[DATE]" at bounding box center [129, 344] width 92 height 32
click at [241, 531] on td "26" at bounding box center [247, 531] width 28 height 27
type input "[DATE]"
click at [274, 530] on td "27" at bounding box center [275, 531] width 28 height 27
type input "[DATE]"
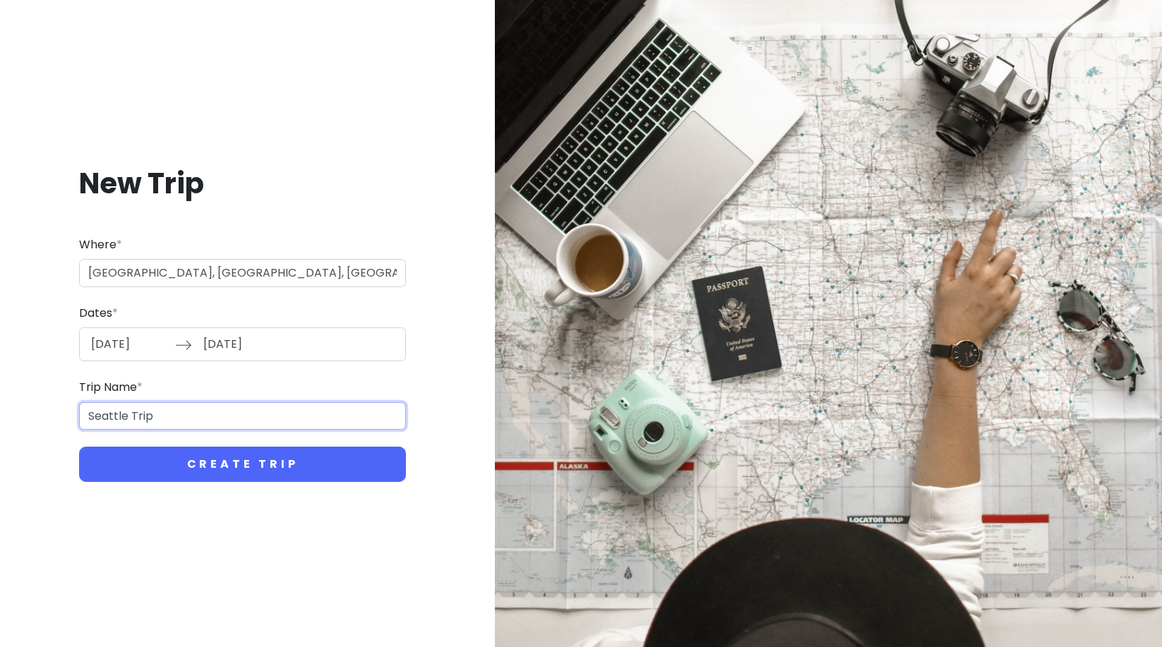
click at [176, 423] on input "Seattle Trip" at bounding box center [242, 416] width 327 height 28
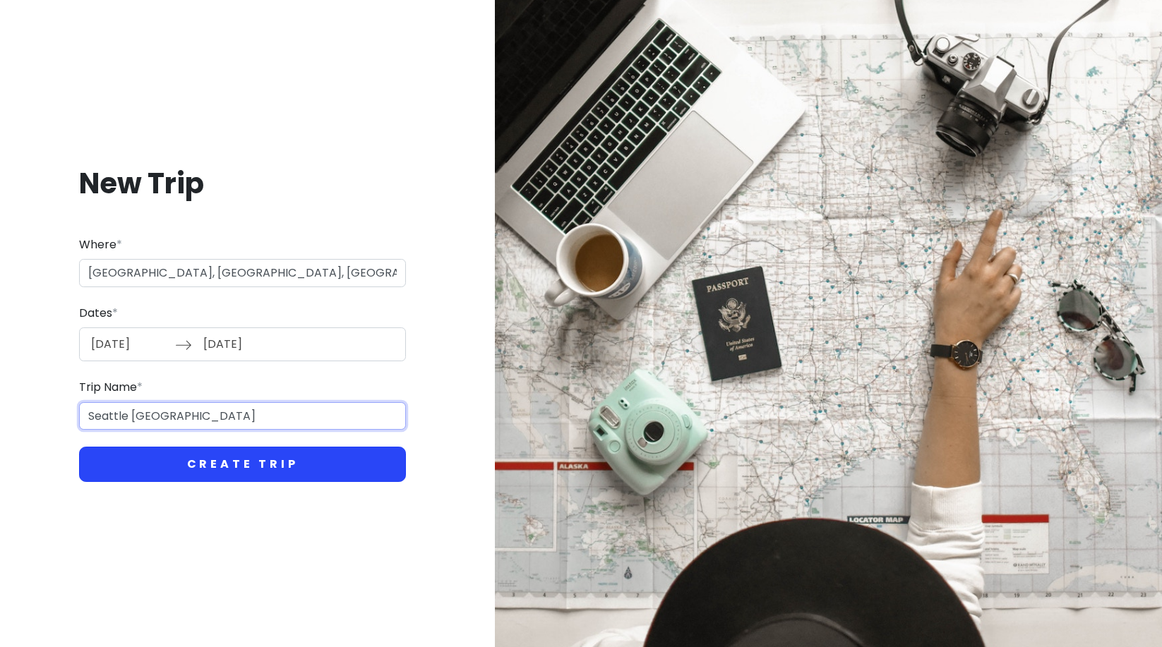
type input "Seattle [GEOGRAPHIC_DATA]"
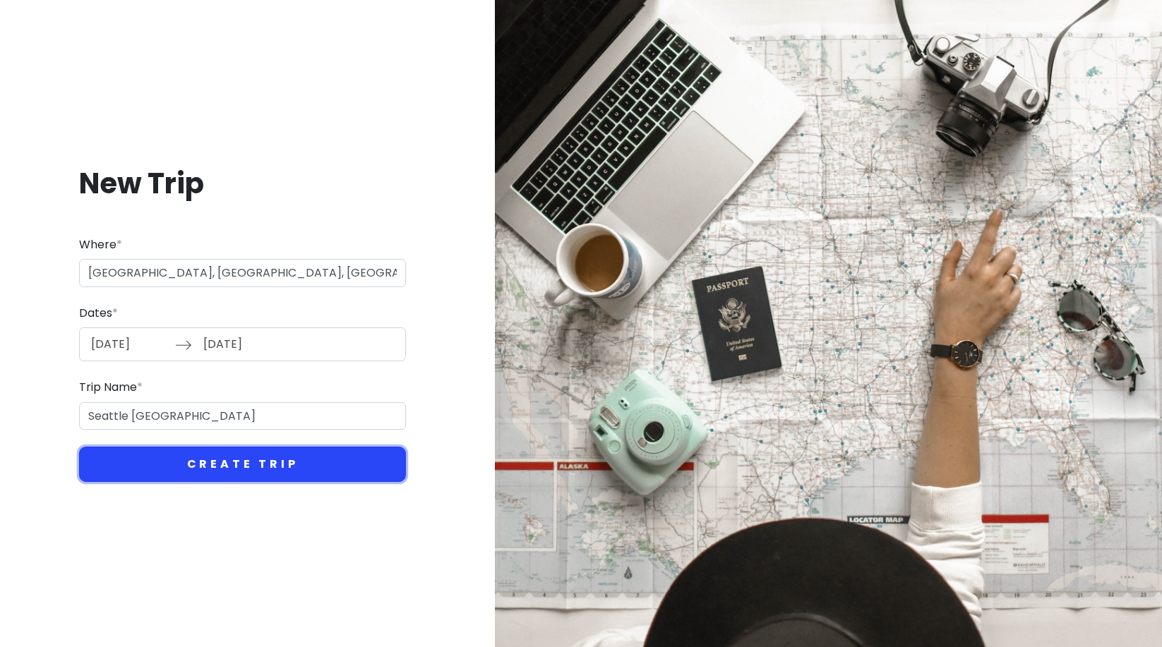
click at [239, 470] on button "Create Trip" at bounding box center [242, 464] width 327 height 35
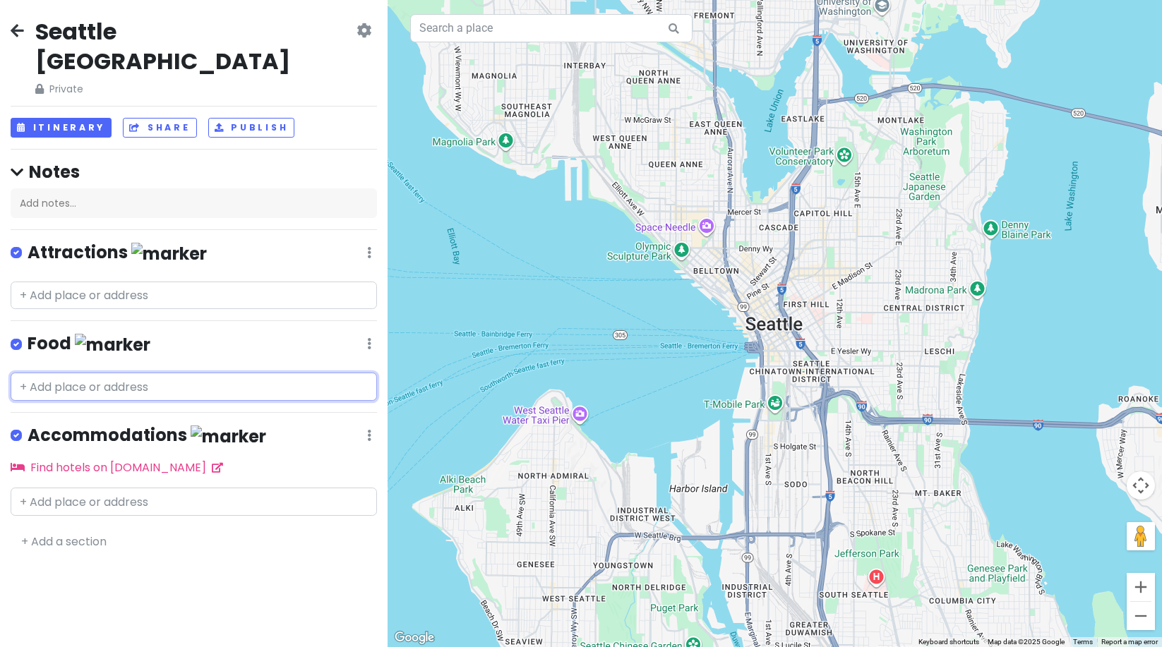
click at [85, 373] on input "text" at bounding box center [194, 387] width 366 height 28
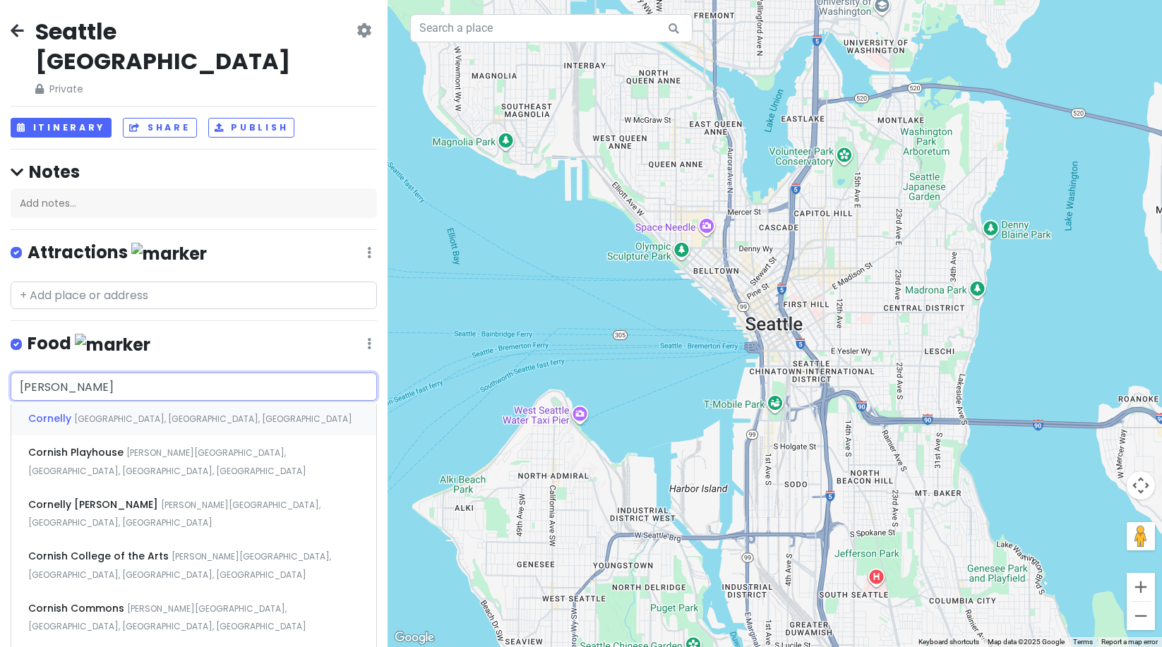
type input "cornell"
click at [114, 402] on div "[GEOGRAPHIC_DATA], [GEOGRAPHIC_DATA], [GEOGRAPHIC_DATA], [GEOGRAPHIC_DATA]" at bounding box center [193, 419] width 365 height 34
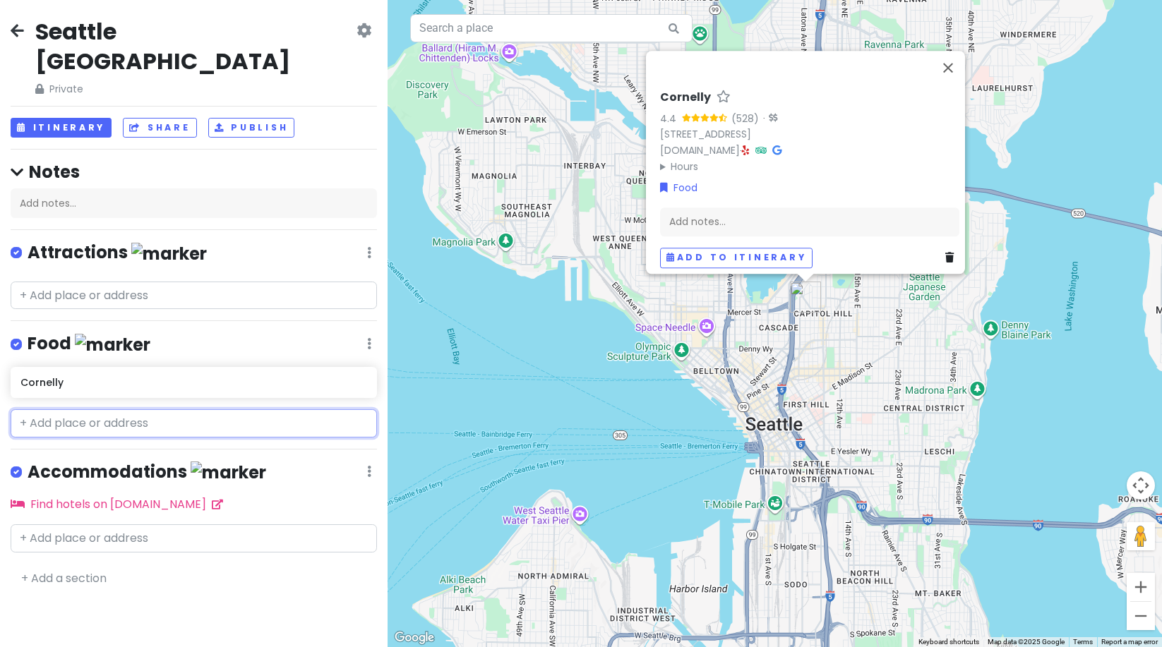
click at [95, 409] on input "text" at bounding box center [194, 423] width 366 height 28
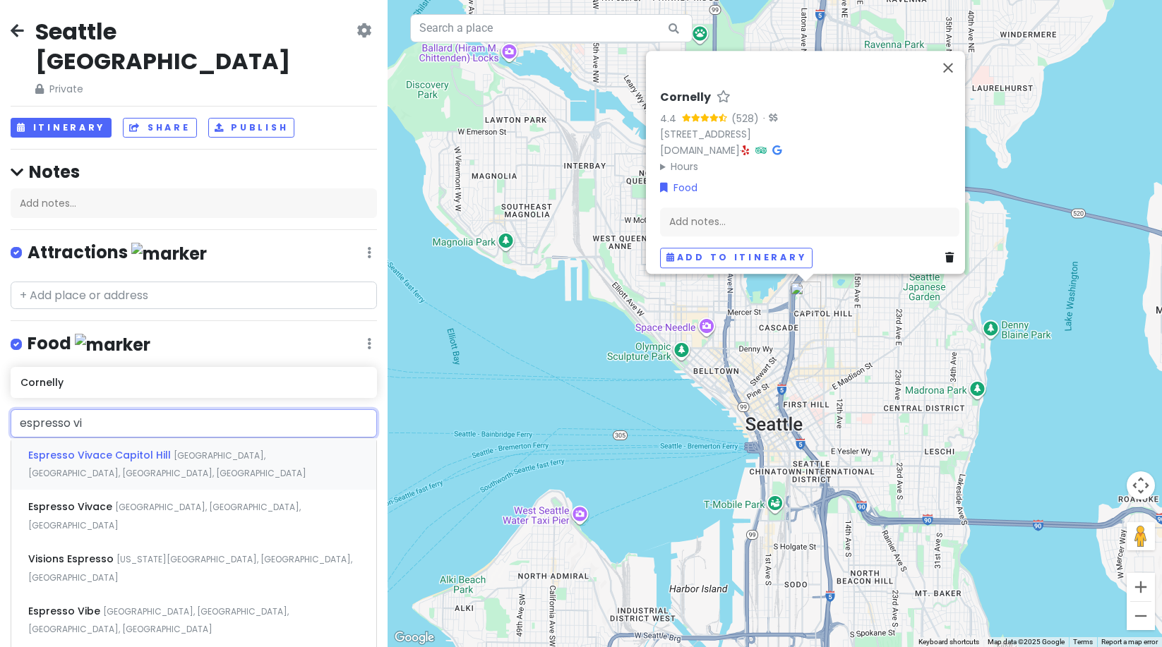
type input "espresso viv"
click at [127, 448] on span "Espresso Vivace Capitol Hill" at bounding box center [100, 455] width 145 height 14
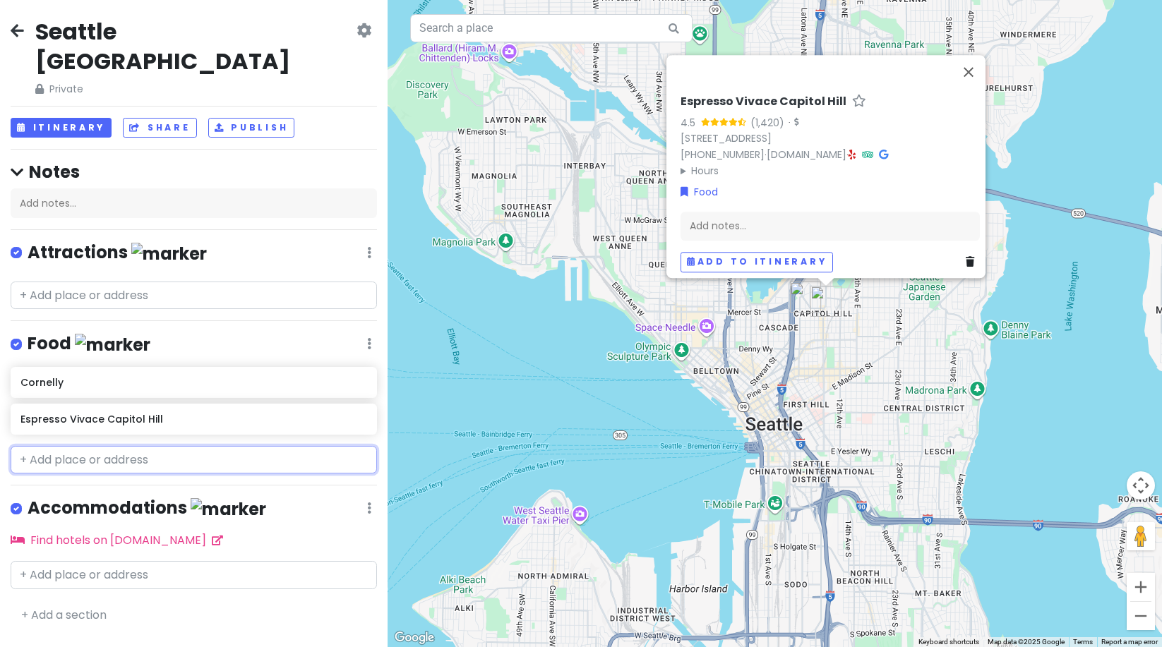
click at [95, 446] on input "text" at bounding box center [194, 460] width 366 height 28
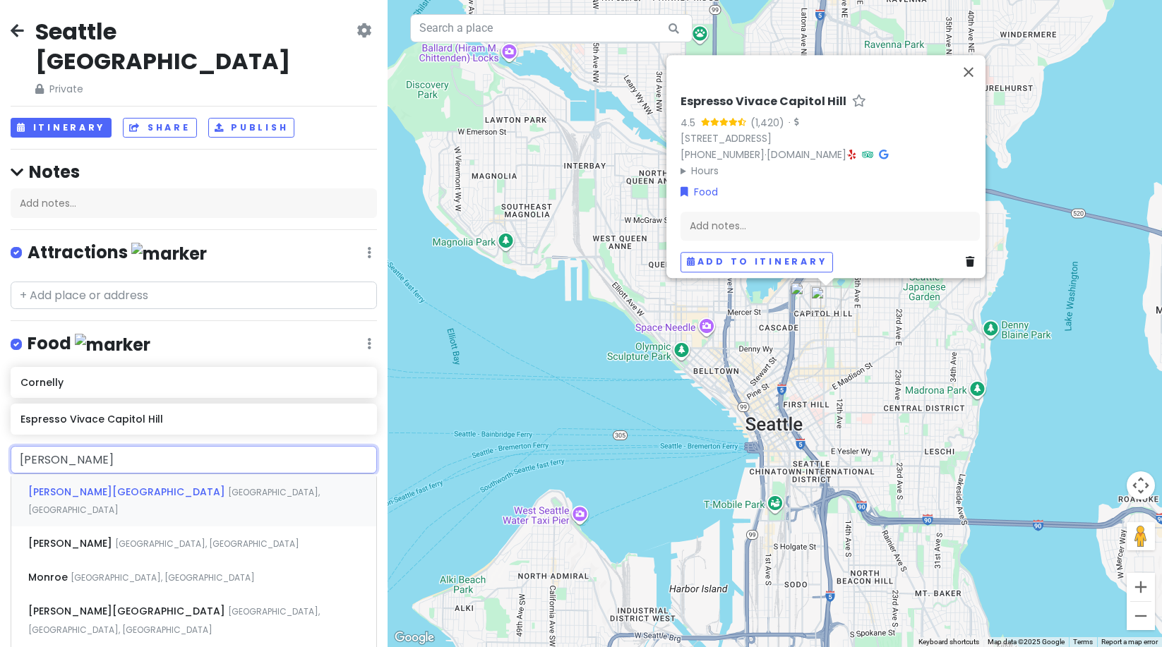
type input "[PERSON_NAME]"
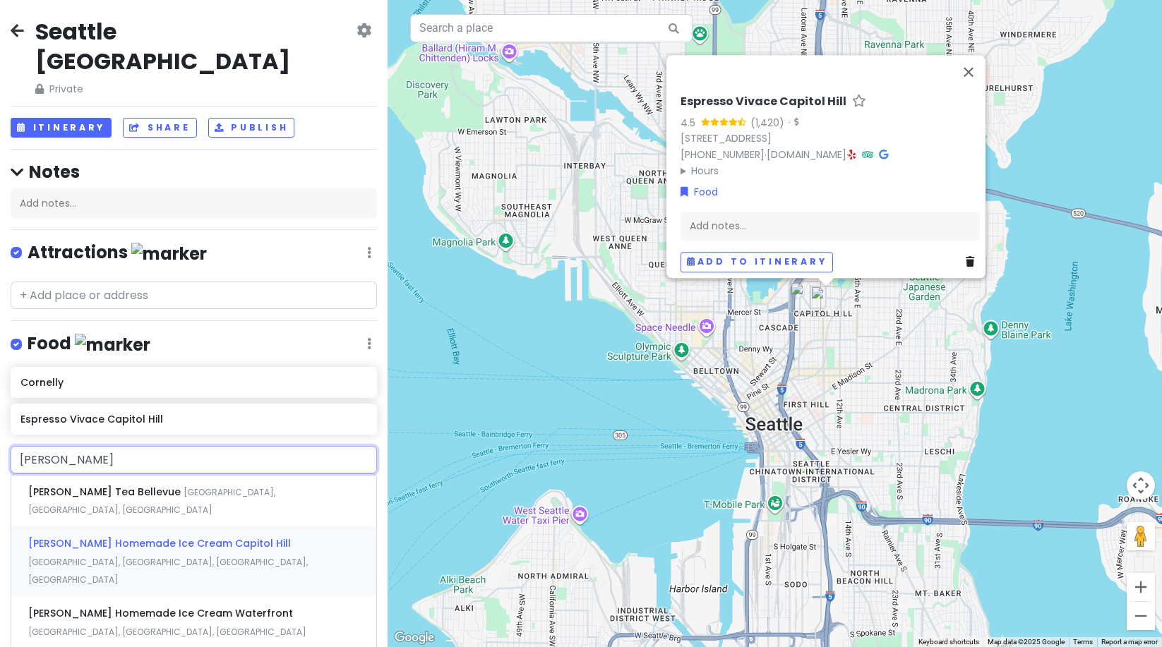
click at [245, 537] on span "[PERSON_NAME] Homemade Ice Cream Capitol Hill" at bounding box center [159, 544] width 263 height 14
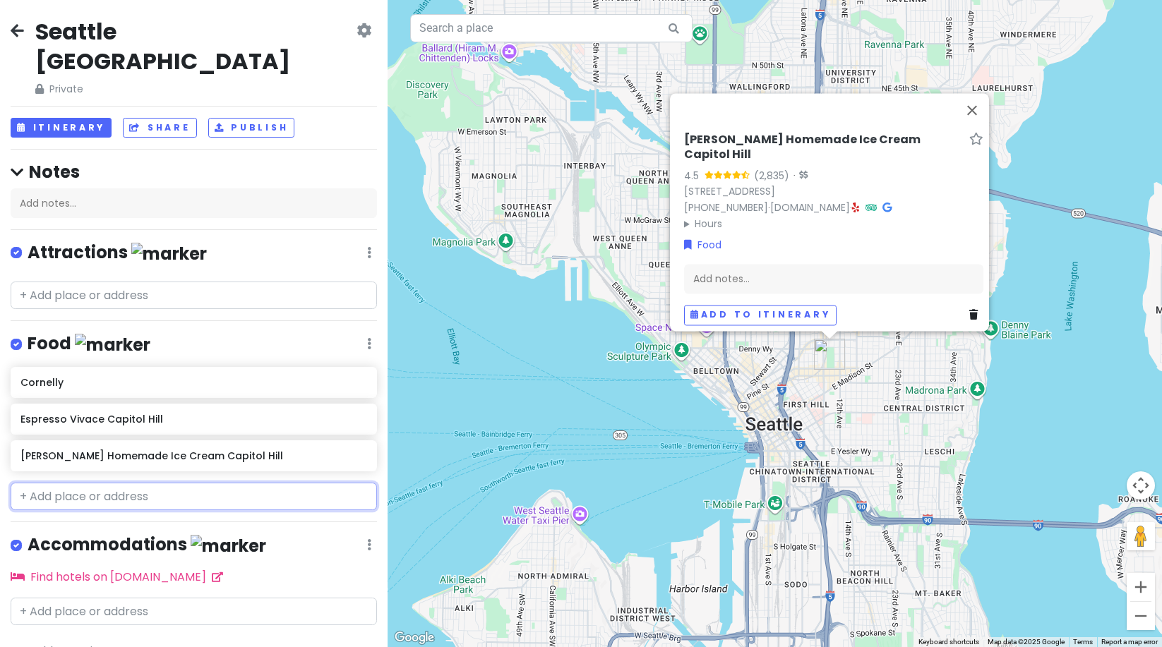
click at [99, 483] on input "text" at bounding box center [194, 497] width 366 height 28
click at [130, 286] on div "Seattle [GEOGRAPHIC_DATA] Private Change Dates Make a Copy Delete Trip Go Pro ⚡…" at bounding box center [194, 323] width 388 height 647
click at [131, 282] on input "text" at bounding box center [194, 296] width 366 height 28
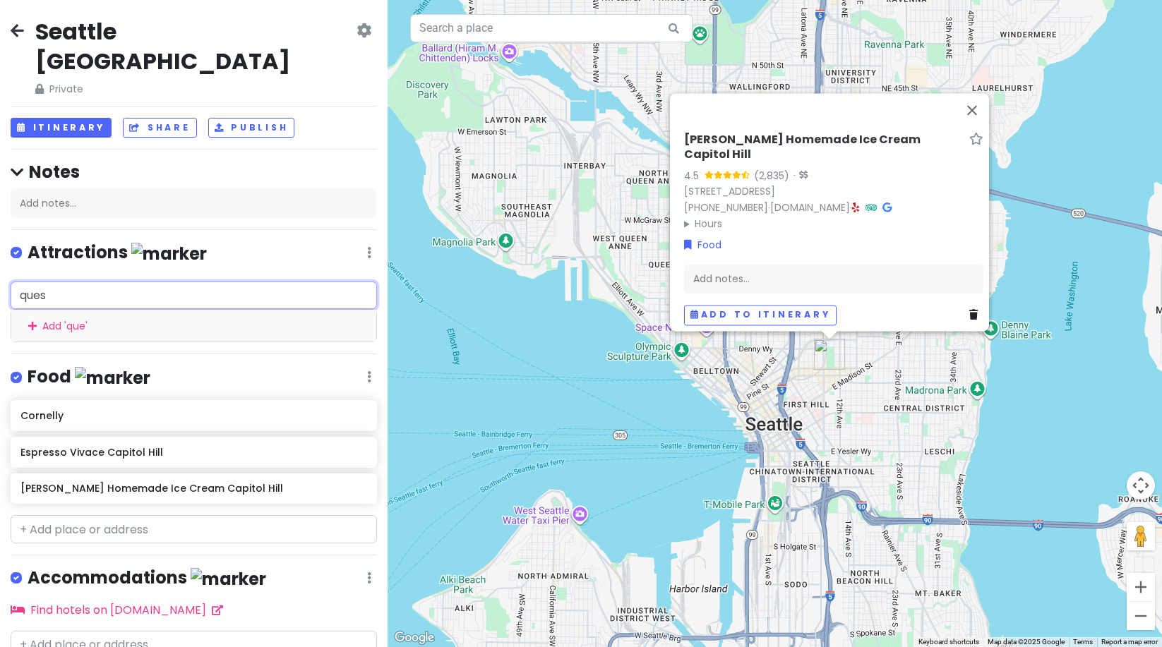
type input "quest"
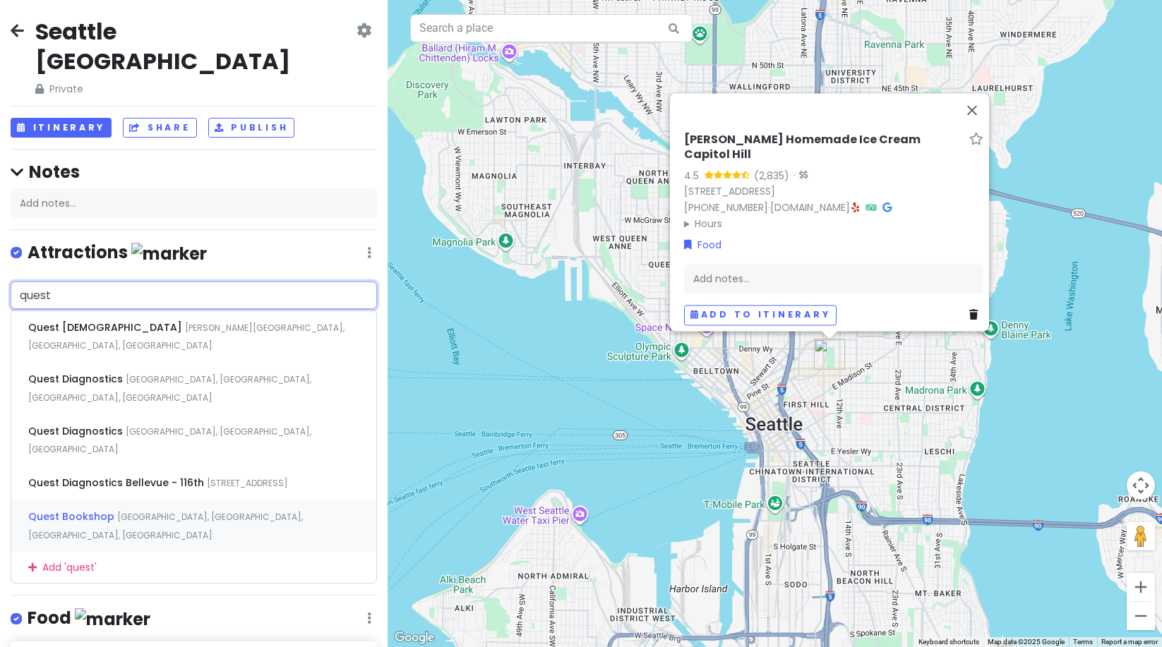
click at [129, 500] on div "Quest Bookshop [GEOGRAPHIC_DATA], [GEOGRAPHIC_DATA], [GEOGRAPHIC_DATA], [GEOGRA…" at bounding box center [193, 526] width 365 height 52
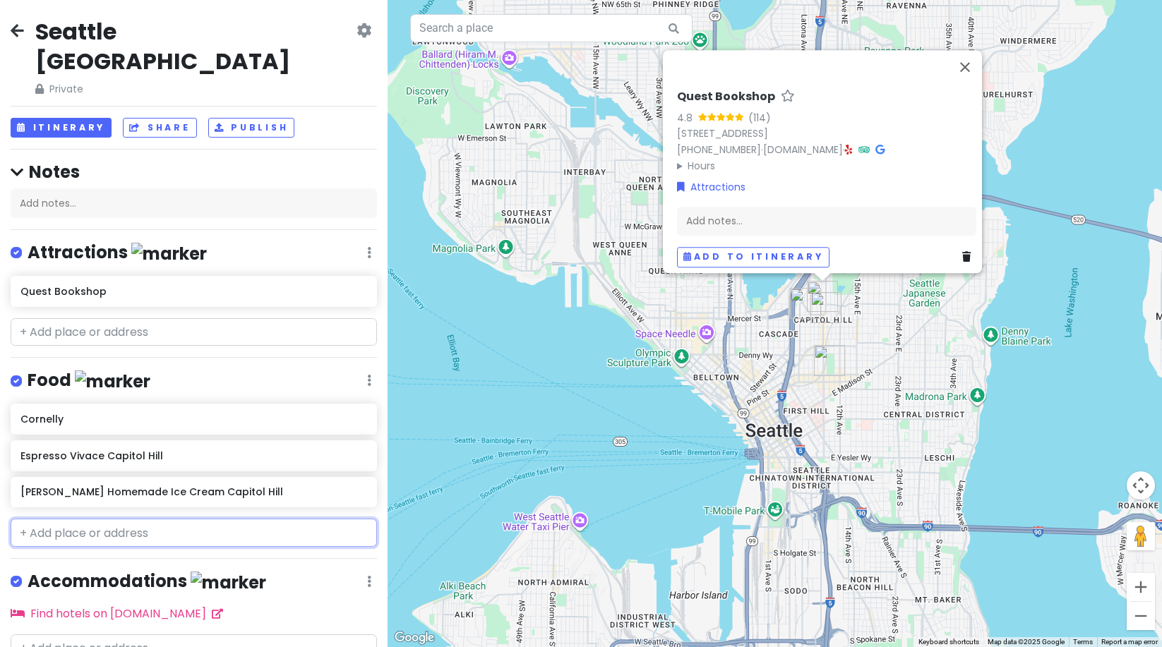
click at [49, 519] on input "text" at bounding box center [194, 533] width 366 height 28
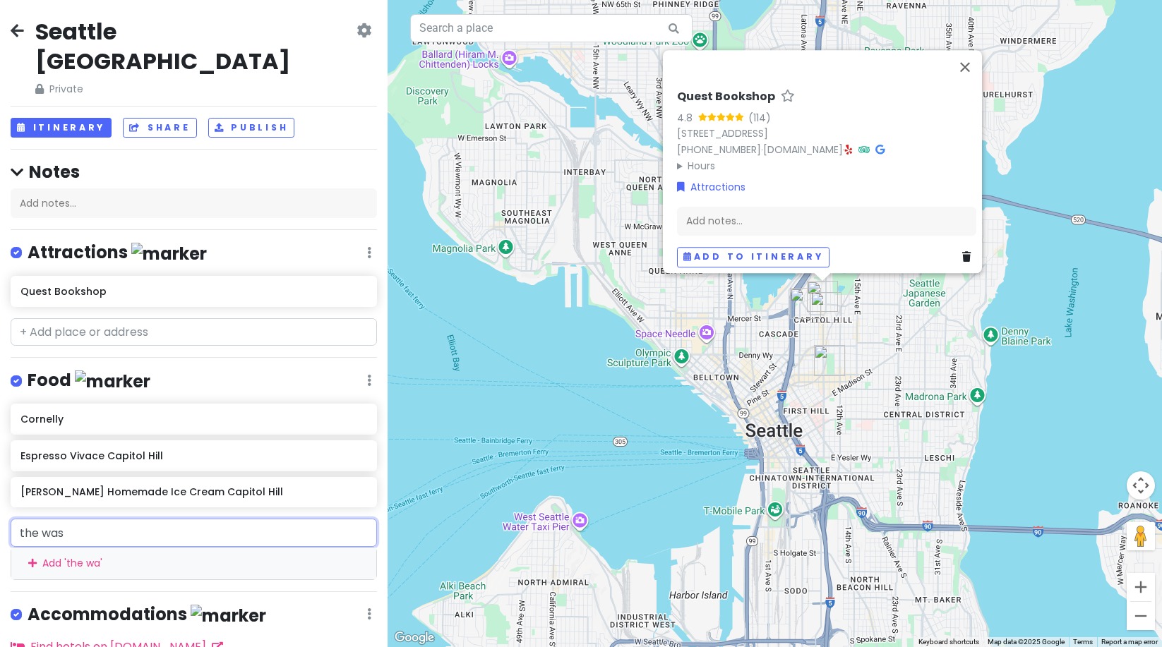
type input "the wash"
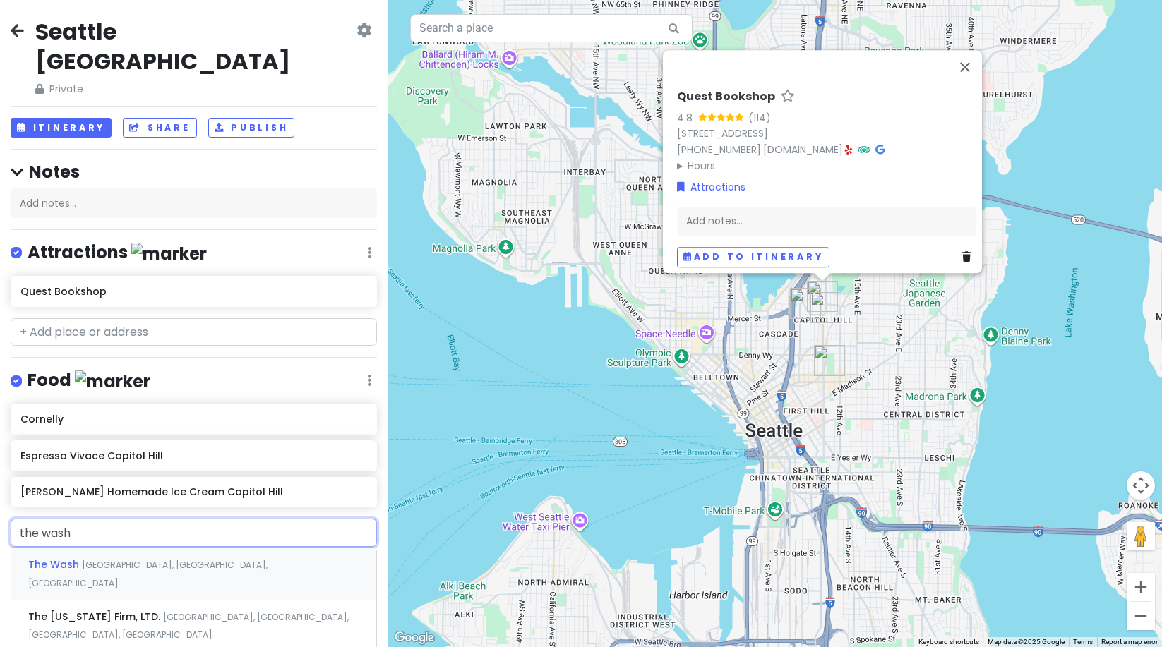
click at [123, 548] on div "The [GEOGRAPHIC_DATA], [GEOGRAPHIC_DATA]" at bounding box center [193, 574] width 365 height 52
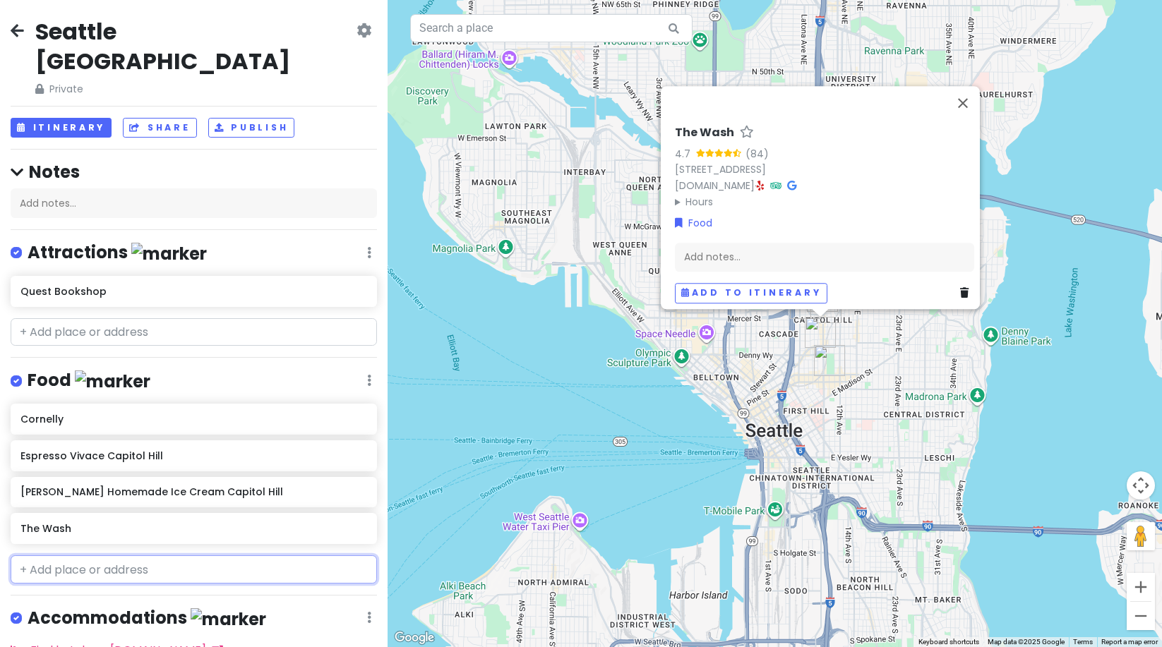
click at [76, 556] on input "text" at bounding box center [194, 570] width 366 height 28
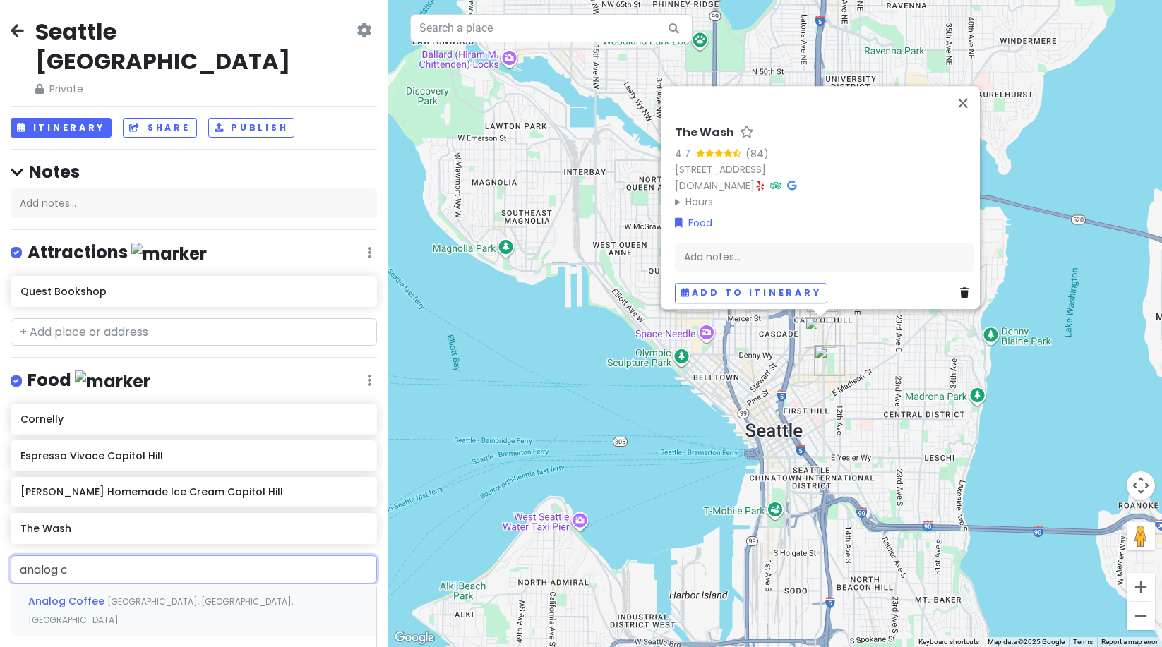
type input "analog co"
click at [115, 585] on div "Analog Coffee [GEOGRAPHIC_DATA], [GEOGRAPHIC_DATA], [GEOGRAPHIC_DATA]" at bounding box center [193, 611] width 365 height 52
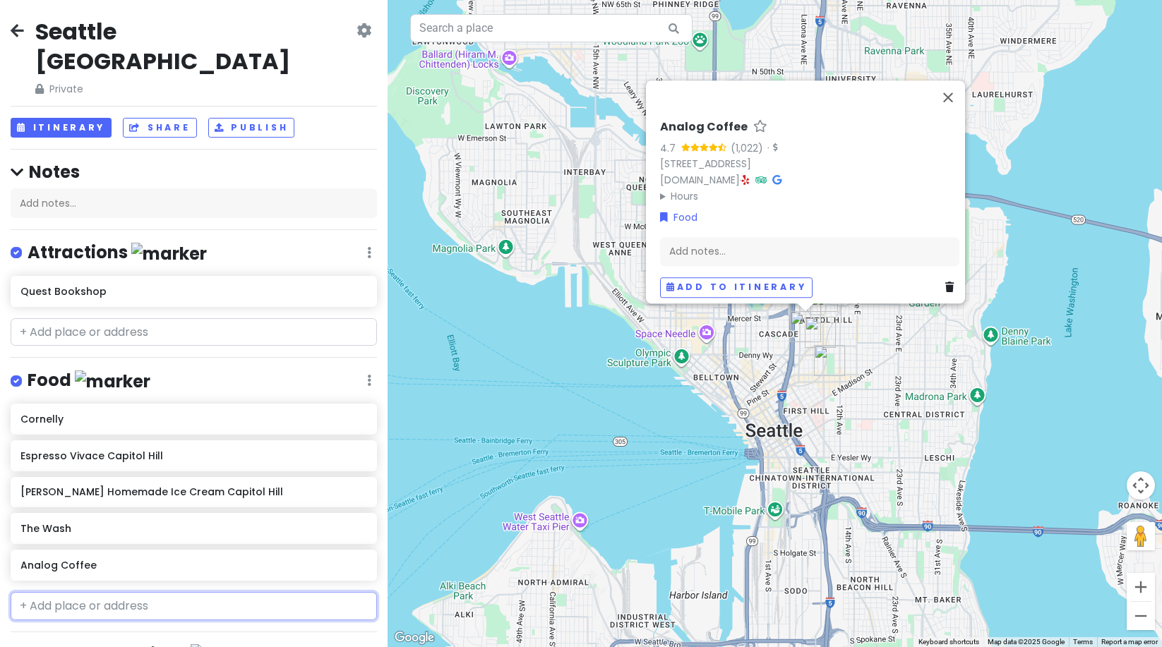
click at [62, 592] on input "text" at bounding box center [194, 606] width 366 height 28
type input "gemini roo"
click at [104, 633] on span "[GEOGRAPHIC_DATA], [GEOGRAPHIC_DATA], [GEOGRAPHIC_DATA], [GEOGRAPHIC_DATA]" at bounding box center [156, 648] width 257 height 30
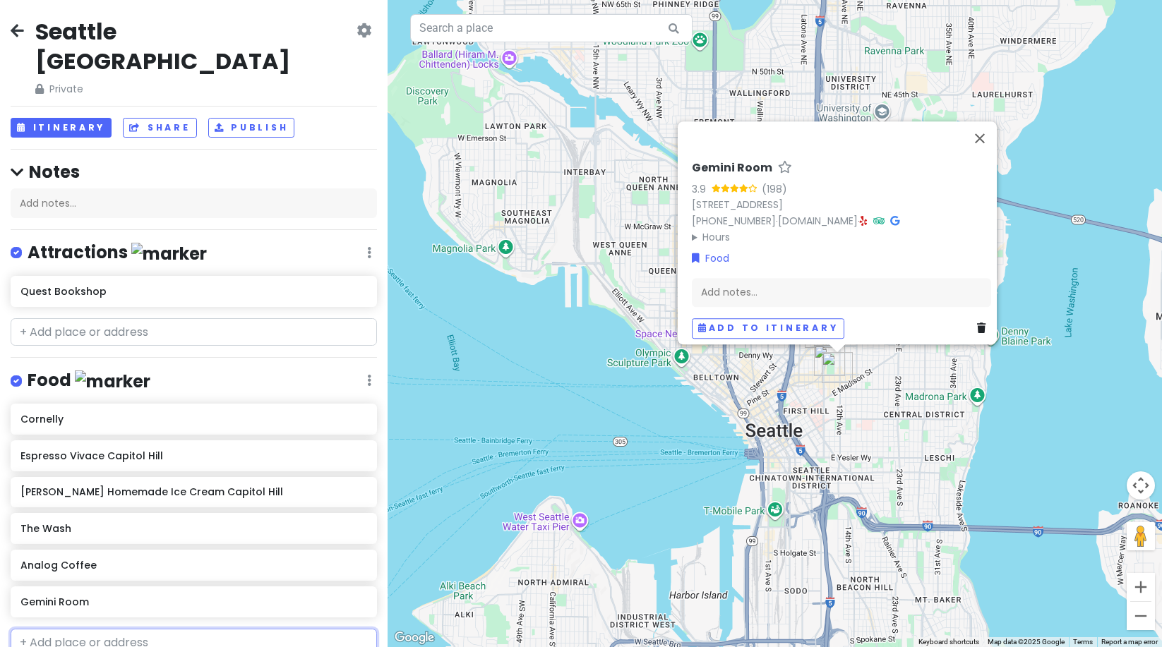
click at [63, 629] on input "text" at bounding box center [194, 643] width 366 height 28
type input "ghost n"
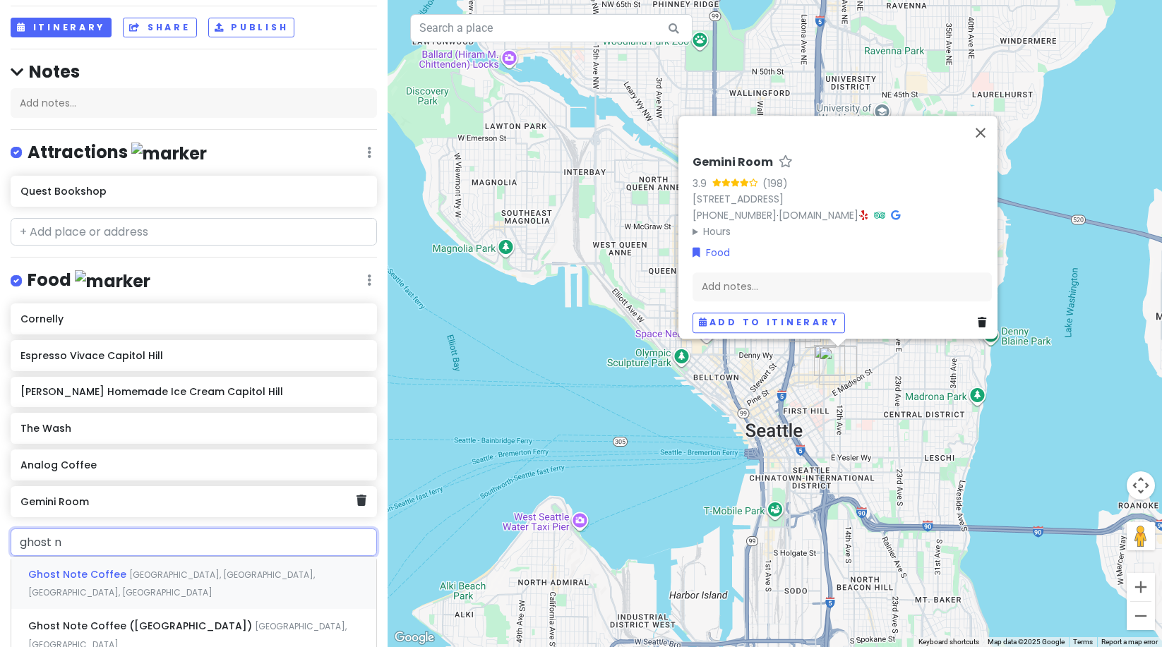
scroll to position [100, 0]
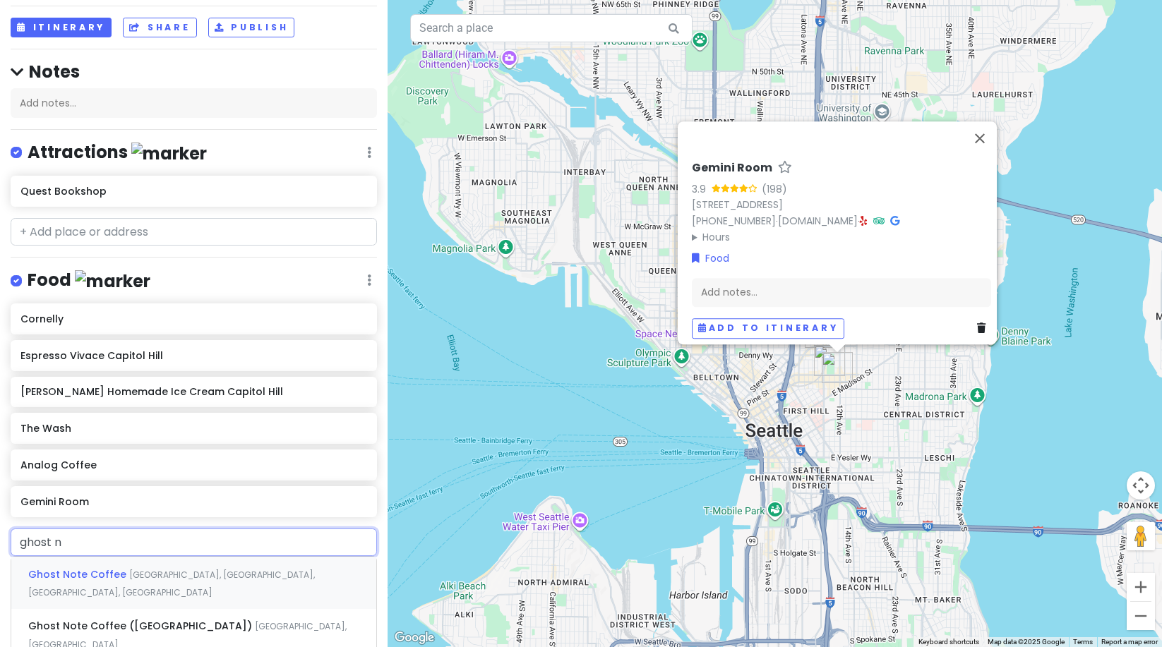
click at [103, 557] on div "Ghost Note Coffee [GEOGRAPHIC_DATA], [GEOGRAPHIC_DATA], [GEOGRAPHIC_DATA], [GEO…" at bounding box center [193, 583] width 365 height 52
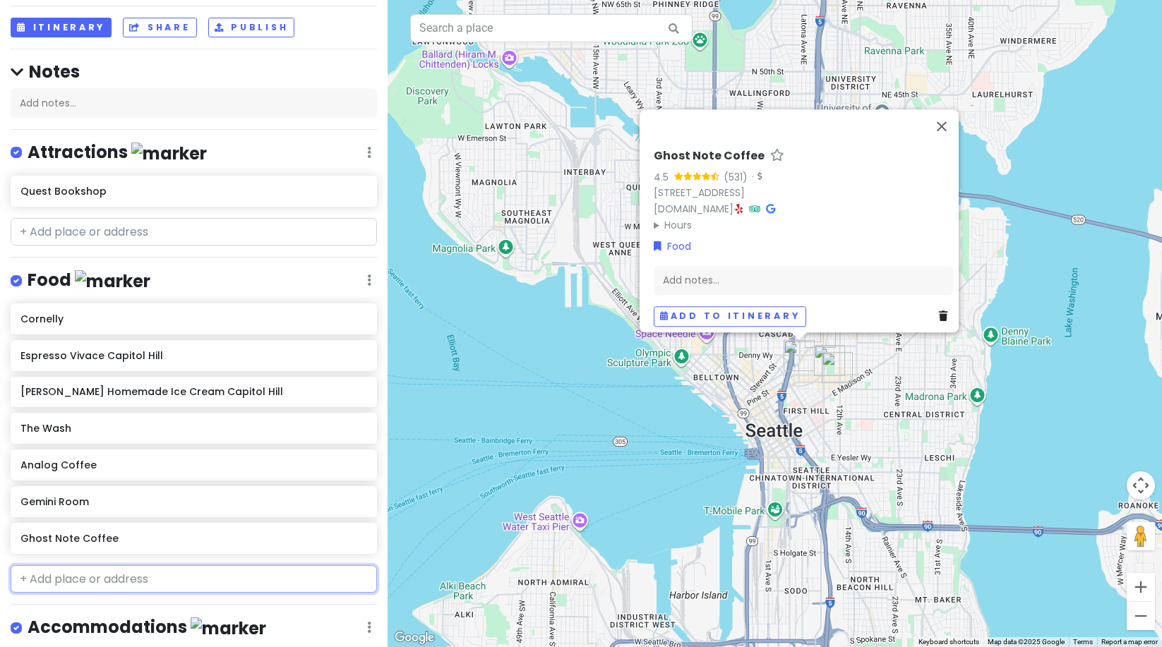
click at [101, 566] on input "text" at bounding box center [194, 580] width 366 height 28
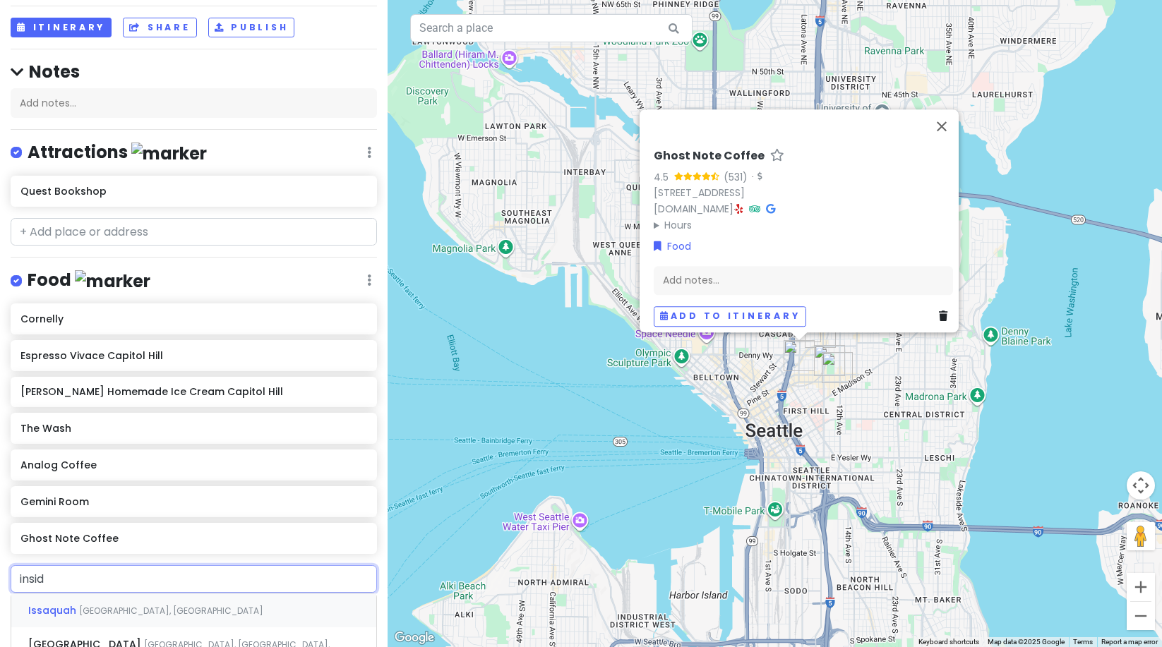
type input "inside"
click at [95, 604] on span "Inside Passage" at bounding box center [68, 611] width 80 height 14
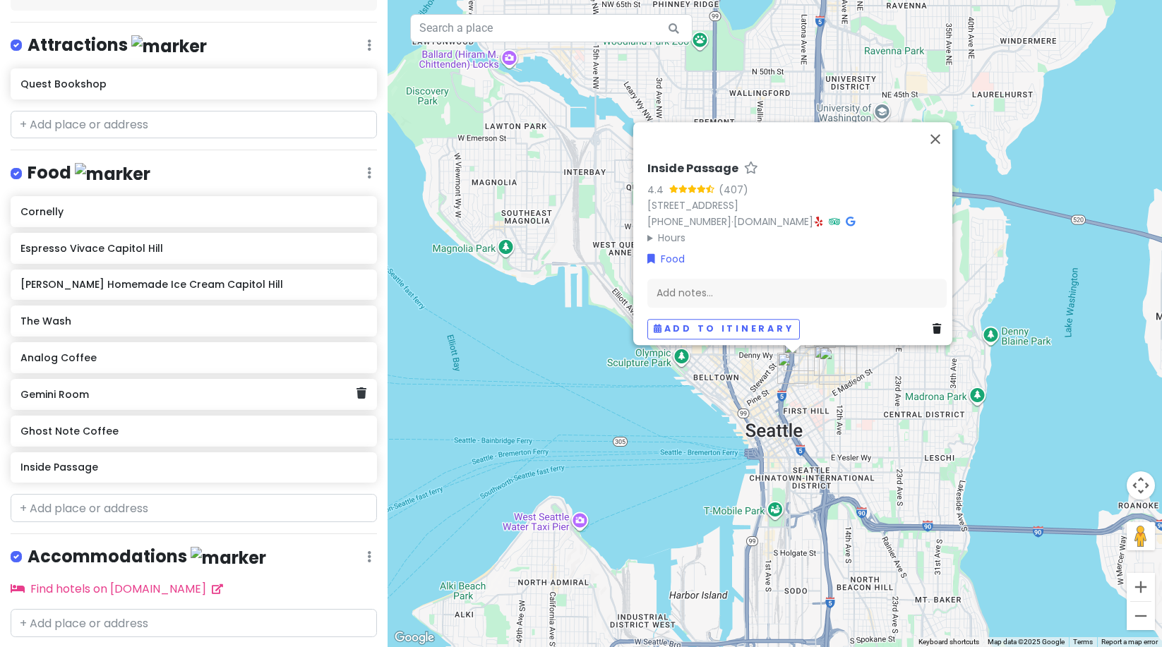
scroll to position [217, 0]
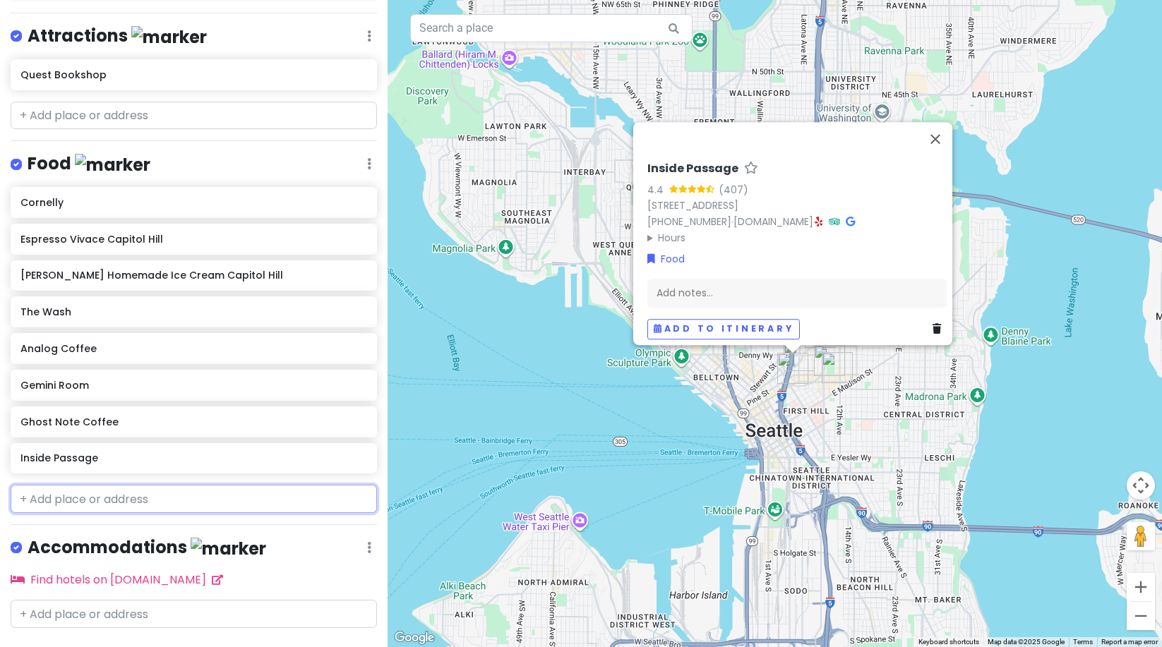
click at [116, 485] on input "text" at bounding box center [194, 499] width 366 height 28
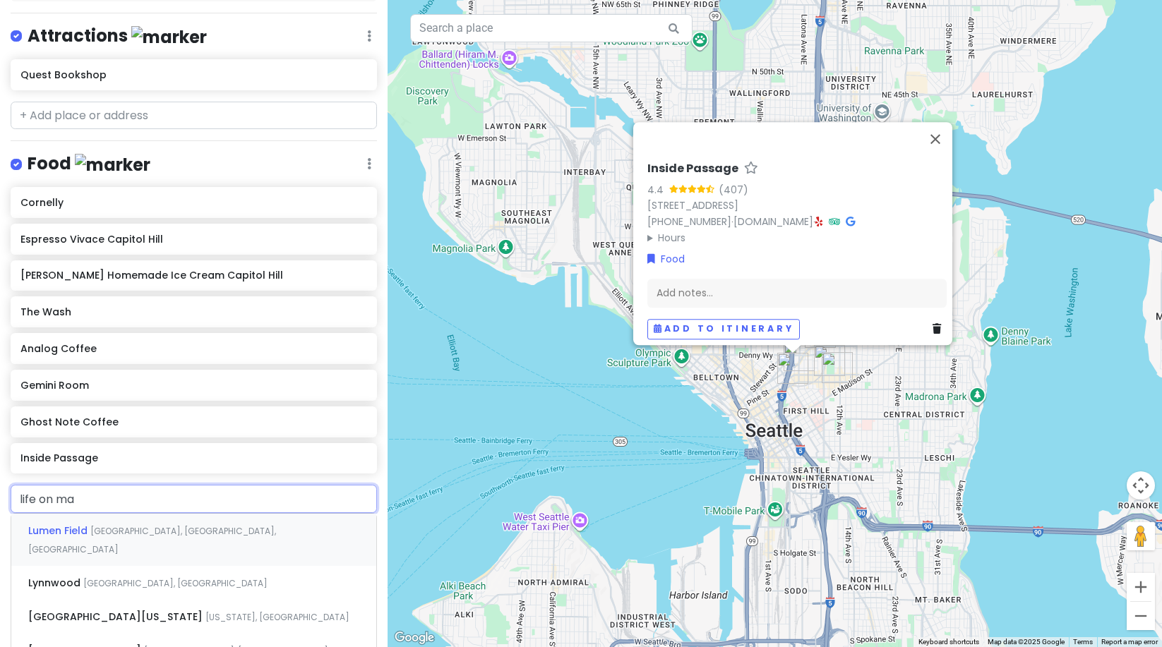
type input "life on mar"
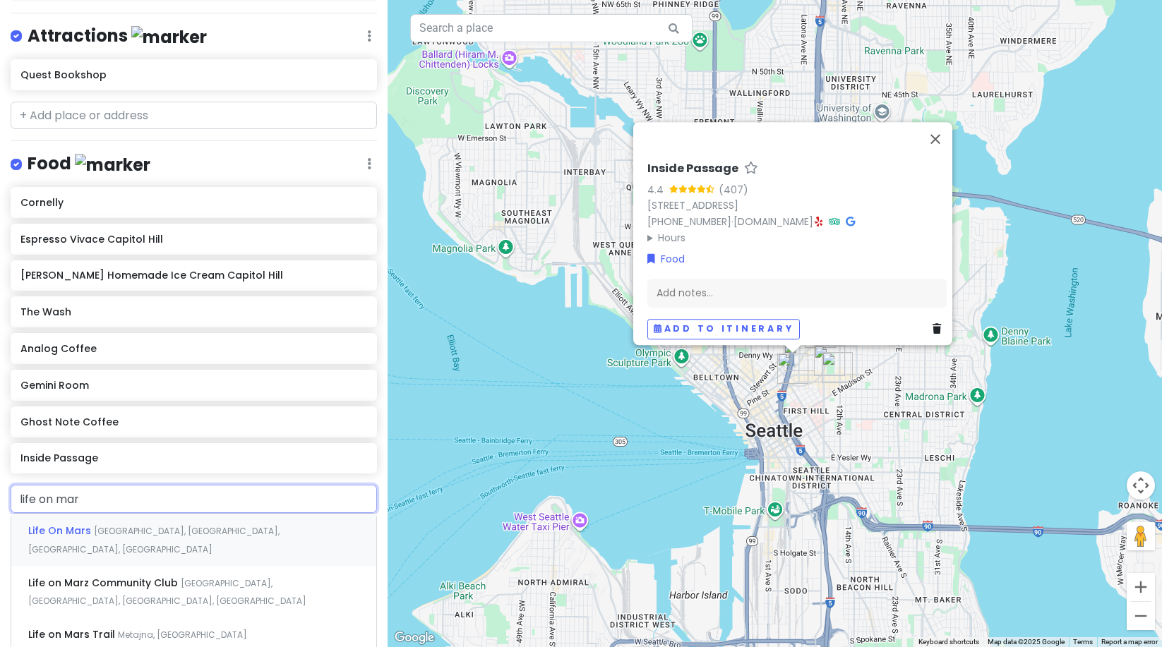
click at [126, 525] on span "[GEOGRAPHIC_DATA], [GEOGRAPHIC_DATA], [GEOGRAPHIC_DATA], [GEOGRAPHIC_DATA]" at bounding box center [153, 540] width 251 height 30
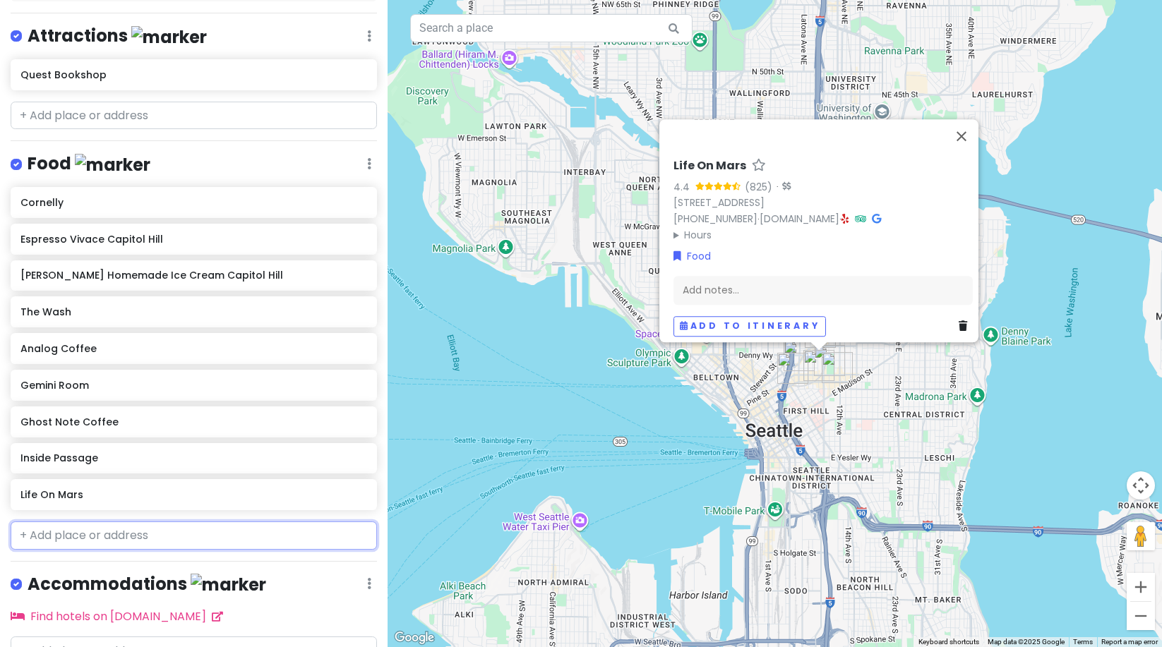
click at [68, 522] on input "text" at bounding box center [194, 536] width 366 height 28
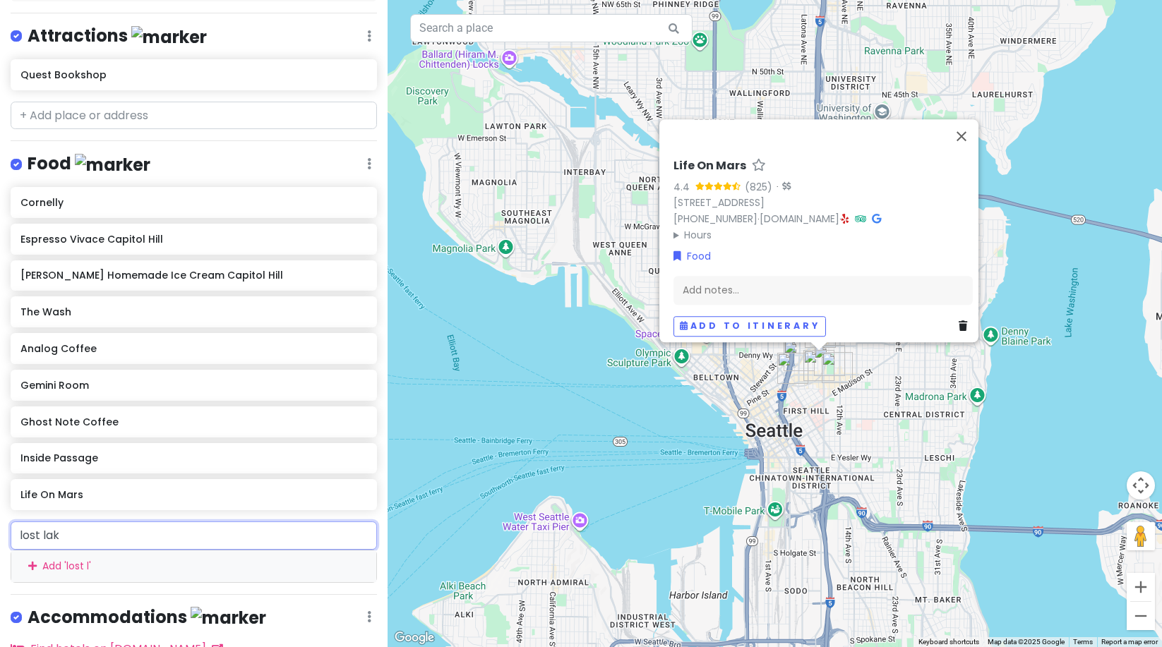
type input "lost lake"
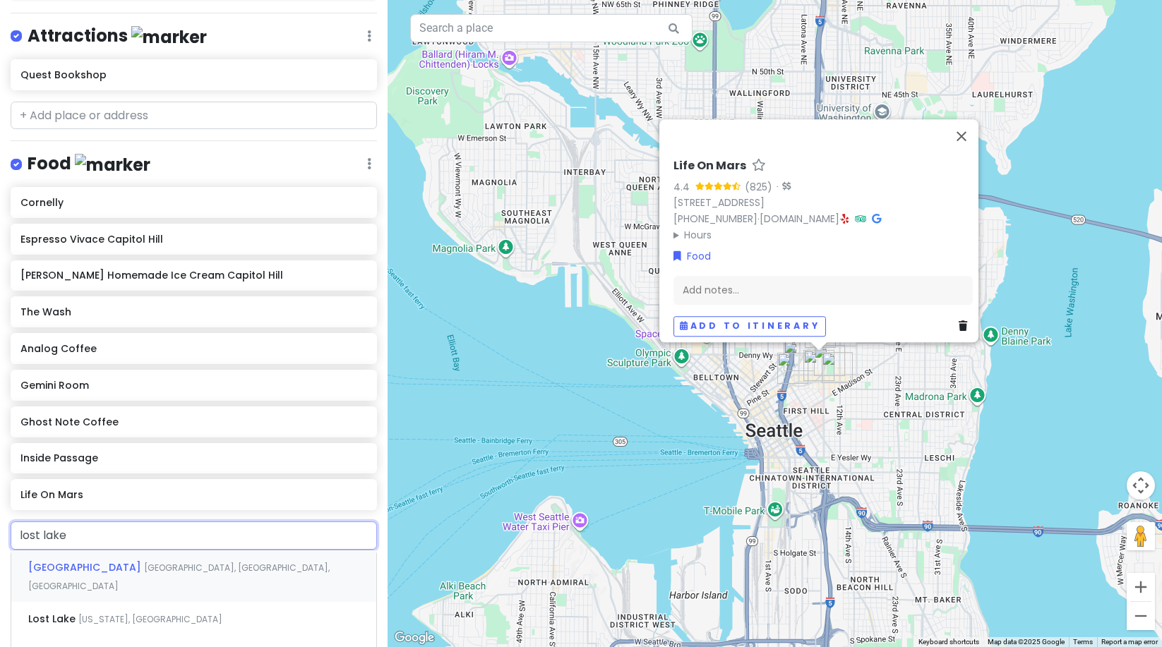
click at [125, 561] on span "[GEOGRAPHIC_DATA]" at bounding box center [86, 568] width 116 height 14
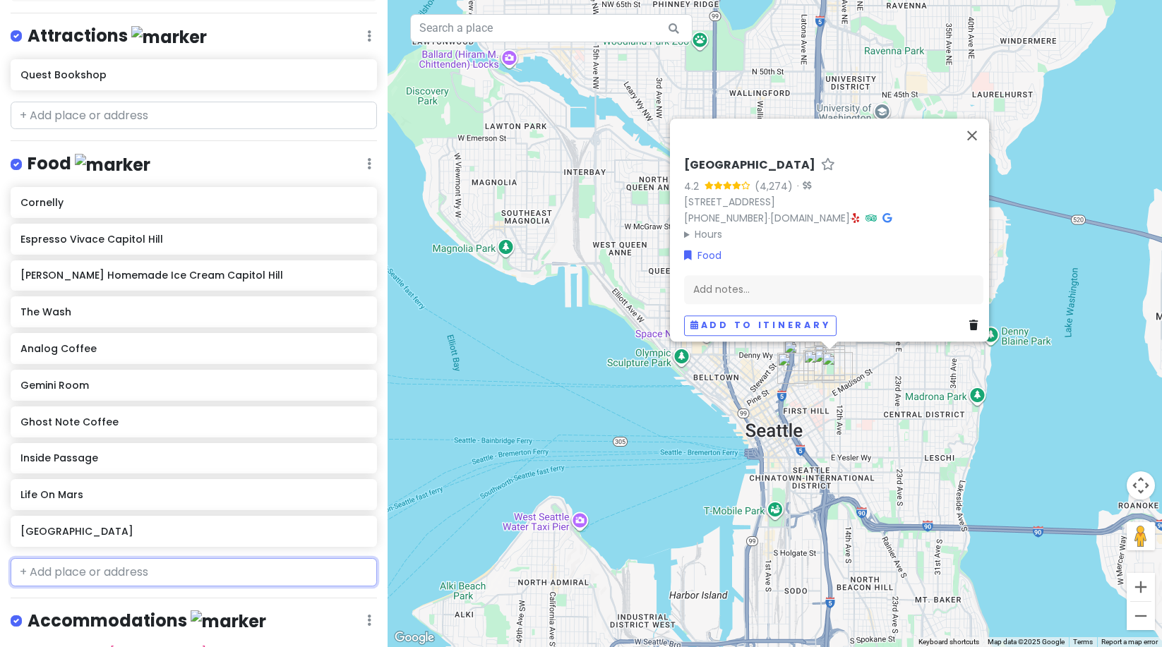
click at [73, 558] on input "text" at bounding box center [194, 572] width 366 height 28
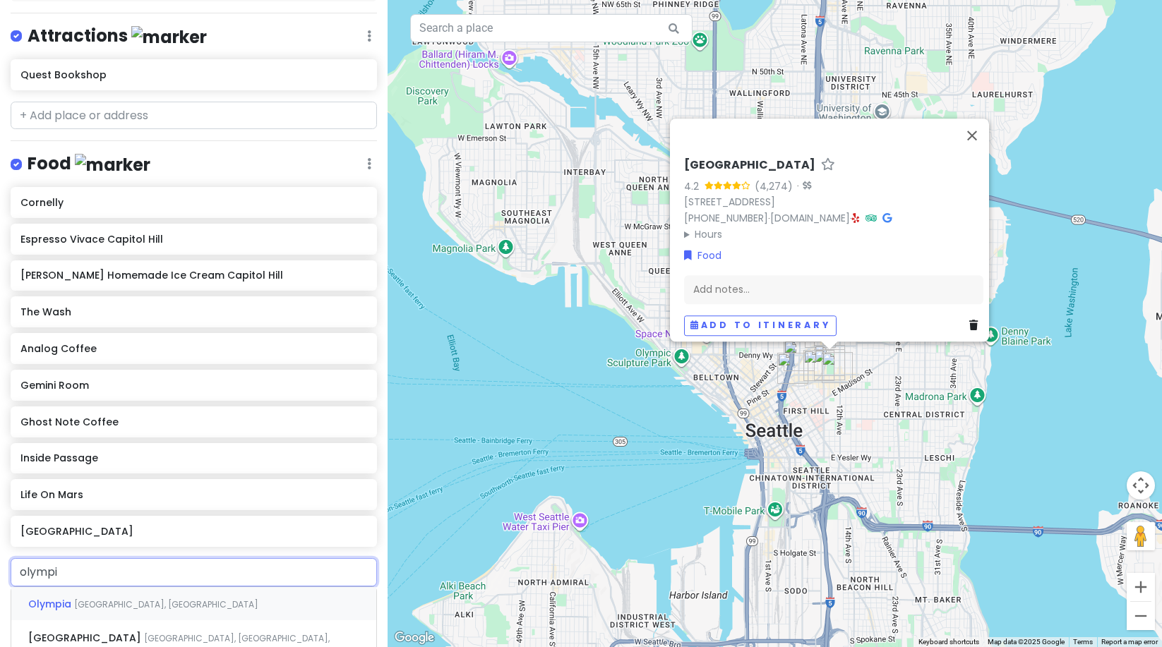
type input "olympia"
click at [94, 621] on div "Olympia Coffee [GEOGRAPHIC_DATA], [GEOGRAPHIC_DATA], [GEOGRAPHIC_DATA]" at bounding box center [193, 647] width 365 height 52
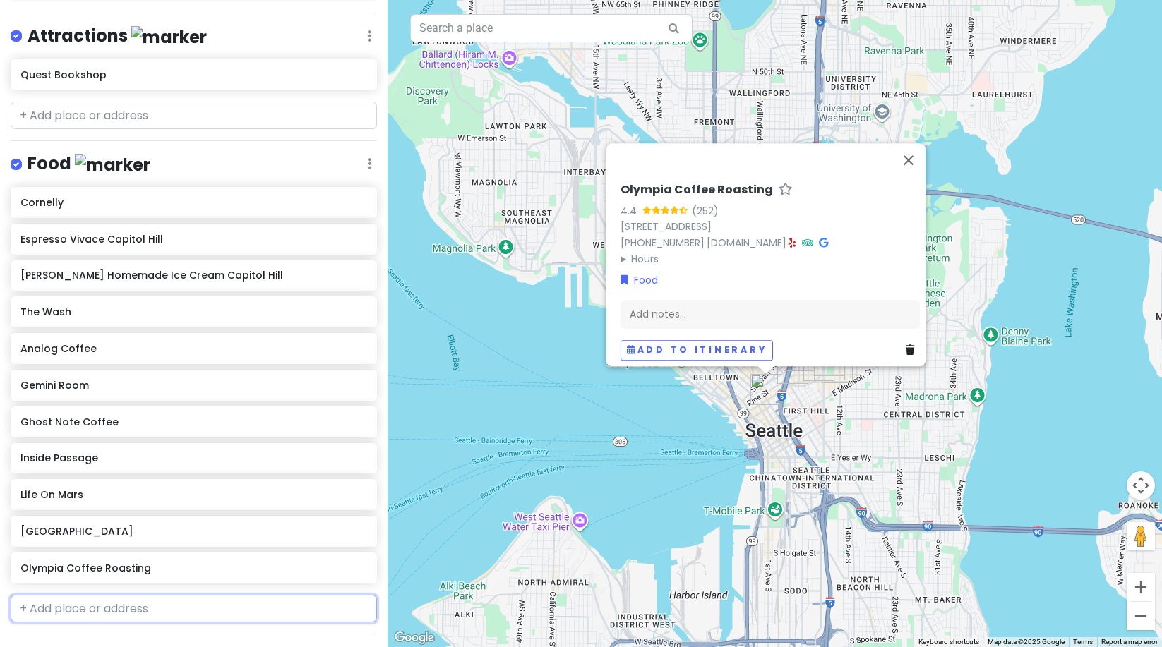
click at [76, 595] on input "text" at bounding box center [194, 609] width 366 height 28
type input "url"
click at [78, 623] on div "URL Coffee [GEOGRAPHIC_DATA], [GEOGRAPHIC_DATA], [GEOGRAPHIC_DATA], [GEOGRAPHIC…" at bounding box center [193, 649] width 365 height 52
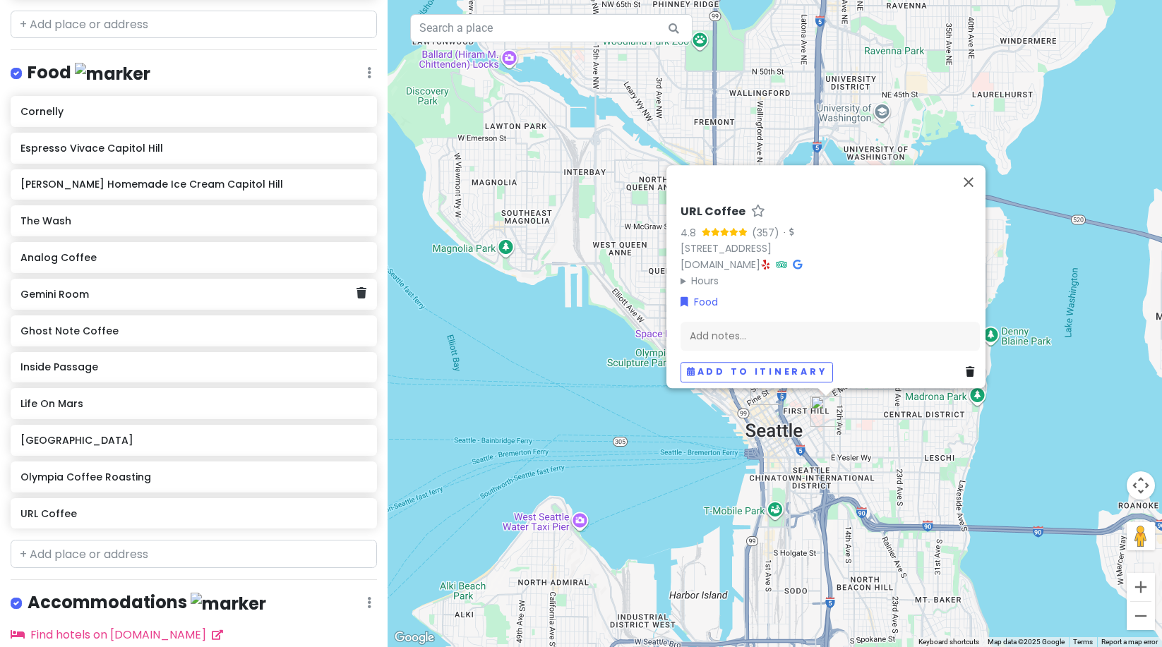
scroll to position [319, 0]
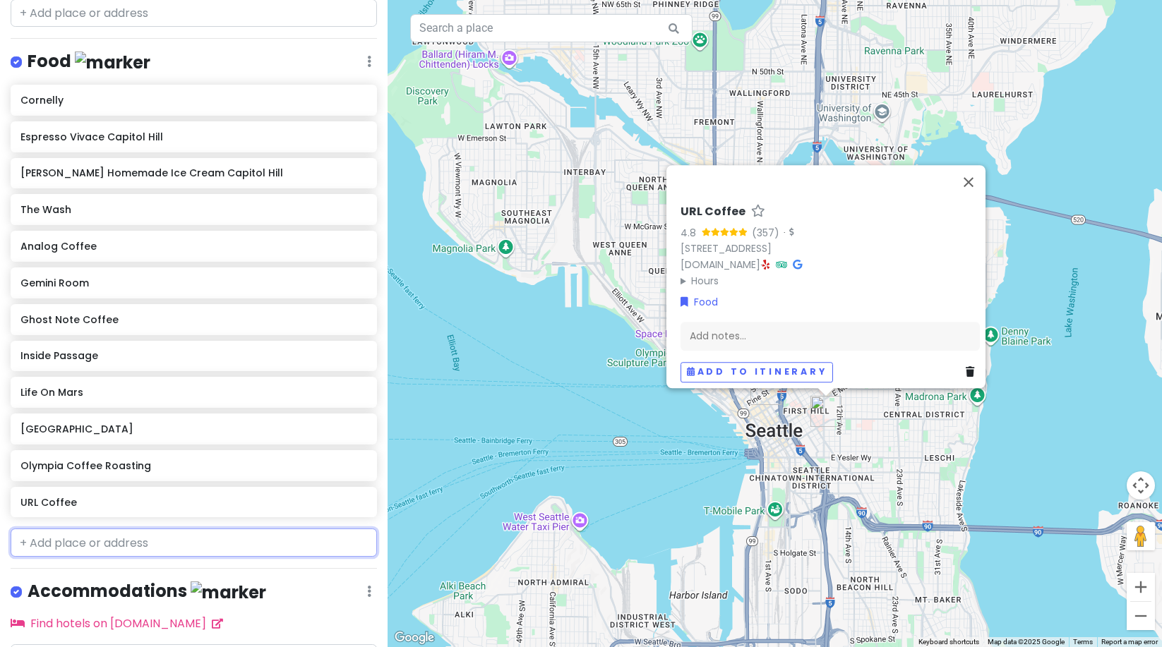
click at [70, 529] on input "text" at bounding box center [194, 543] width 366 height 28
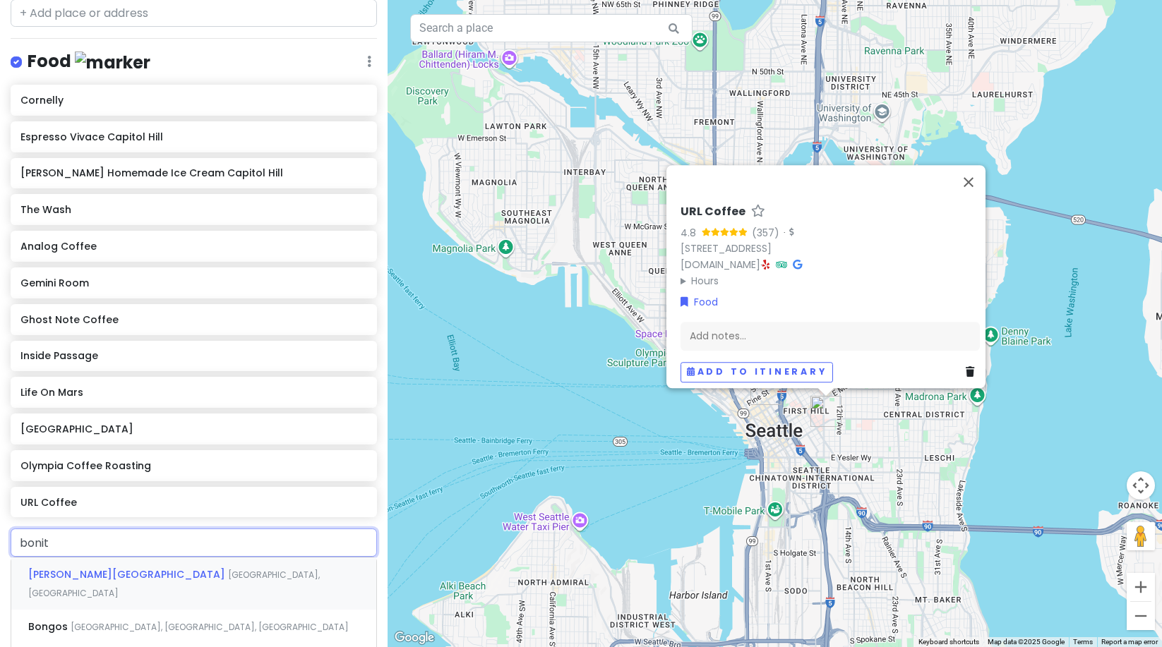
type input "bonito"
click at [114, 568] on span "Bonito Café y Mercadito" at bounding box center [92, 575] width 128 height 14
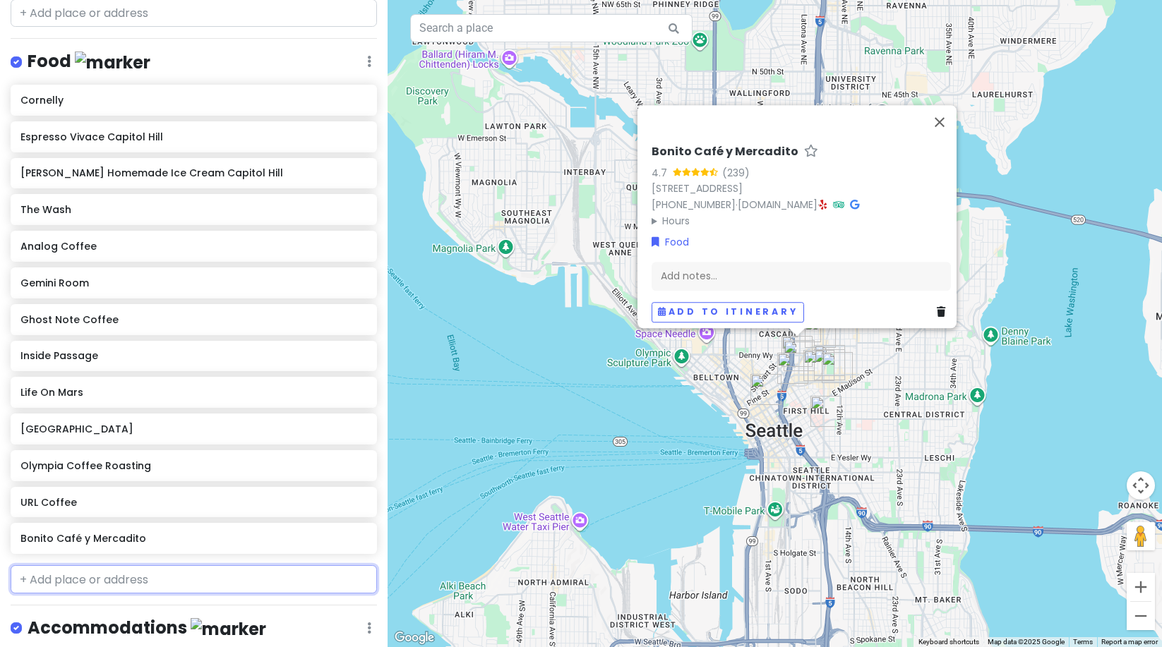
click at [68, 566] on input "text" at bounding box center [194, 580] width 366 height 28
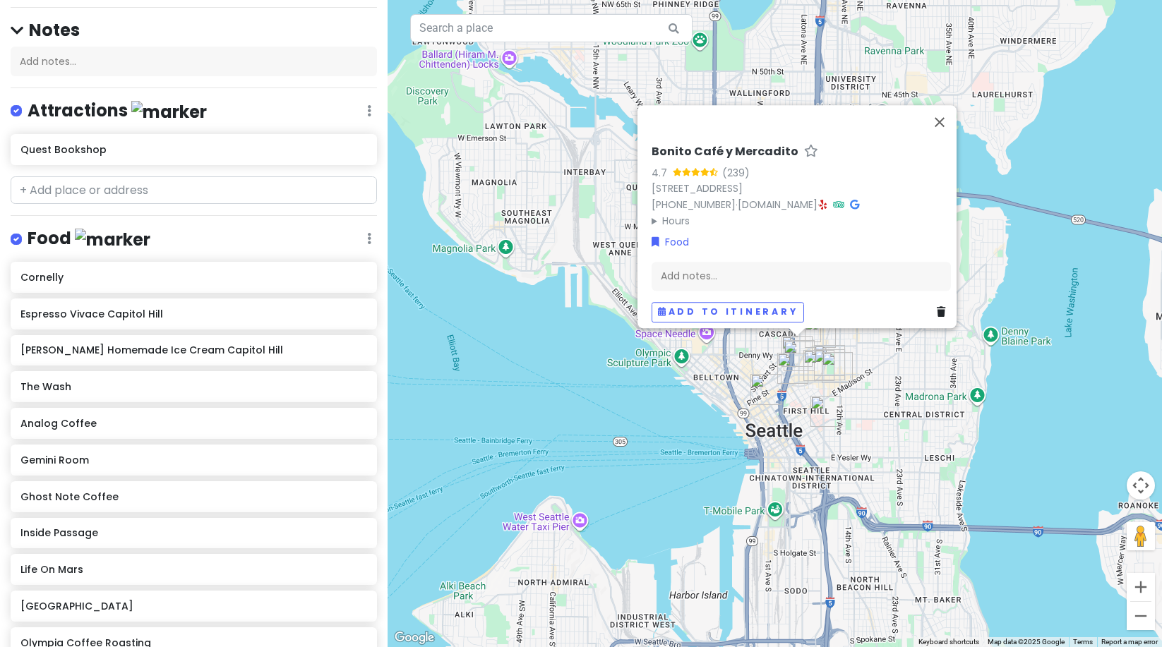
scroll to position [6, 0]
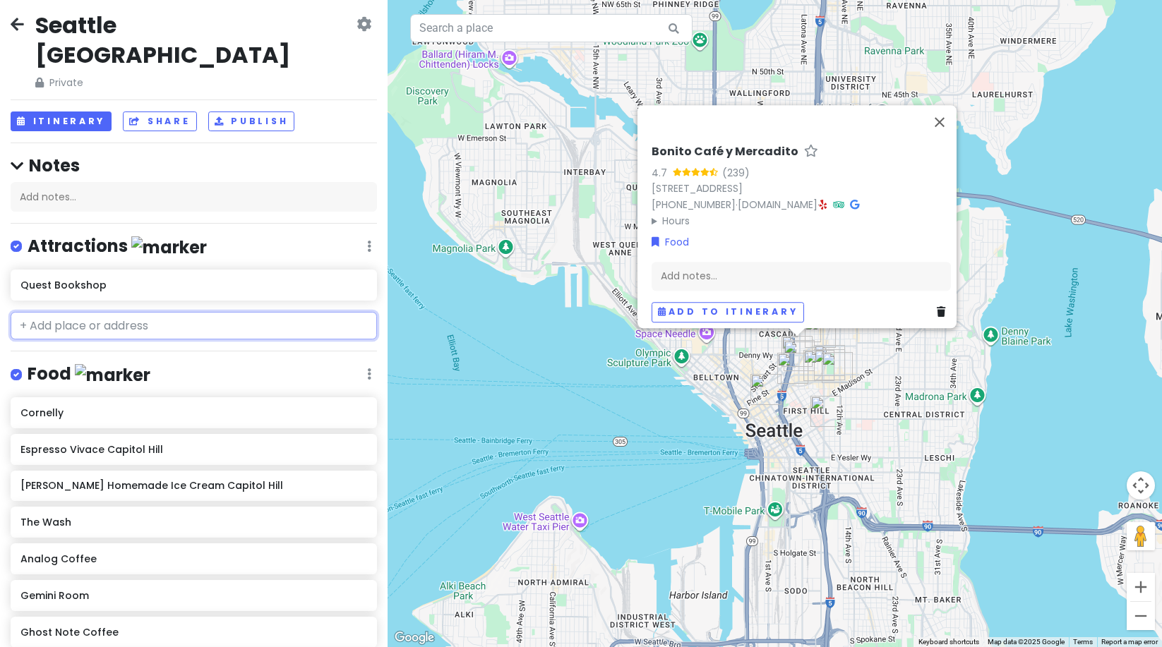
click at [80, 312] on input "text" at bounding box center [194, 326] width 366 height 28
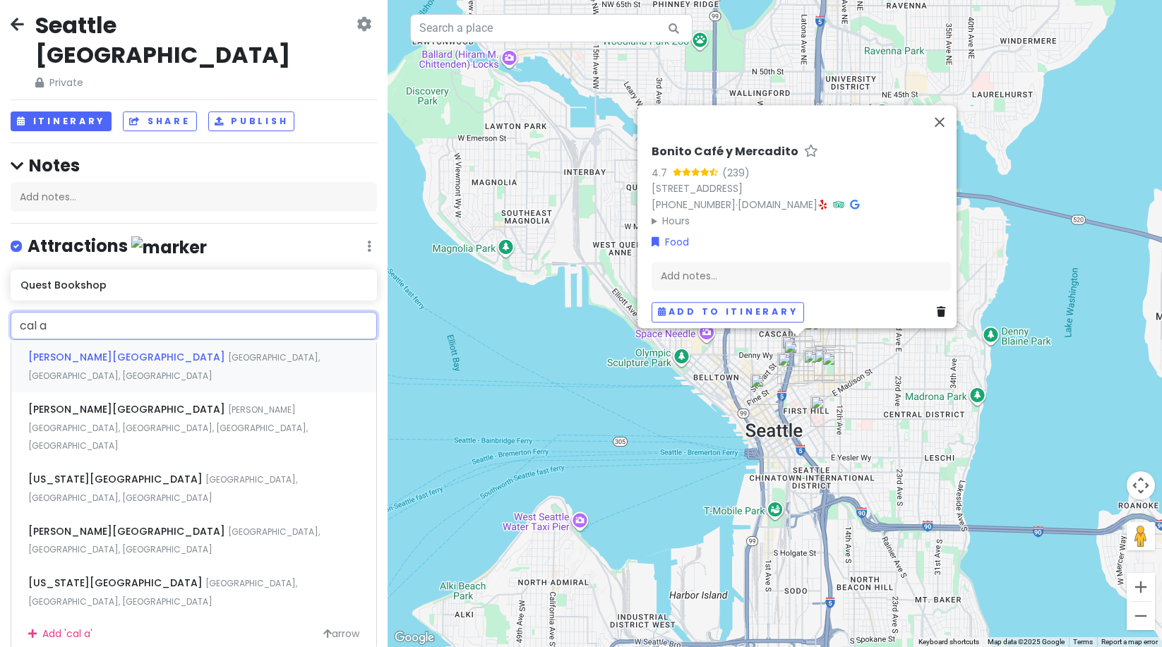
type input "cal an"
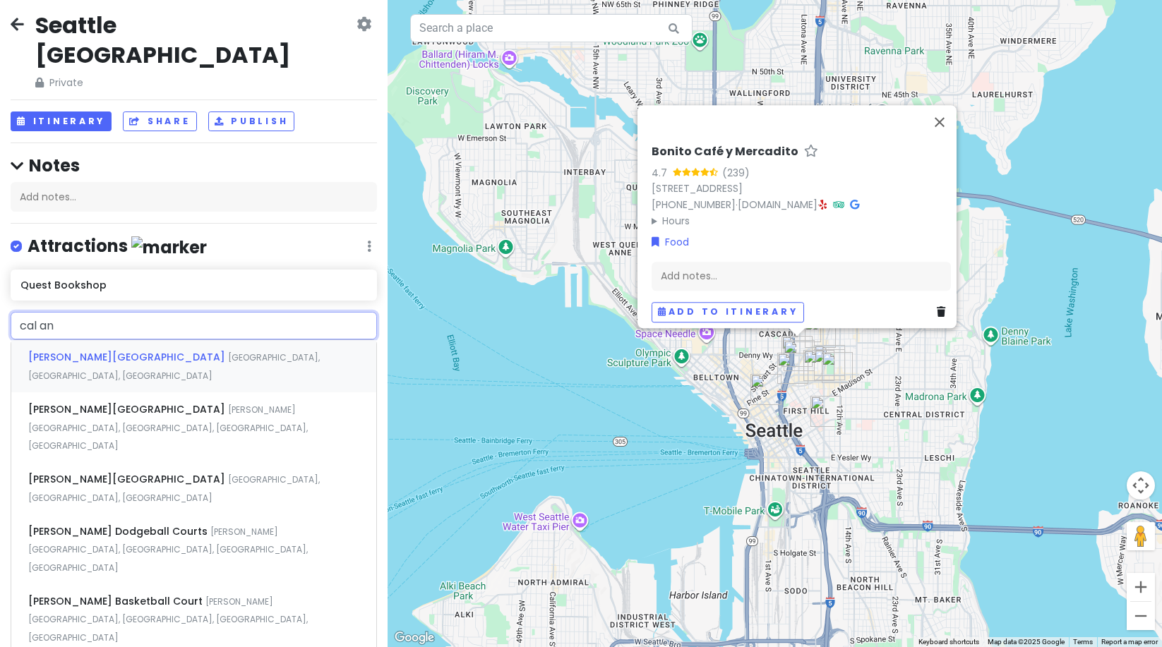
click at [88, 340] on div "[PERSON_NAME][GEOGRAPHIC_DATA], [GEOGRAPHIC_DATA], [GEOGRAPHIC_DATA]" at bounding box center [193, 366] width 365 height 52
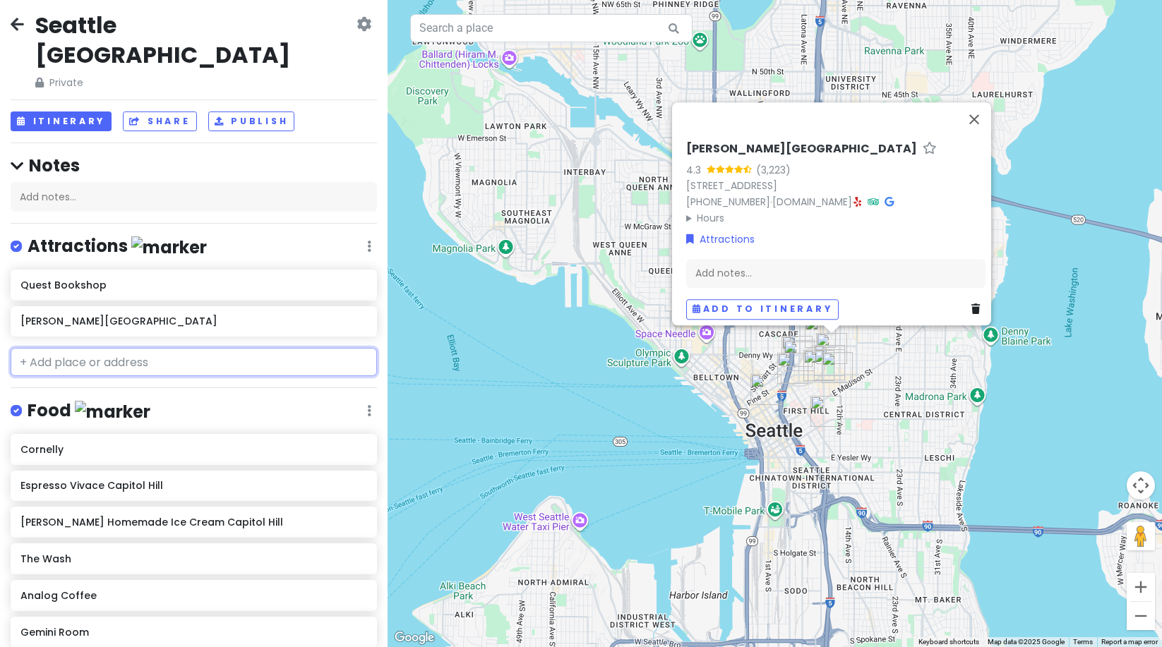
click at [103, 348] on input "text" at bounding box center [194, 362] width 366 height 28
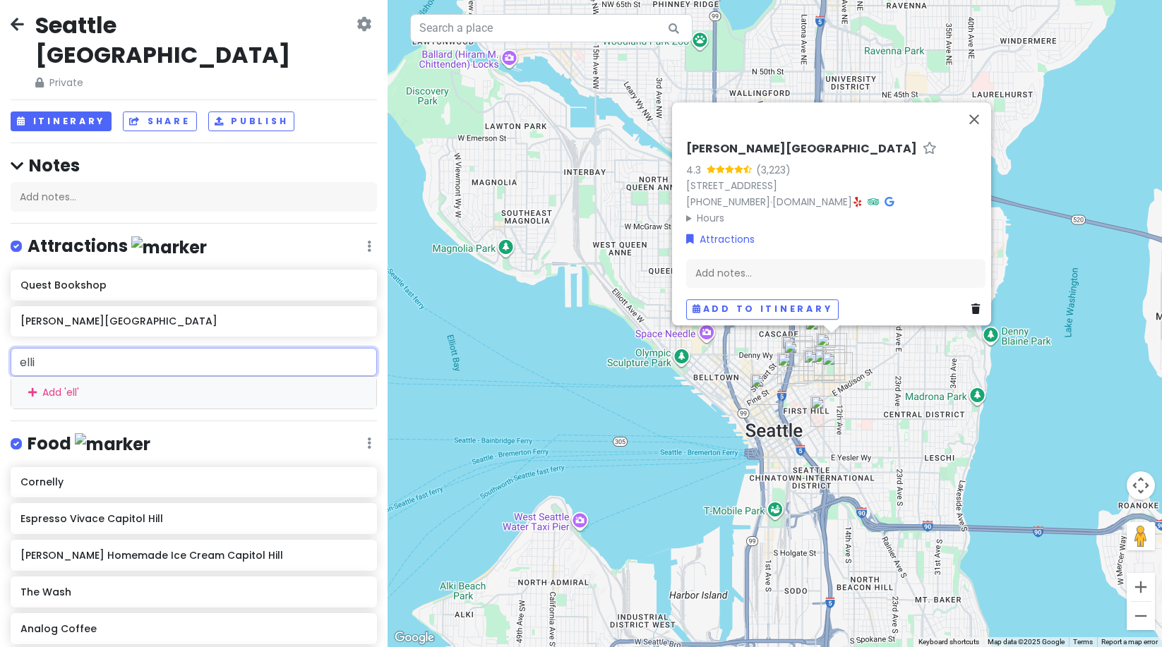
type input "ellio"
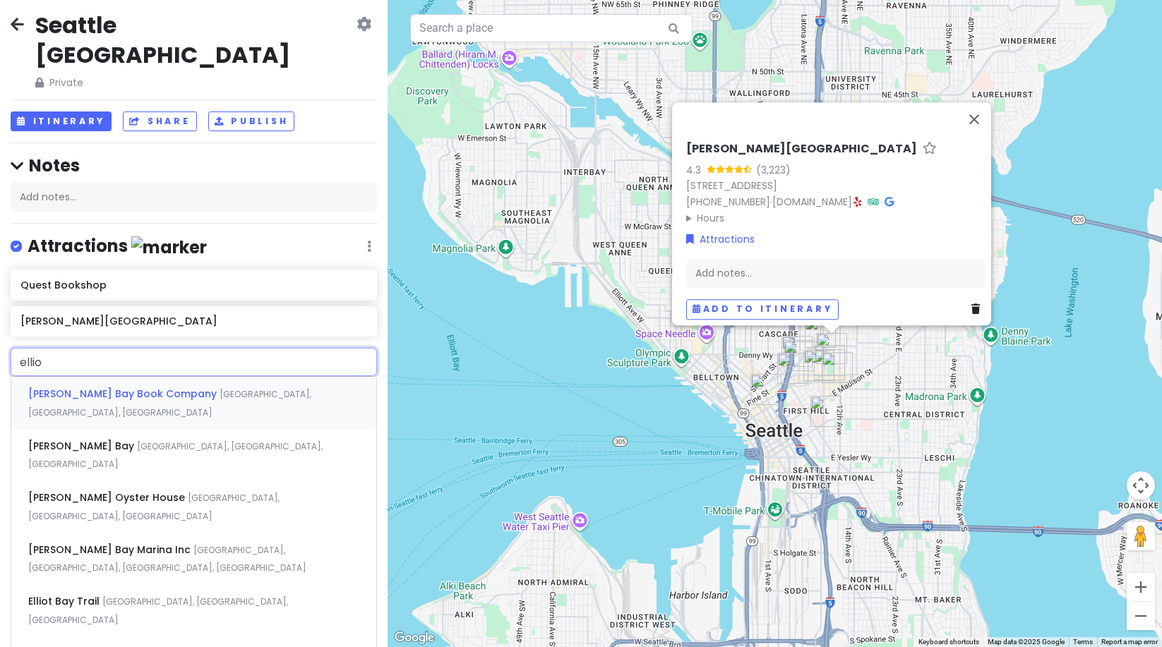
click at [254, 388] on span "[GEOGRAPHIC_DATA], [GEOGRAPHIC_DATA], [GEOGRAPHIC_DATA]" at bounding box center [169, 403] width 283 height 30
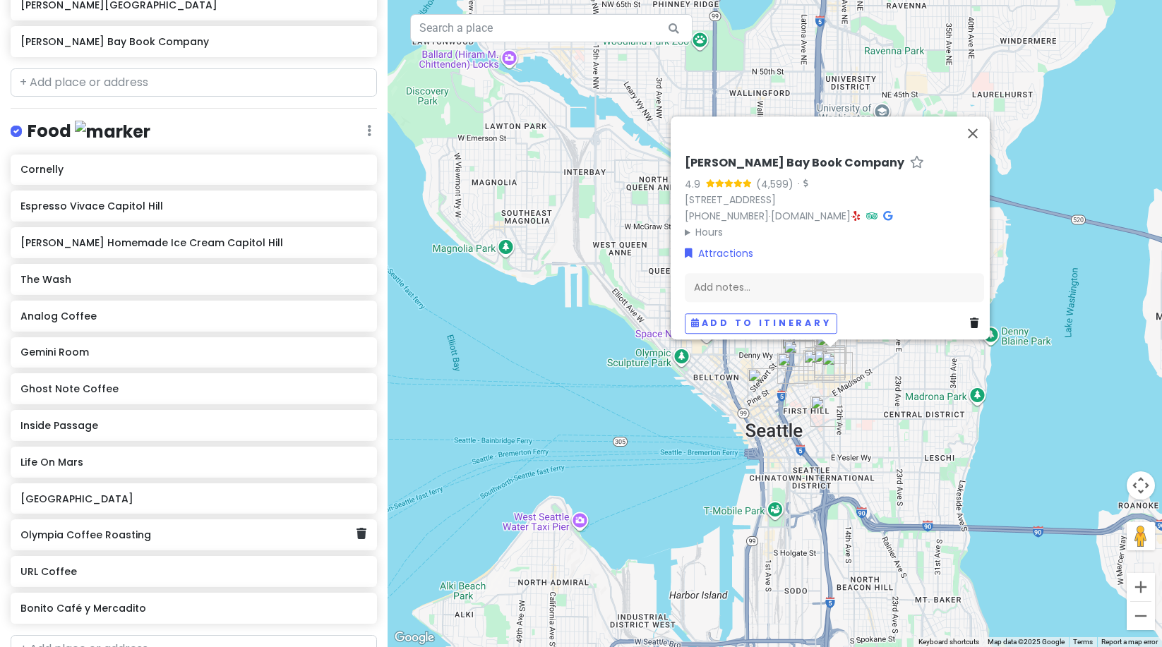
scroll to position [354, 0]
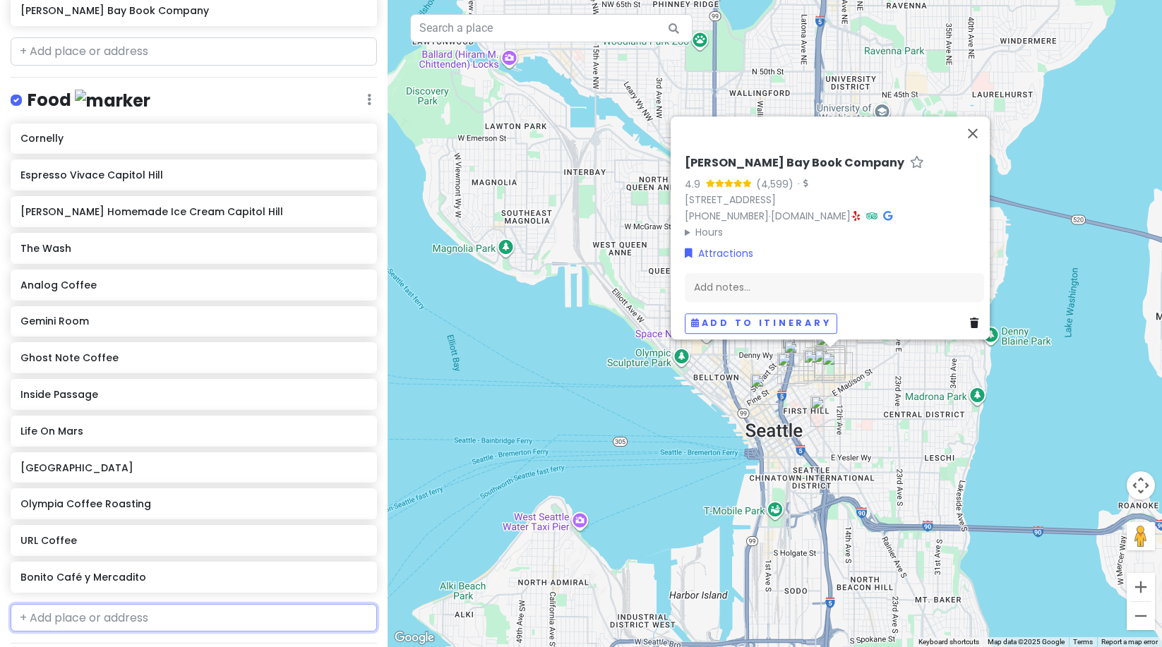
click at [72, 604] on input "text" at bounding box center [194, 618] width 366 height 28
type input "donnas"
click at [76, 633] on div "[PERSON_NAME]'s [GEOGRAPHIC_DATA], [GEOGRAPHIC_DATA], [GEOGRAPHIC_DATA], [GEOGR…" at bounding box center [193, 659] width 365 height 52
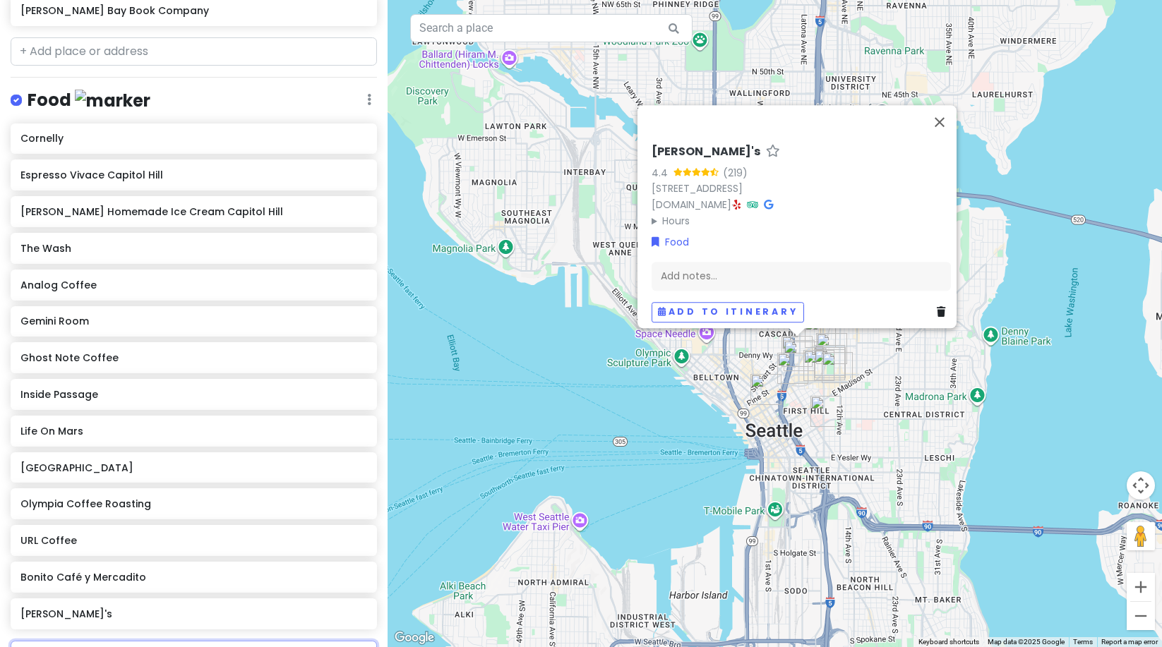
click at [54, 641] on input "text" at bounding box center [194, 655] width 366 height 28
type input "glo's"
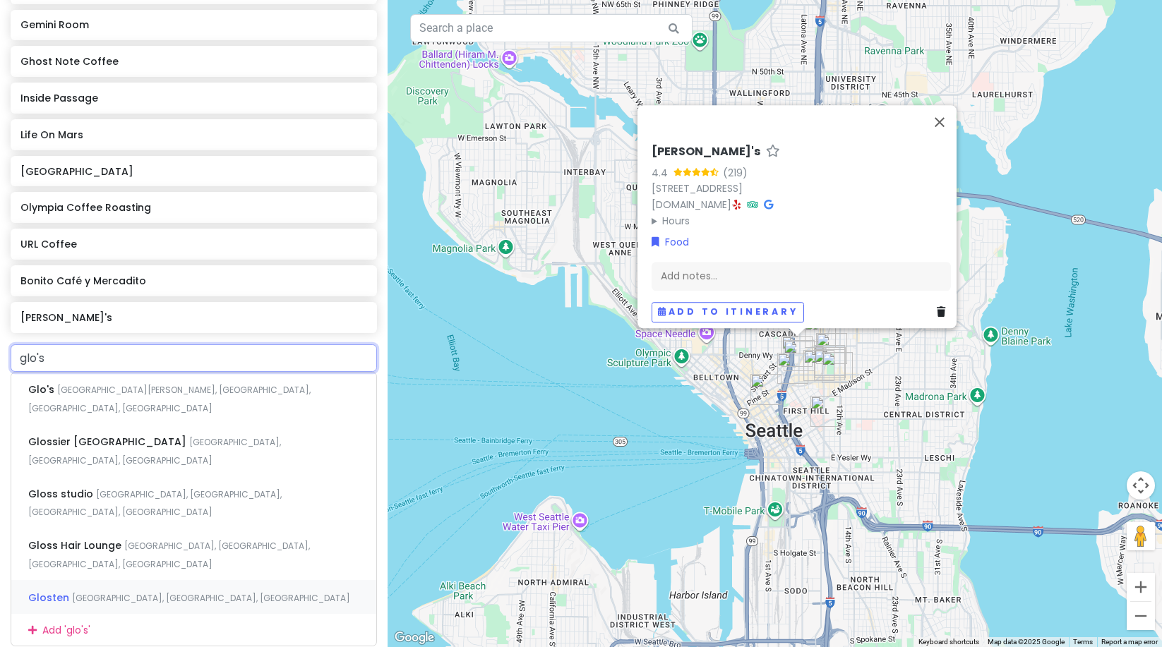
scroll to position [712, 0]
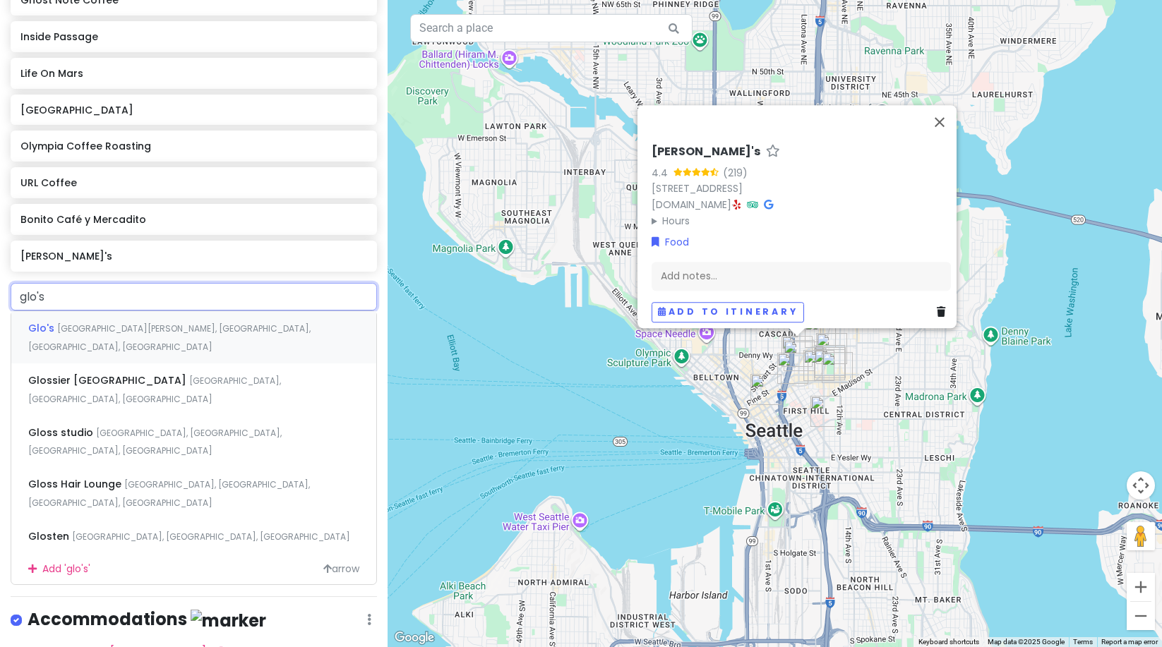
click at [76, 311] on div "Glo's [GEOGRAPHIC_DATA][PERSON_NAME], [GEOGRAPHIC_DATA], [GEOGRAPHIC_DATA], [GE…" at bounding box center [193, 337] width 365 height 52
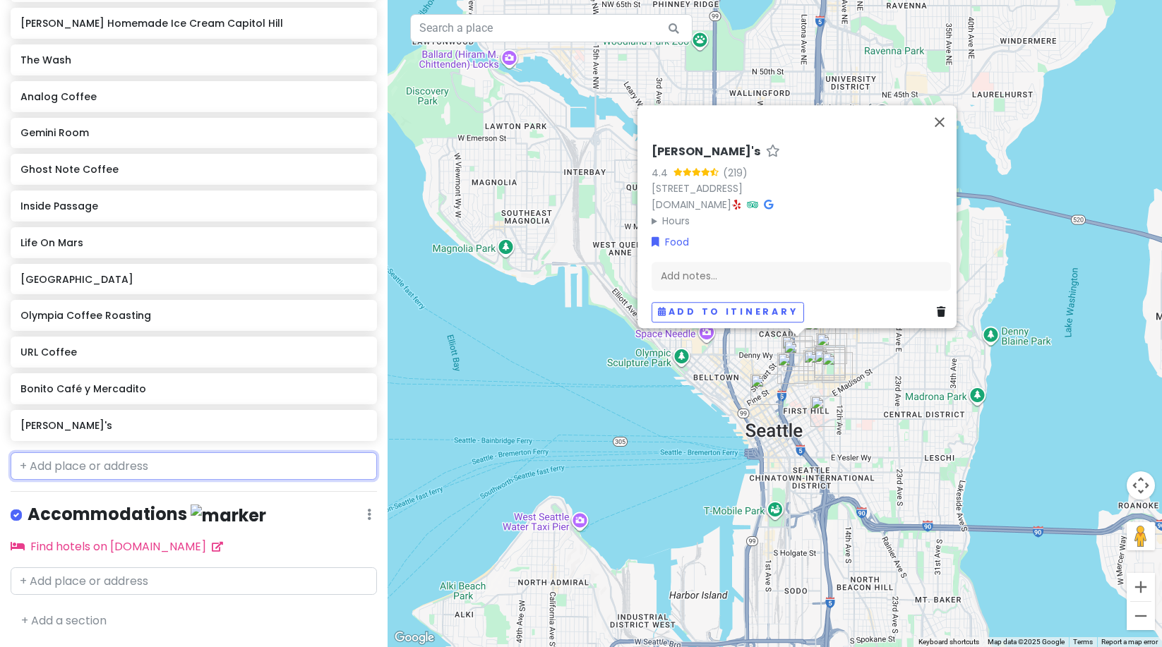
scroll to position [546, 0]
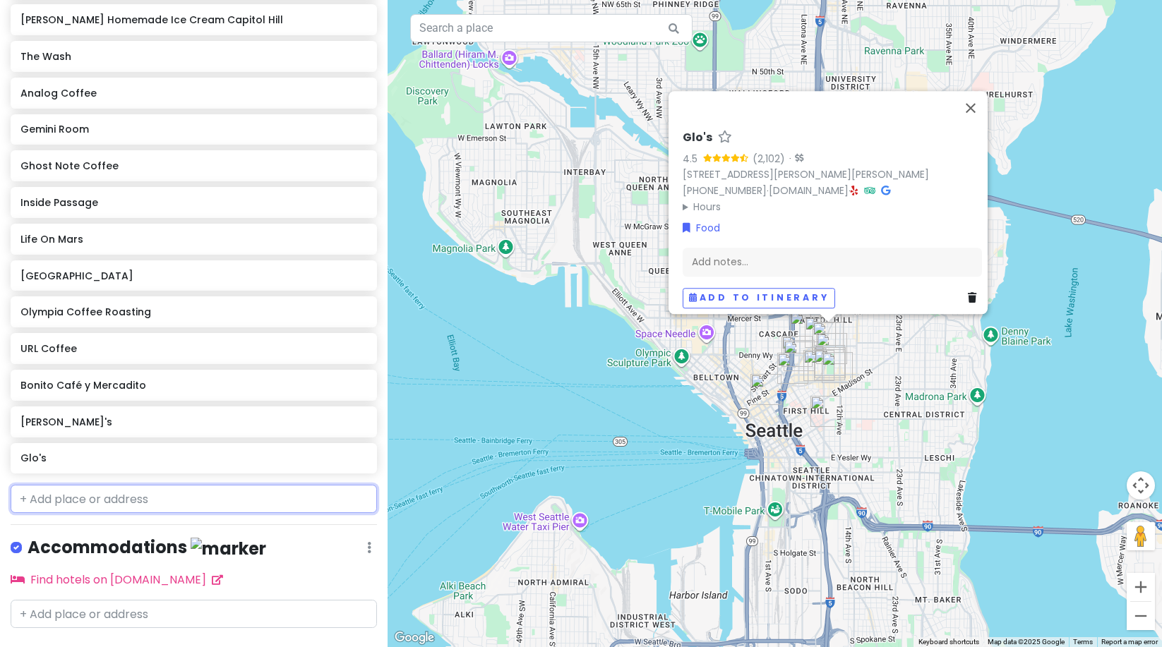
click at [98, 485] on input "text" at bounding box center [194, 499] width 366 height 28
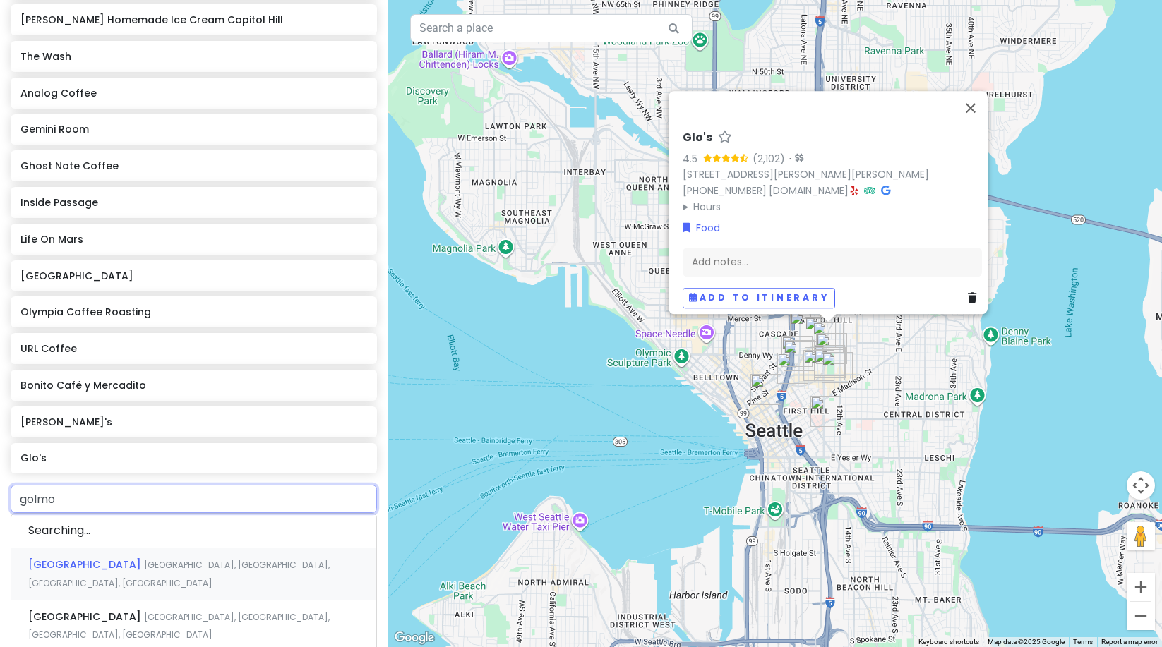
type input "golmok"
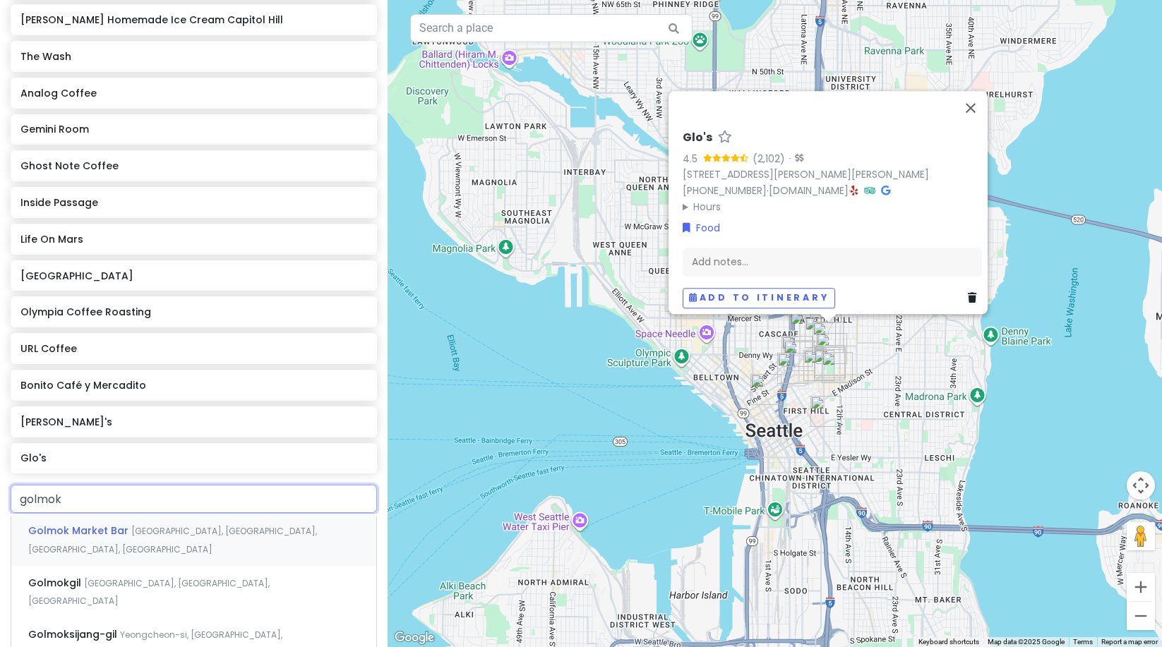
click at [148, 514] on div "[GEOGRAPHIC_DATA], [GEOGRAPHIC_DATA]" at bounding box center [193, 540] width 365 height 52
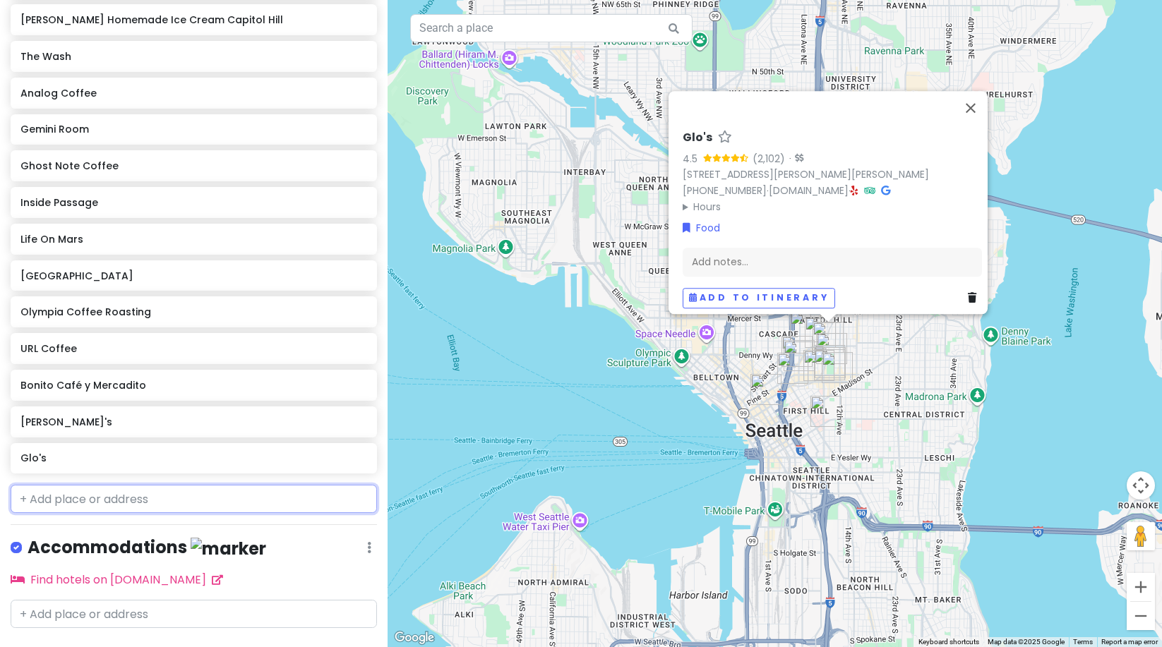
scroll to position [582, 0]
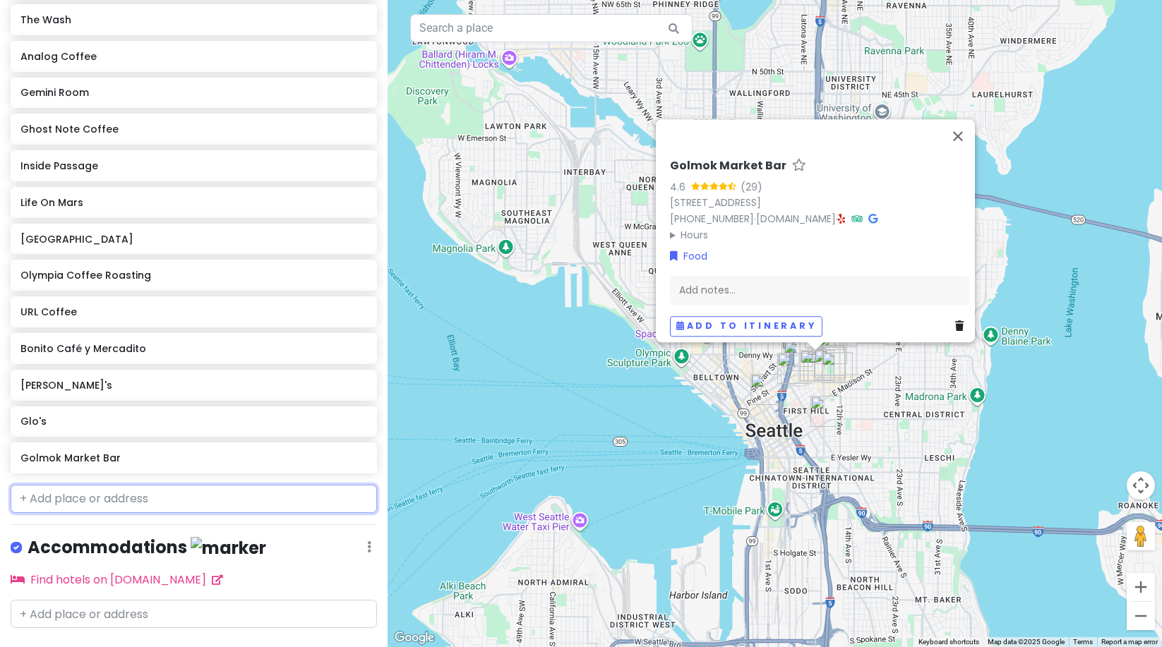
click at [56, 485] on input "text" at bounding box center [194, 499] width 366 height 28
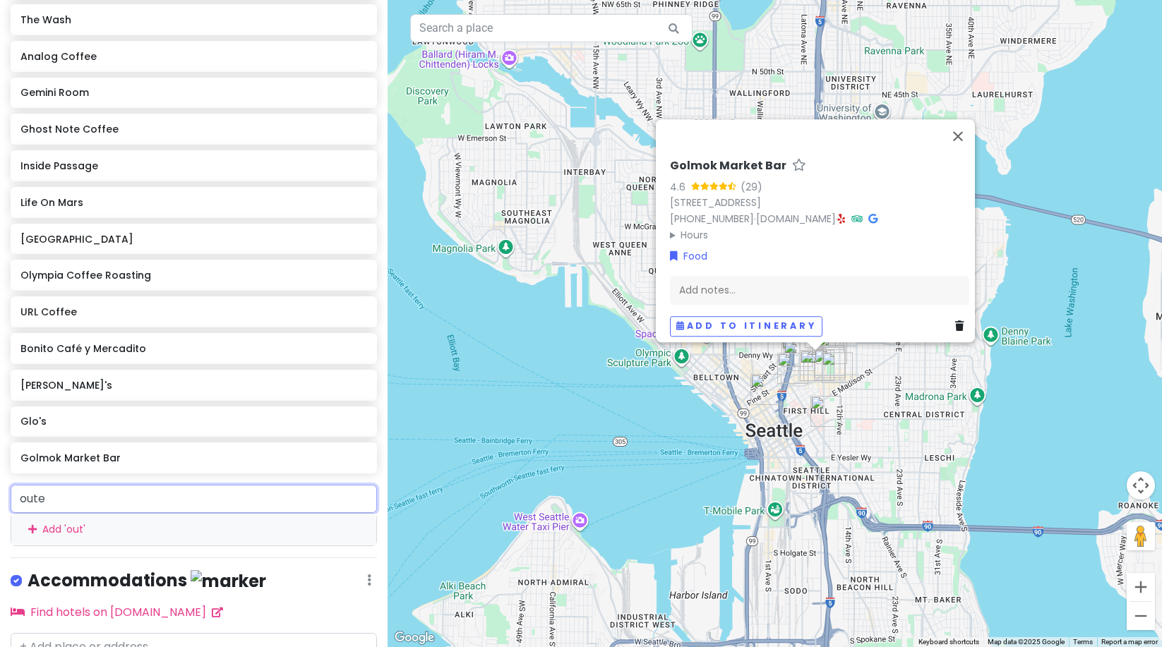
type input "outer"
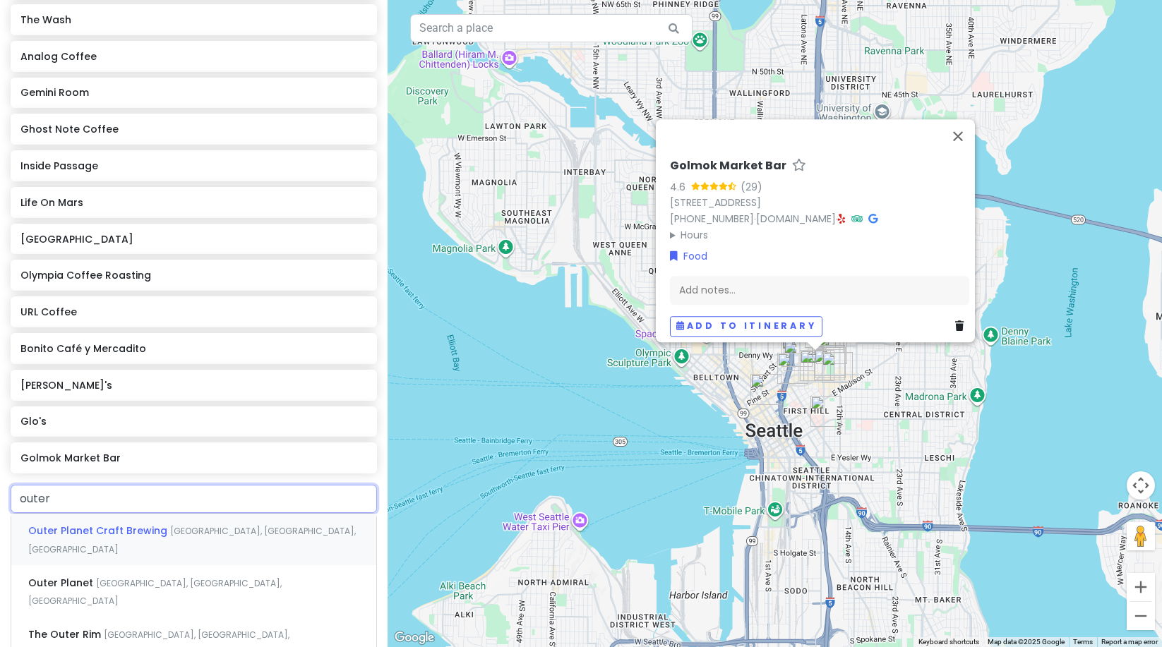
click at [67, 524] on span "Outer Planet Craft Brewing" at bounding box center [99, 531] width 142 height 14
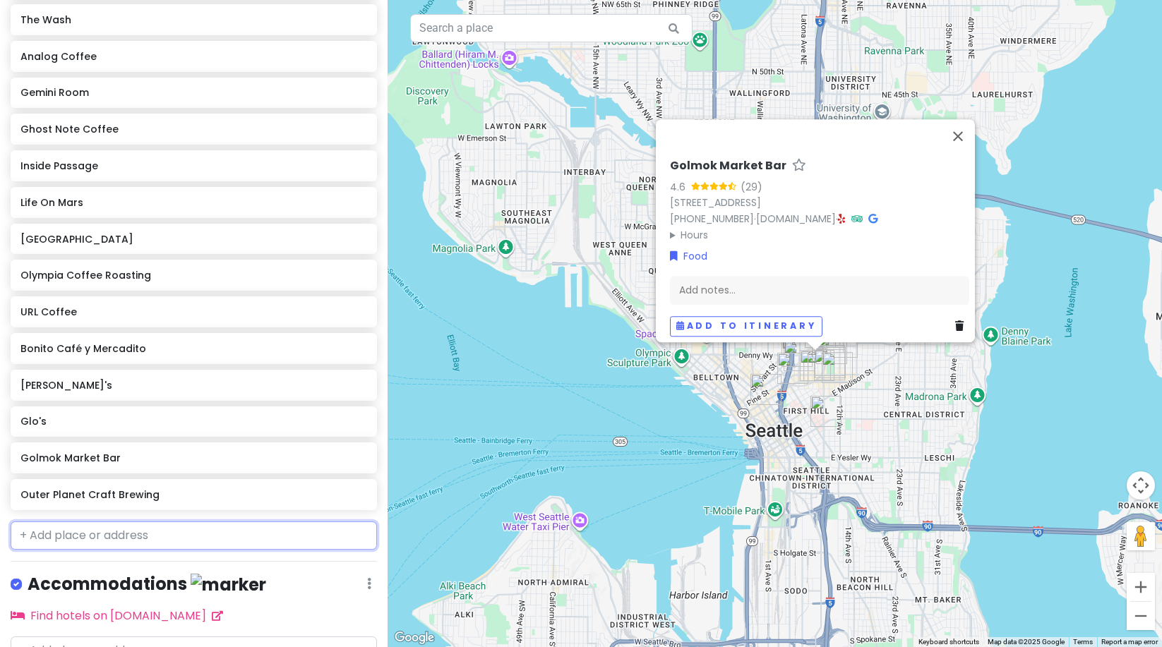
scroll to position [618, 0]
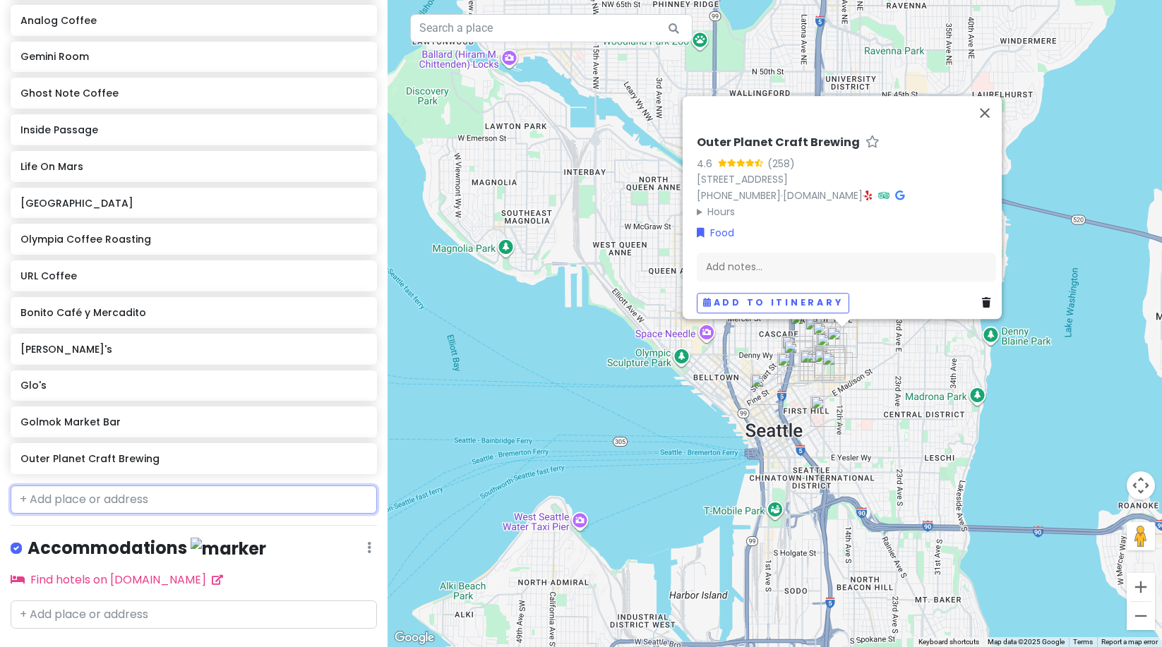
click at [51, 486] on input "text" at bounding box center [194, 500] width 366 height 28
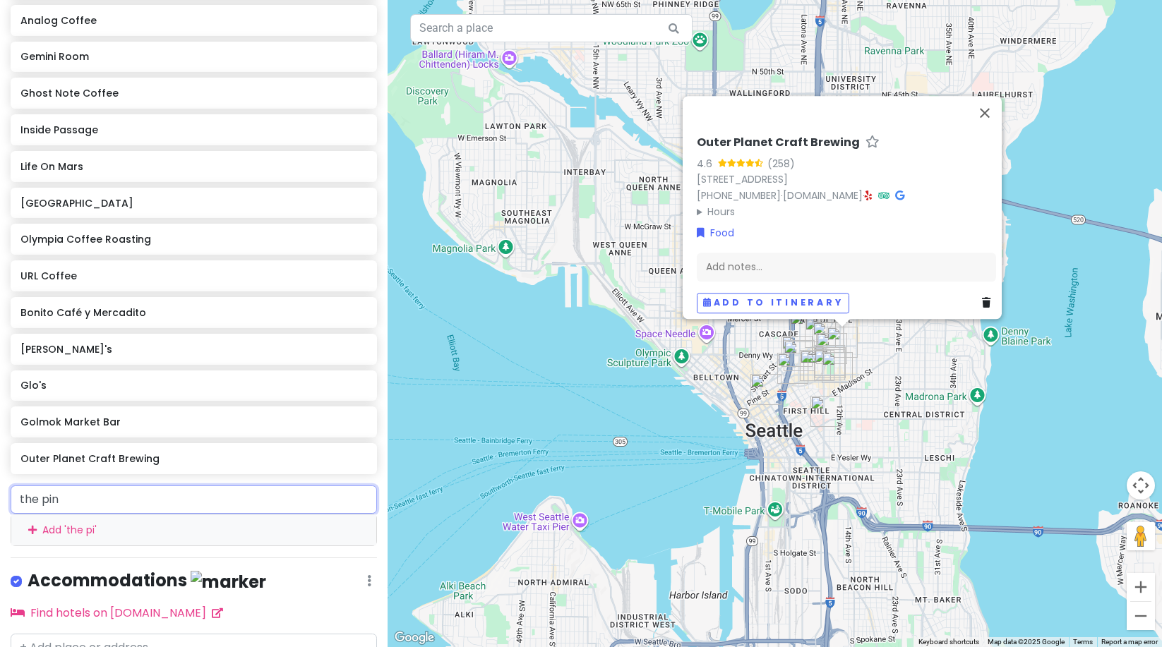
type input "the pine"
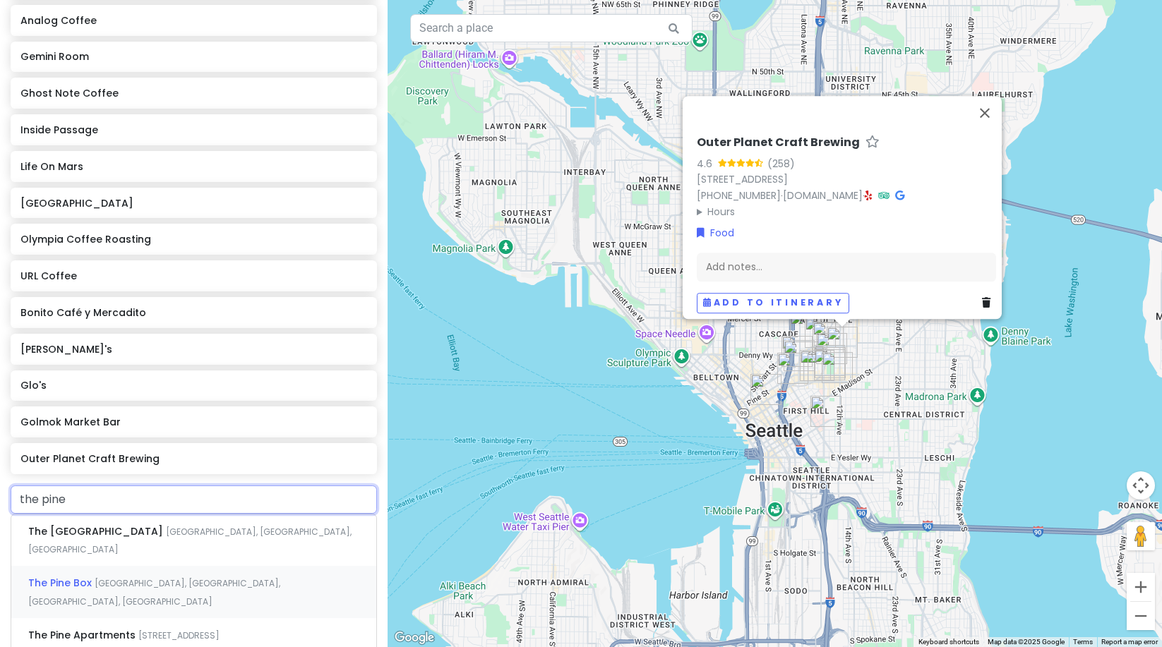
click at [50, 576] on span "The Pine Box" at bounding box center [61, 583] width 66 height 14
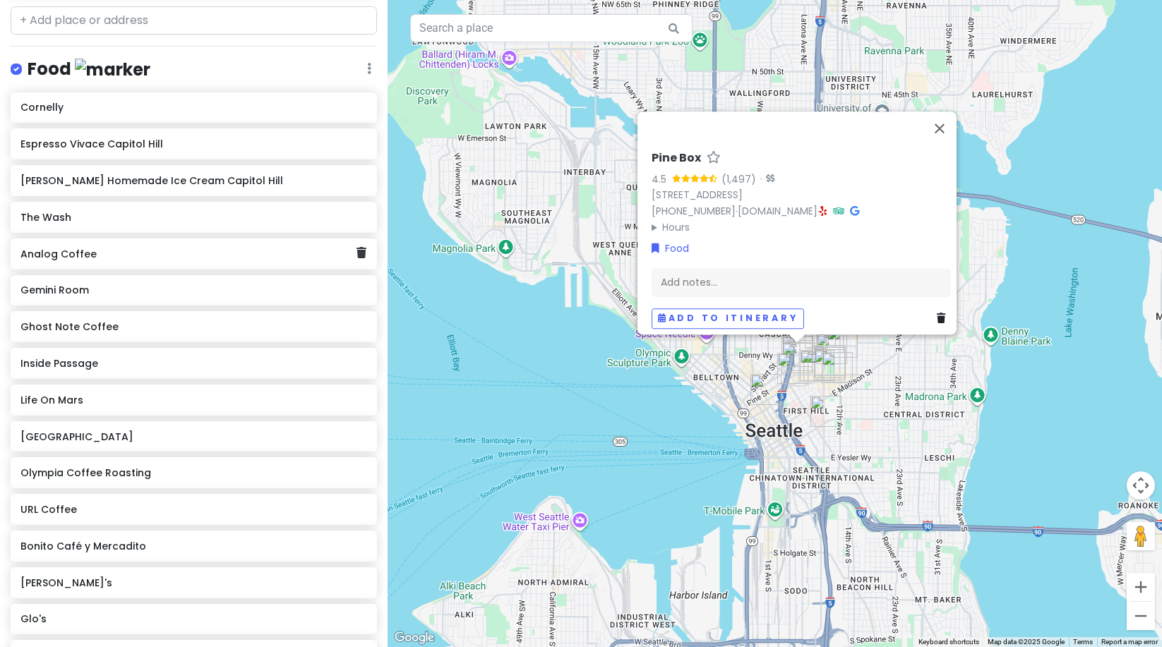
scroll to position [249, 0]
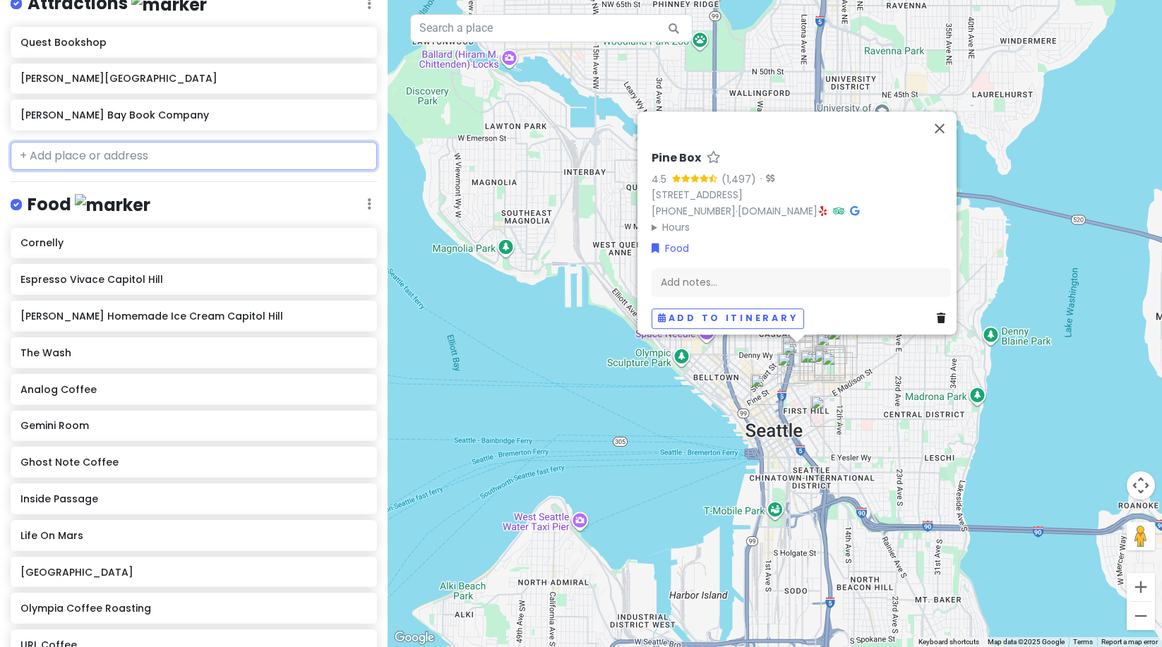
click at [95, 142] on input "text" at bounding box center [194, 156] width 366 height 28
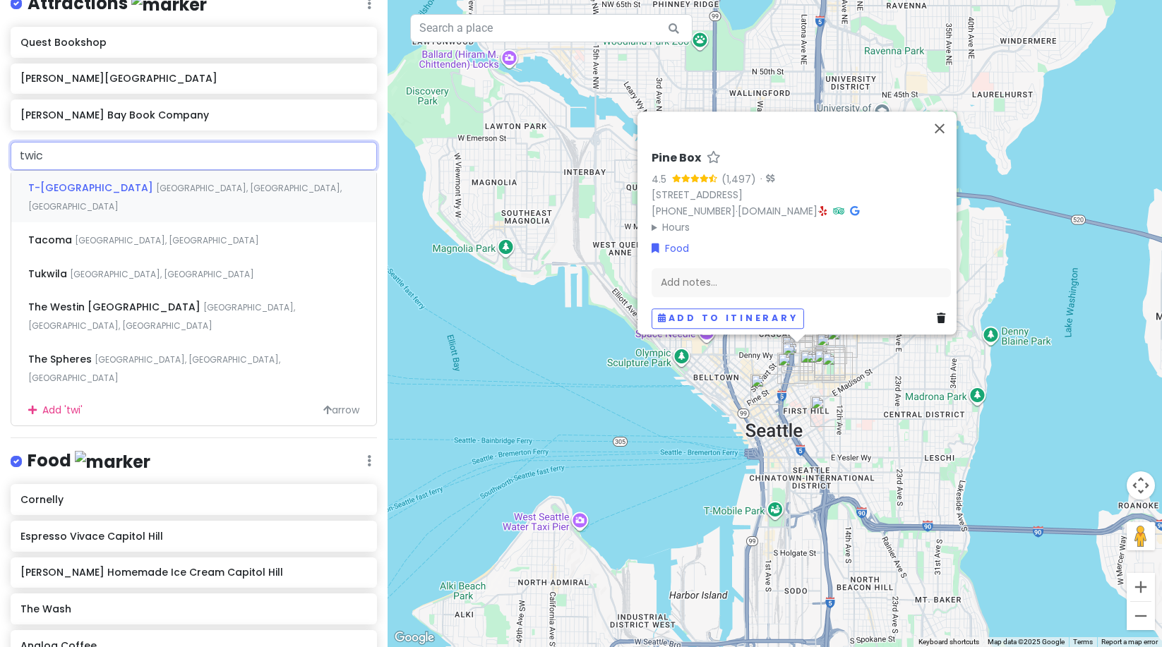
type input "twice"
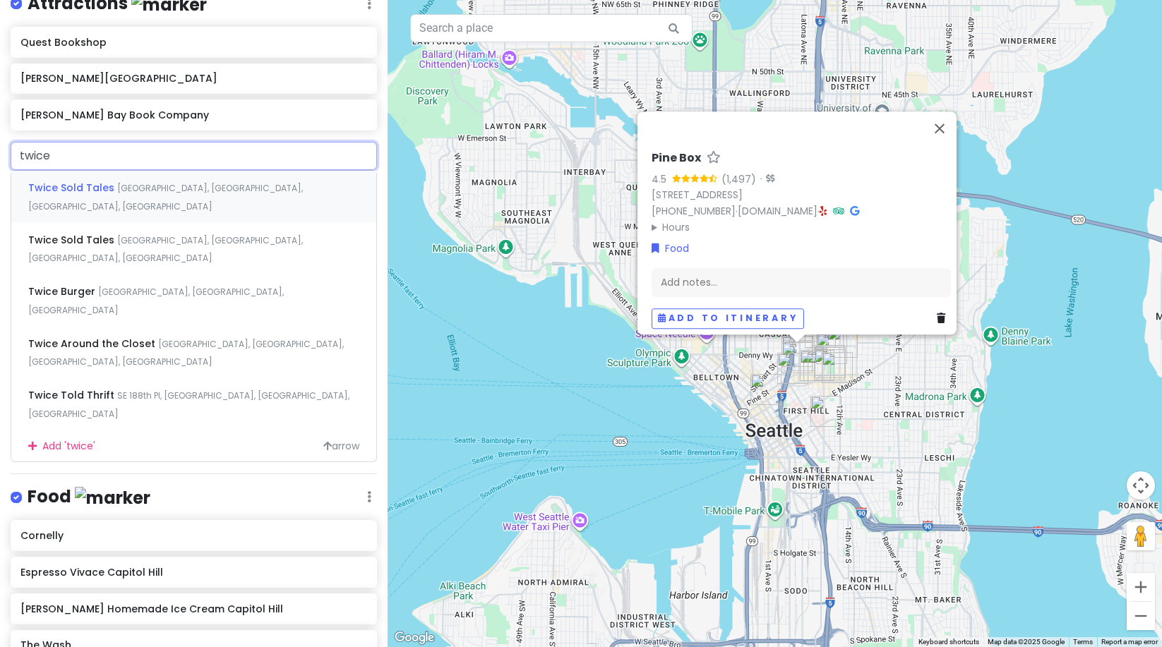
click at [164, 171] on div "Twice Sold Tales [GEOGRAPHIC_DATA], [GEOGRAPHIC_DATA], [GEOGRAPHIC_DATA], [GEOG…" at bounding box center [193, 197] width 365 height 52
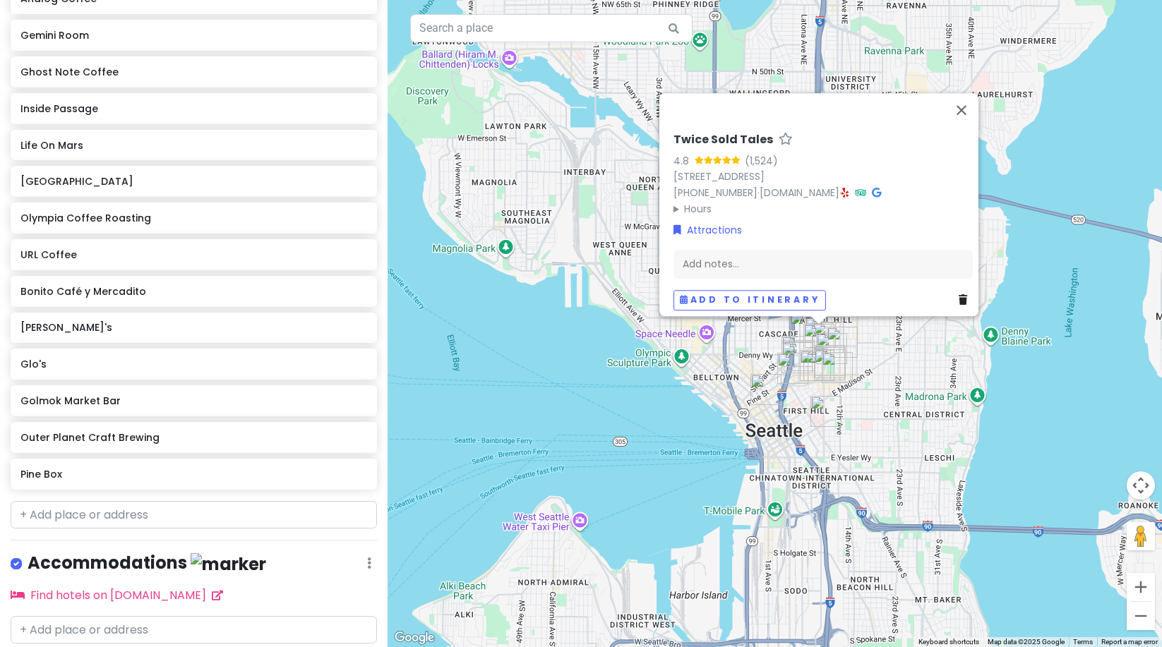
scroll to position [692, 0]
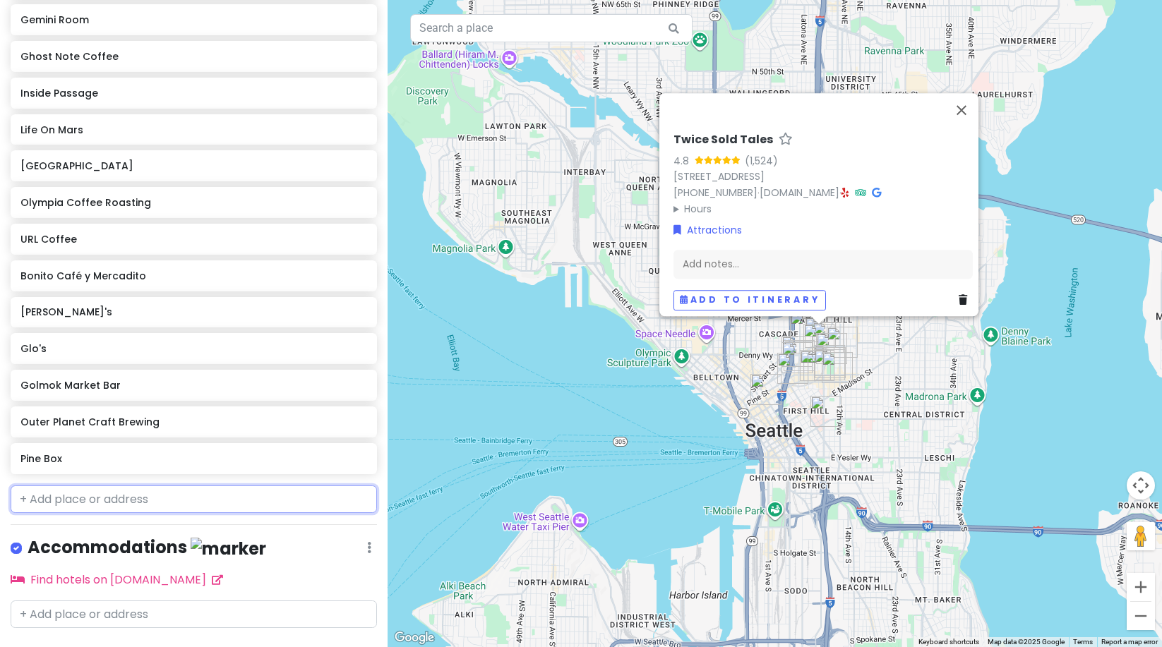
click at [58, 486] on input "text" at bounding box center [194, 500] width 366 height 28
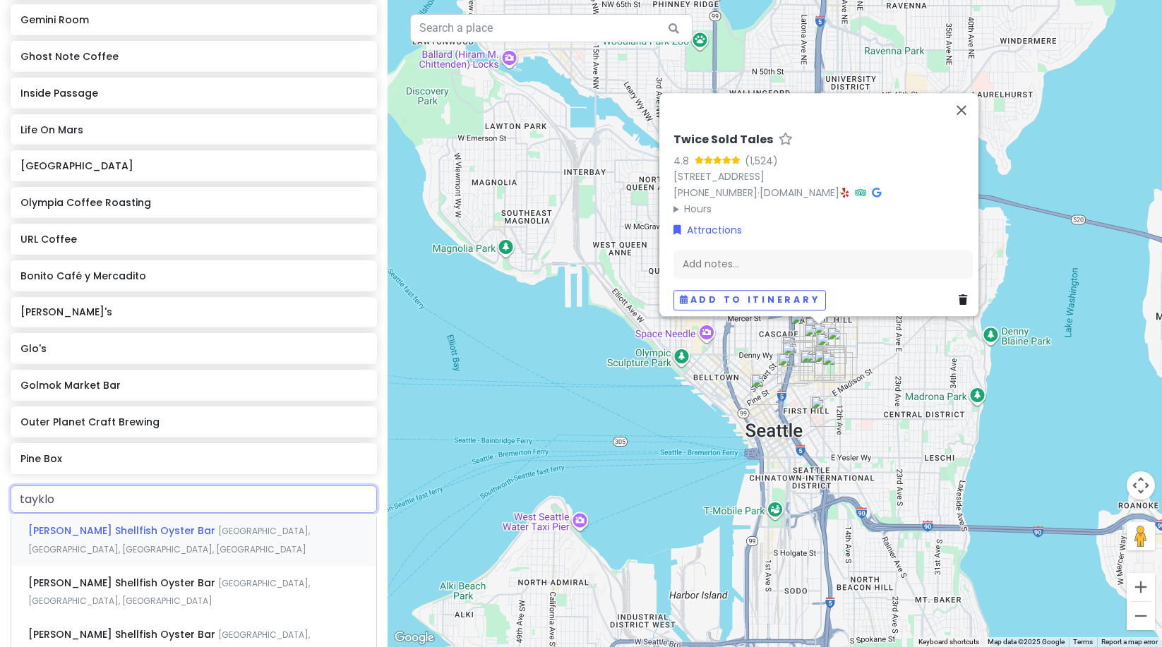
type input "tayklor"
click at [152, 524] on span "[PERSON_NAME] Shellfish Oyster Bar" at bounding box center [123, 531] width 190 height 14
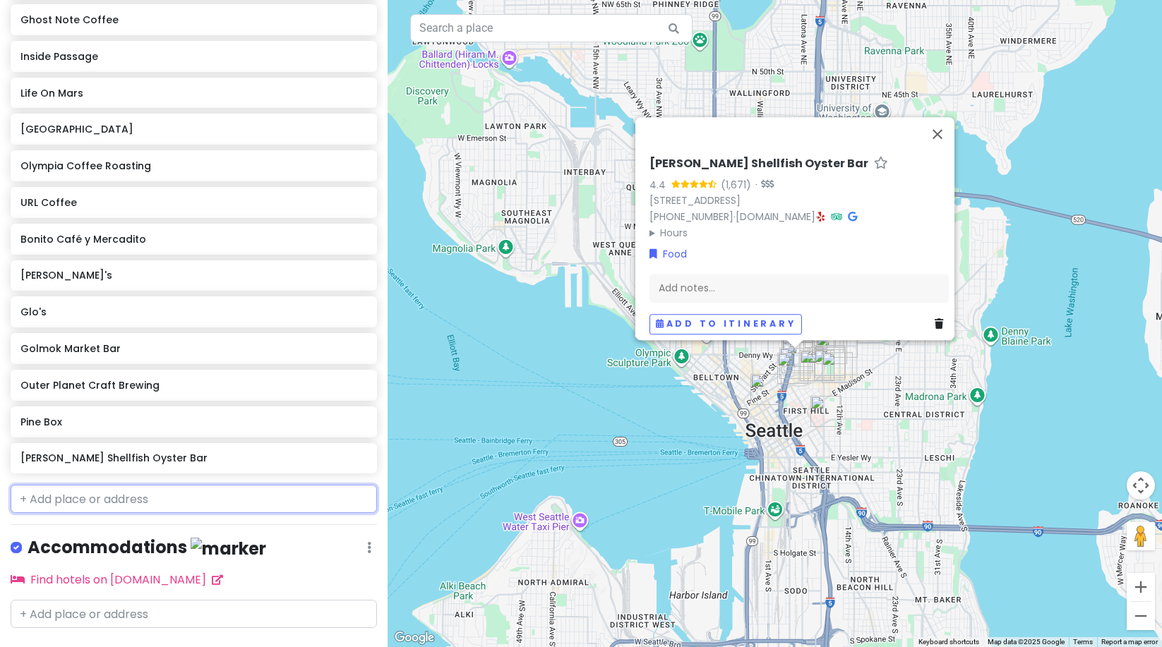
click at [91, 485] on input "text" at bounding box center [194, 499] width 366 height 28
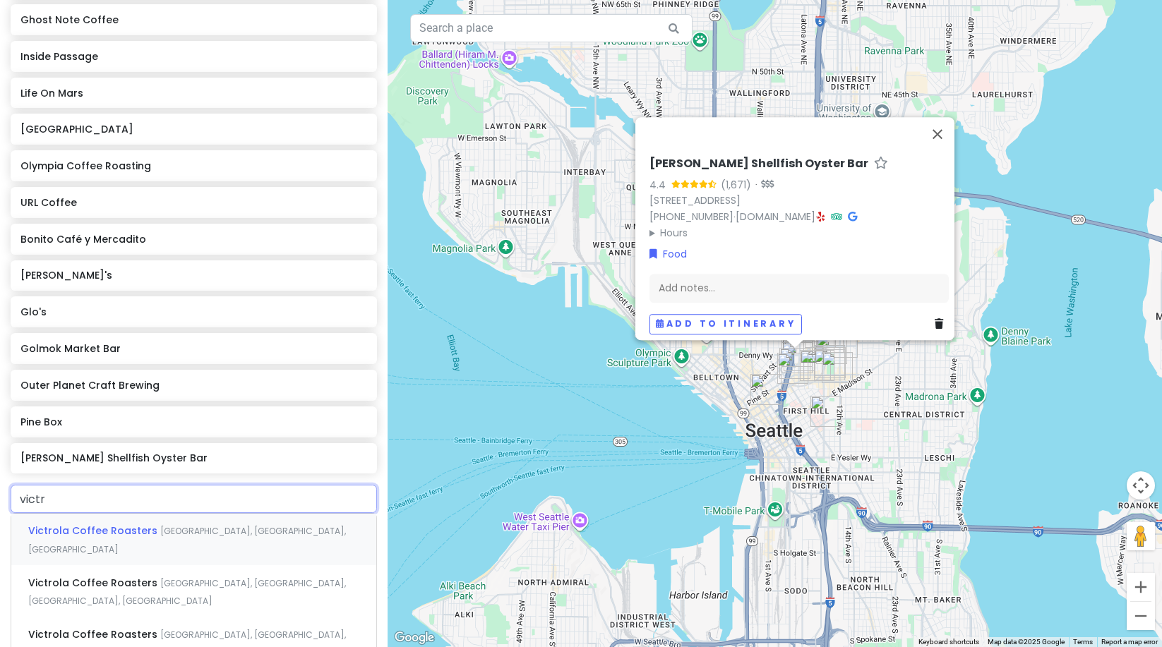
type input "victro"
click at [194, 525] on span "[GEOGRAPHIC_DATA], [GEOGRAPHIC_DATA], [GEOGRAPHIC_DATA]" at bounding box center [187, 540] width 318 height 30
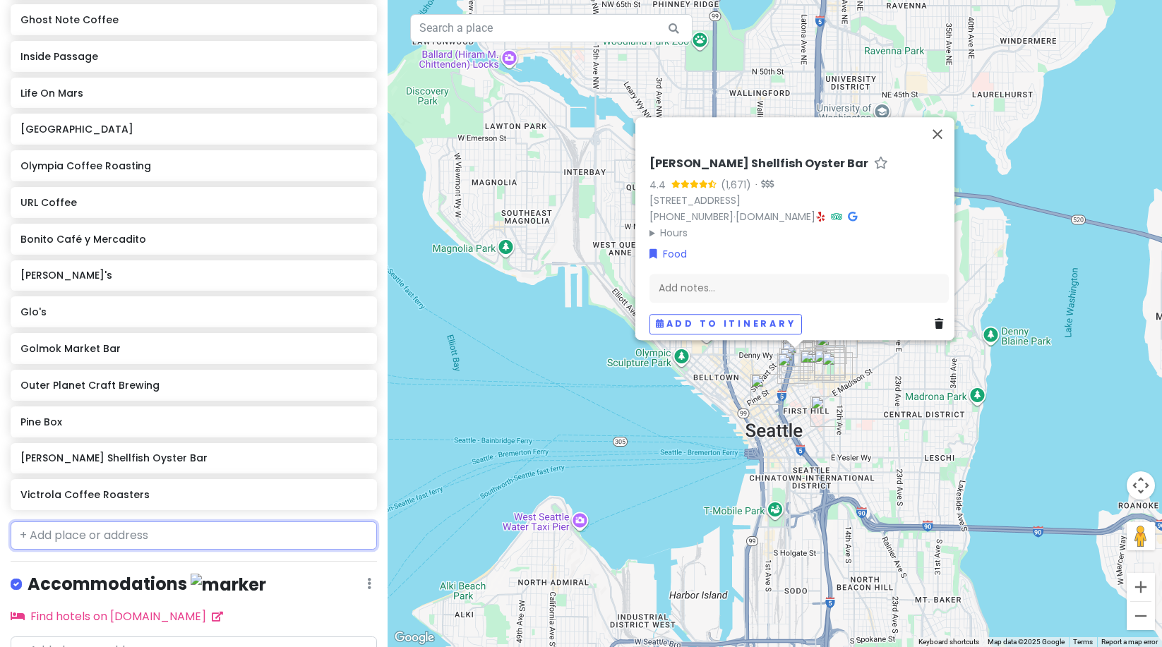
scroll to position [765, 0]
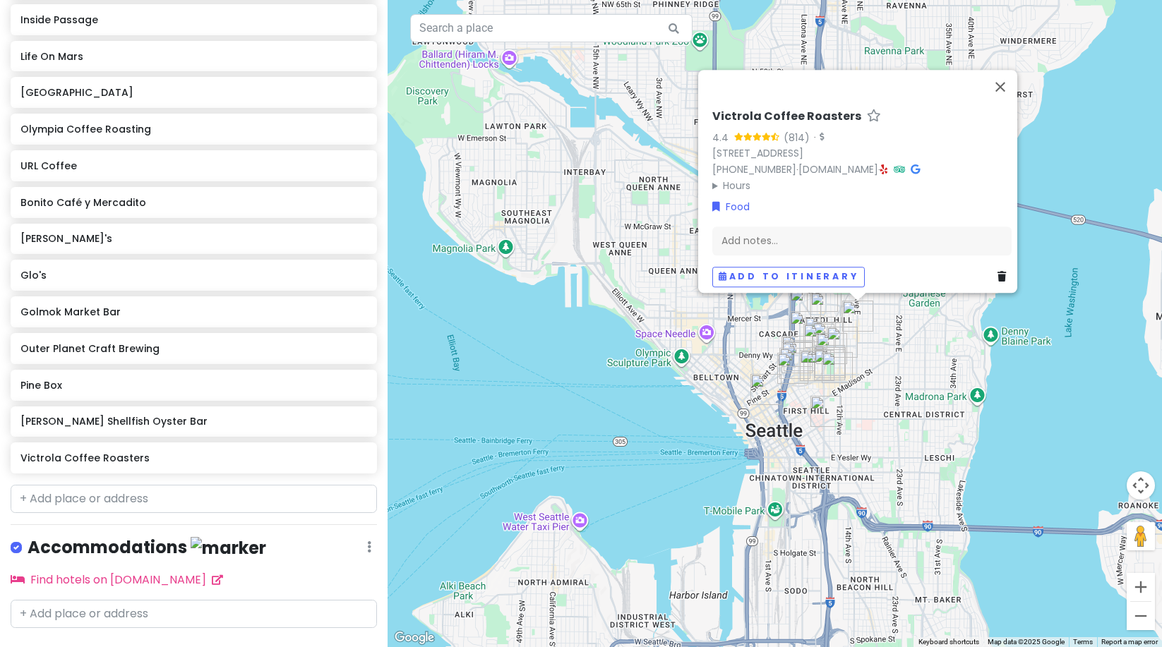
click at [909, 403] on div "Victrola Coffee Roasters 4.4 (814) · [STREET_ADDRESS] [PHONE_NUMBER] · [DOMAIN_…" at bounding box center [775, 323] width 775 height 647
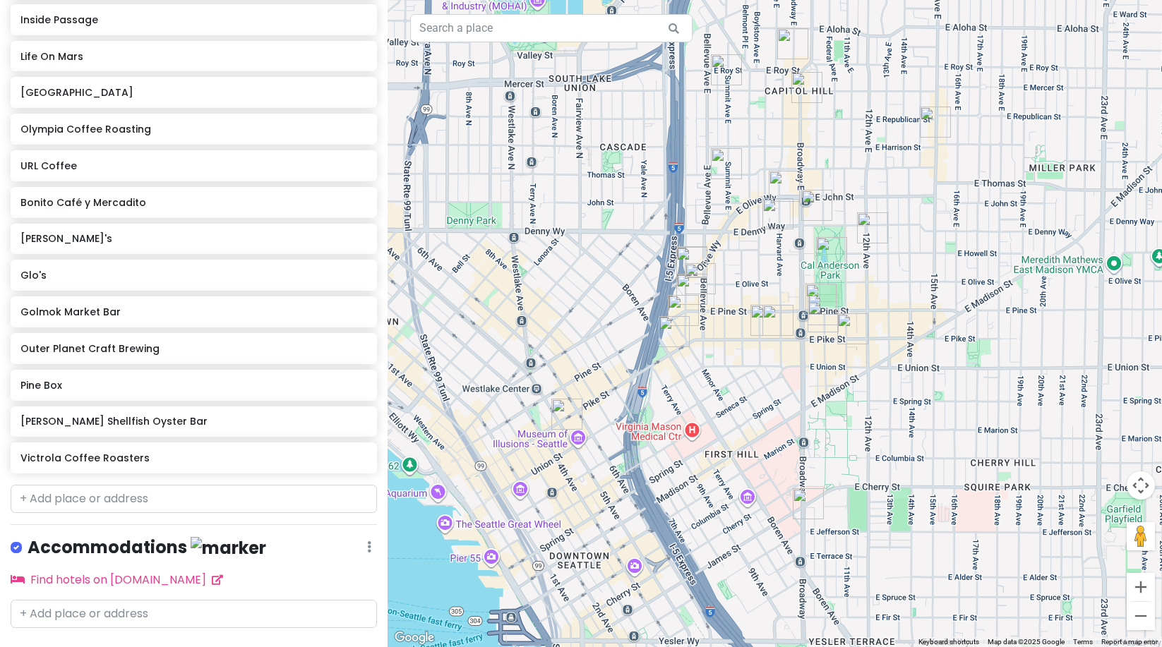
drag, startPoint x: 897, startPoint y: 545, endPoint x: 808, endPoint y: 378, distance: 188.6
click at [808, 378] on div at bounding box center [775, 323] width 775 height 647
click at [570, 409] on img "Olympia Coffee Roasting" at bounding box center [566, 414] width 31 height 31
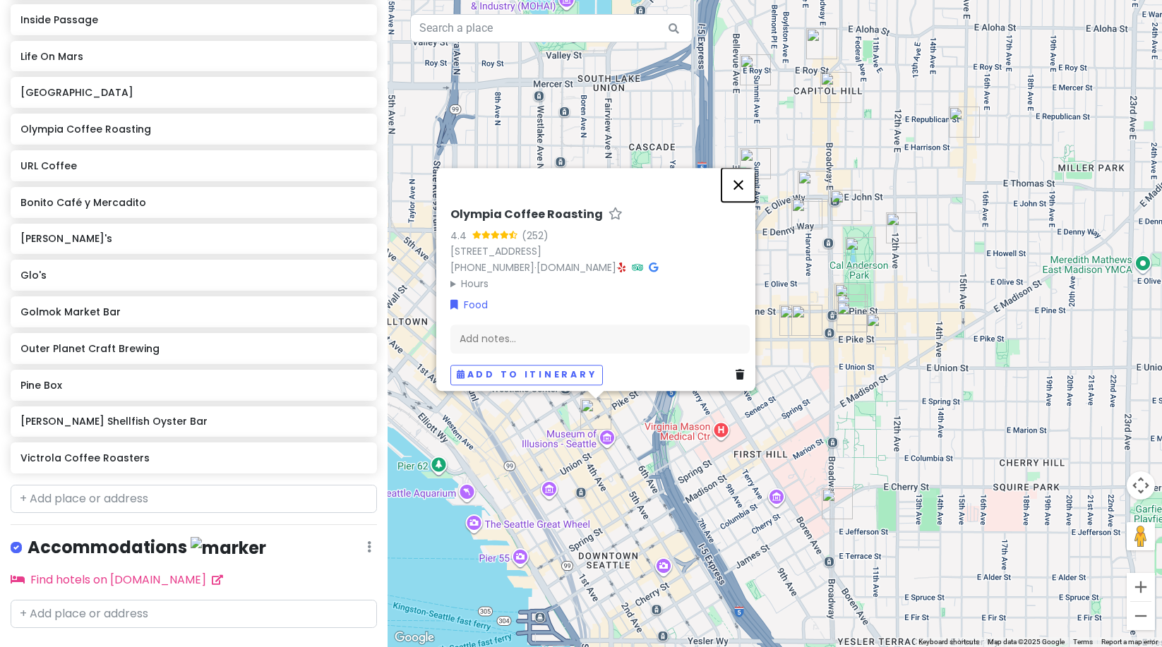
click at [745, 181] on button "Close" at bounding box center [739, 185] width 34 height 34
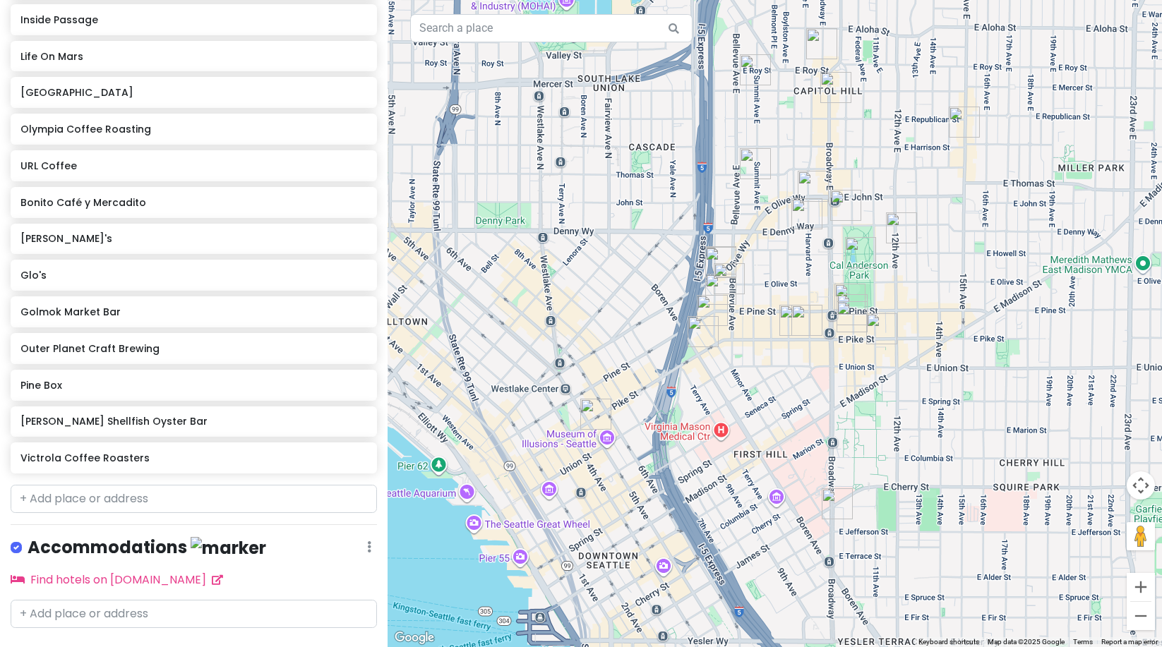
click at [825, 504] on img "URL Coffee" at bounding box center [837, 504] width 31 height 31
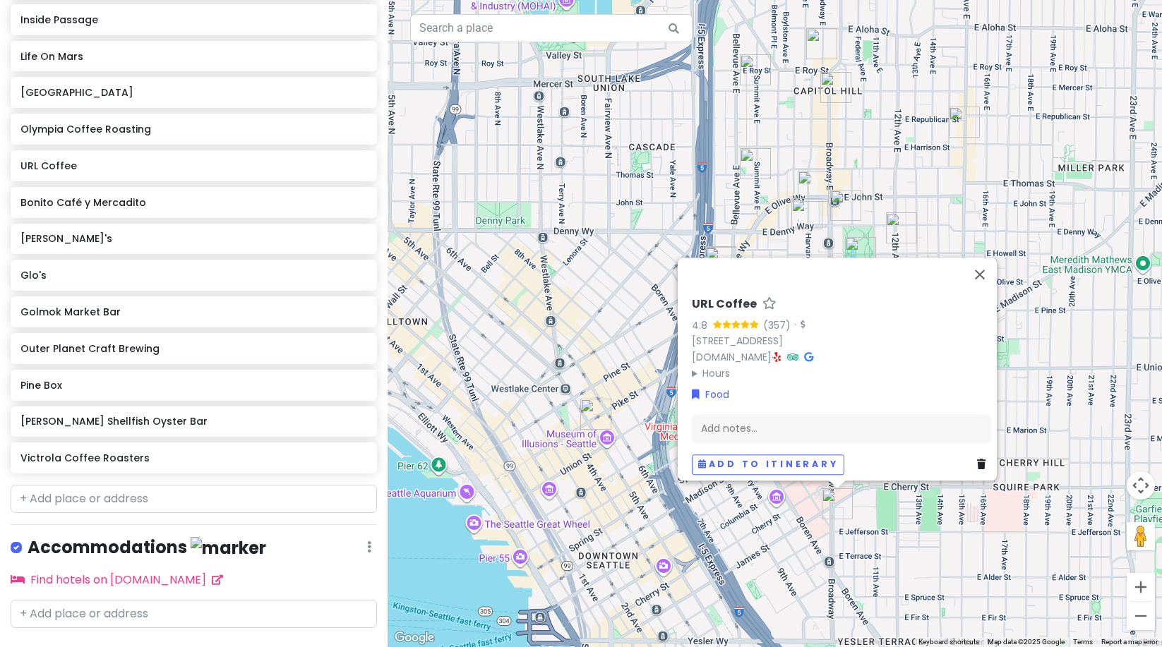
click at [859, 519] on div "URL Coffee 4.8 (357) · [STREET_ADDRESS] [DOMAIN_NAME] · Hours [DATE] 7:00 AM – …" at bounding box center [775, 323] width 775 height 647
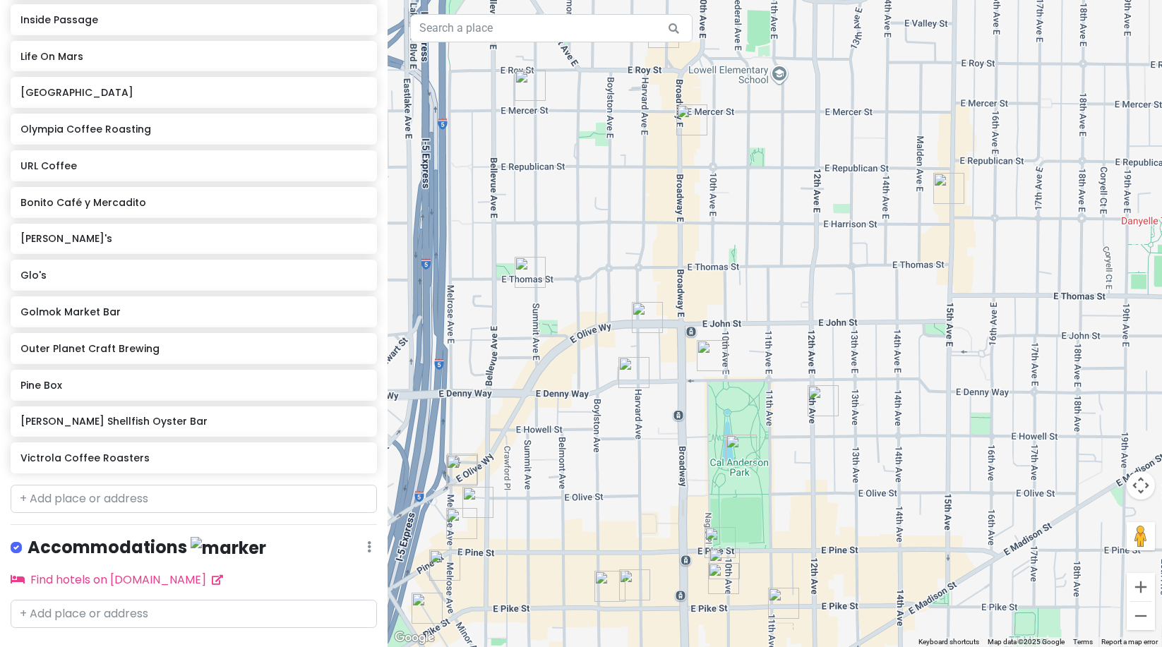
drag, startPoint x: 833, startPoint y: 261, endPoint x: 699, endPoint y: 647, distance: 408.8
click at [700, 647] on div at bounding box center [775, 323] width 775 height 647
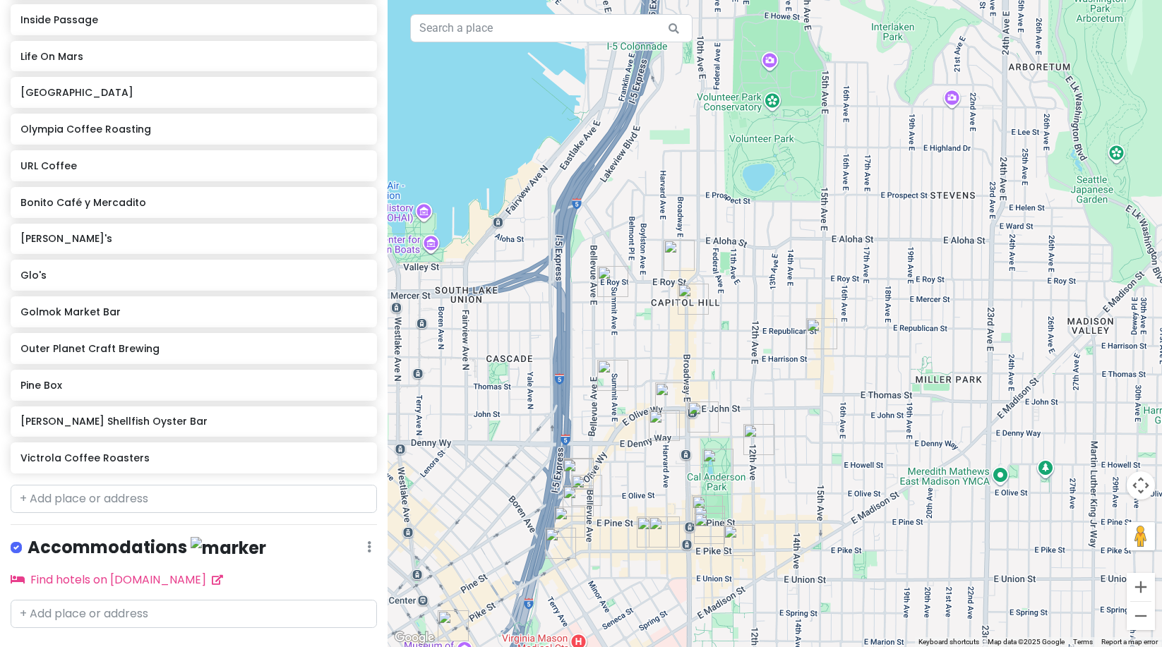
drag, startPoint x: 724, startPoint y: 419, endPoint x: 727, endPoint y: 396, distance: 23.5
click at [727, 396] on div at bounding box center [775, 323] width 775 height 647
click at [673, 246] on img "Quest Bookshop" at bounding box center [679, 255] width 31 height 31
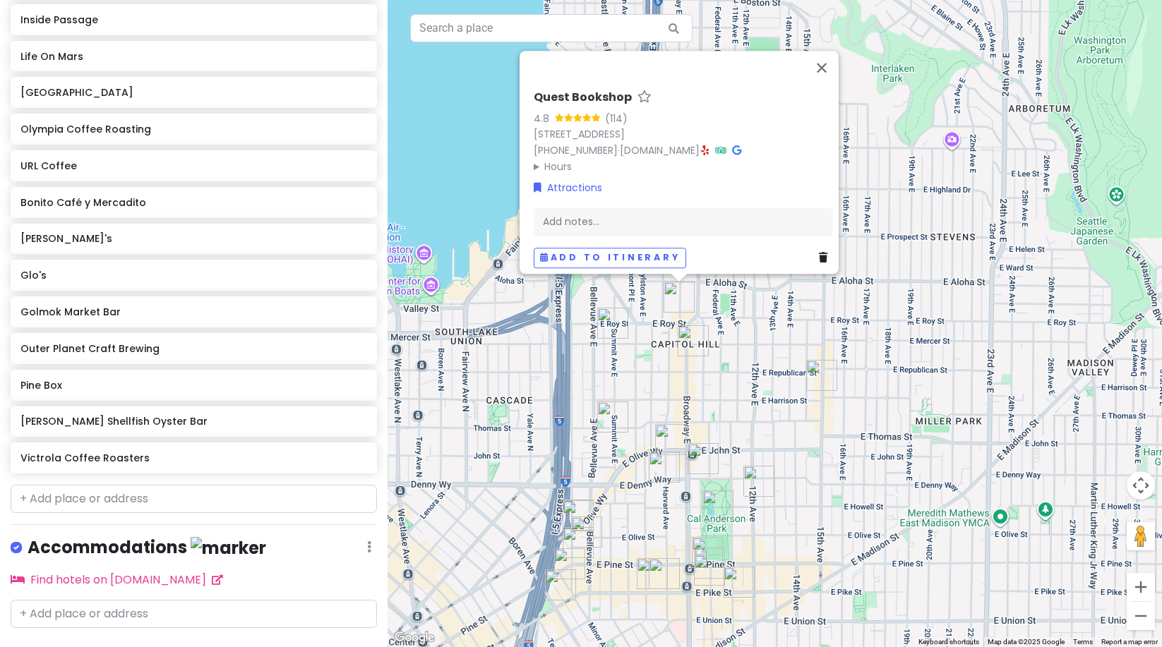
click at [763, 305] on div "Quest Bookshop 4.8 (114) [STREET_ADDRESS] [PHONE_NUMBER] · [DOMAIN_NAME] · Hour…" at bounding box center [775, 323] width 775 height 647
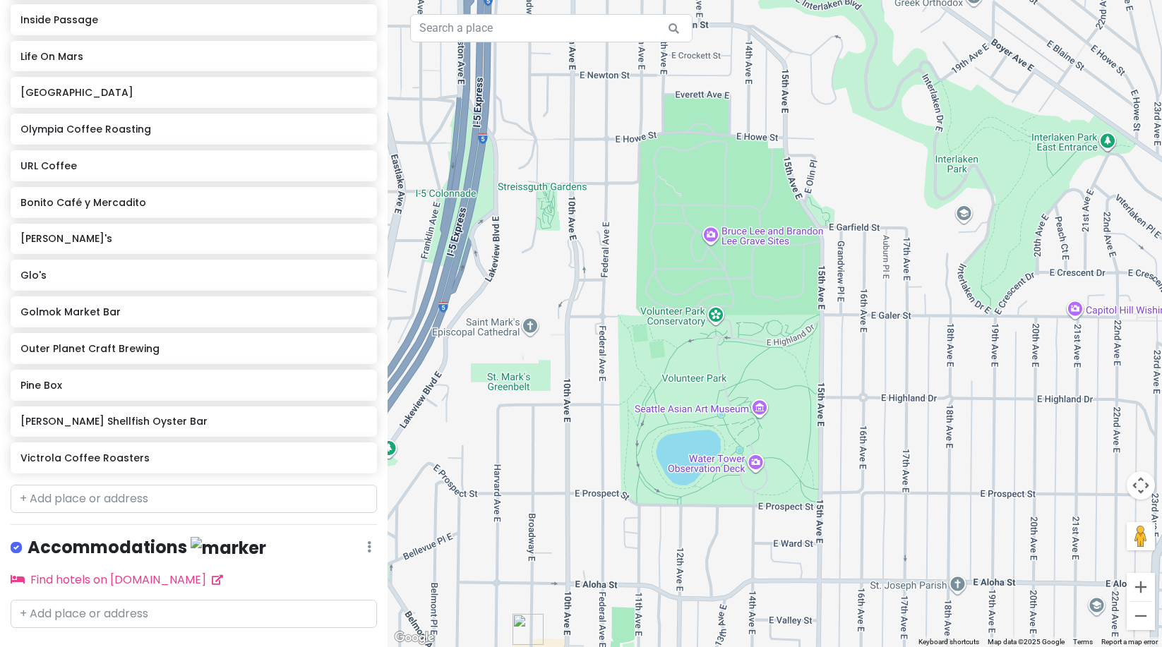
drag, startPoint x: 675, startPoint y: 104, endPoint x: 608, endPoint y: 436, distance: 338.5
click at [608, 436] on div at bounding box center [775, 323] width 775 height 647
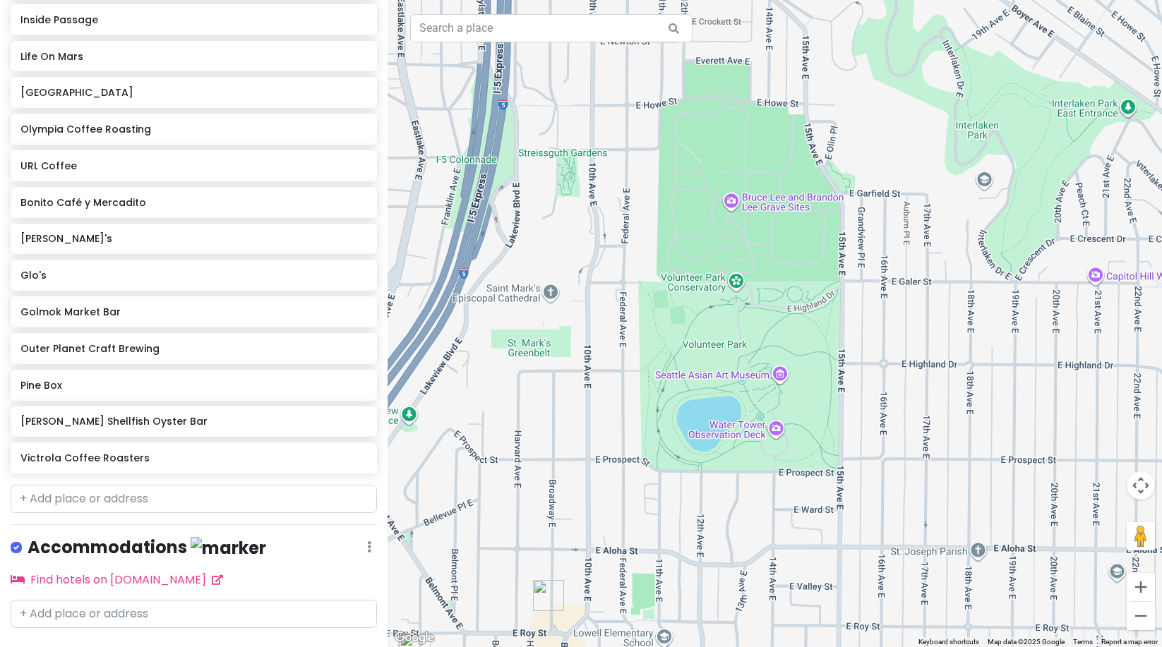
drag, startPoint x: 596, startPoint y: 431, endPoint x: 751, endPoint y: 123, distance: 344.5
click at [751, 123] on div at bounding box center [775, 323] width 775 height 647
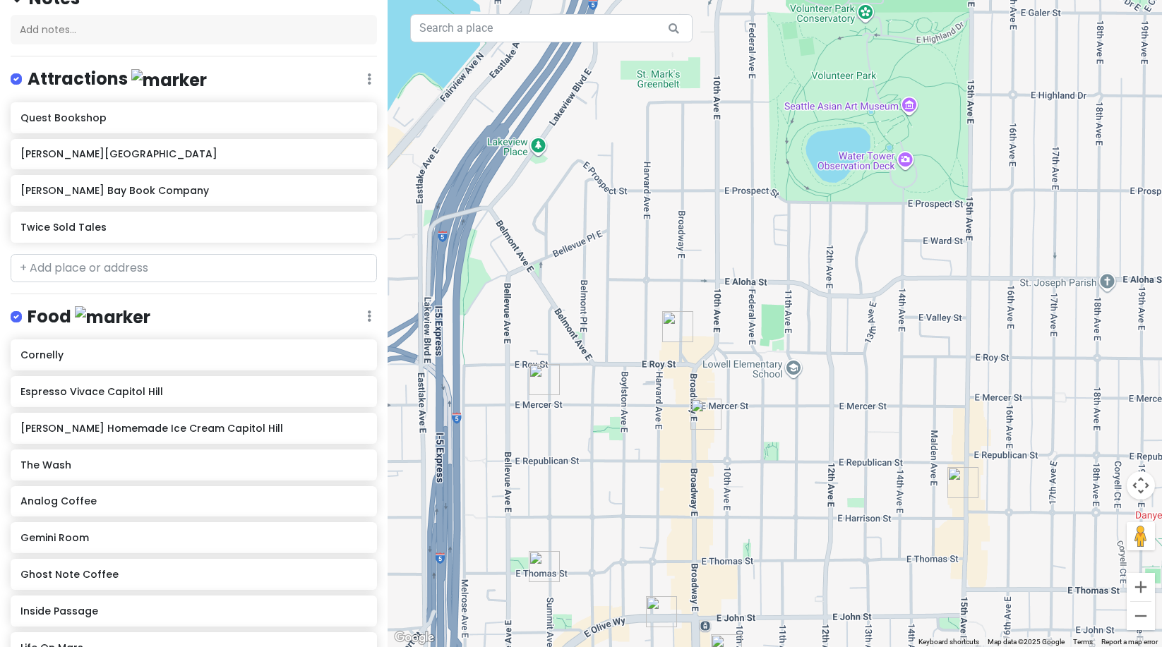
scroll to position [0, 0]
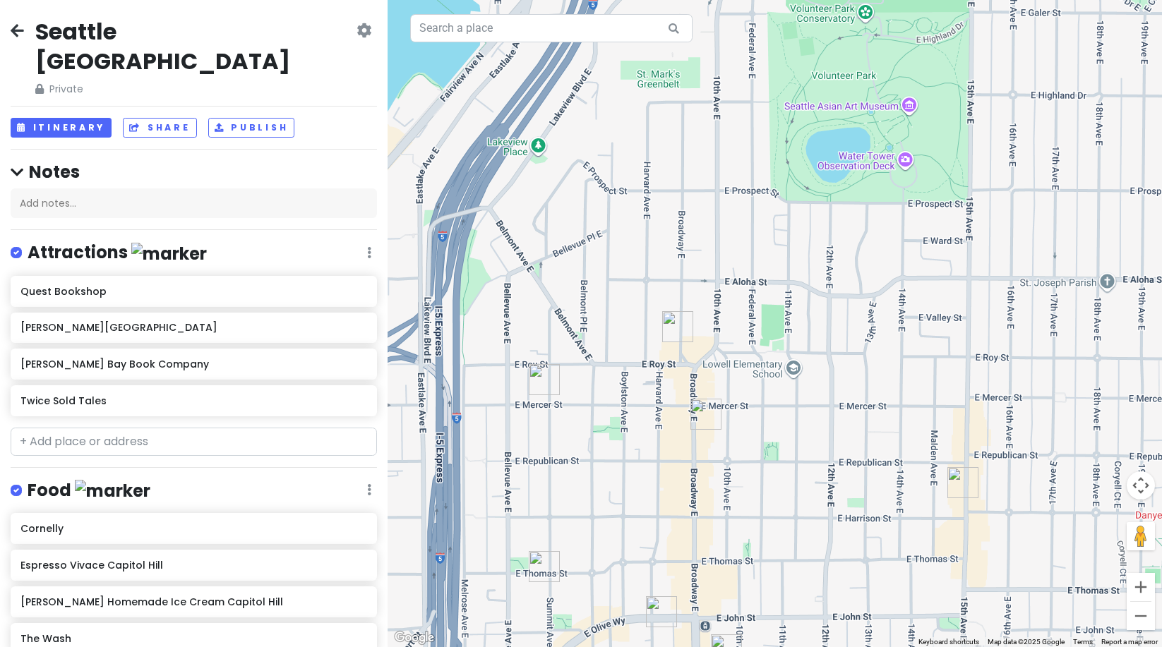
click at [20, 30] on icon at bounding box center [17, 30] width 13 height 11
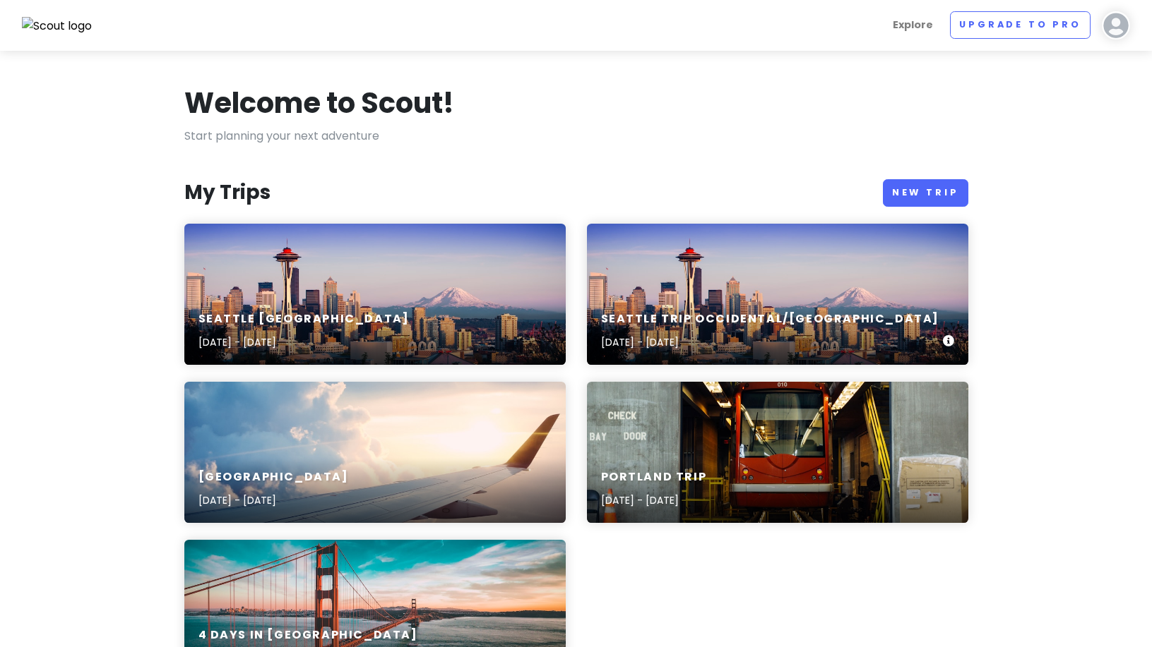
click at [690, 280] on div "Seattle Trip Occidental/[GEOGRAPHIC_DATA] [DATE] - [DATE]" at bounding box center [777, 294] width 381 height 141
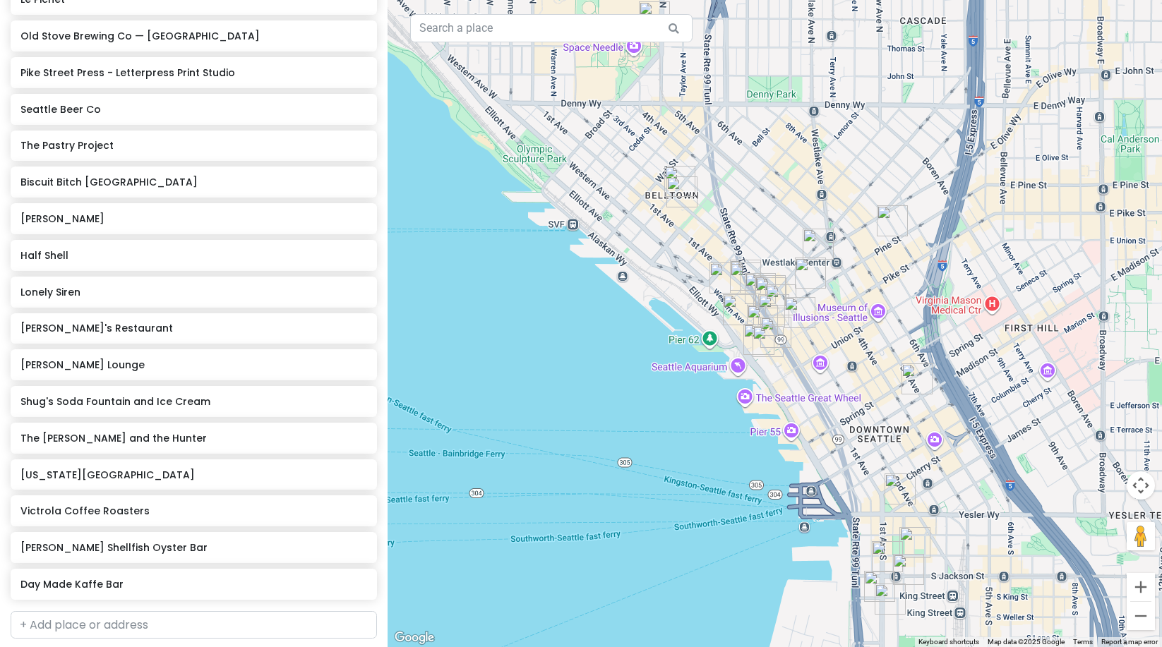
scroll to position [928, 0]
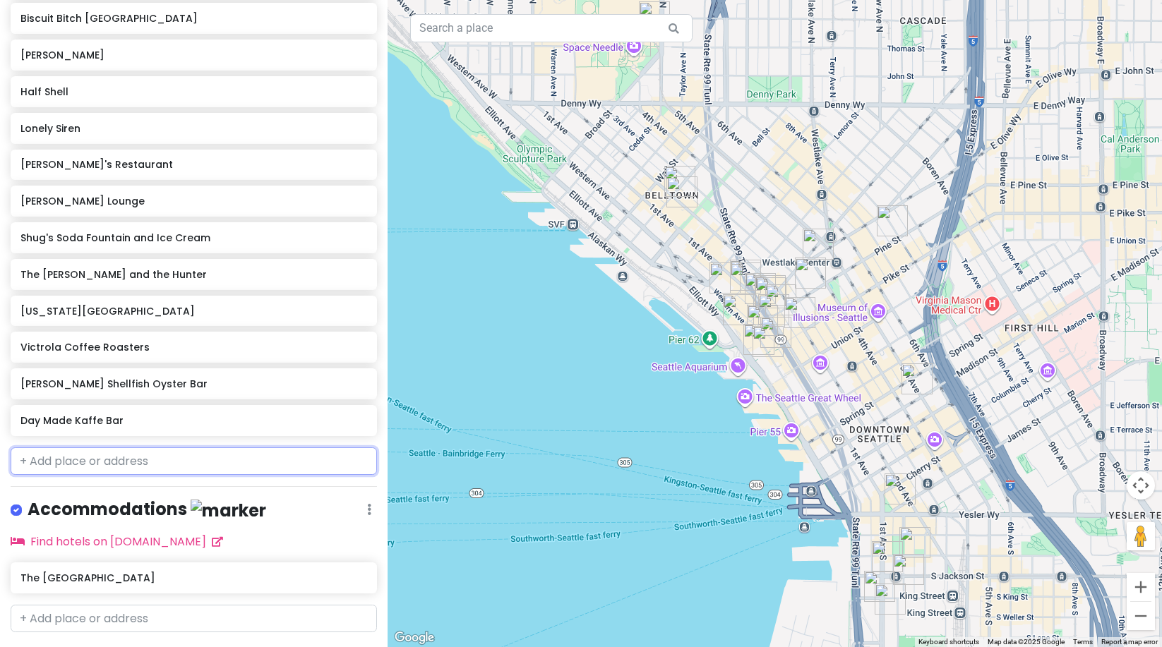
click at [95, 448] on input "text" at bounding box center [194, 462] width 366 height 28
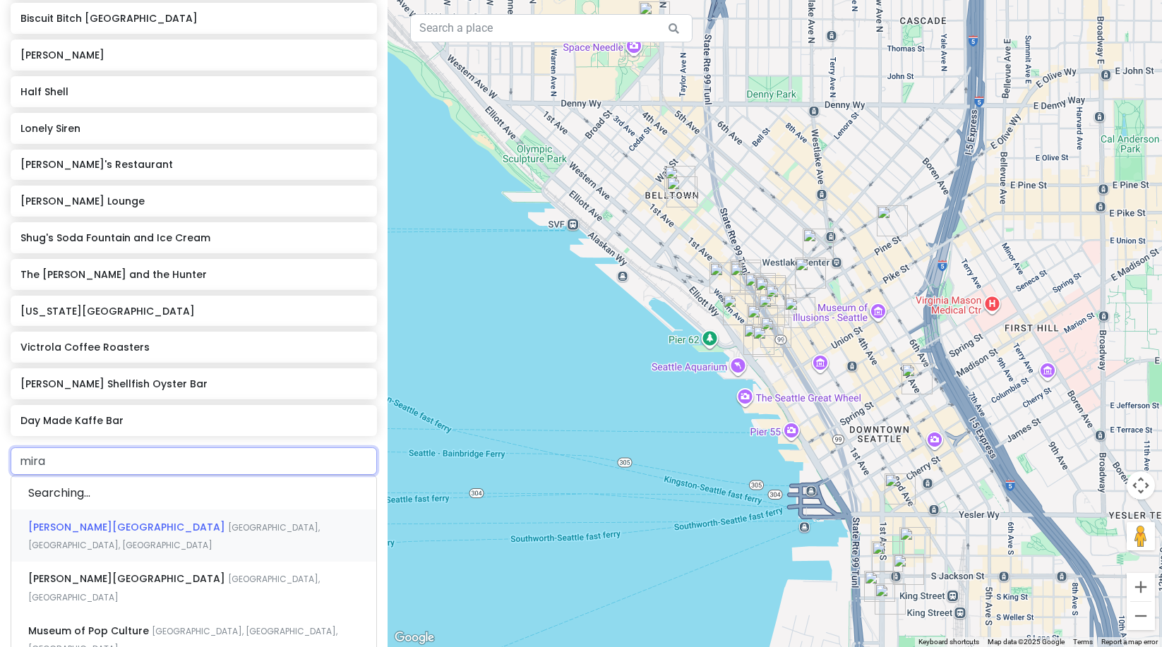
type input "mirab"
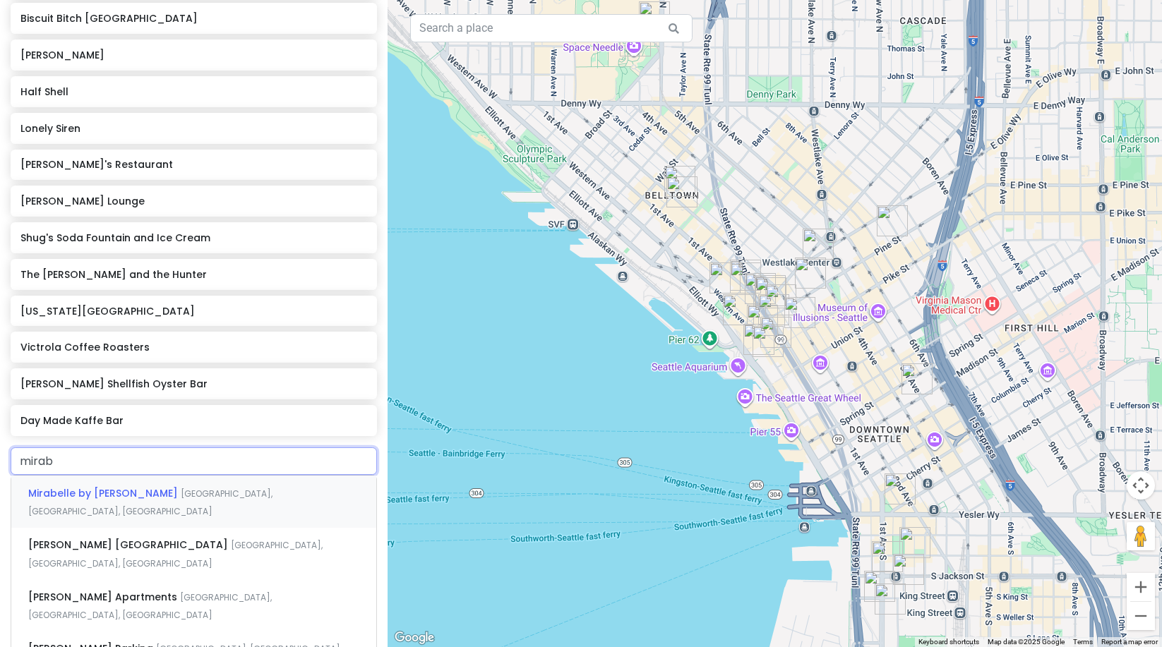
click at [124, 476] on div "Mirabelle by Orphée 1st Avenue, Seattle, WA, USA" at bounding box center [193, 502] width 365 height 52
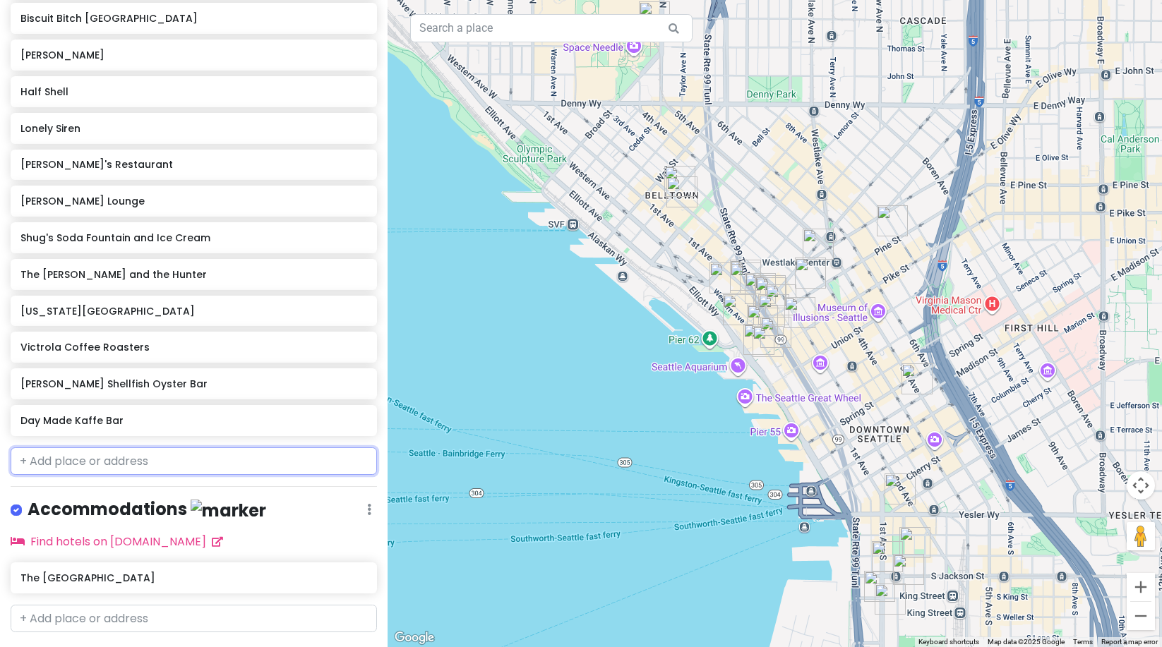
scroll to position [965, 0]
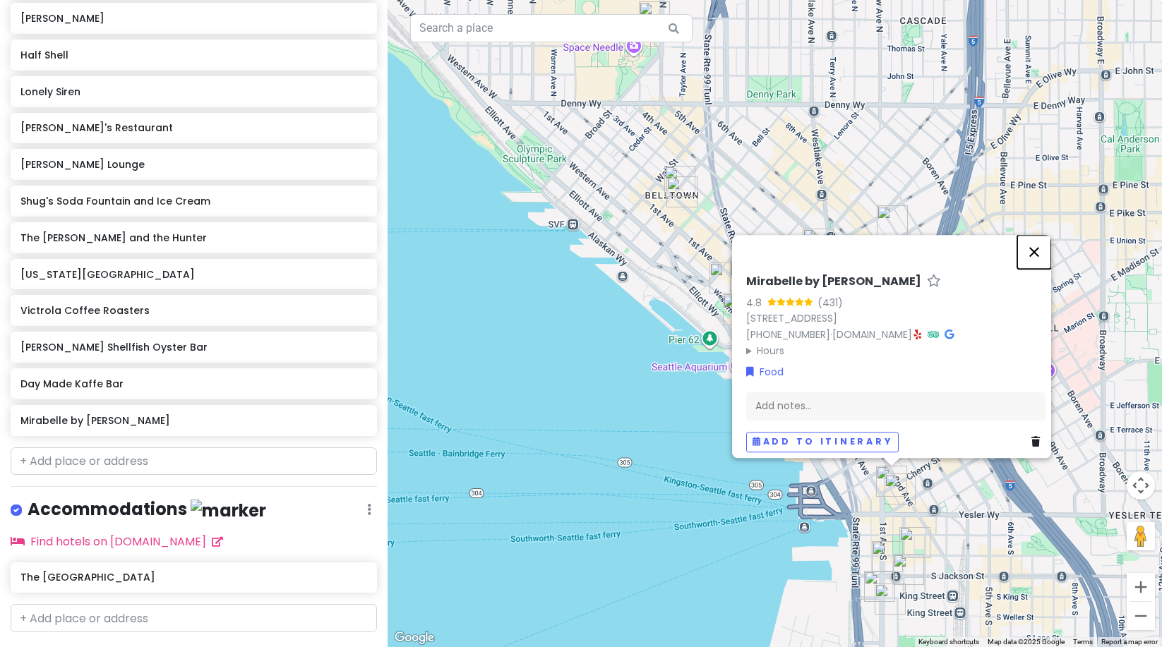
click at [1044, 241] on button "Close" at bounding box center [1034, 252] width 34 height 34
